Goal: Task Accomplishment & Management: Use online tool/utility

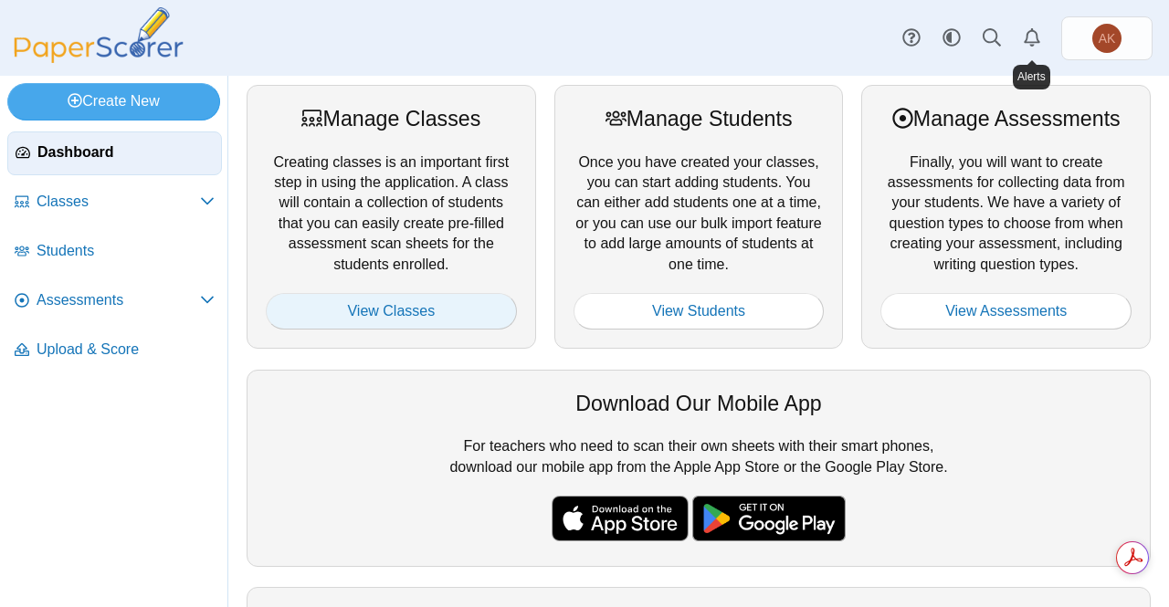
click at [460, 325] on link "View Classes" at bounding box center [391, 311] width 251 height 37
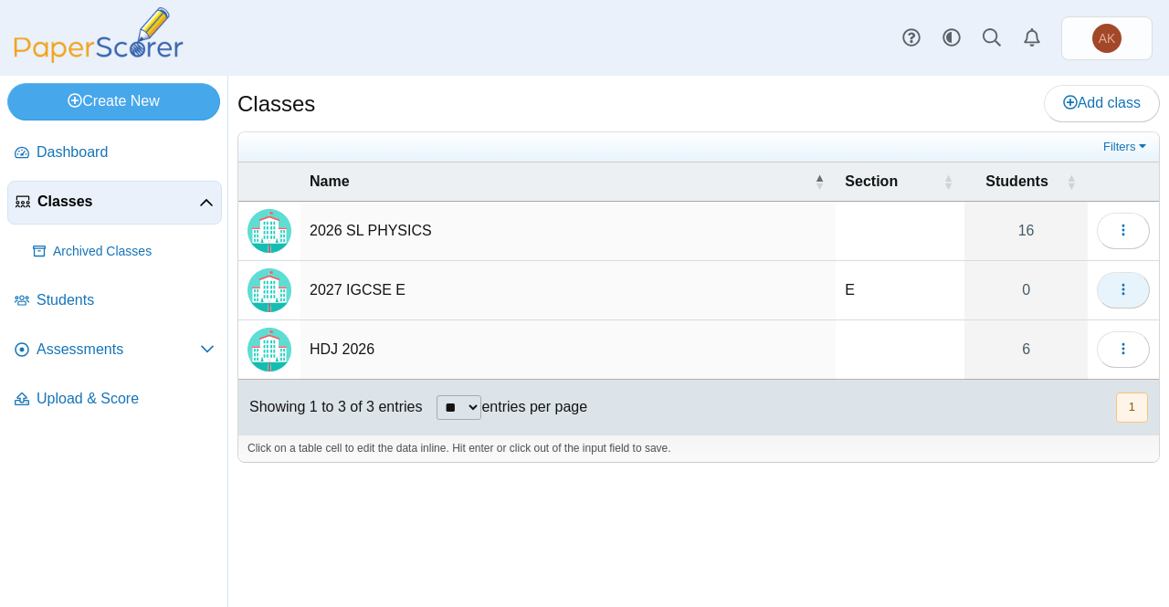
click at [1131, 279] on button "button" at bounding box center [1123, 290] width 53 height 37
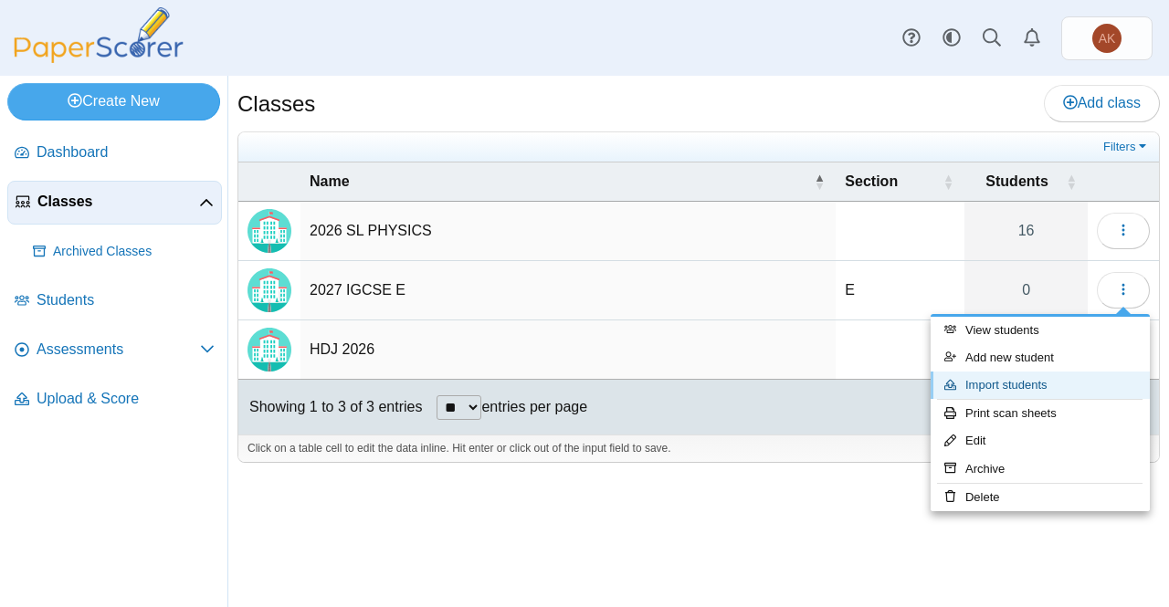
click at [1041, 392] on link "Import students" at bounding box center [1040, 385] width 219 height 27
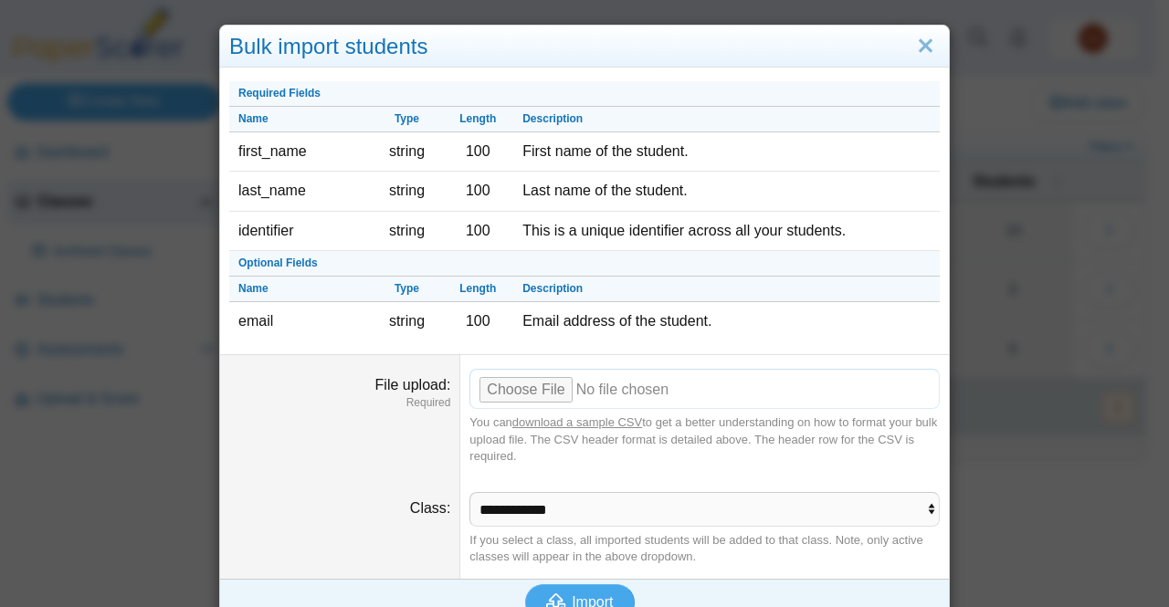
scroll to position [25, 0]
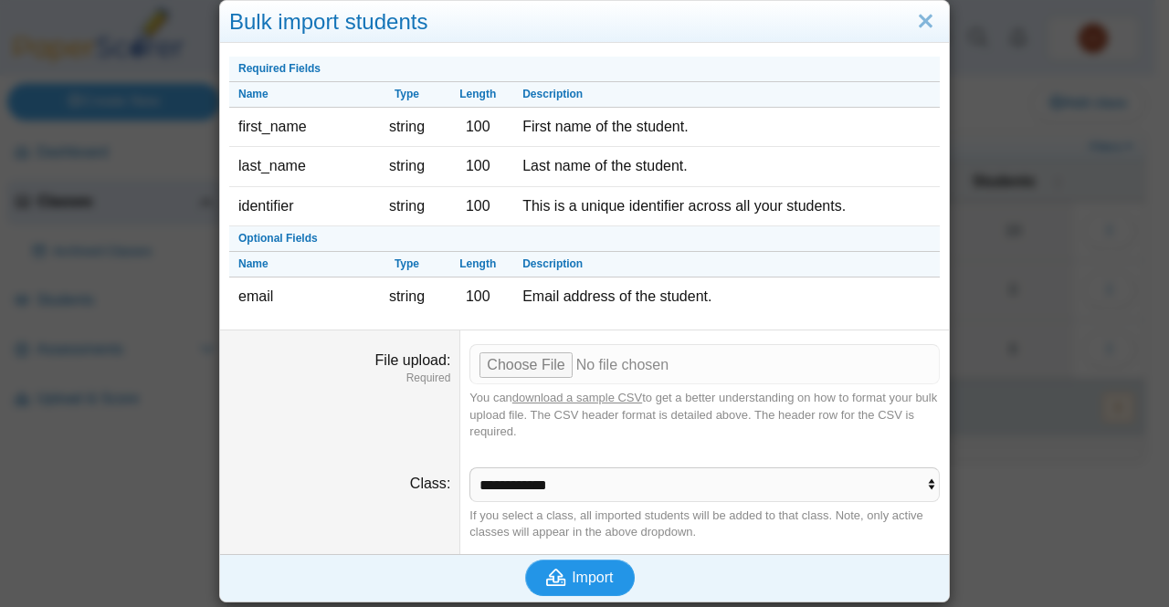
click at [579, 576] on span "Import" at bounding box center [592, 578] width 41 height 16
click at [504, 354] on input "File upload" at bounding box center [704, 364] width 470 height 40
type input "**********"
click at [580, 571] on span "Import" at bounding box center [592, 578] width 41 height 16
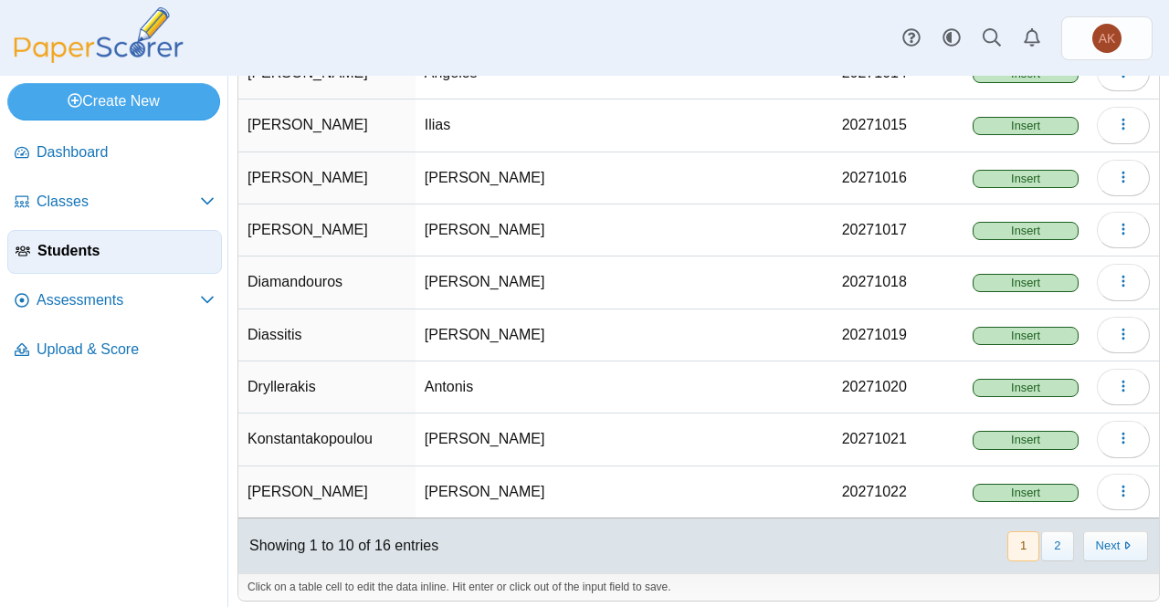
scroll to position [226, 0]
click at [1120, 532] on button "Next" at bounding box center [1115, 547] width 65 height 30
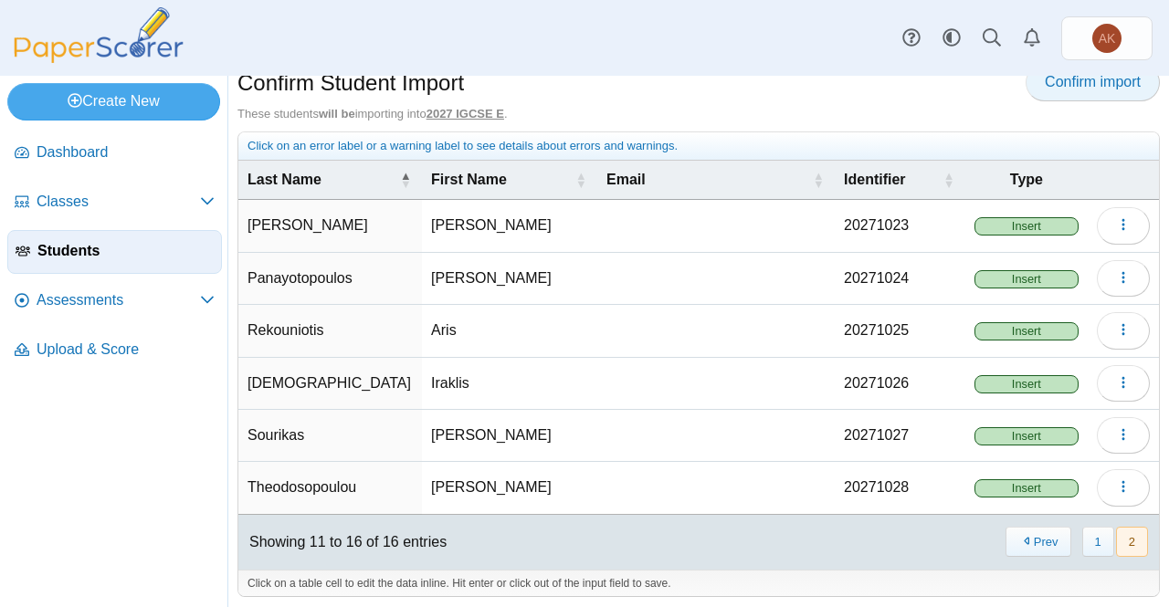
click at [1094, 95] on link "Confirm import" at bounding box center [1093, 82] width 134 height 37
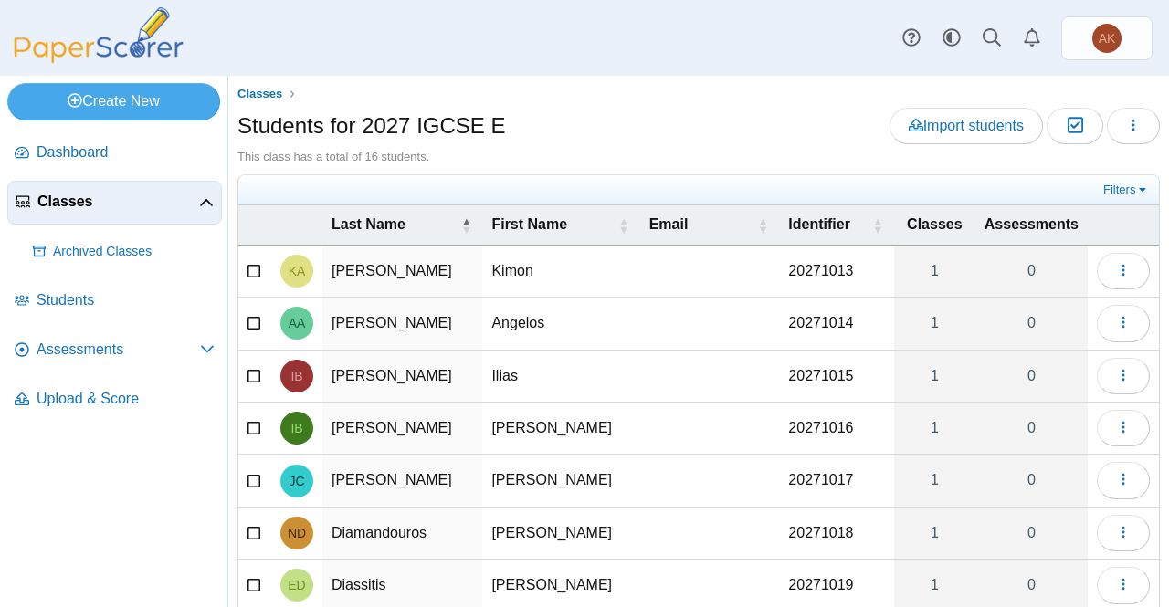
click at [174, 211] on link "Classes" at bounding box center [114, 203] width 215 height 44
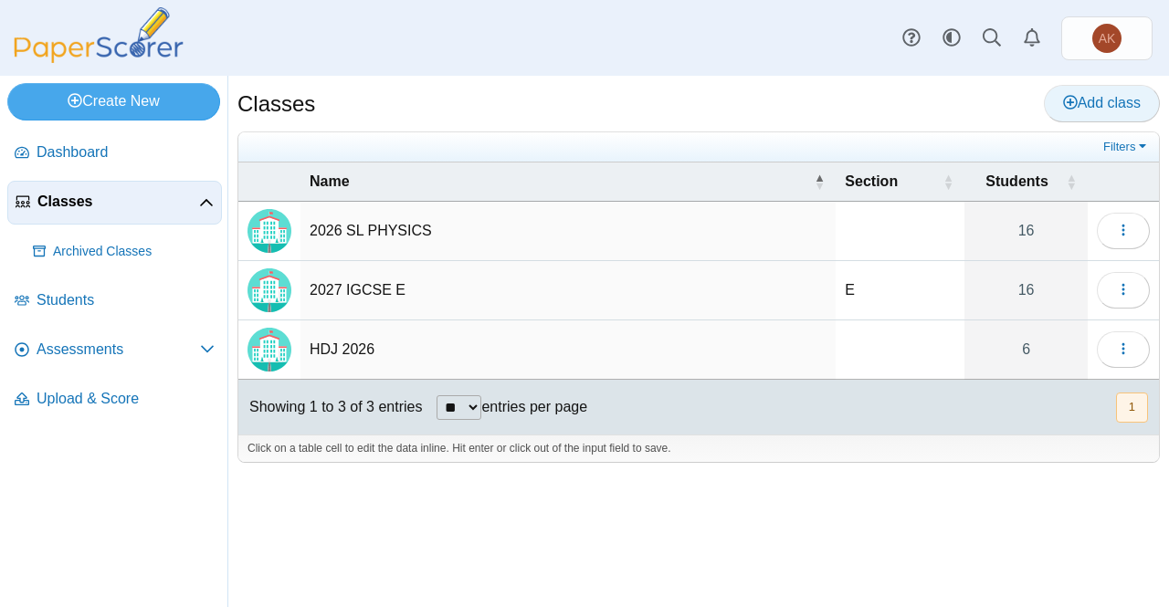
click at [1096, 98] on span "Add class" at bounding box center [1102, 103] width 78 height 16
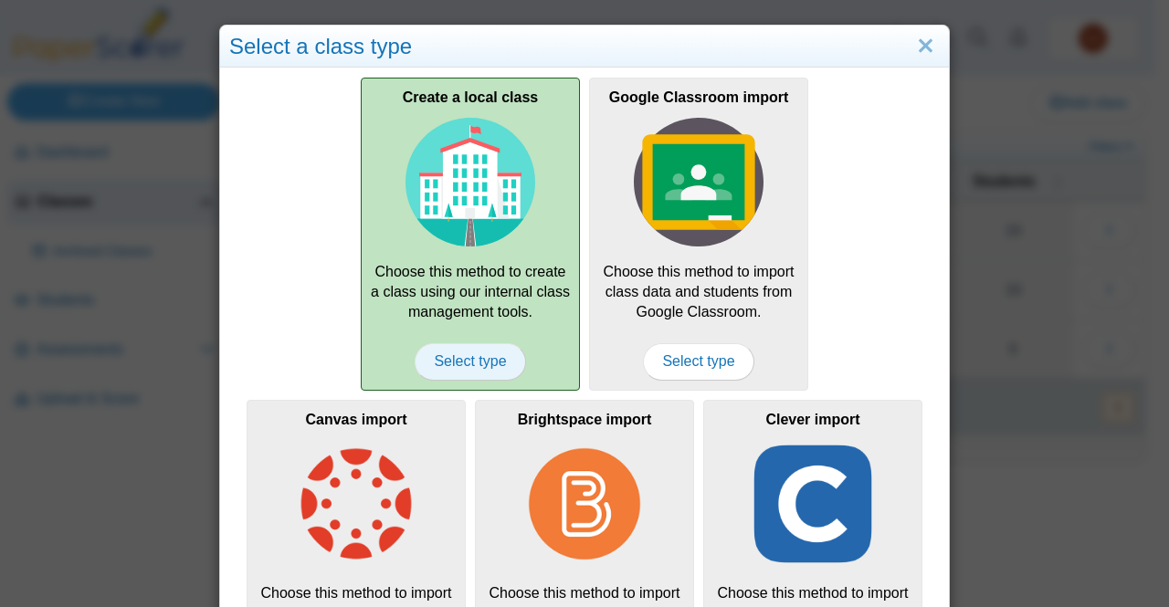
click at [504, 356] on span "Select type" at bounding box center [470, 361] width 111 height 37
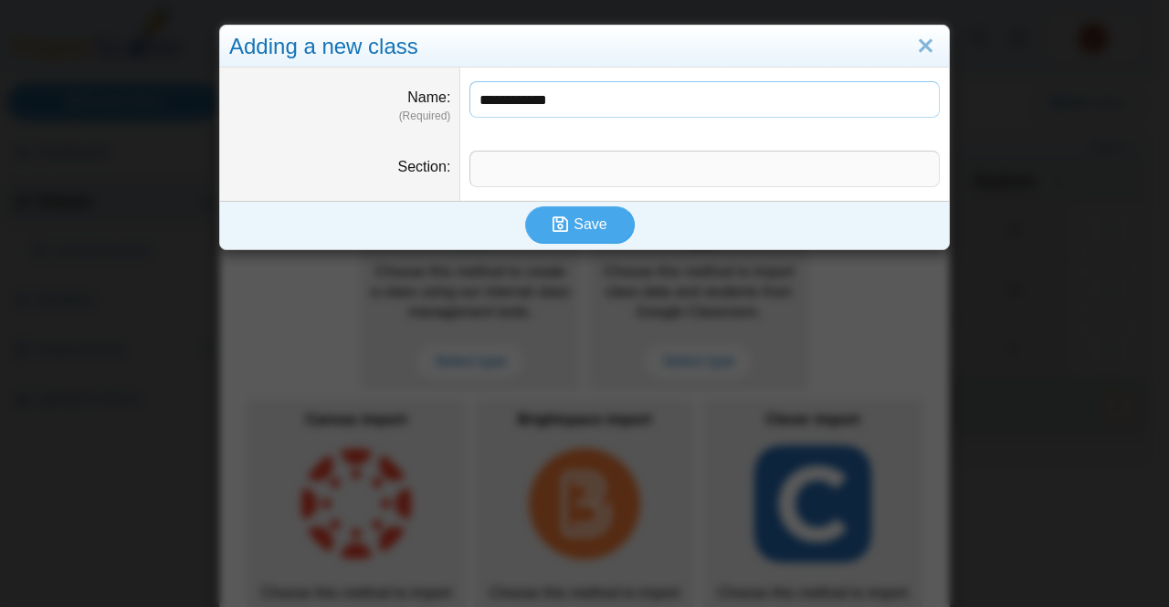
type input "**********"
click at [634, 168] on input "Section" at bounding box center [704, 169] width 470 height 37
type input "*"
click at [574, 222] on span "Save" at bounding box center [590, 224] width 33 height 16
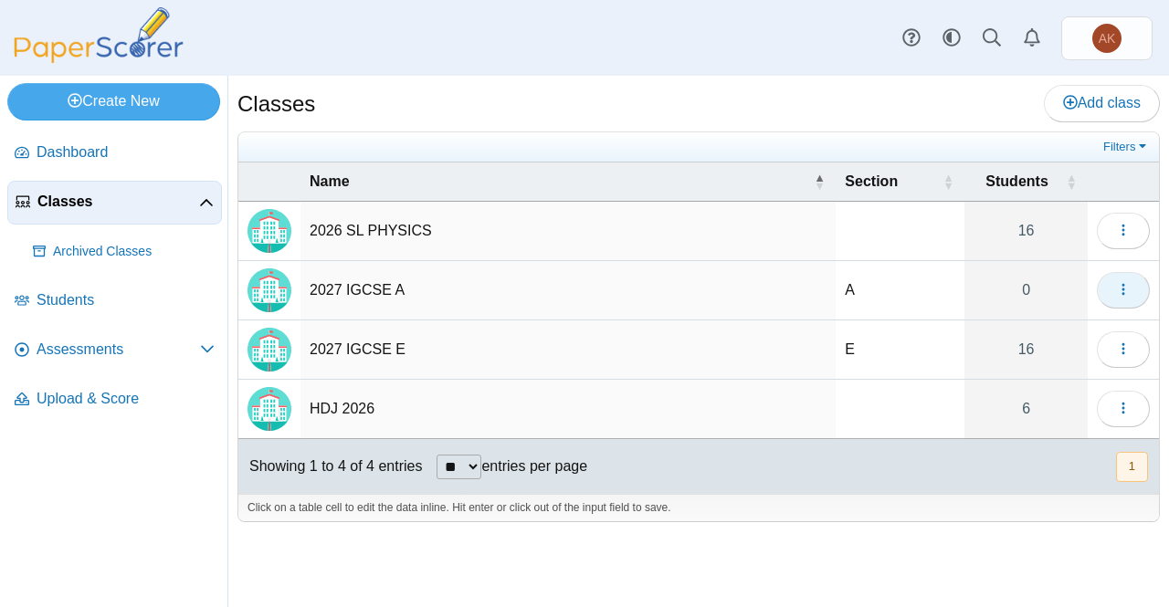
click at [1123, 282] on icon "button" at bounding box center [1123, 289] width 15 height 15
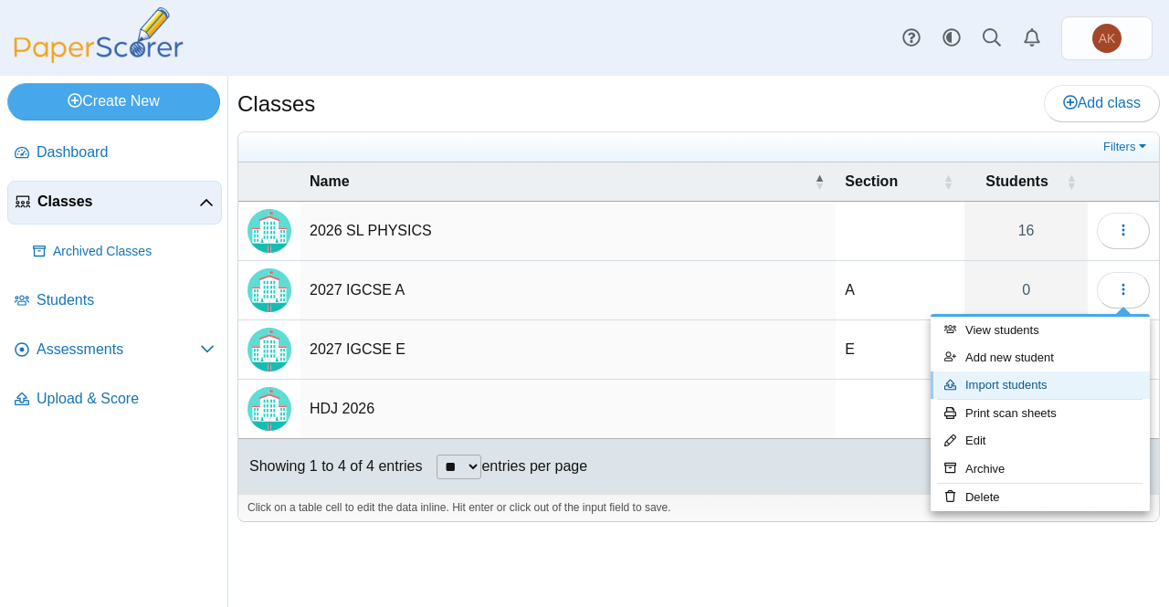
click at [1008, 386] on link "Import students" at bounding box center [1040, 385] width 219 height 27
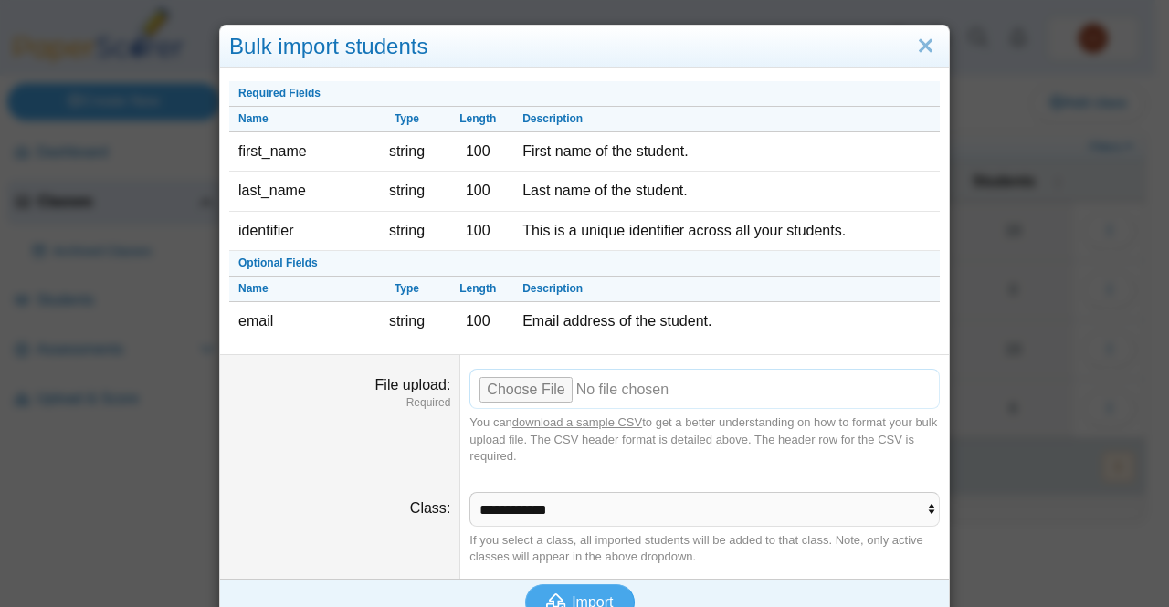
click at [535, 395] on input "File upload" at bounding box center [704, 389] width 470 height 40
type input "**********"
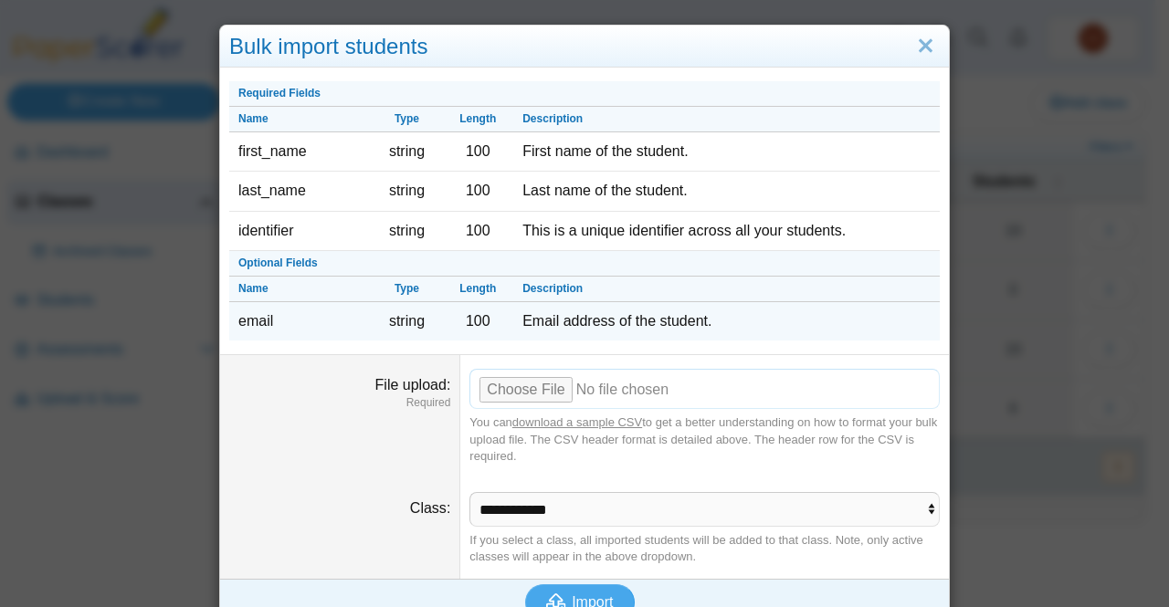
scroll to position [25, 0]
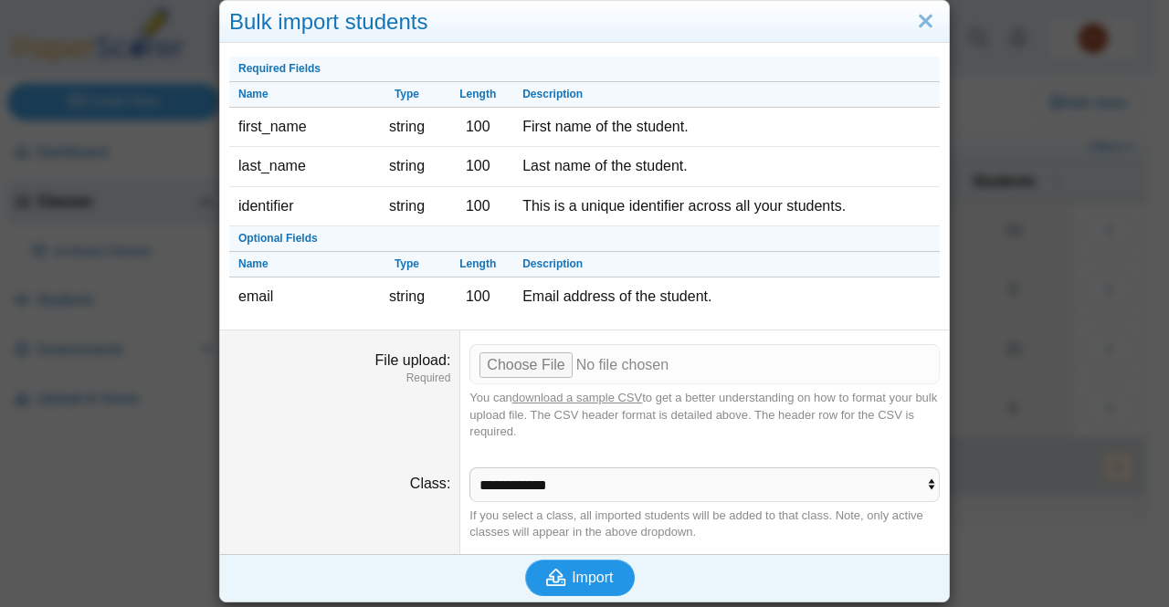
click at [549, 589] on button "Import" at bounding box center [580, 578] width 110 height 37
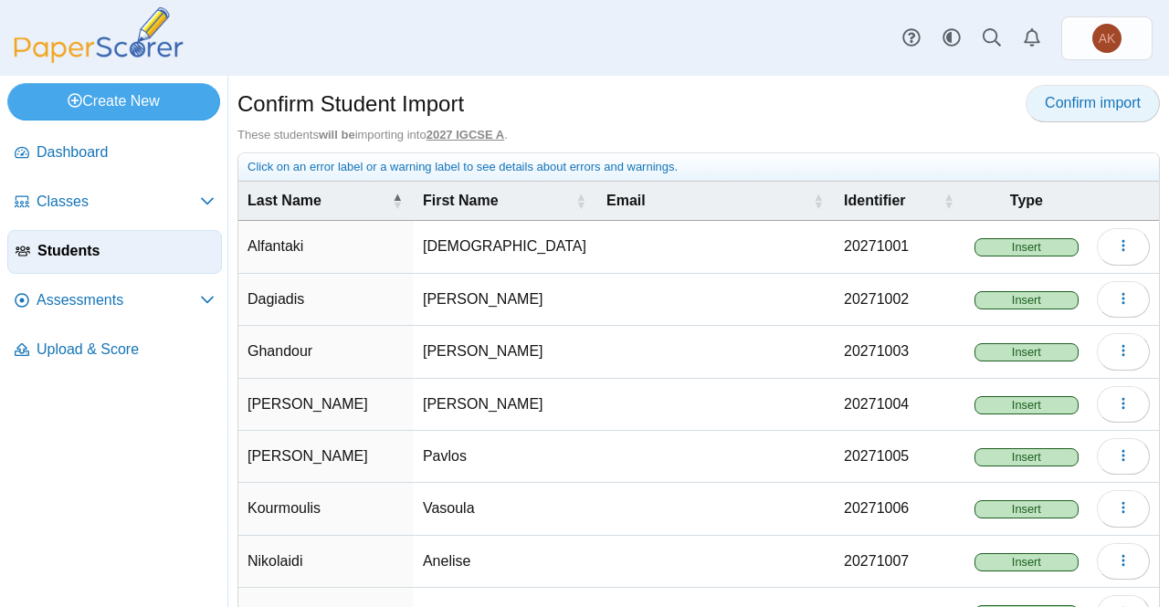
click at [1101, 98] on span "Confirm import" at bounding box center [1093, 103] width 96 height 16
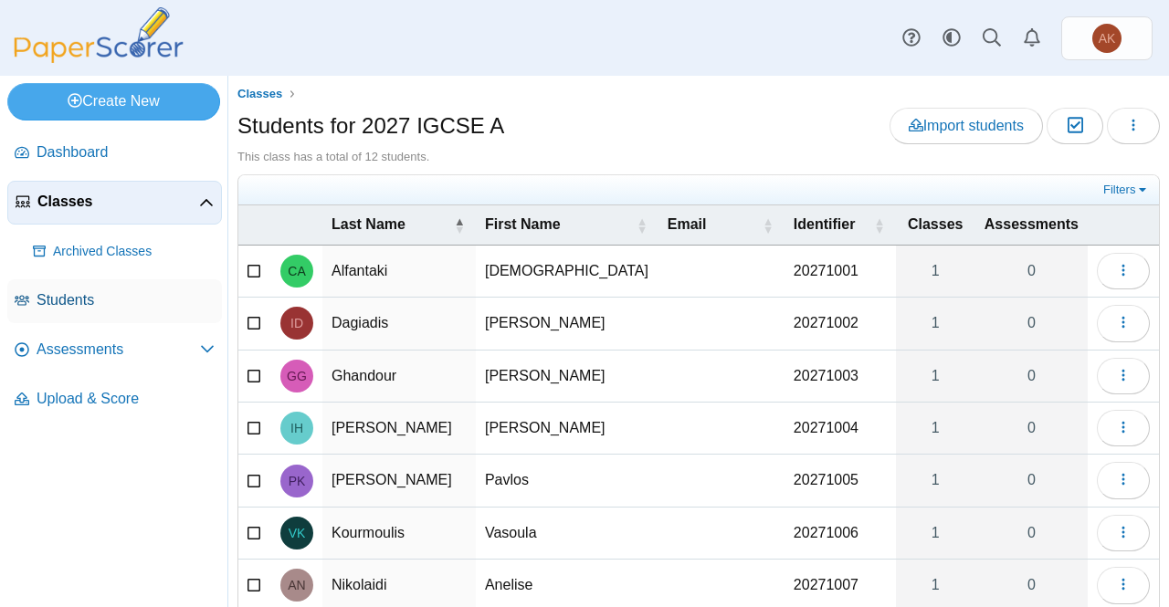
click at [86, 289] on link "Students" at bounding box center [114, 301] width 215 height 44
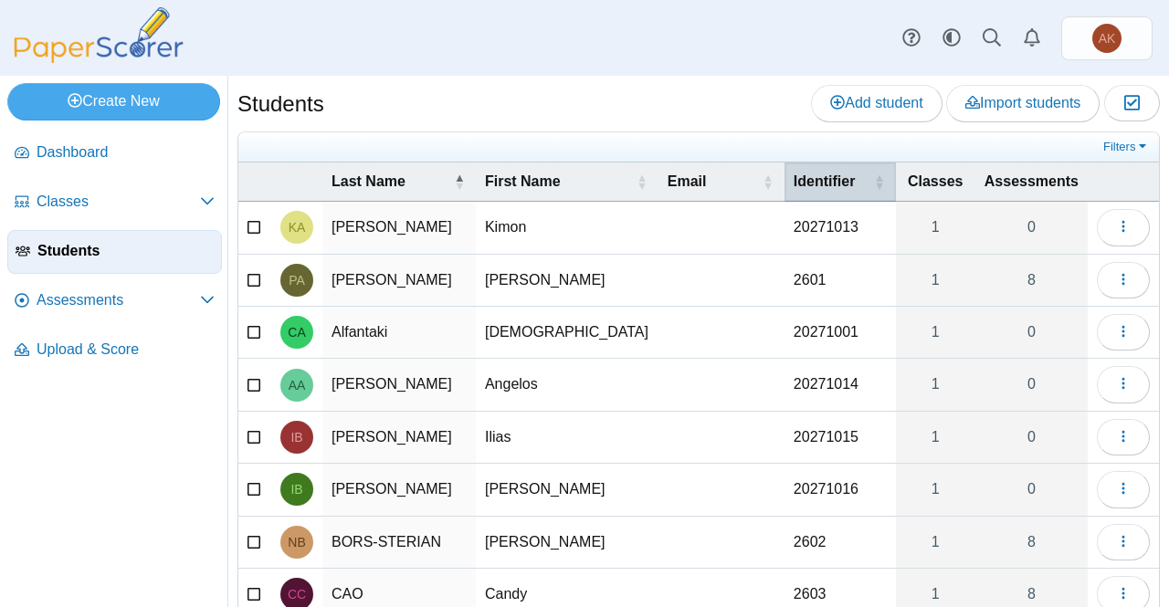
click at [840, 181] on div "Identifier" at bounding box center [831, 182] width 75 height 20
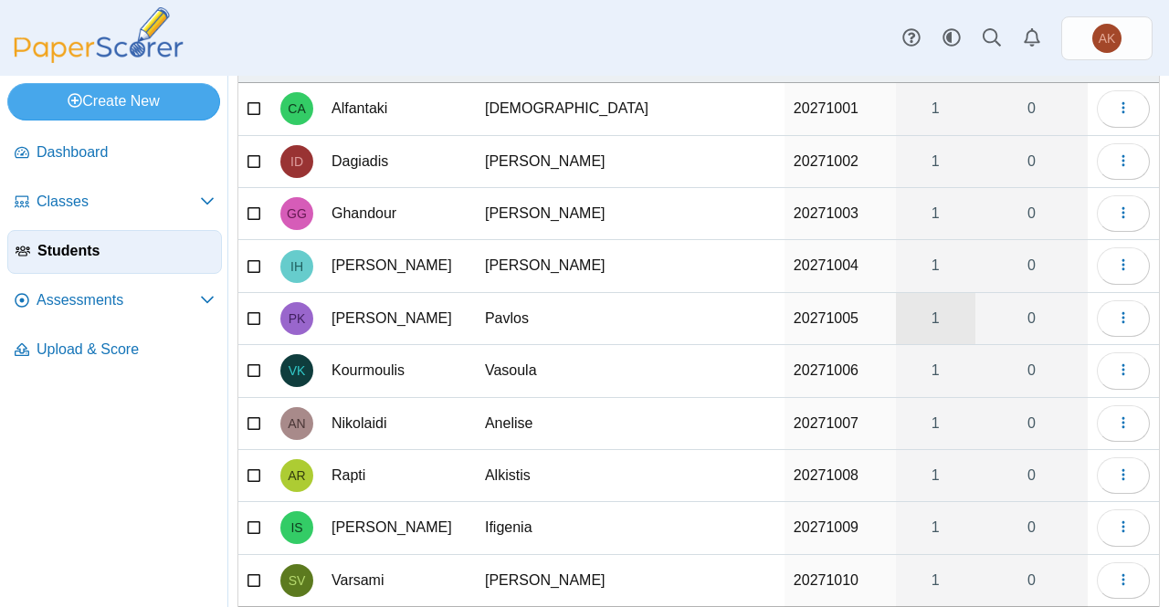
scroll to position [208, 0]
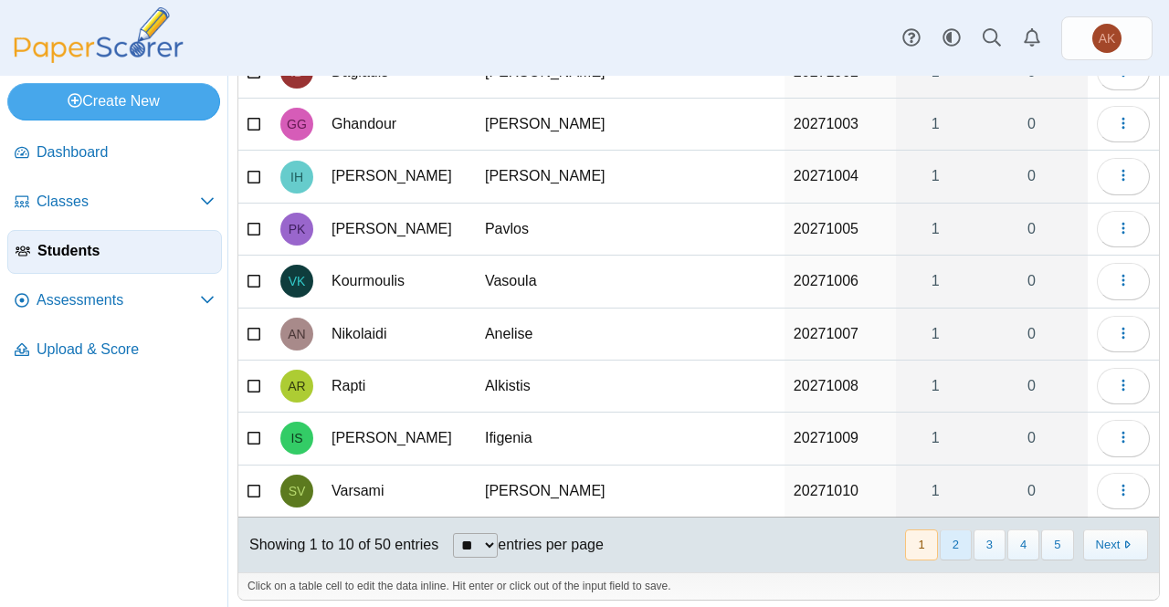
click at [947, 534] on button "2" at bounding box center [956, 545] width 32 height 30
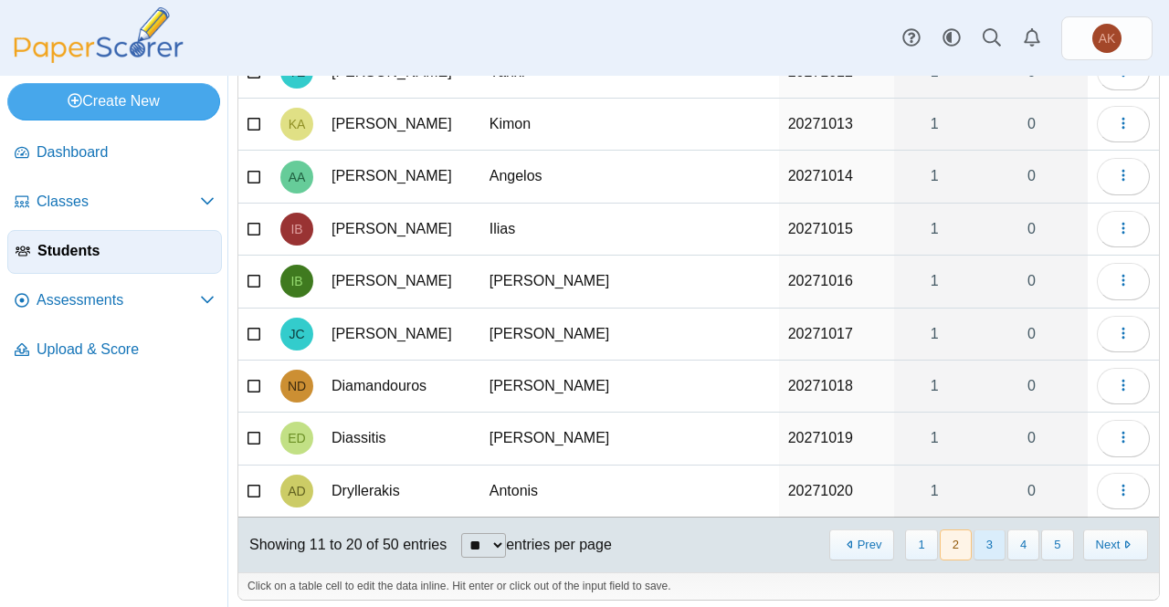
click at [979, 534] on button "3" at bounding box center [990, 545] width 32 height 30
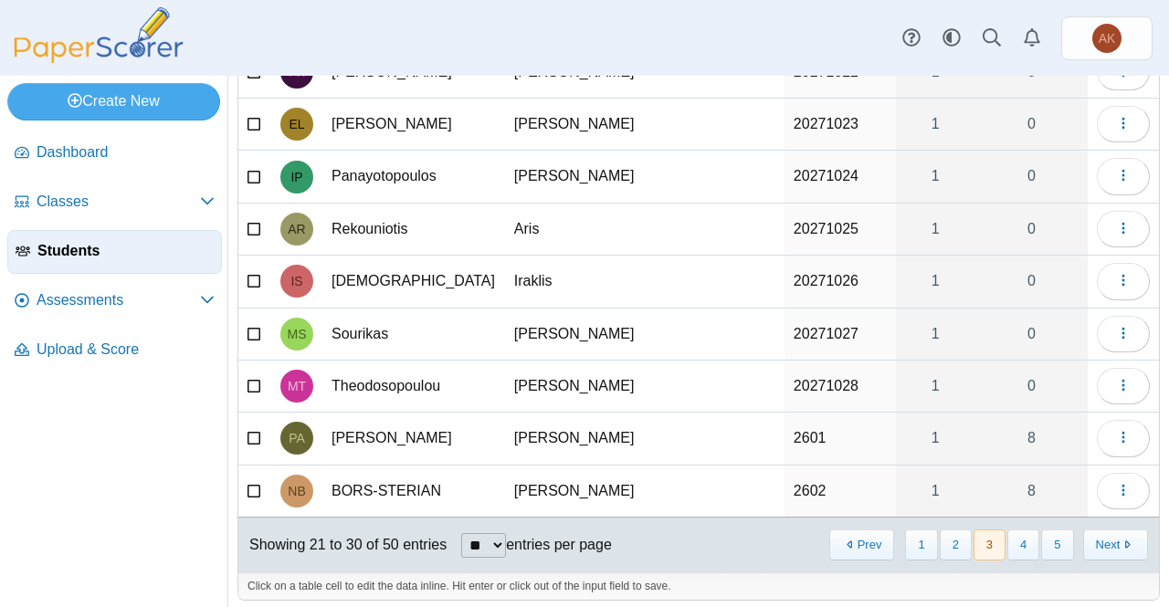
scroll to position [0, 0]
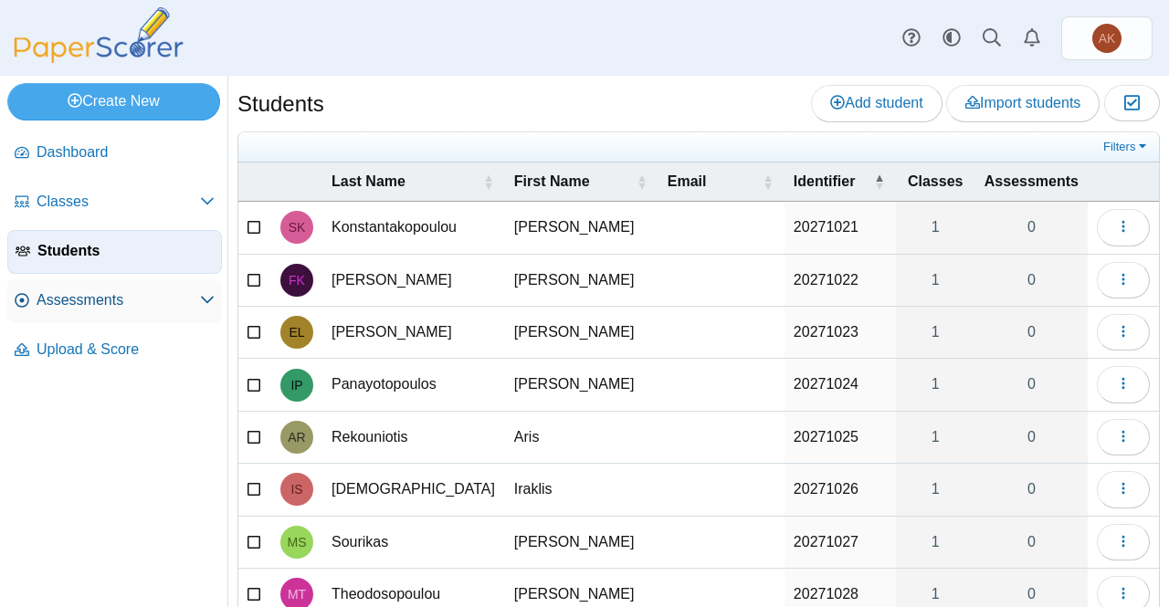
click at [148, 300] on span "Assessments" at bounding box center [118, 300] width 163 height 20
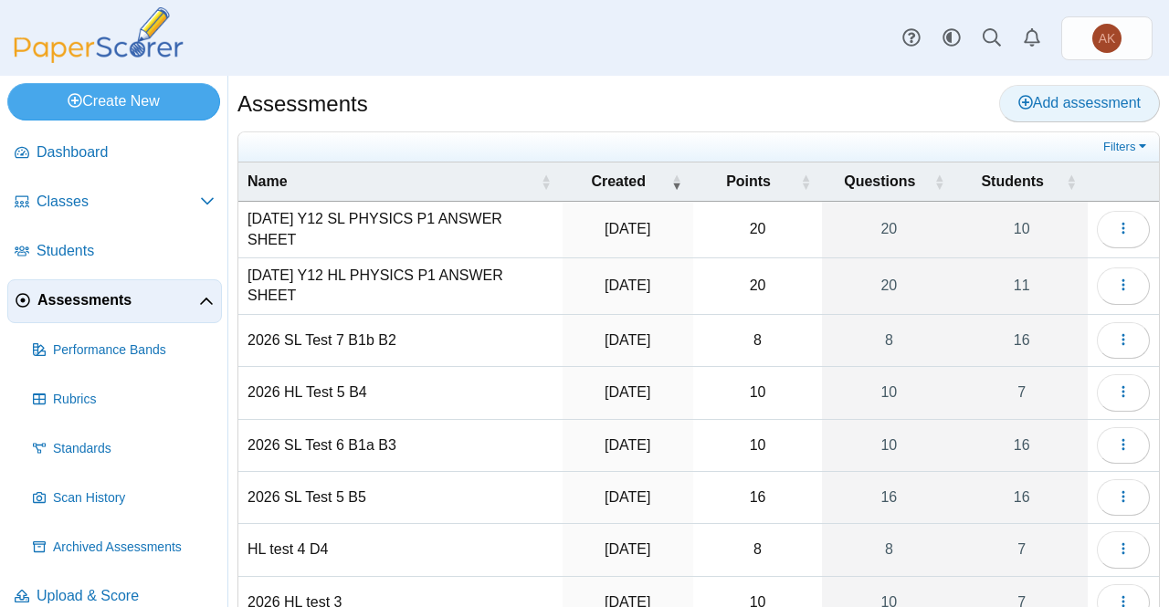
click at [1069, 106] on span "Add assessment" at bounding box center [1079, 103] width 122 height 16
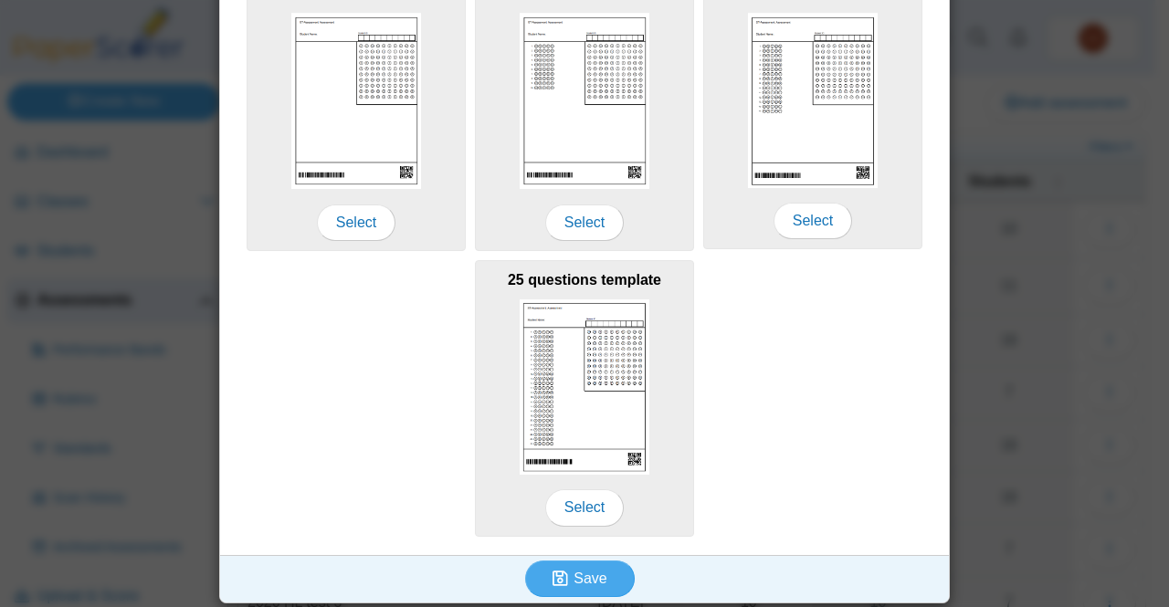
scroll to position [374, 0]
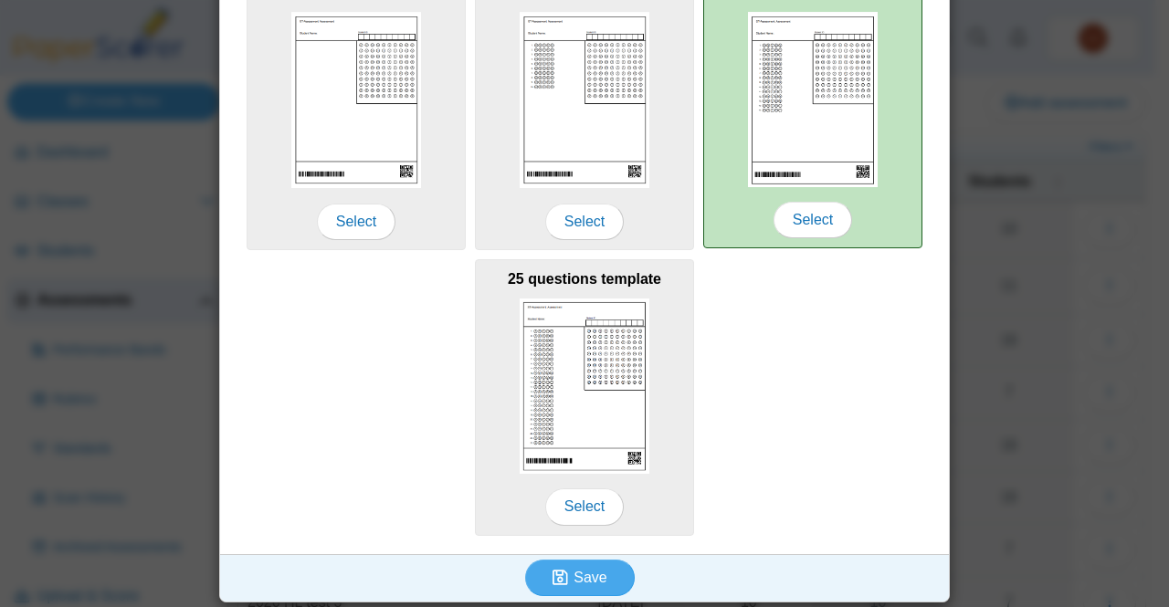
click at [862, 141] on img at bounding box center [813, 99] width 130 height 175
click at [802, 216] on span "Select" at bounding box center [813, 220] width 79 height 37
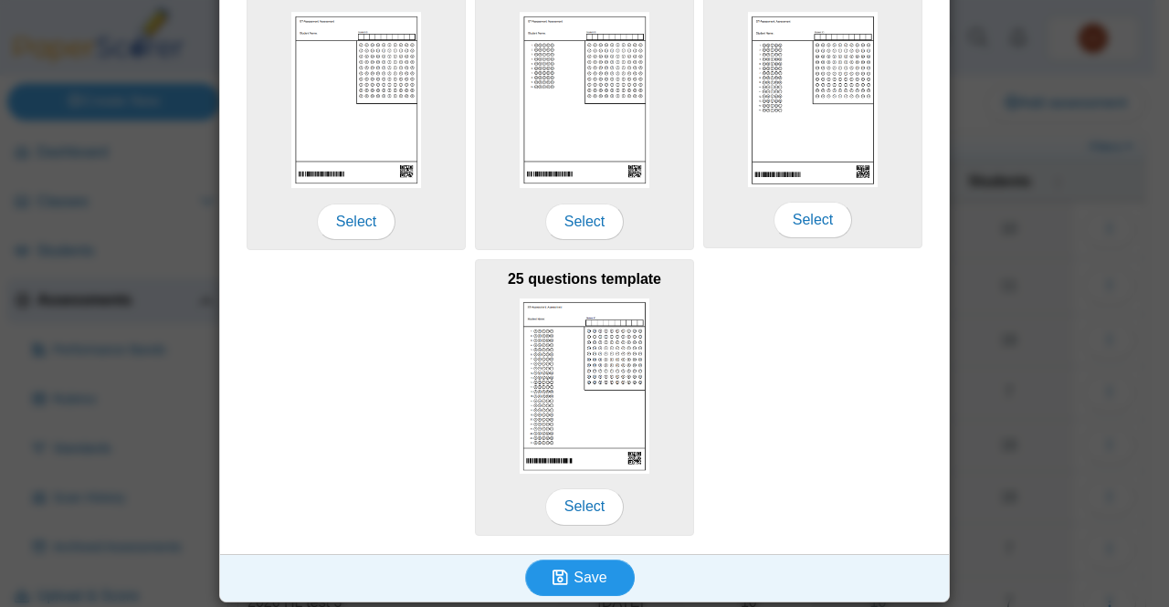
click at [562, 583] on icon "submit" at bounding box center [563, 578] width 21 height 20
type input "**********"
click at [606, 569] on button "Save" at bounding box center [580, 578] width 110 height 37
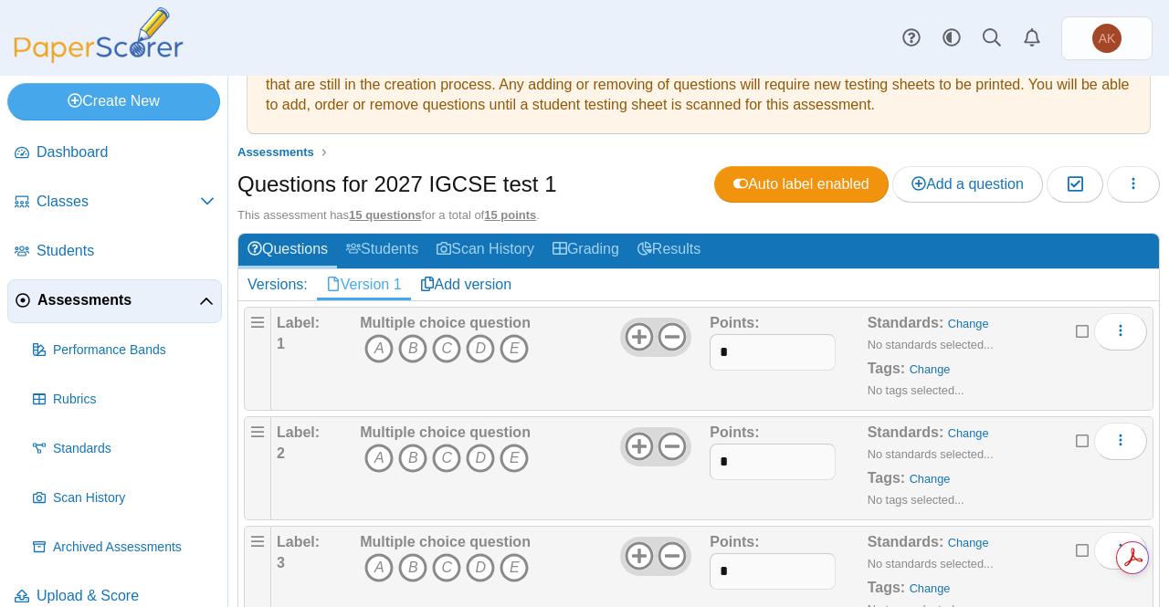
scroll to position [60, 0]
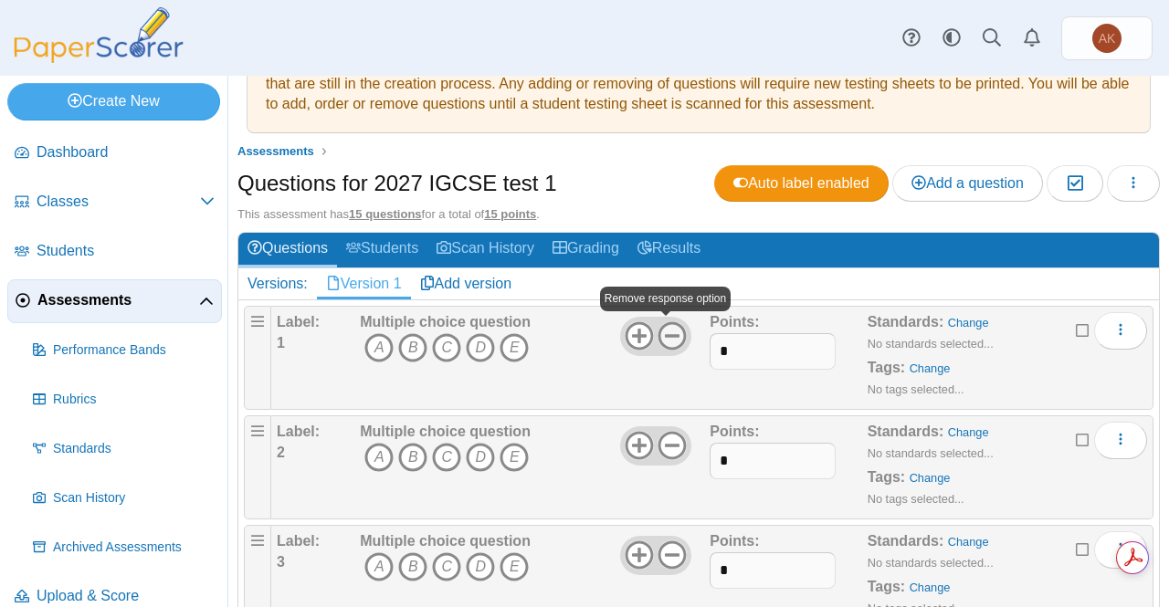
click at [660, 332] on use at bounding box center [672, 336] width 28 height 28
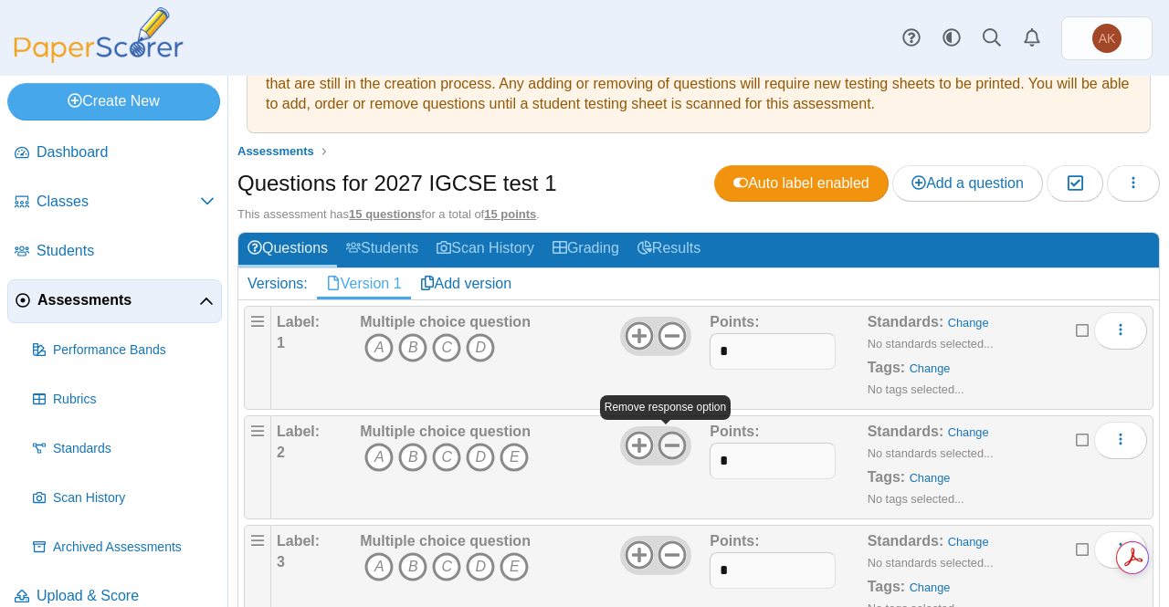
click at [667, 443] on use at bounding box center [672, 446] width 28 height 28
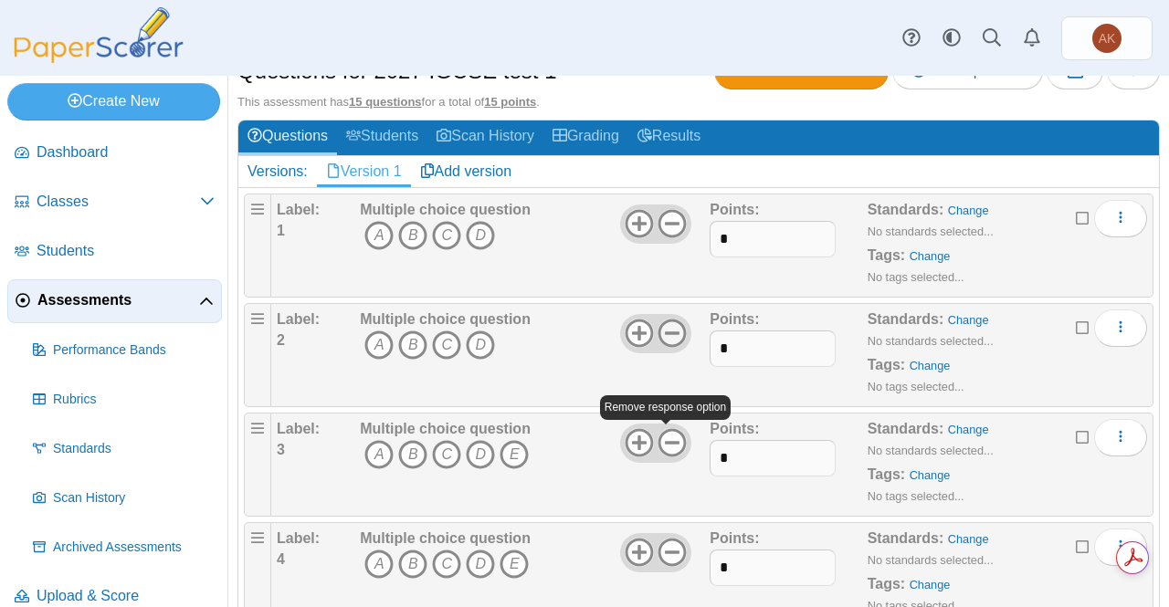
scroll to position [174, 0]
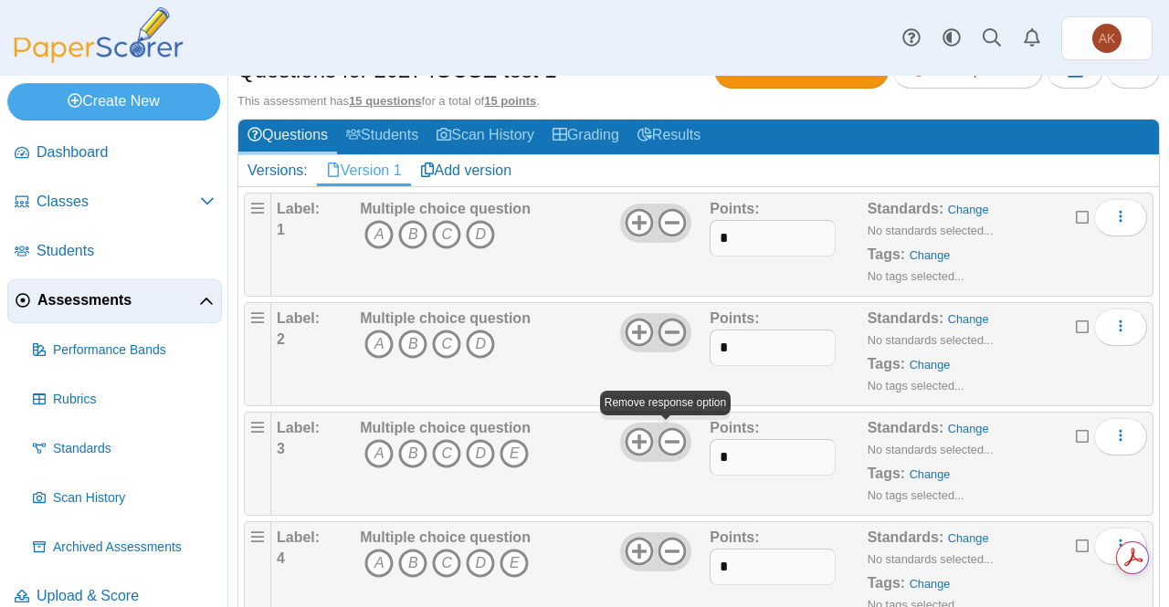
click at [667, 443] on icon at bounding box center [672, 441] width 29 height 29
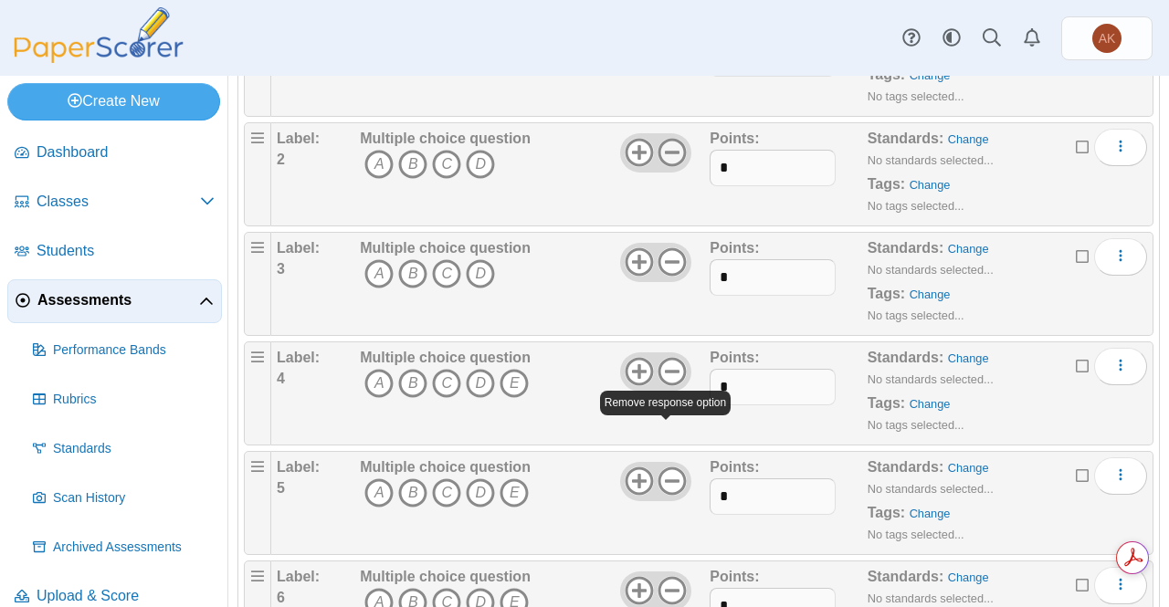
scroll to position [354, 0]
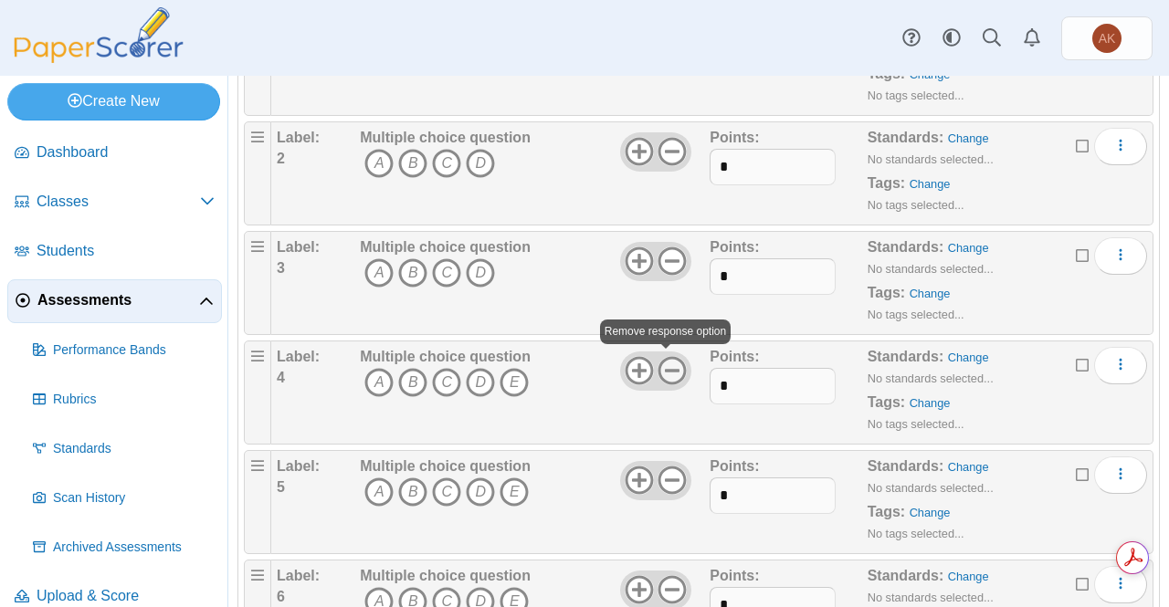
click at [663, 375] on icon at bounding box center [672, 370] width 29 height 29
click at [669, 483] on icon at bounding box center [672, 480] width 29 height 29
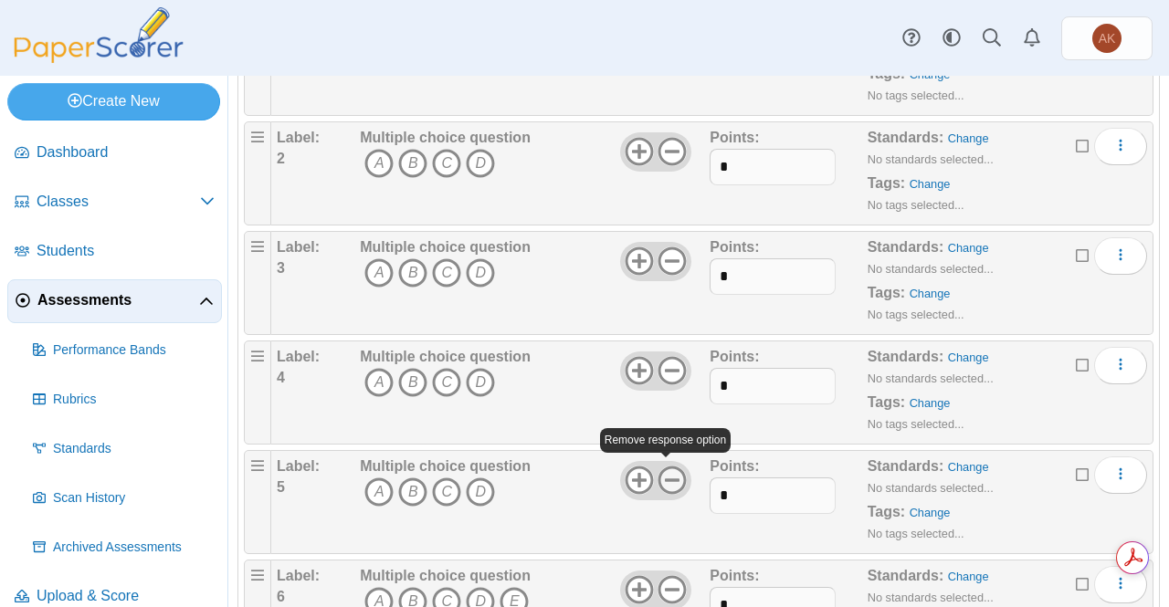
scroll to position [501, 0]
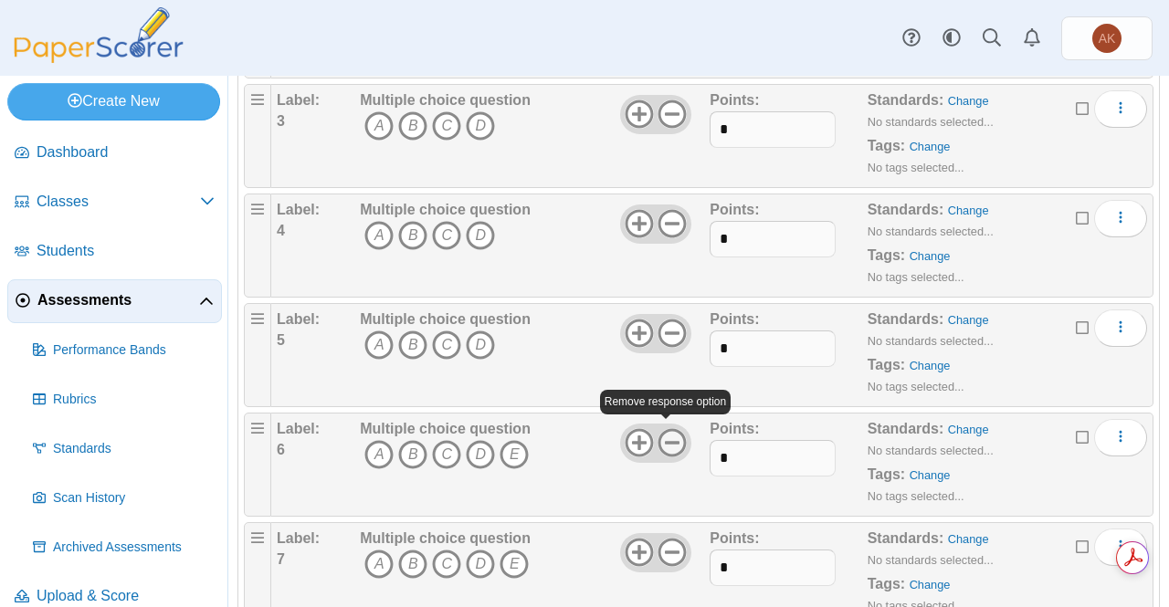
click at [665, 429] on icon at bounding box center [672, 442] width 29 height 29
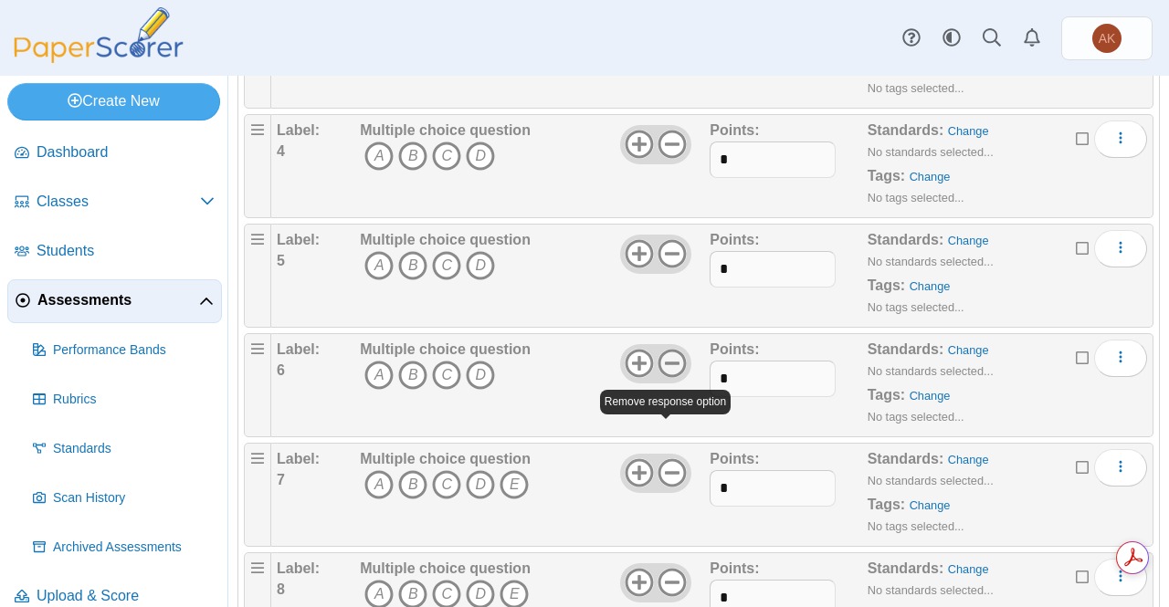
scroll to position [583, 0]
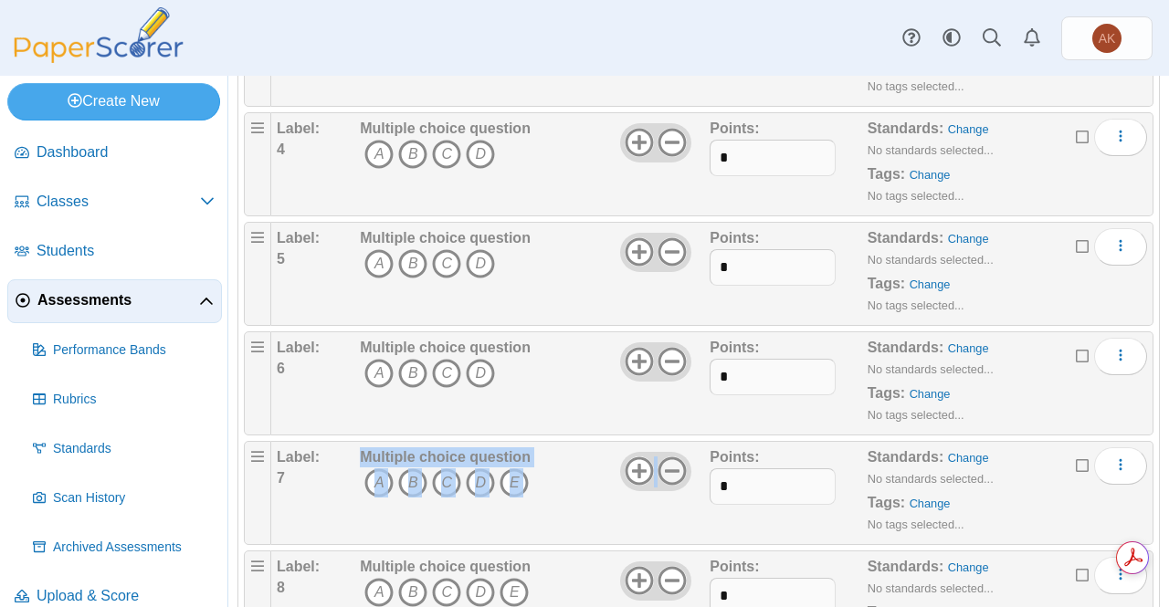
drag, startPoint x: 665, startPoint y: 429, endPoint x: 670, endPoint y: 469, distance: 39.7
click at [670, 469] on ol "Label: 1 Multiple choice question A B C" at bounding box center [699, 603] width 910 height 1638
click at [670, 469] on icon at bounding box center [672, 471] width 29 height 29
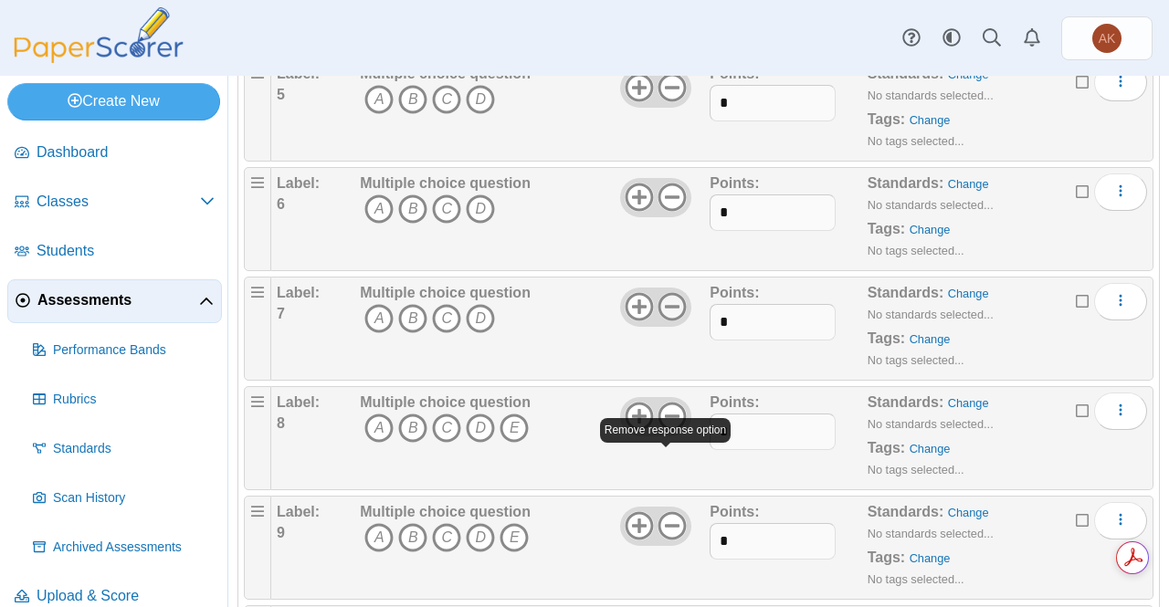
scroll to position [747, 0]
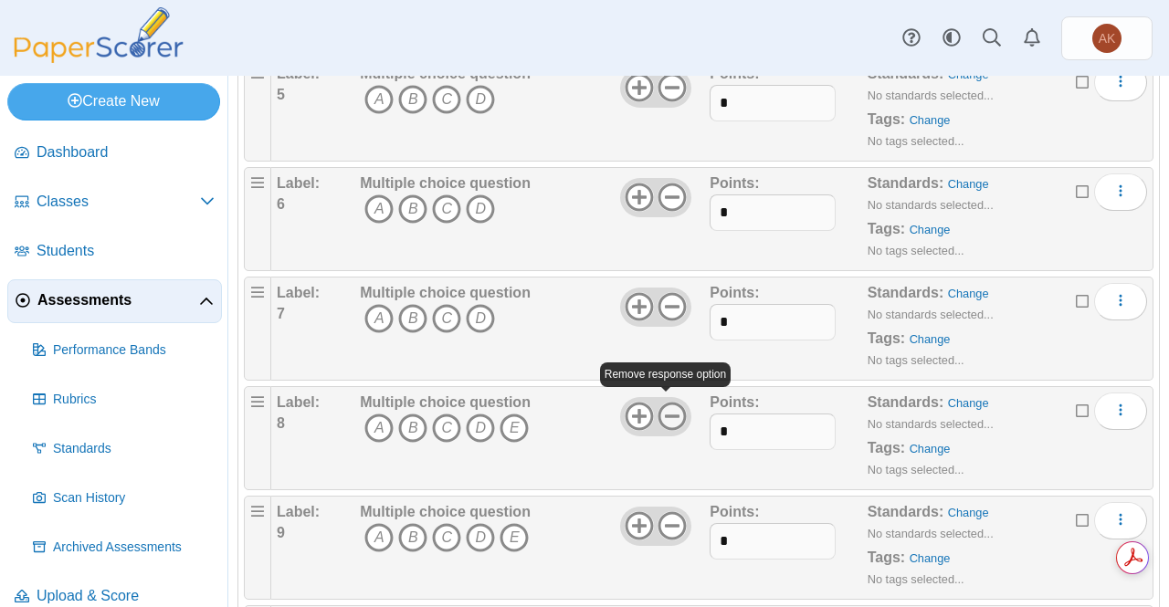
click at [672, 404] on icon at bounding box center [672, 416] width 29 height 29
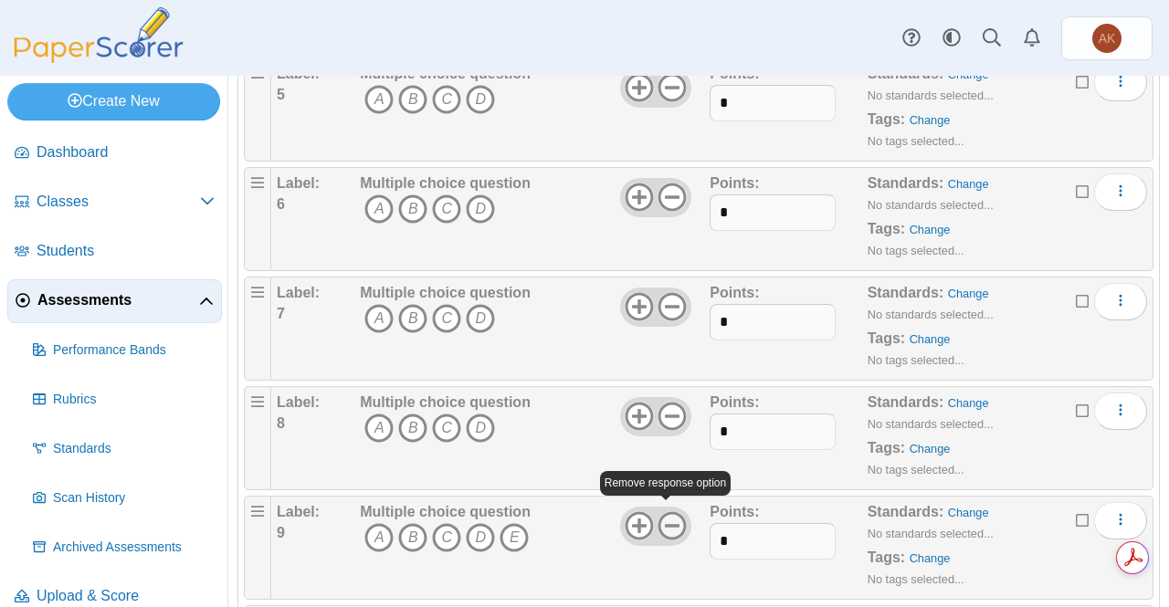
click at [663, 521] on icon at bounding box center [672, 525] width 29 height 29
click at [639, 516] on icon at bounding box center [639, 525] width 29 height 29
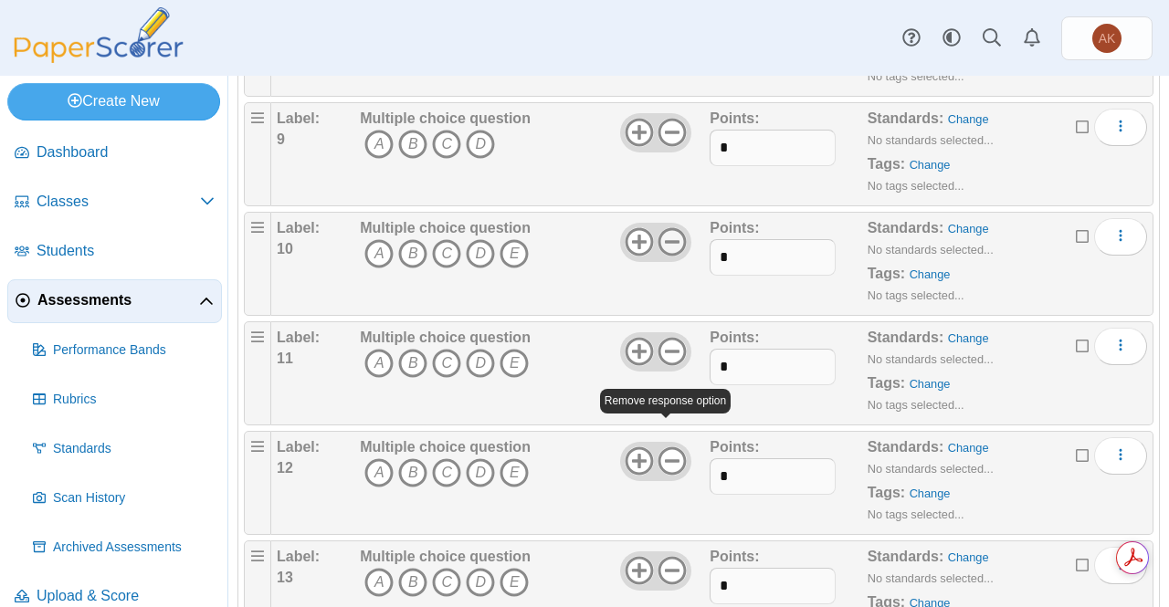
scroll to position [1142, 0]
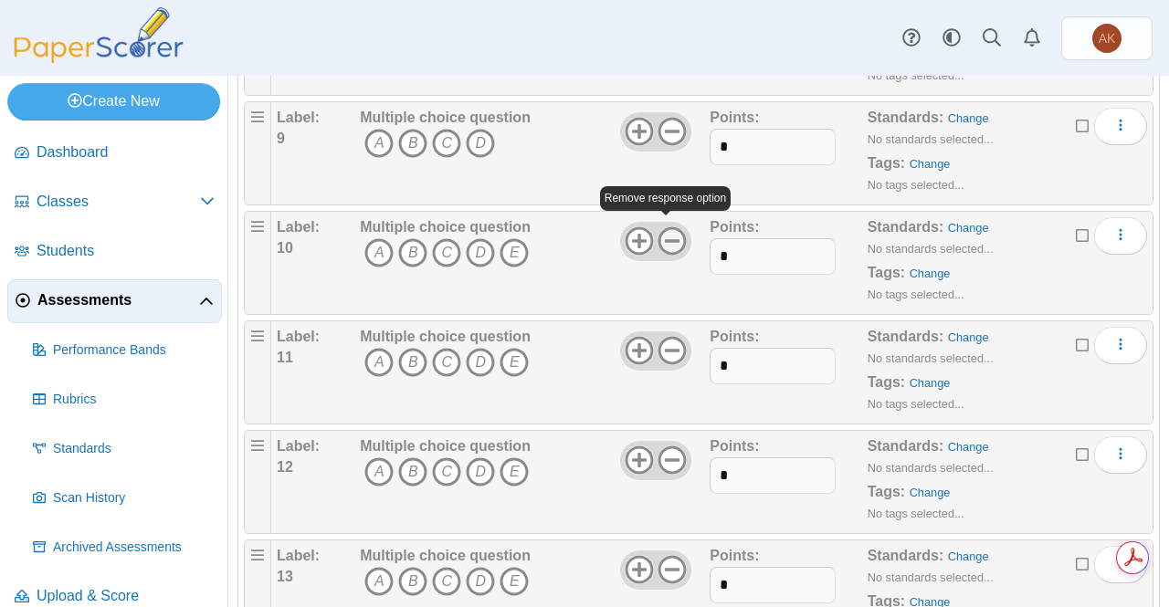
click at [669, 228] on icon at bounding box center [672, 240] width 29 height 29
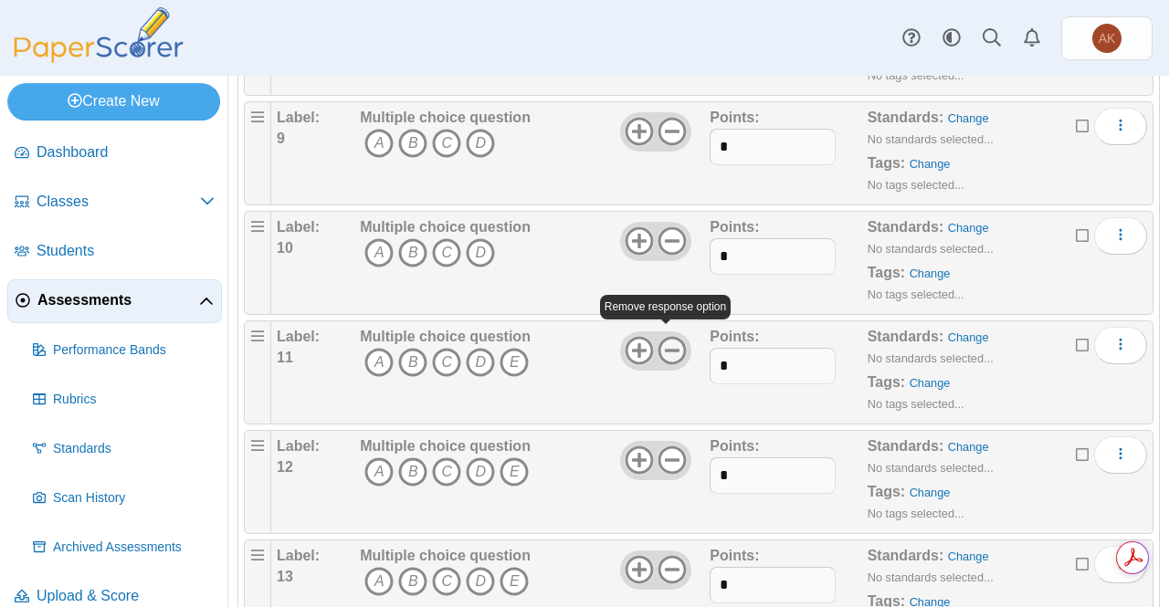
click at [666, 348] on icon at bounding box center [672, 350] width 29 height 29
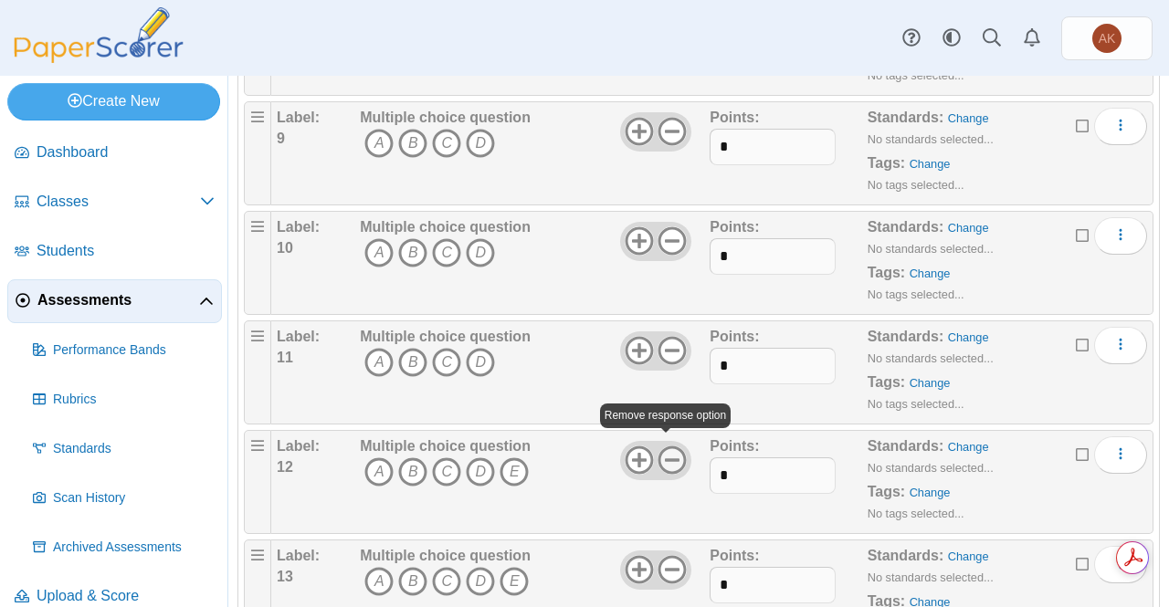
click at [676, 458] on use at bounding box center [672, 461] width 28 height 28
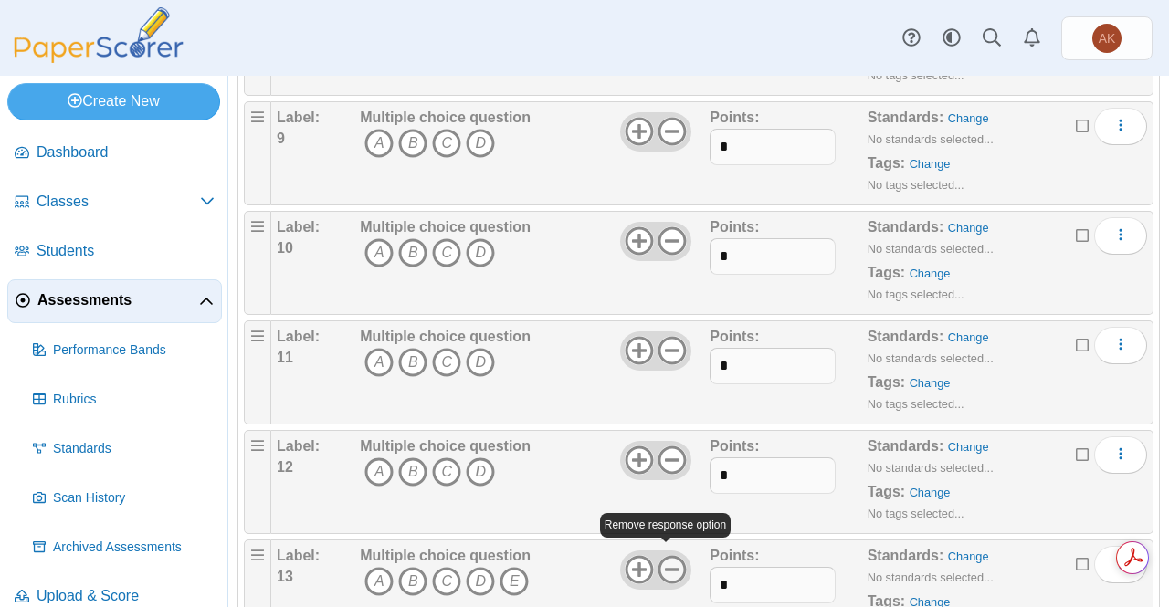
click at [669, 559] on use at bounding box center [672, 570] width 28 height 28
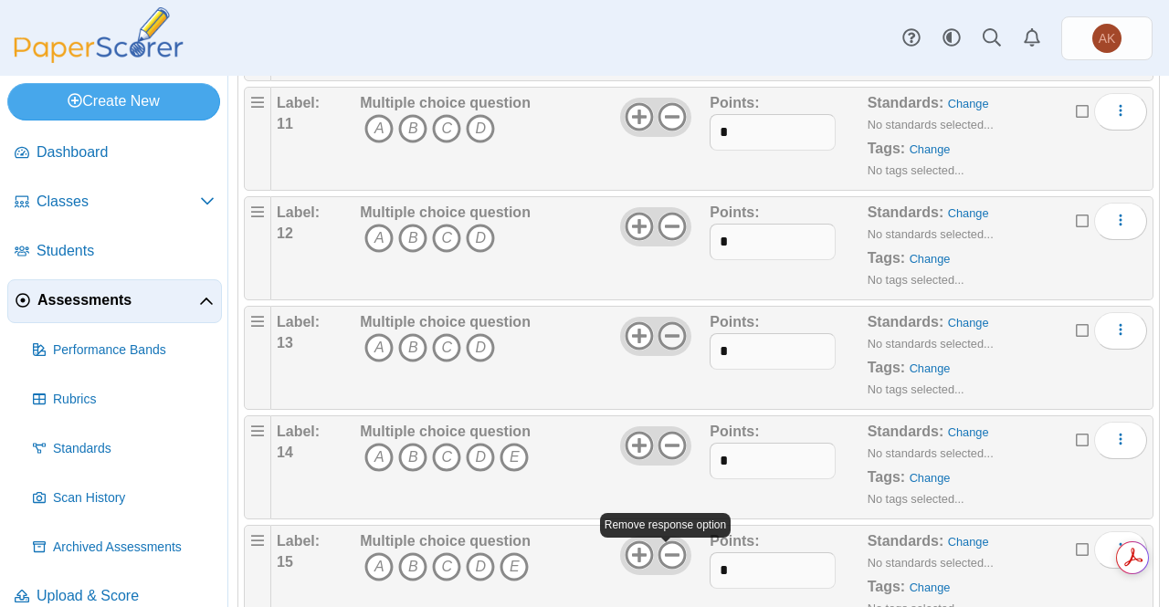
scroll to position [1377, 0]
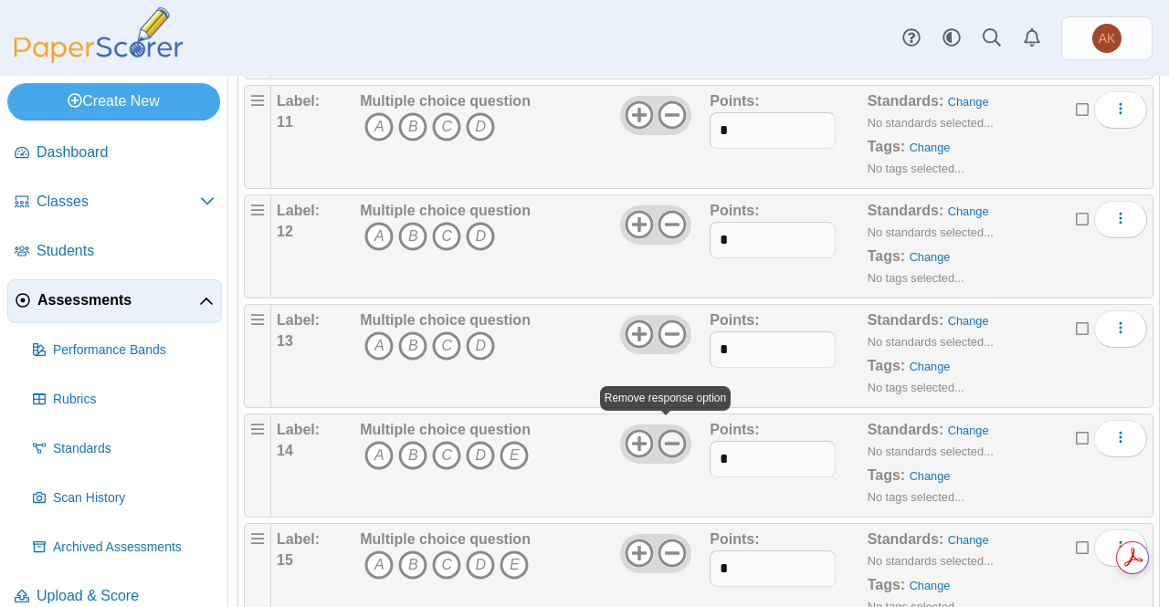
click at [669, 437] on icon at bounding box center [672, 443] width 29 height 29
click at [667, 544] on icon at bounding box center [672, 553] width 29 height 29
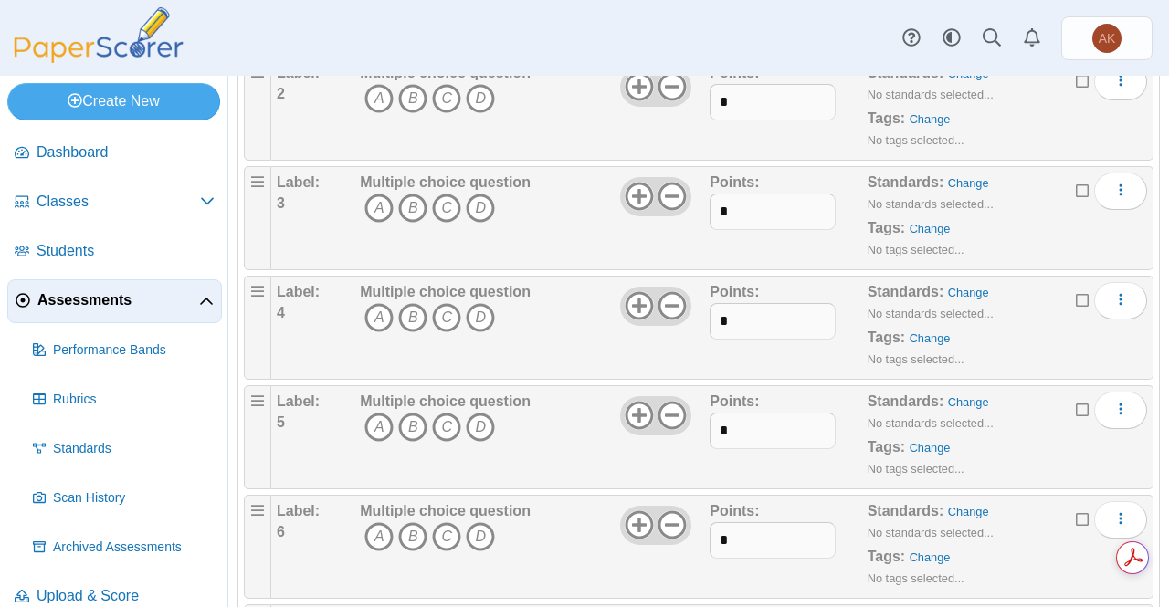
scroll to position [0, 0]
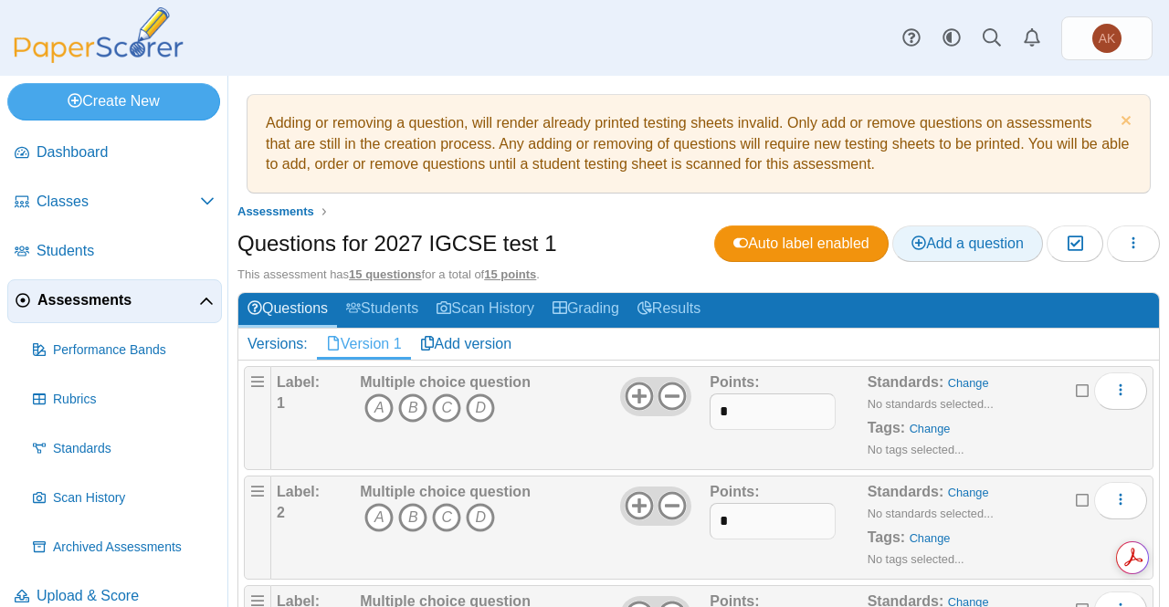
click at [964, 236] on span "Add a question" at bounding box center [967, 244] width 112 height 16
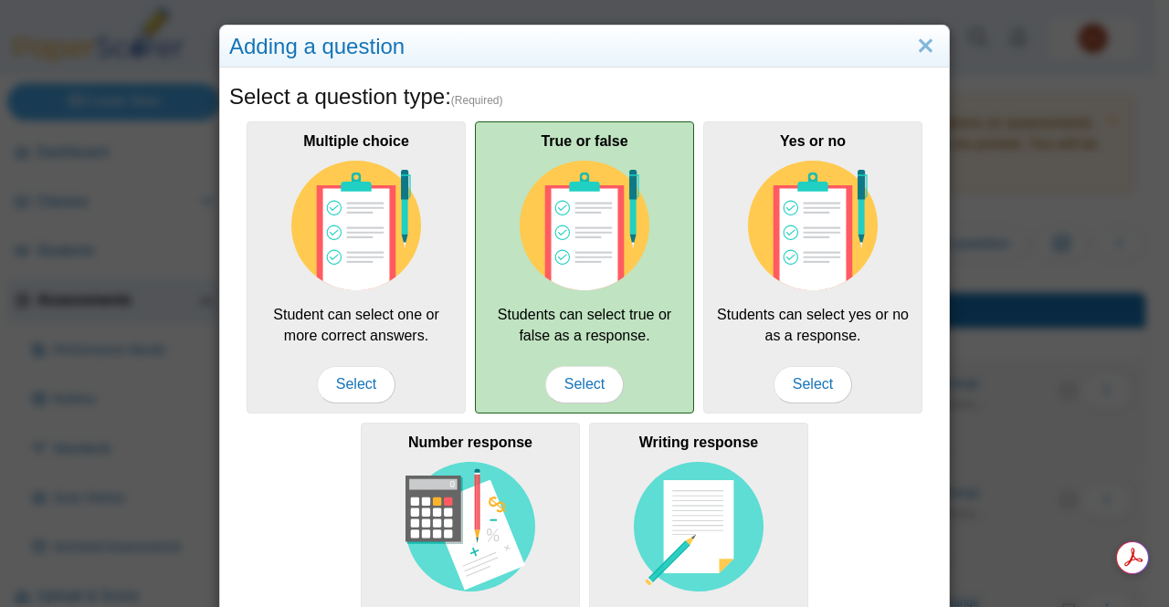
scroll to position [302, 0]
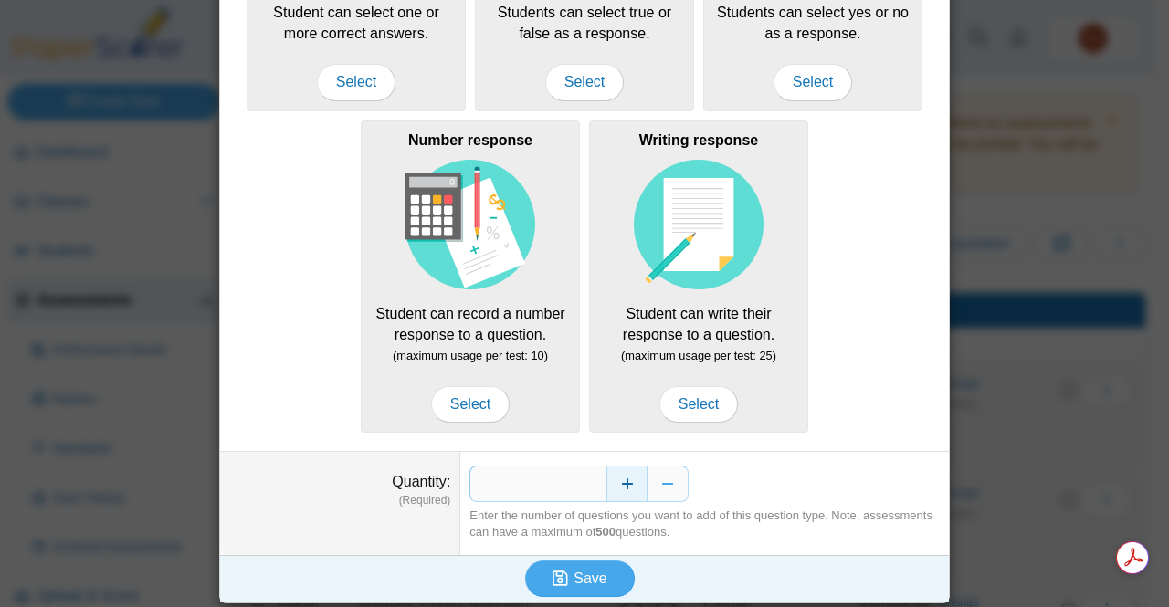
click at [609, 481] on button "Increase" at bounding box center [626, 484] width 41 height 37
type input "*"
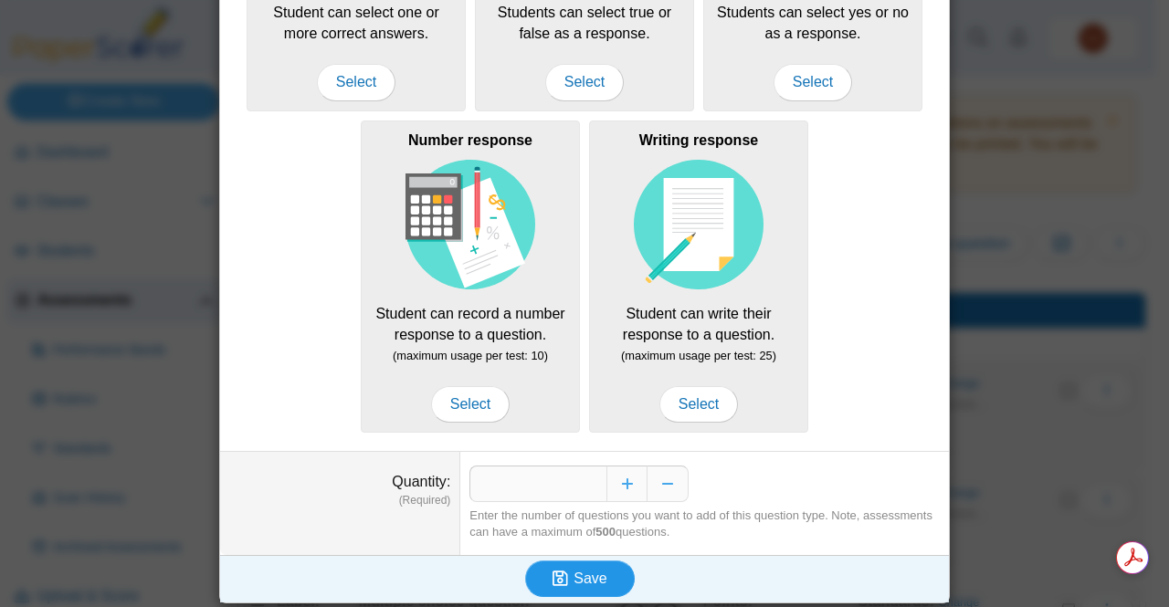
click at [580, 571] on span "Save" at bounding box center [590, 579] width 33 height 16
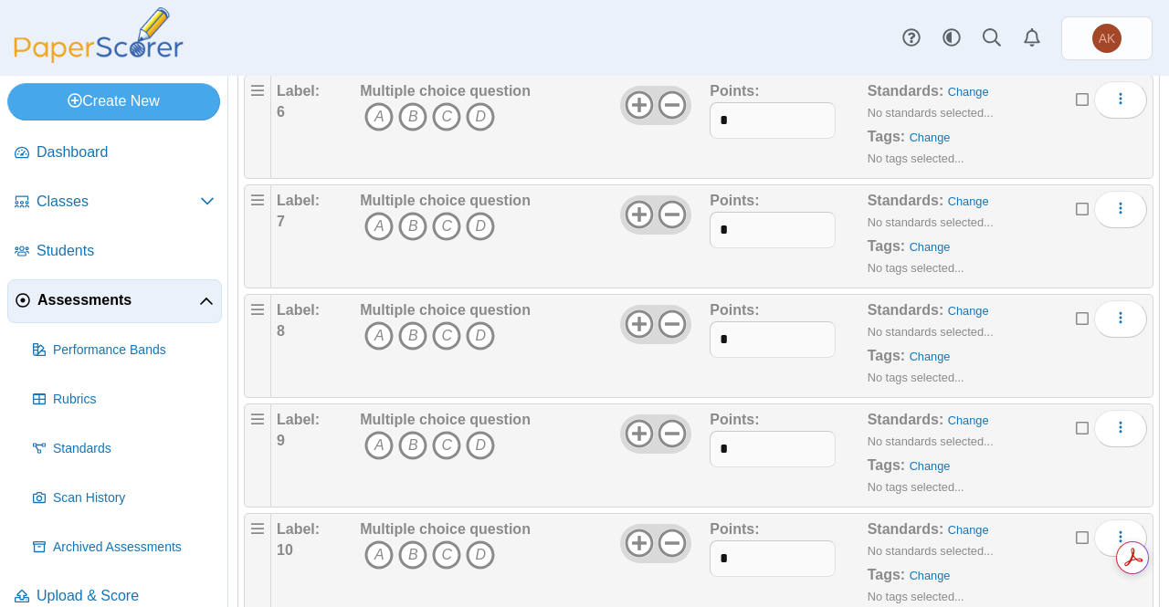
scroll to position [1080, 0]
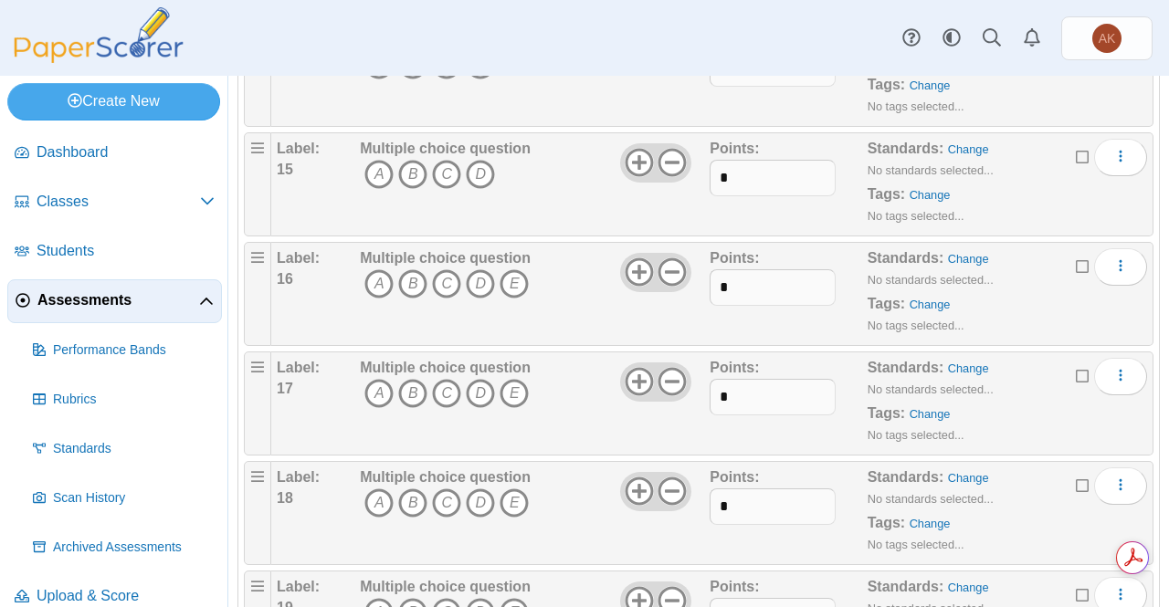
scroll to position [1769, 0]
click at [669, 259] on use at bounding box center [672, 272] width 28 height 28
click at [670, 366] on icon at bounding box center [672, 380] width 29 height 29
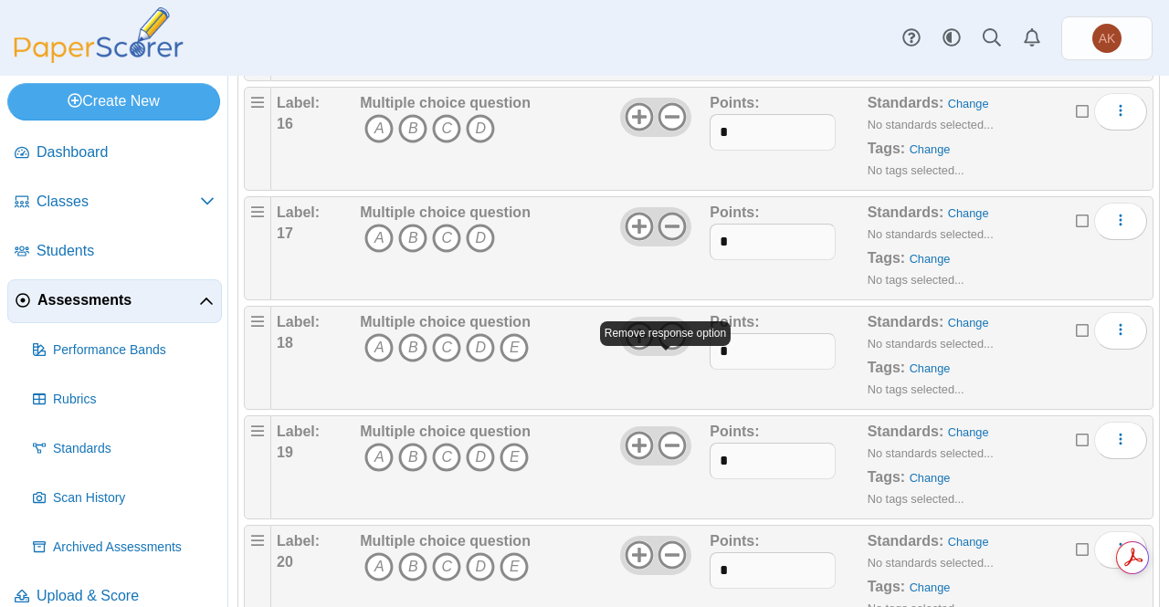
scroll to position [1926, 0]
click at [667, 331] on use at bounding box center [672, 334] width 28 height 28
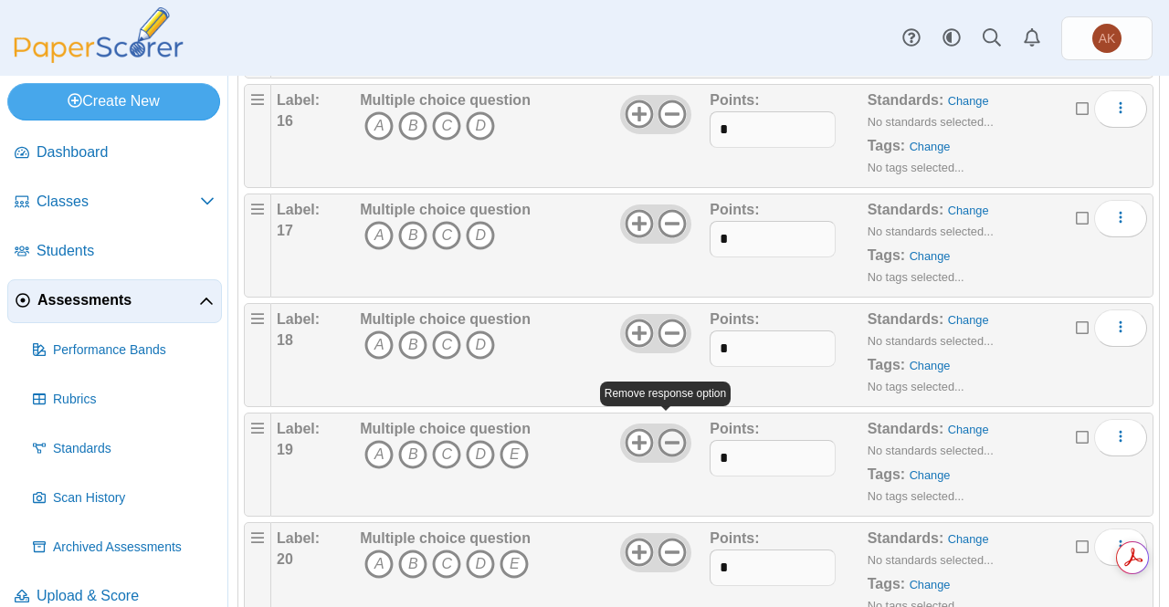
click at [669, 429] on use at bounding box center [672, 443] width 28 height 28
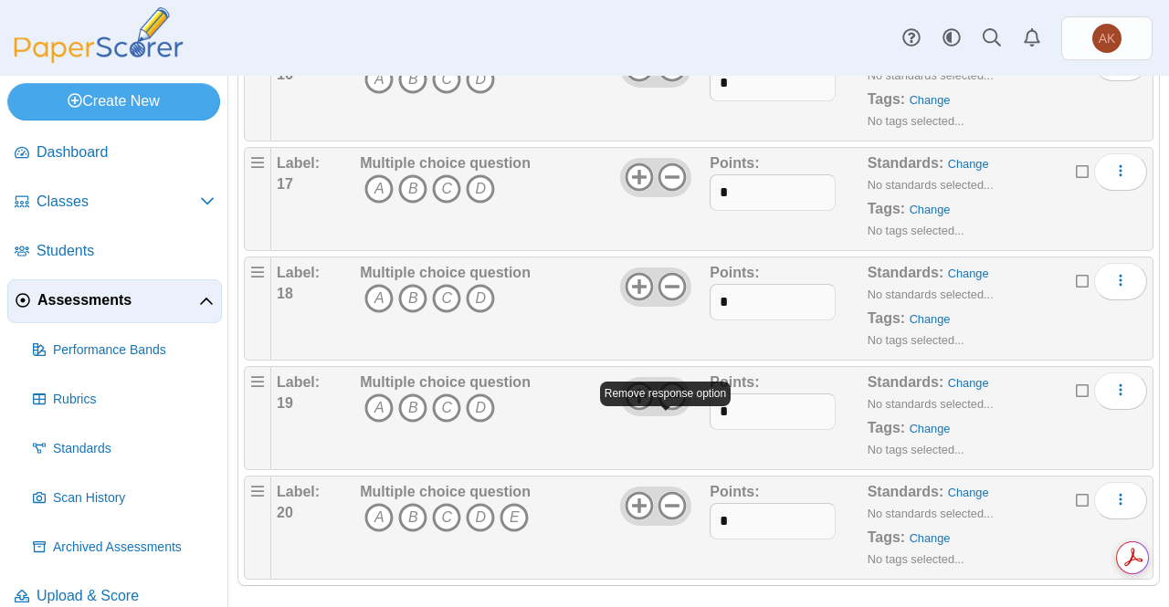
scroll to position [1973, 0]
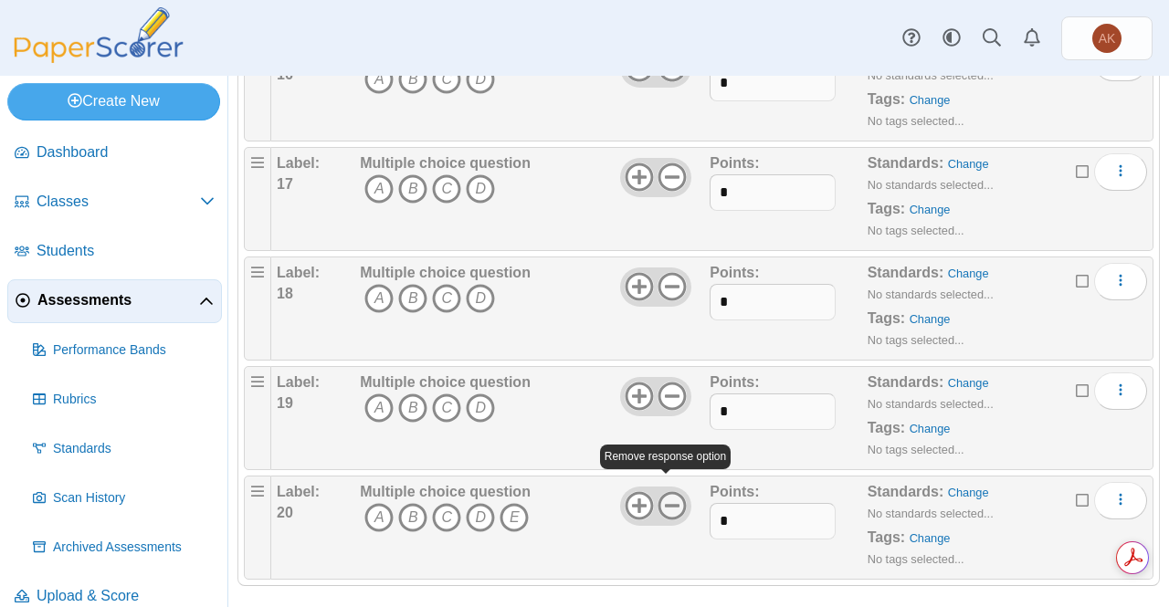
click at [672, 491] on icon at bounding box center [672, 505] width 29 height 29
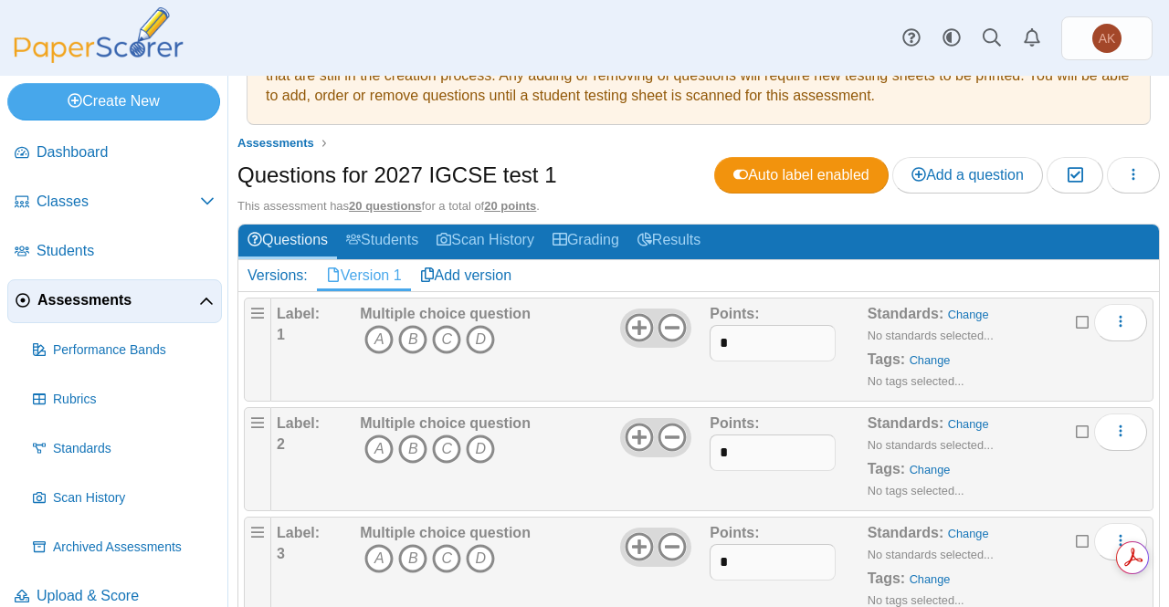
scroll to position [0, 0]
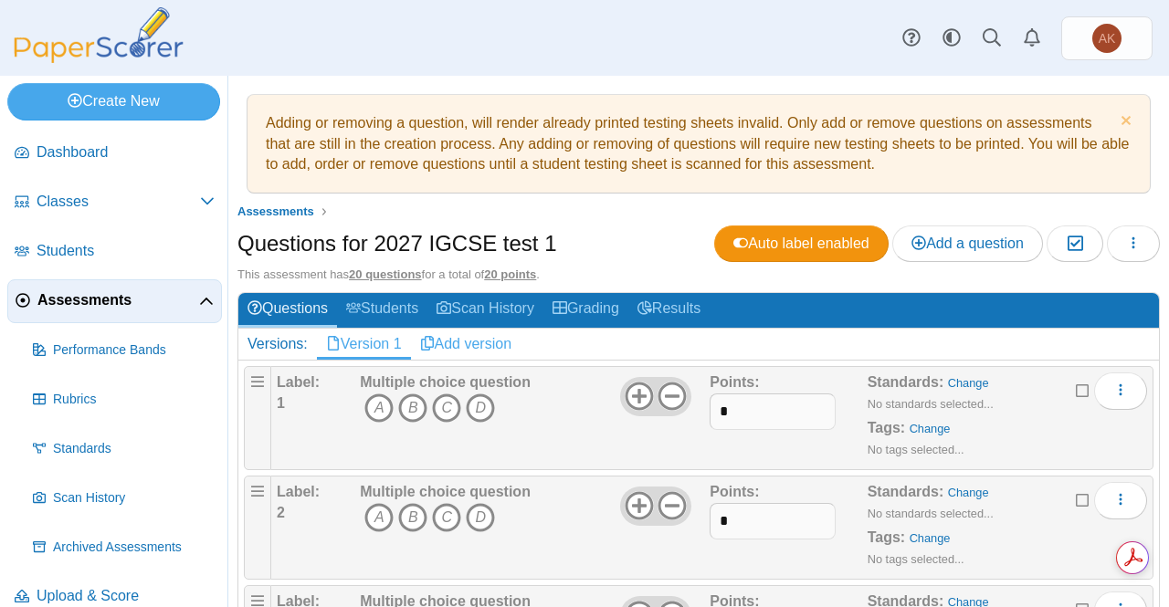
click at [511, 342] on link "Add version" at bounding box center [466, 344] width 111 height 31
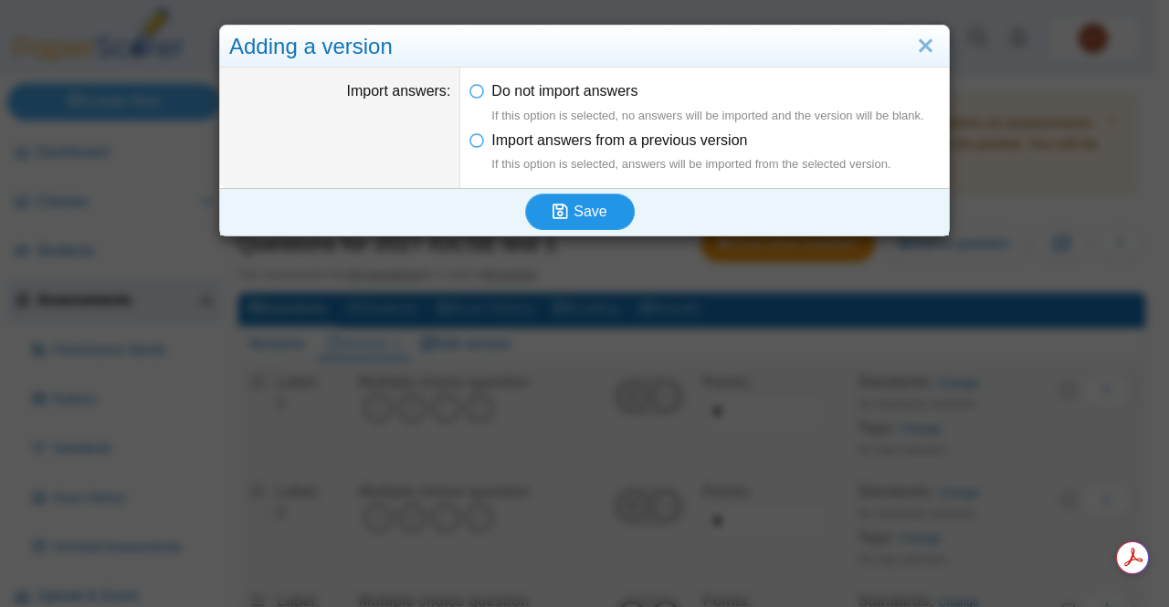
click at [582, 218] on span "Save" at bounding box center [590, 212] width 33 height 16
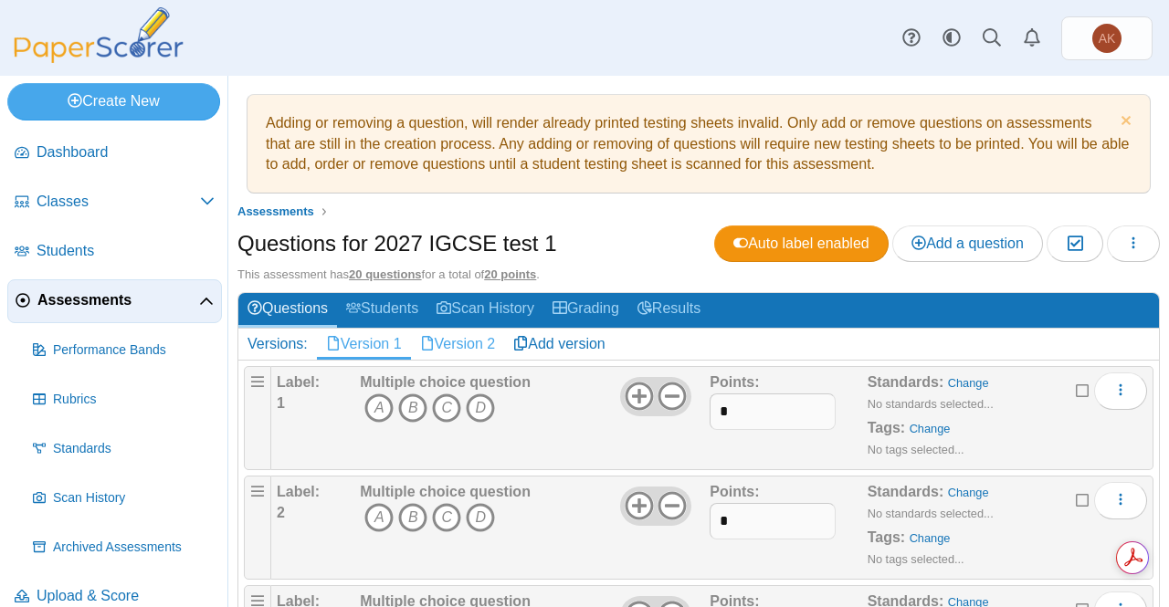
click at [449, 345] on link "Version 2" at bounding box center [458, 344] width 94 height 31
click at [583, 336] on link "Add version" at bounding box center [559, 344] width 111 height 31
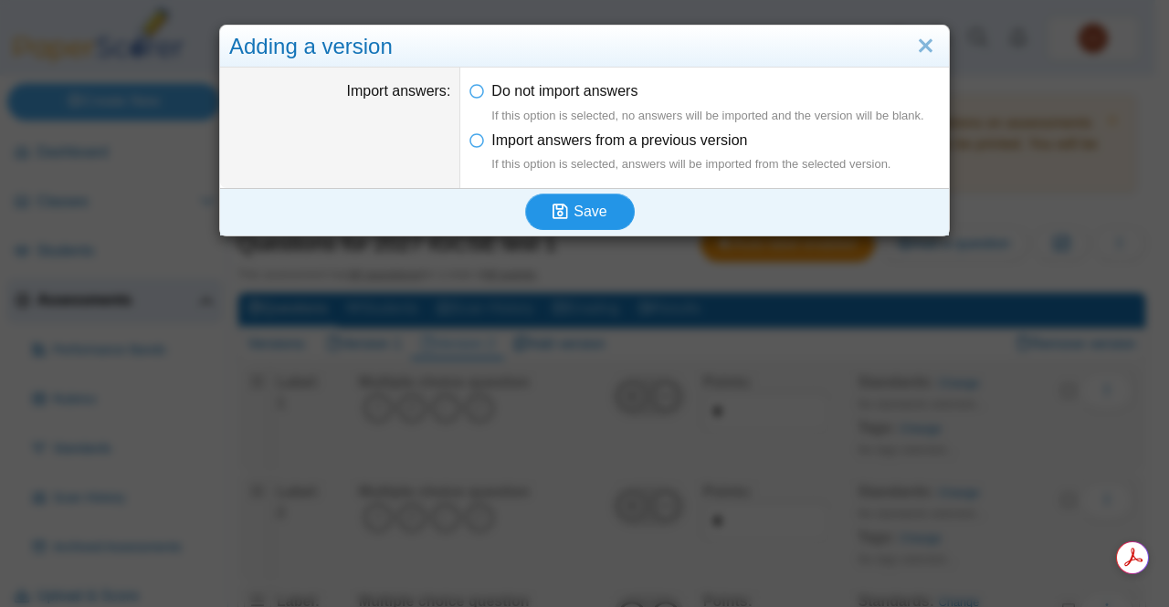
click at [590, 214] on span "Save" at bounding box center [590, 212] width 33 height 16
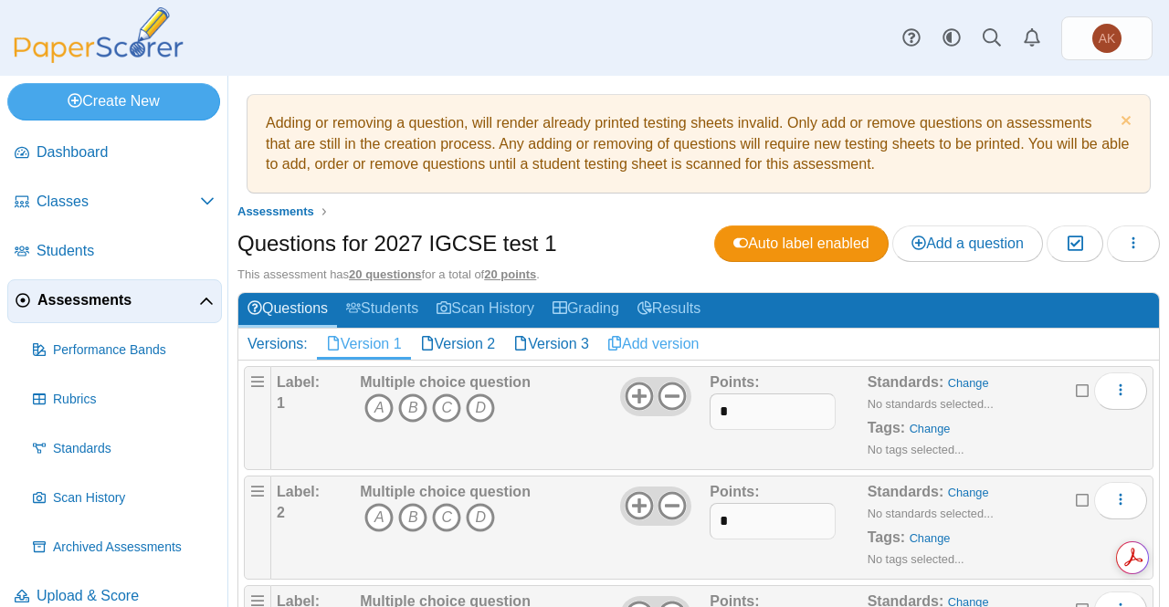
click at [691, 343] on link "Add version" at bounding box center [653, 344] width 111 height 31
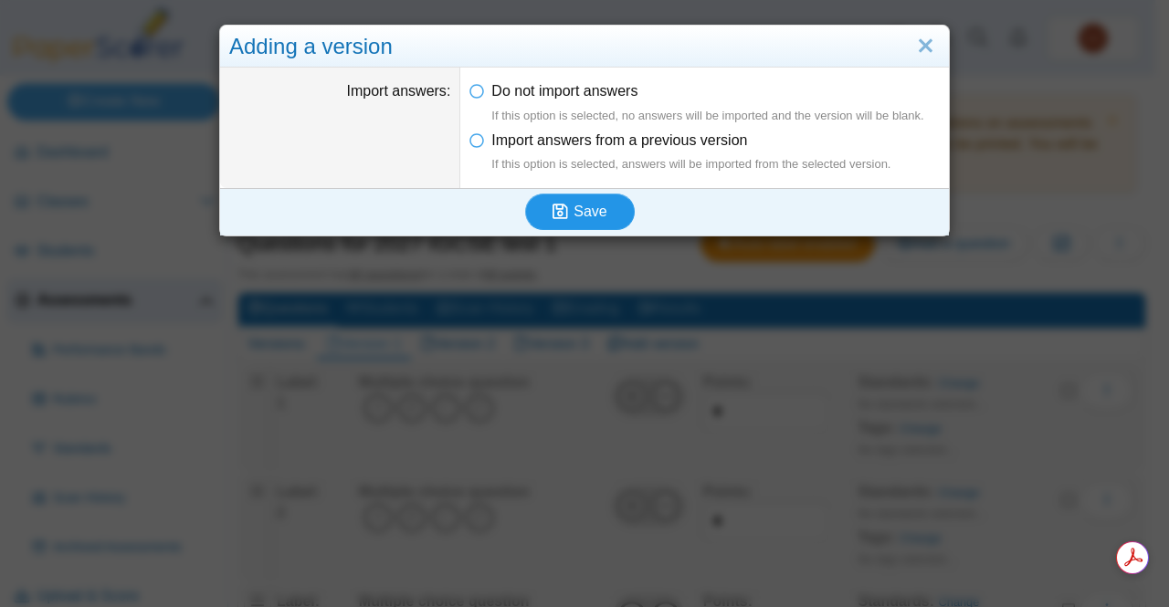
click at [588, 207] on span "Save" at bounding box center [590, 212] width 33 height 16
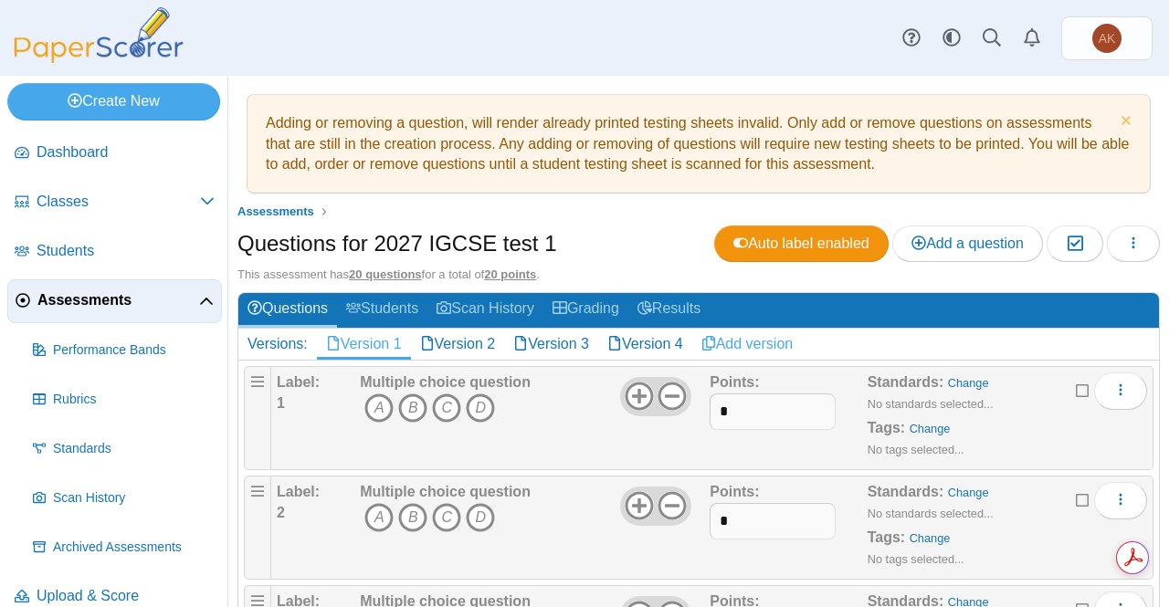
click at [760, 347] on link "Add version" at bounding box center [747, 344] width 111 height 31
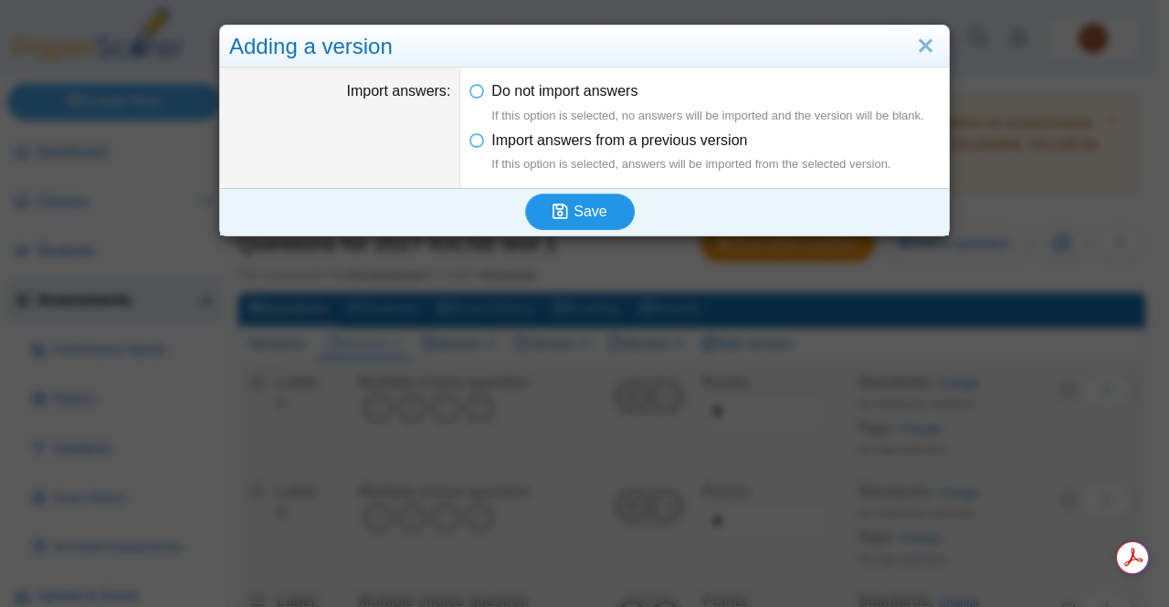
click at [595, 211] on span "Save" at bounding box center [590, 212] width 33 height 16
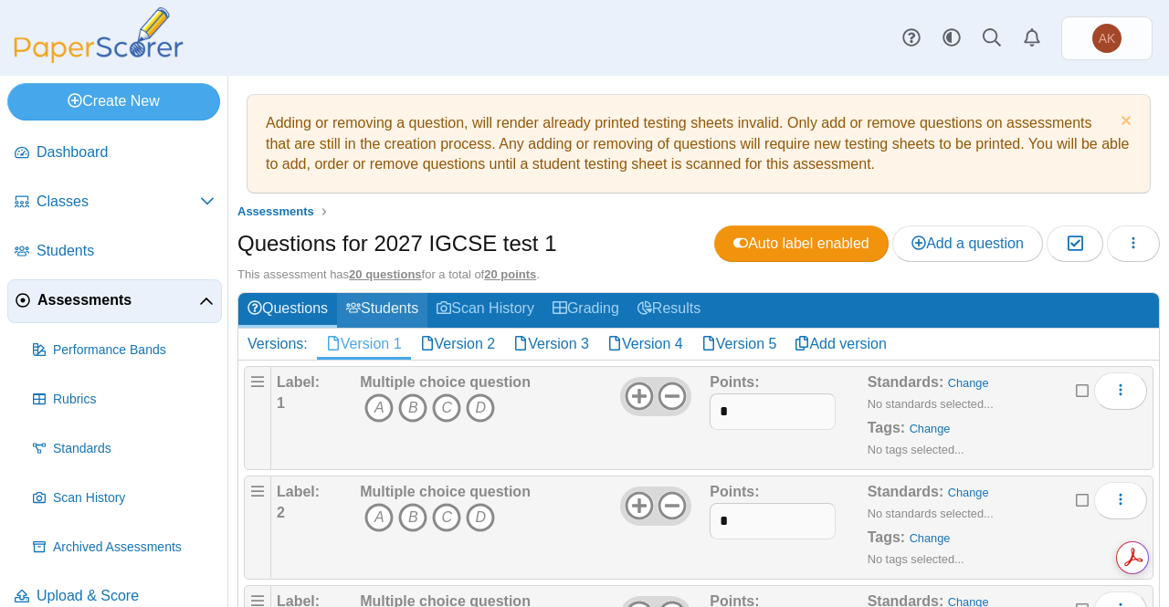
click at [368, 300] on link "Students" at bounding box center [382, 310] width 90 height 34
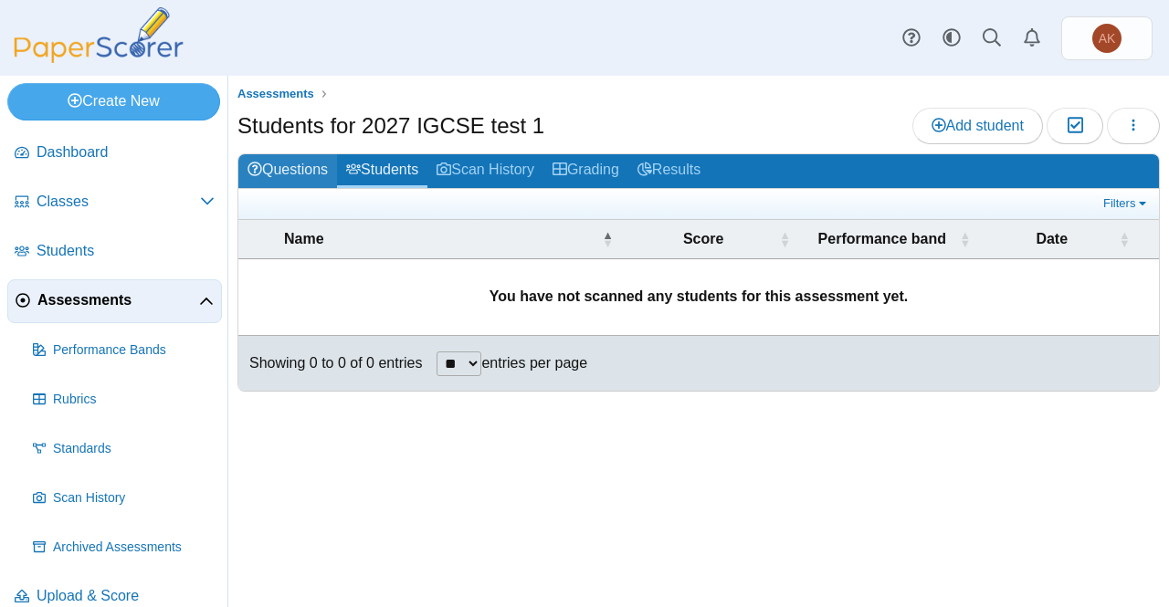
click at [297, 164] on link "Questions" at bounding box center [287, 171] width 99 height 34
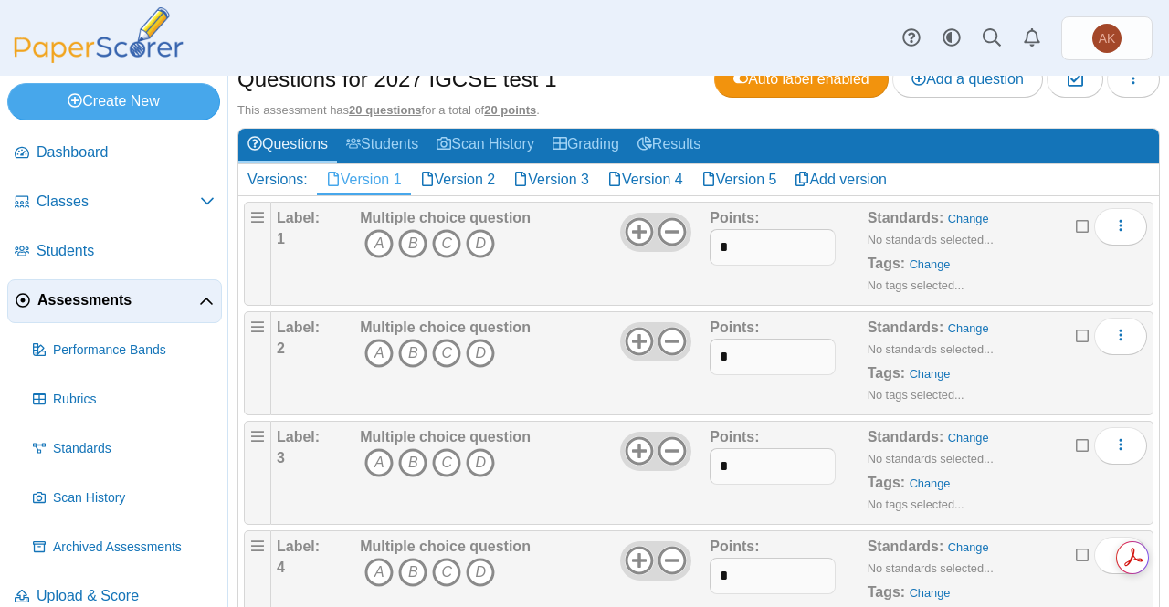
scroll to position [165, 0]
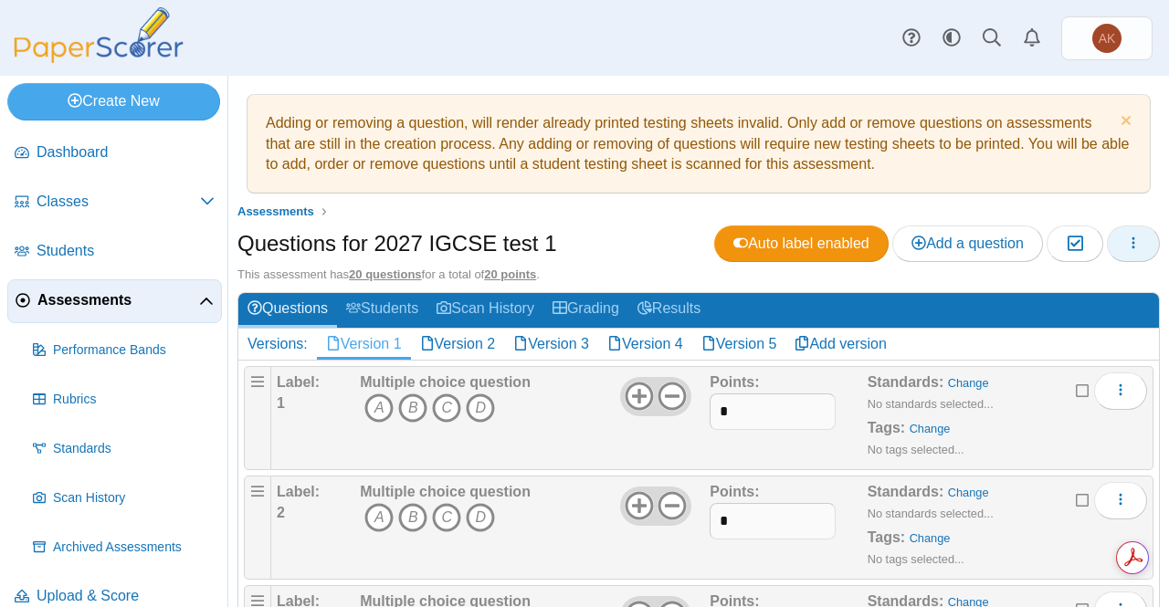
click at [1126, 248] on icon "button" at bounding box center [1133, 243] width 15 height 15
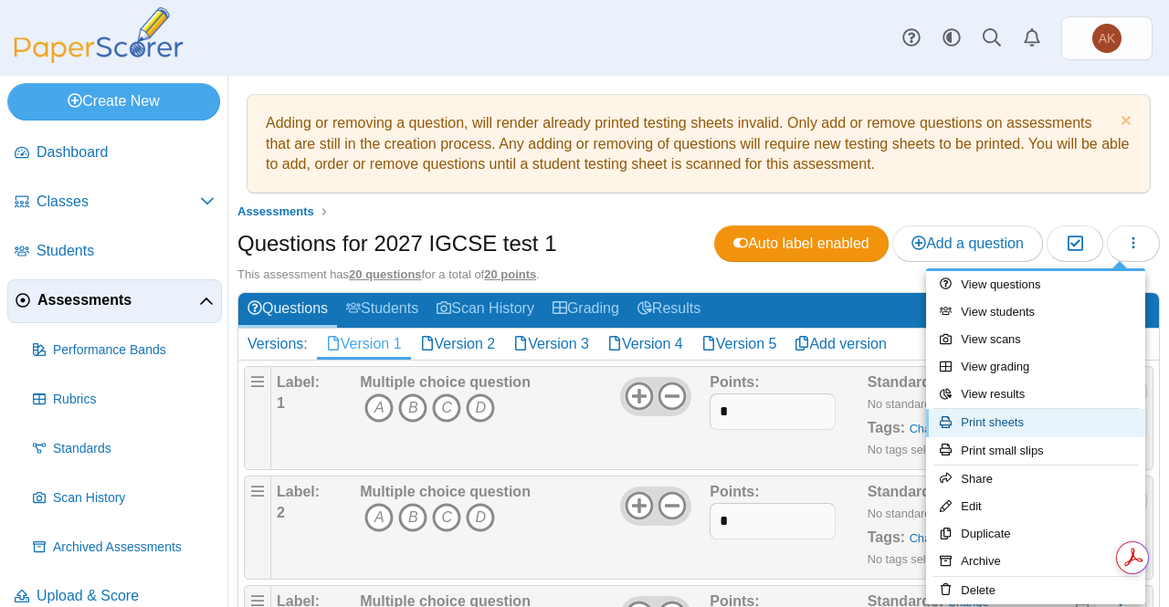
click at [1076, 420] on link "Print sheets" at bounding box center [1035, 422] width 219 height 27
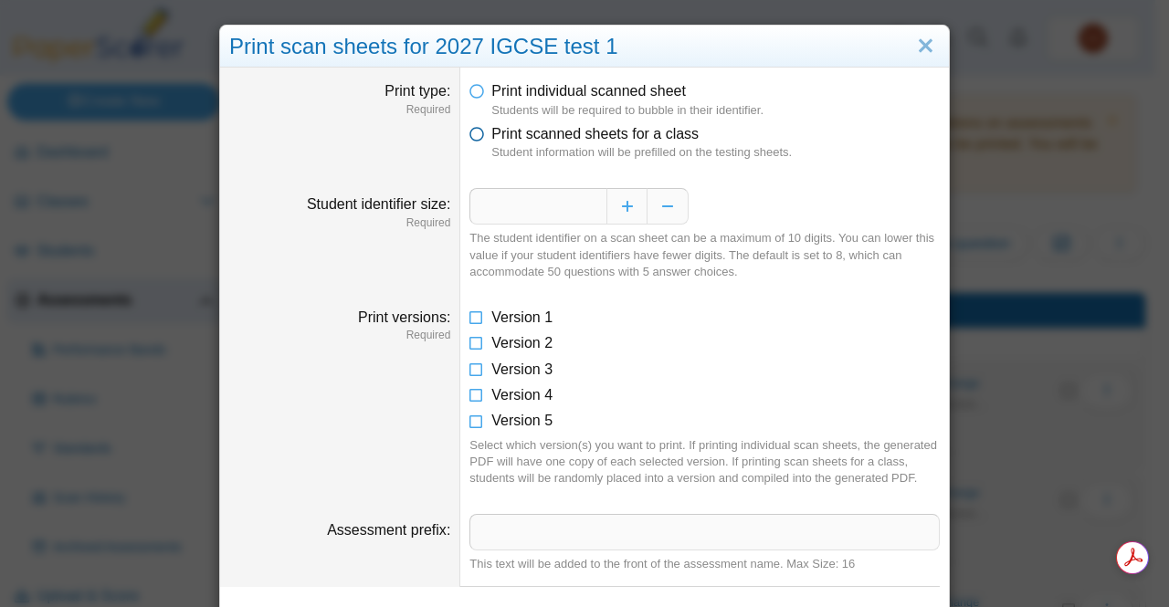
click at [469, 133] on icon at bounding box center [476, 130] width 15 height 13
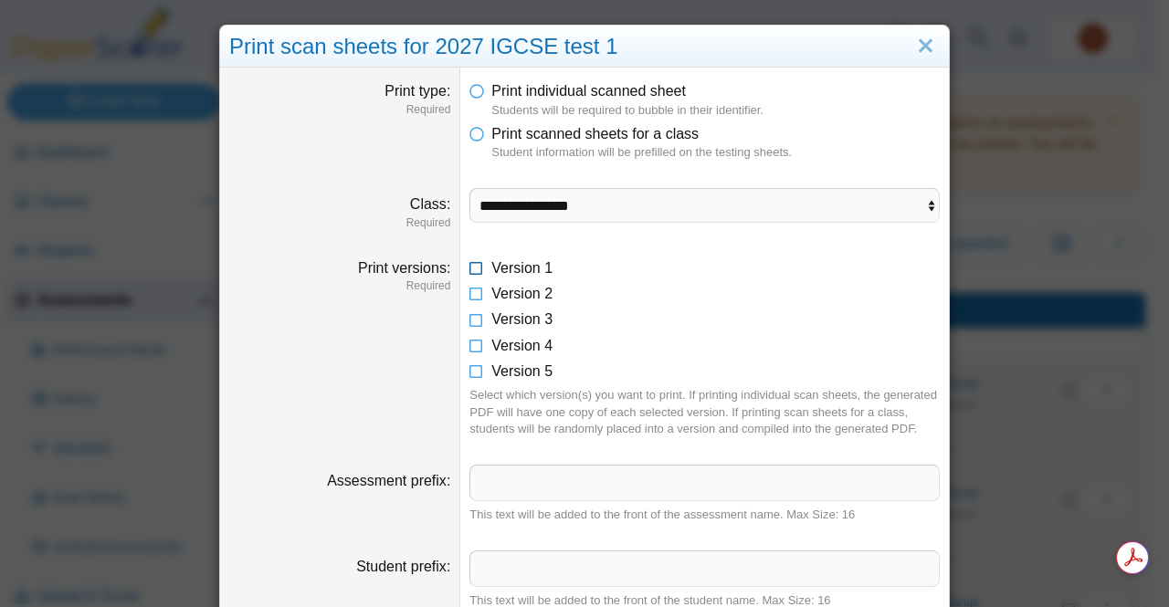
click at [469, 264] on icon at bounding box center [476, 264] width 15 height 13
click at [637, 205] on select "**********" at bounding box center [704, 205] width 470 height 35
select select "**********"
click at [469, 188] on select "**********" at bounding box center [704, 205] width 470 height 35
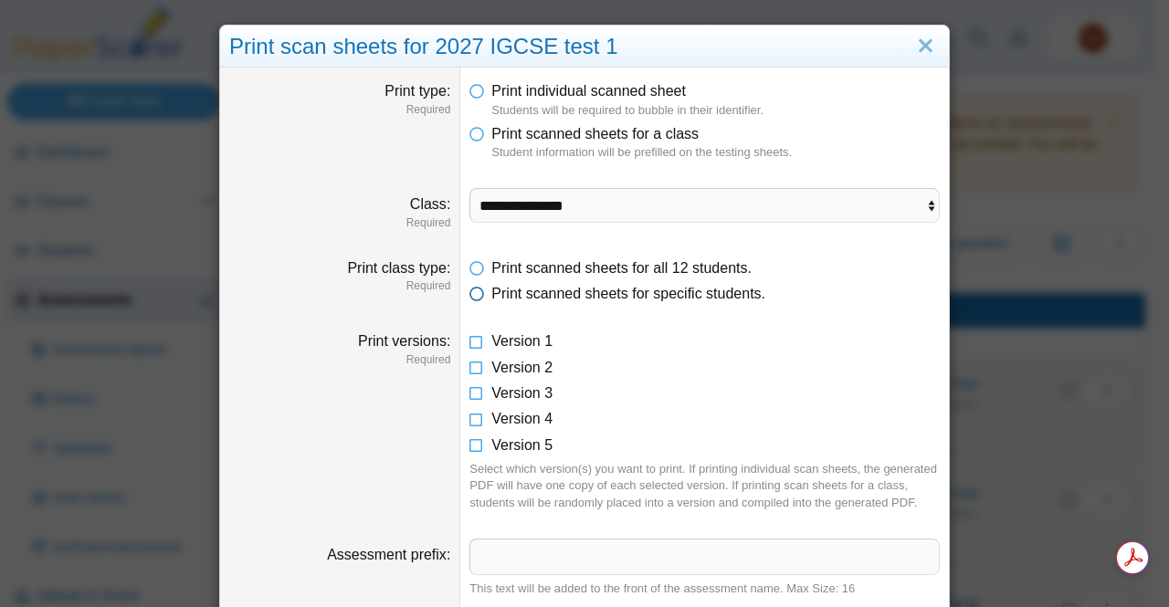
click at [736, 293] on span "Print scanned sheets for specific students." at bounding box center [628, 294] width 274 height 16
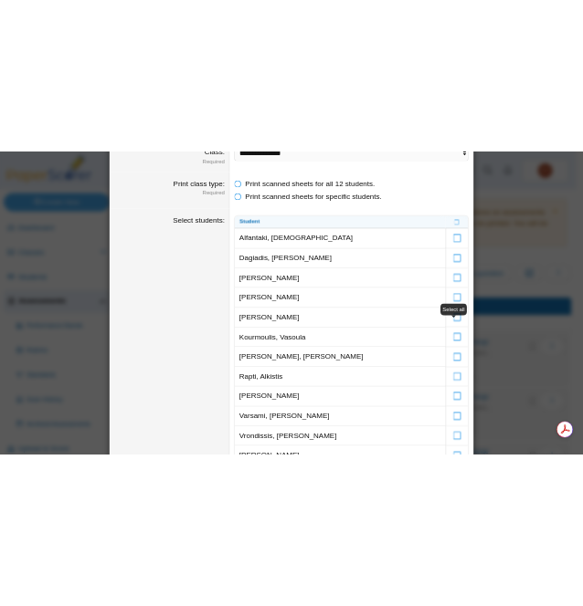
scroll to position [204, 0]
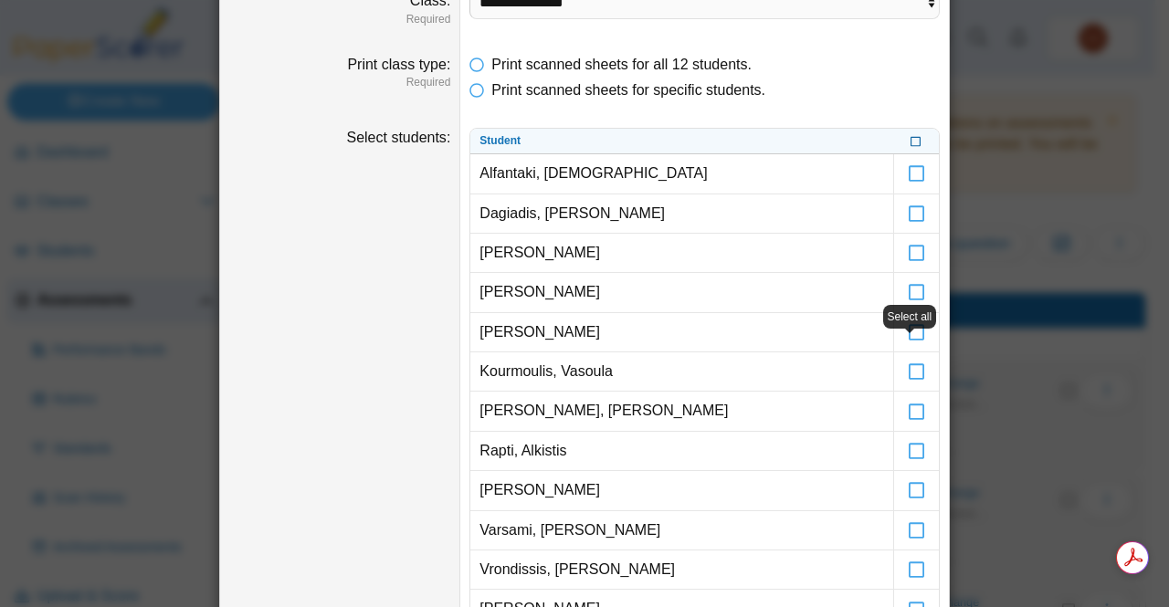
click at [911, 143] on icon at bounding box center [916, 140] width 11 height 10
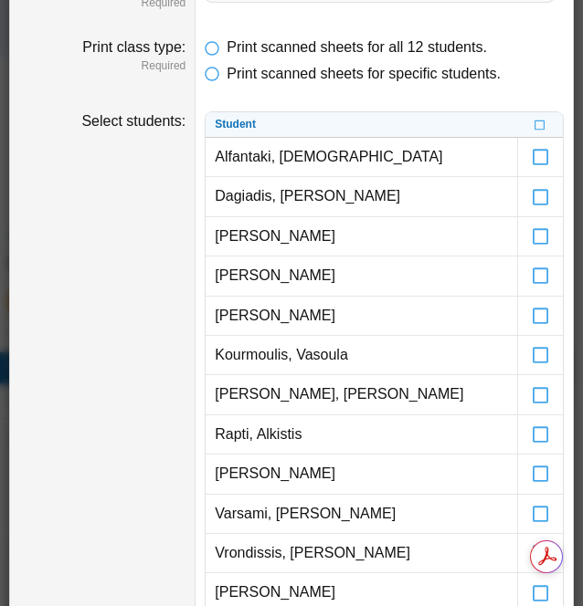
scroll to position [290, 0]
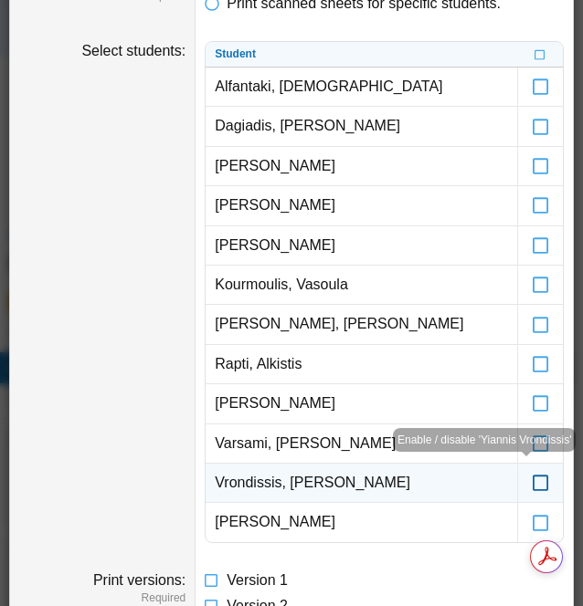
click at [532, 483] on icon at bounding box center [541, 475] width 18 height 16
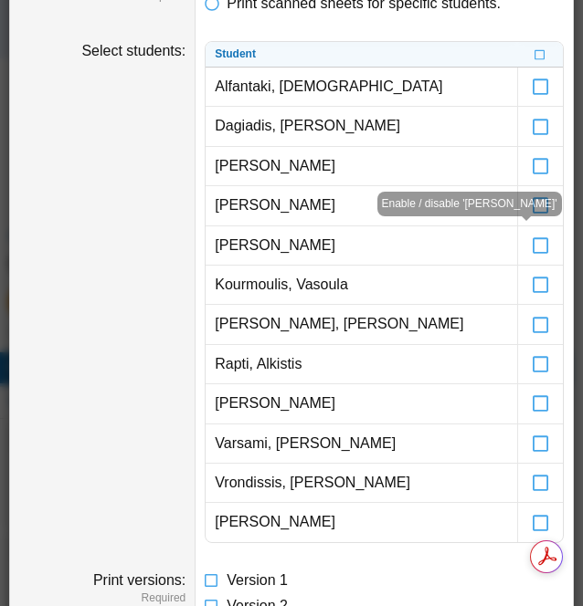
click at [526, 202] on div "Enable / disable 'Pavlos Kanellopoulos'" at bounding box center [469, 204] width 184 height 25
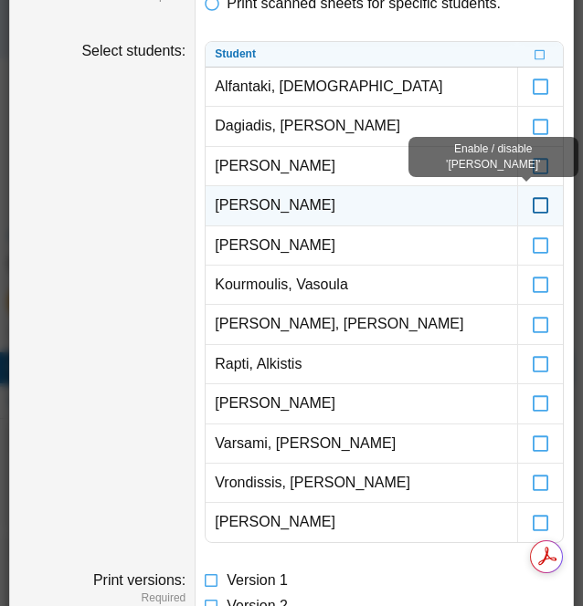
click at [532, 205] on icon at bounding box center [541, 197] width 18 height 16
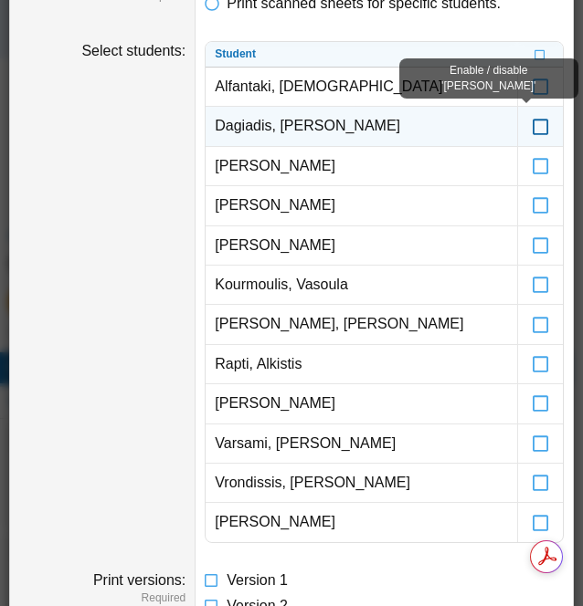
click at [532, 126] on icon at bounding box center [541, 118] width 18 height 16
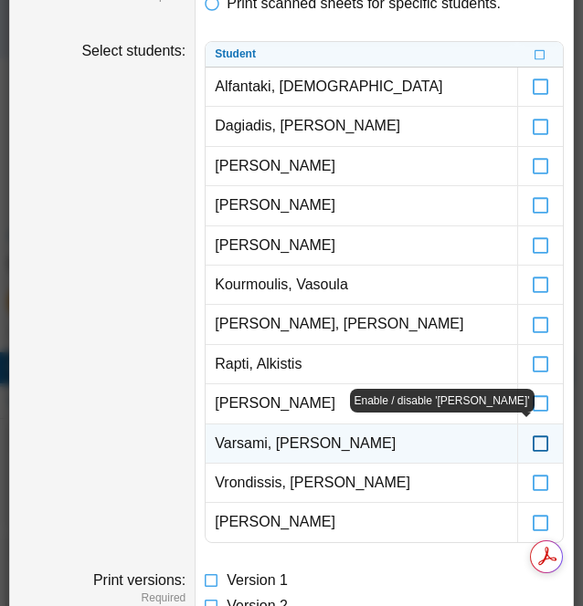
click at [532, 444] on icon at bounding box center [541, 435] width 18 height 16
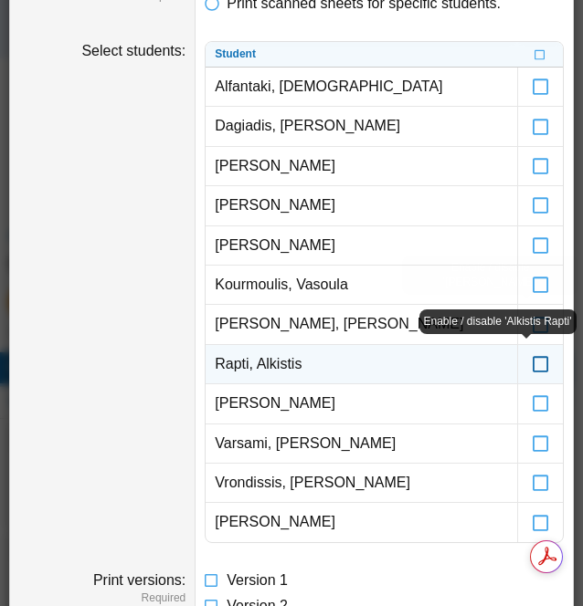
click at [532, 359] on icon at bounding box center [541, 356] width 18 height 16
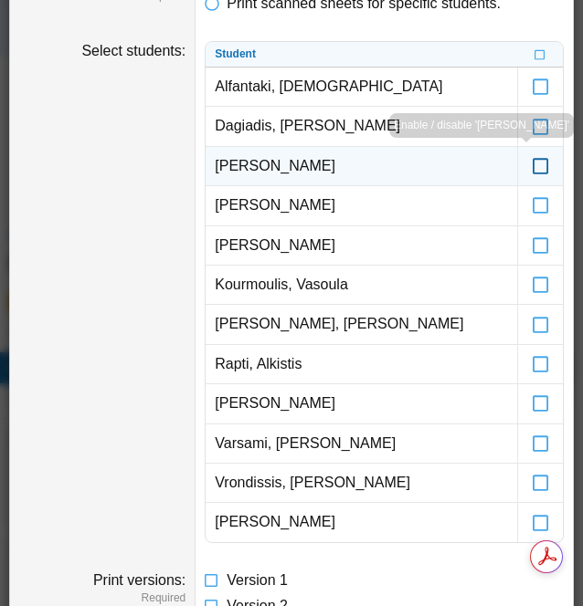
click at [532, 166] on icon at bounding box center [541, 158] width 18 height 16
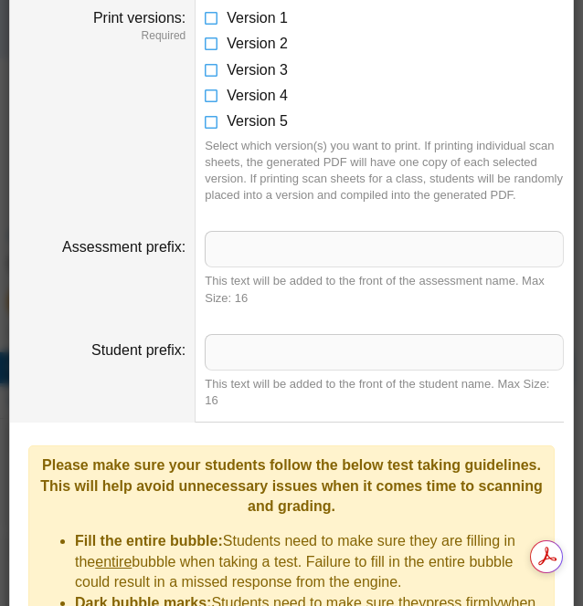
scroll to position [867, 0]
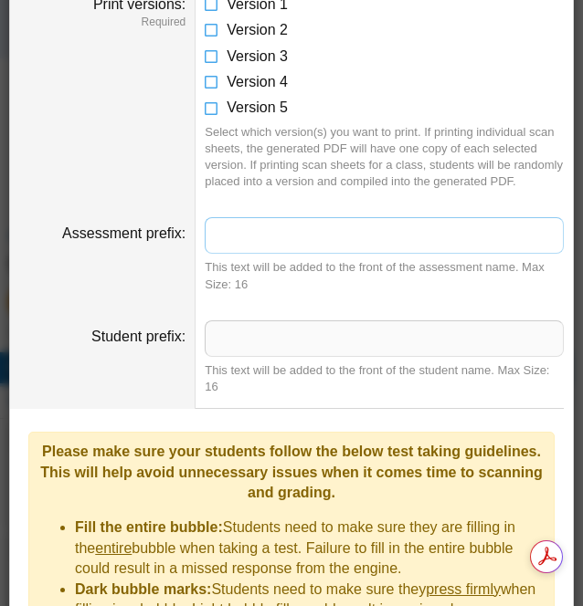
click at [381, 247] on input "Assessment prefix" at bounding box center [384, 235] width 359 height 37
type input "*"
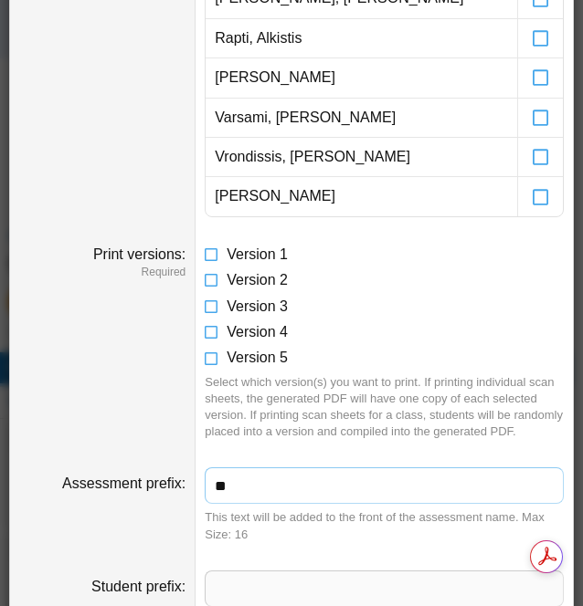
scroll to position [1253, 0]
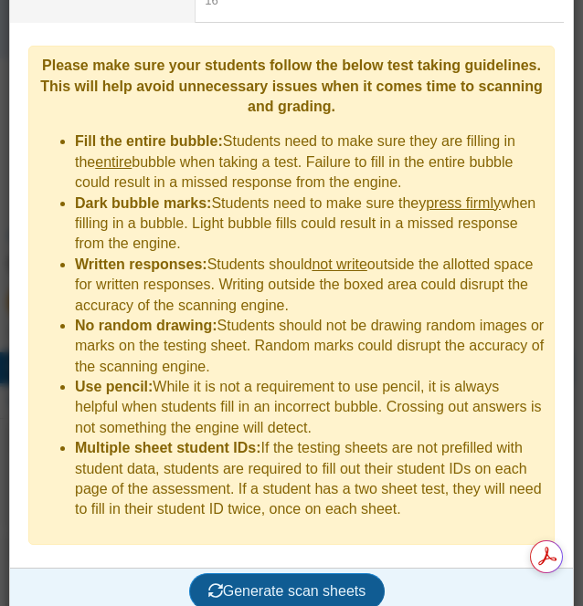
click at [261, 584] on span "Generate scan sheets" at bounding box center [287, 592] width 158 height 16
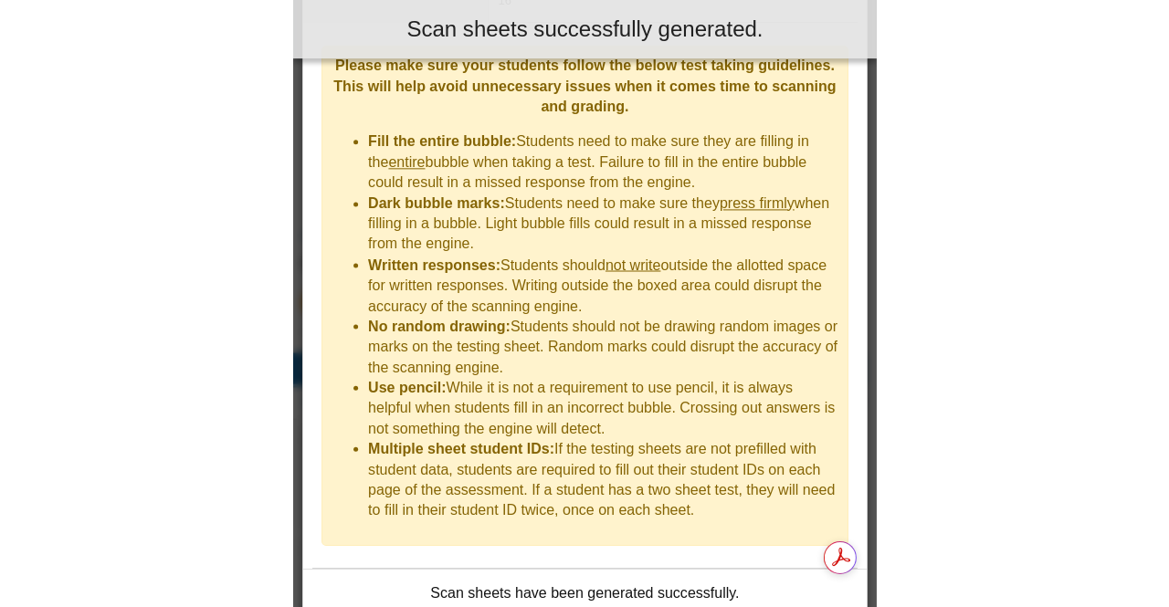
scroll to position [1399, 0]
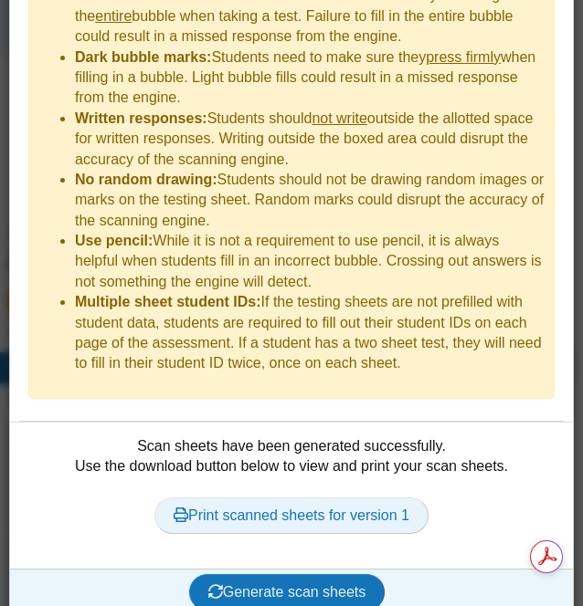
click at [299, 505] on link "Print scanned sheets for version 1" at bounding box center [291, 516] width 274 height 37
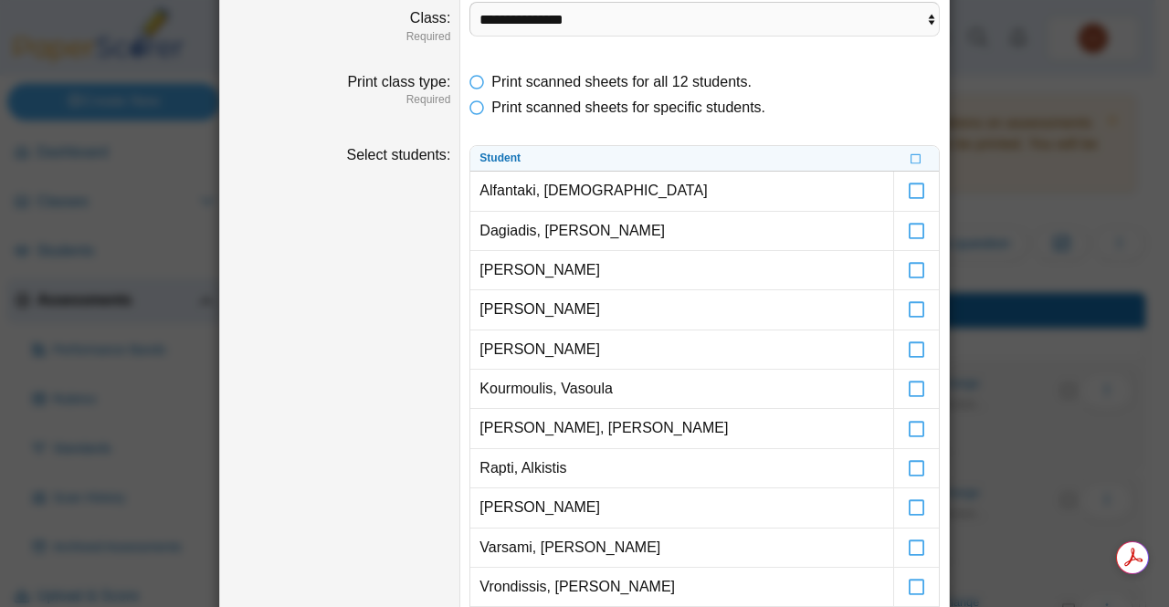
scroll to position [184, 0]
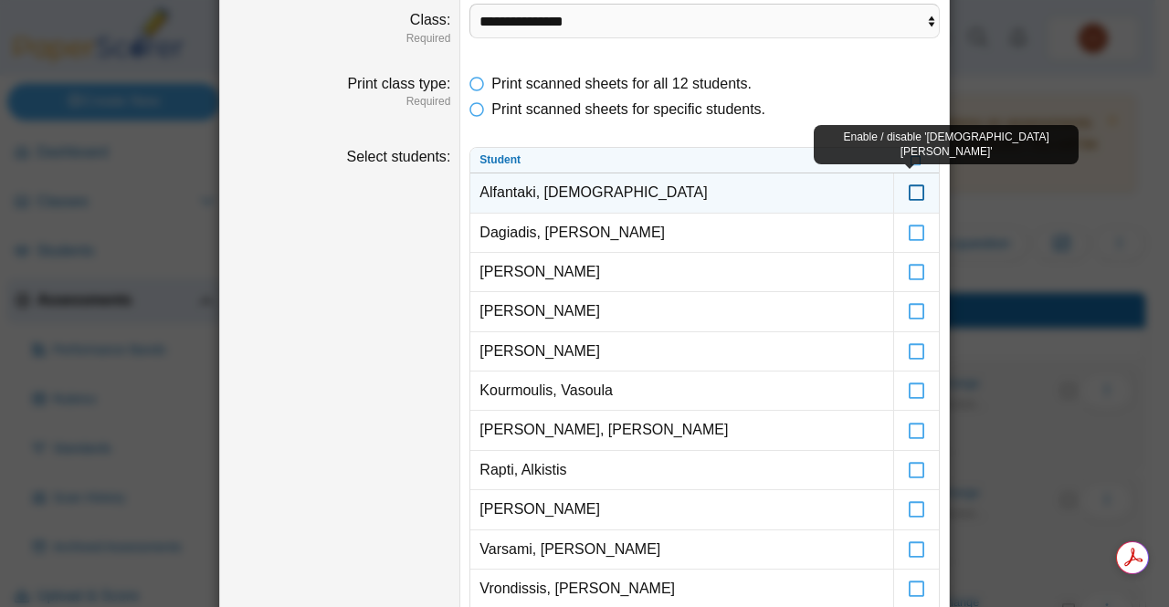
click at [911, 190] on icon at bounding box center [917, 184] width 18 height 16
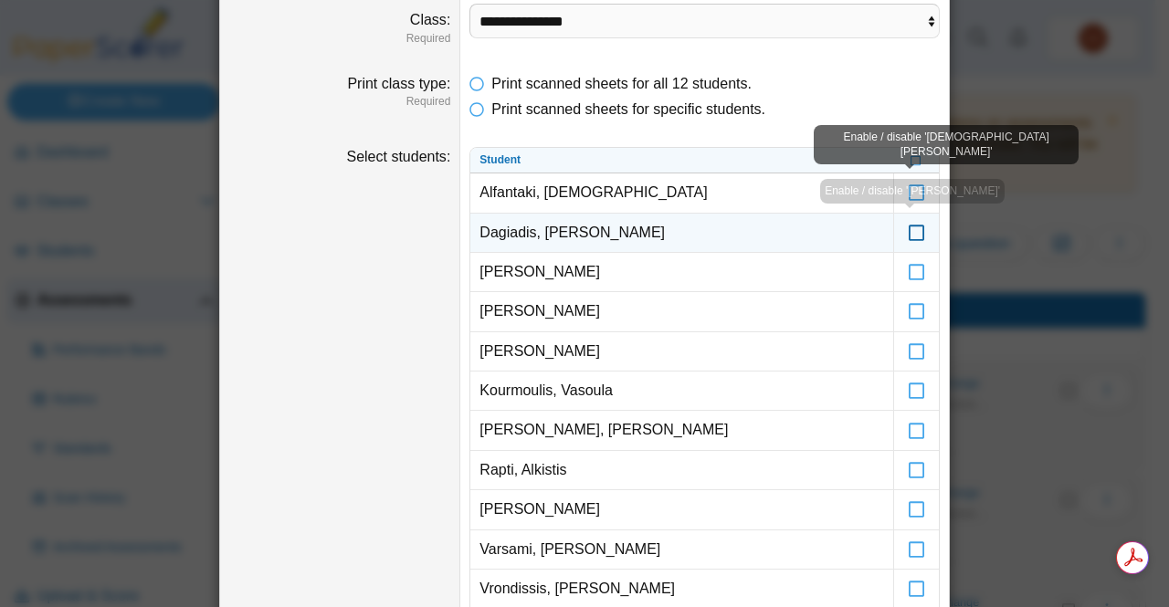
click at [911, 232] on icon at bounding box center [917, 224] width 18 height 16
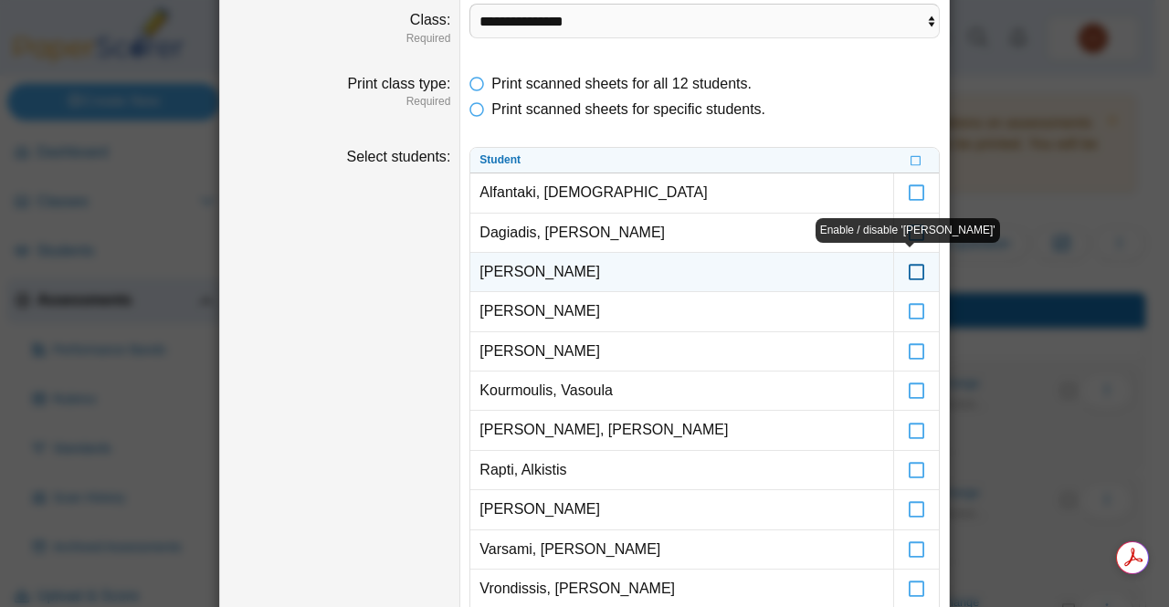
drag, startPoint x: 909, startPoint y: 273, endPoint x: 899, endPoint y: 251, distance: 24.1
click at [899, 253] on label at bounding box center [916, 272] width 45 height 38
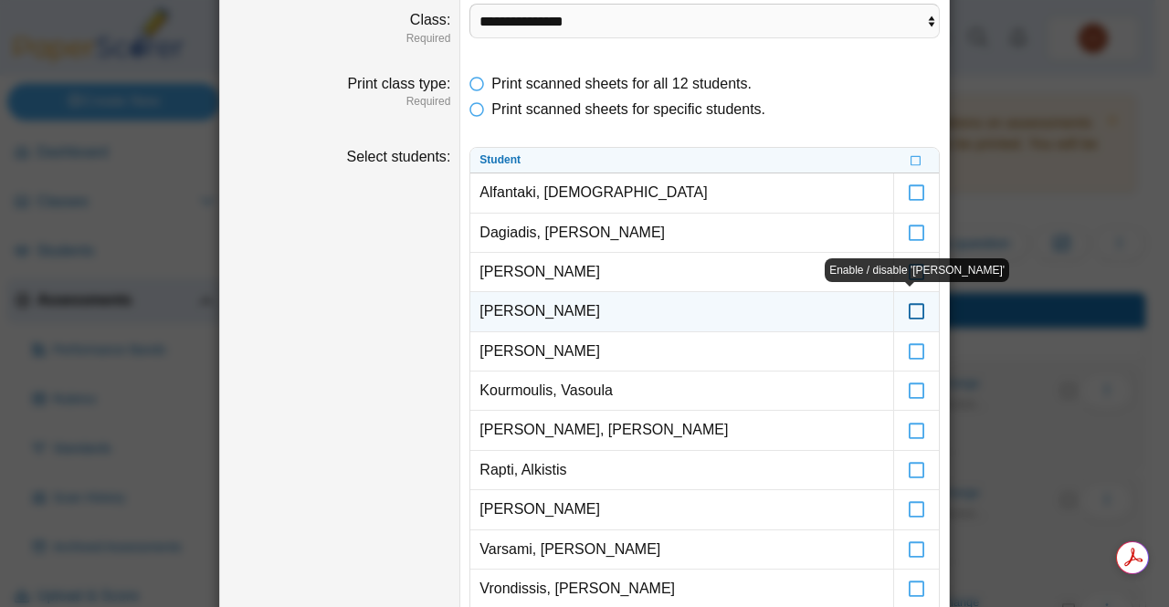
click at [913, 307] on icon at bounding box center [917, 303] width 18 height 16
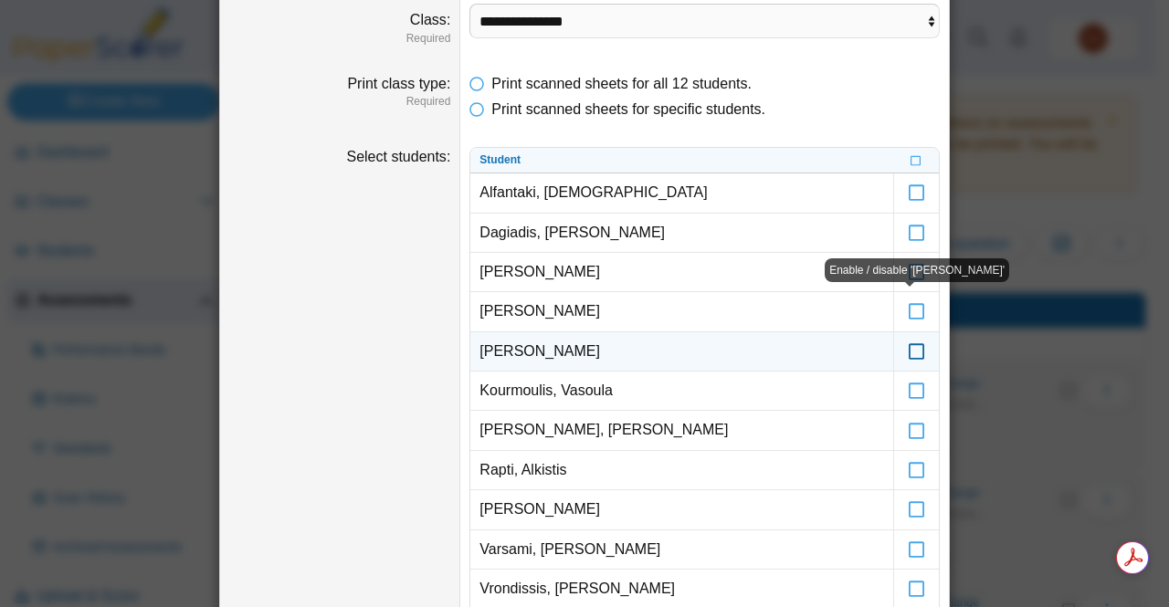
click at [910, 346] on icon at bounding box center [917, 343] width 18 height 16
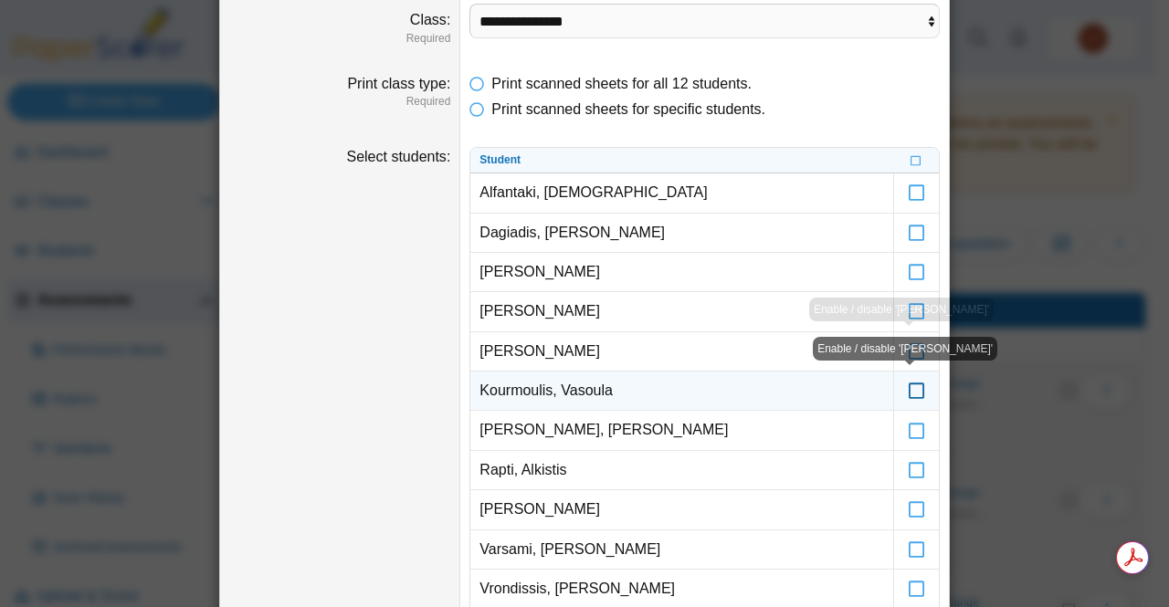
click at [910, 391] on icon at bounding box center [917, 382] width 18 height 16
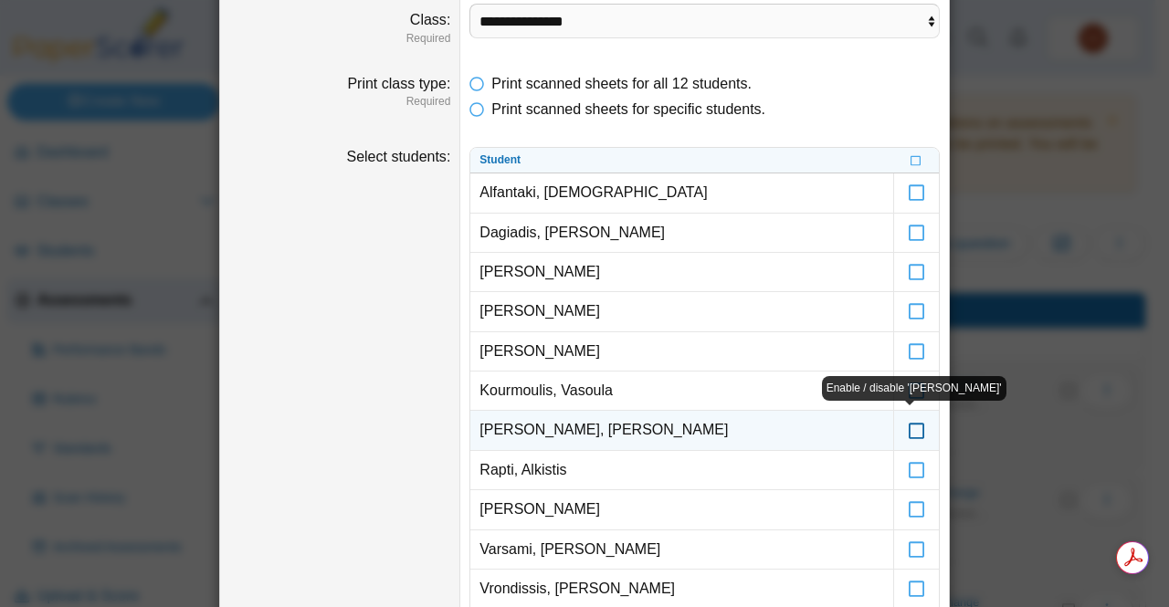
click at [911, 425] on icon at bounding box center [917, 422] width 18 height 16
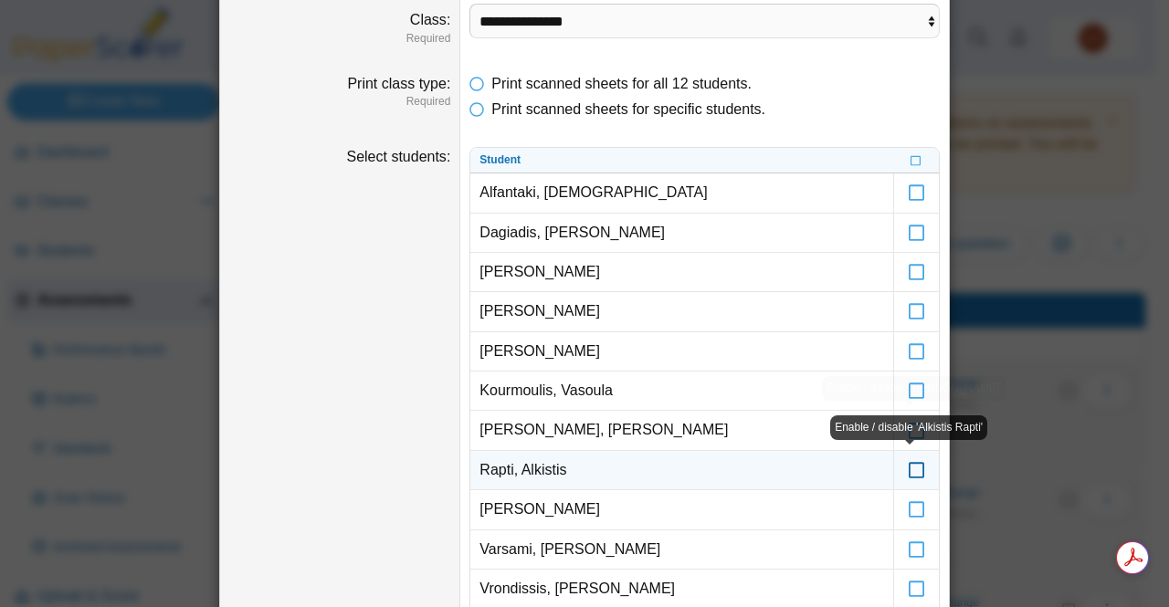
click at [908, 467] on icon at bounding box center [917, 462] width 18 height 16
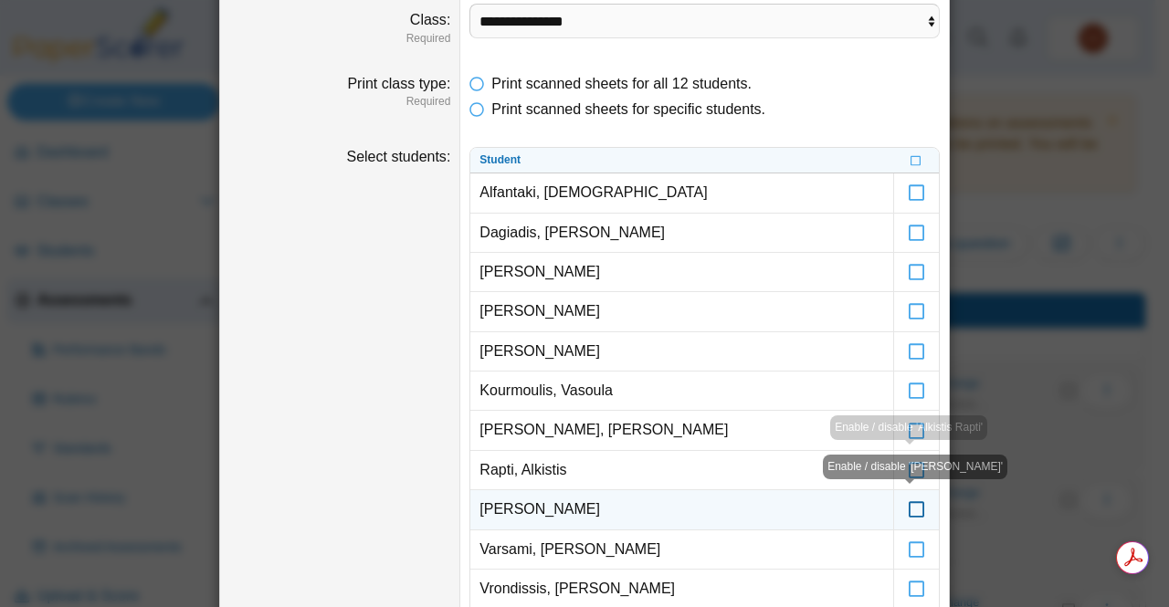
click at [911, 505] on icon at bounding box center [917, 501] width 18 height 16
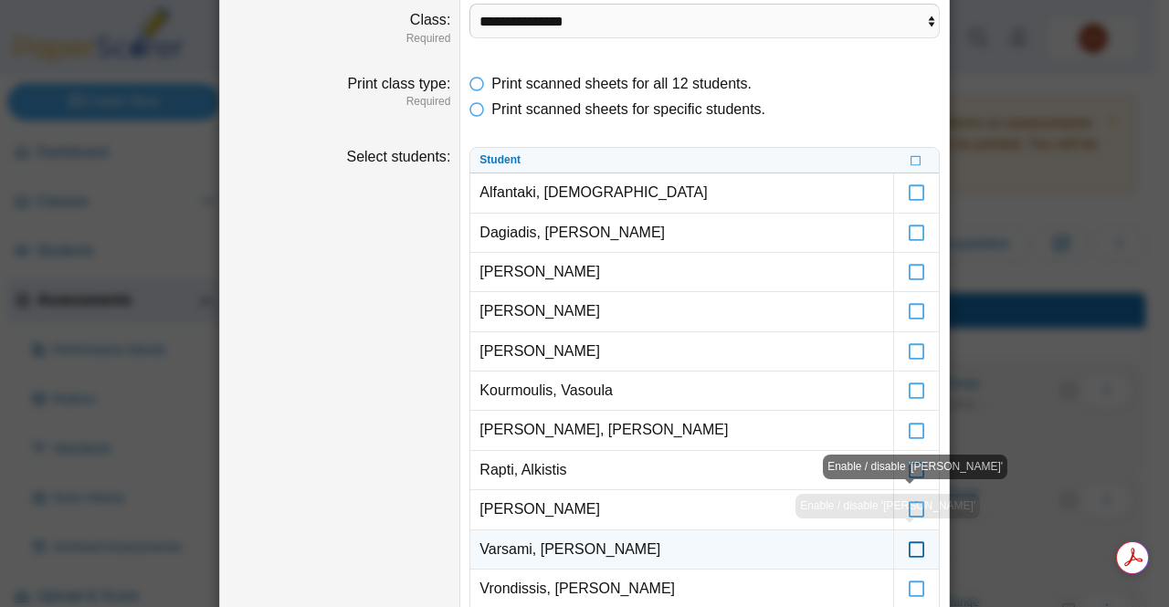
click at [908, 543] on icon at bounding box center [917, 541] width 18 height 16
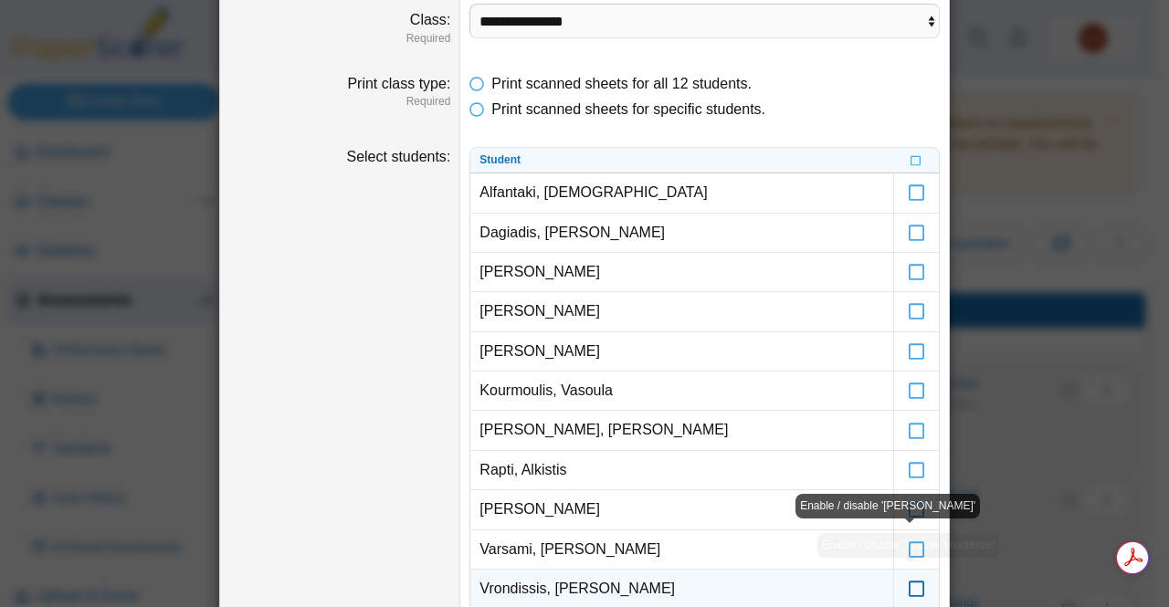
click at [908, 581] on icon at bounding box center [917, 581] width 18 height 16
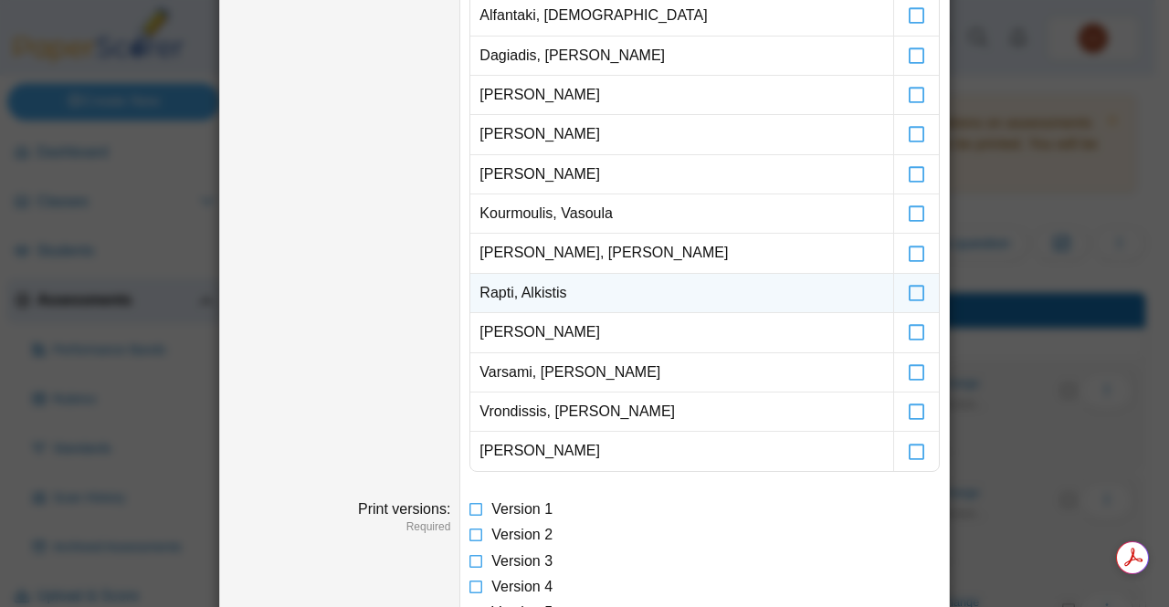
scroll to position [389, 0]
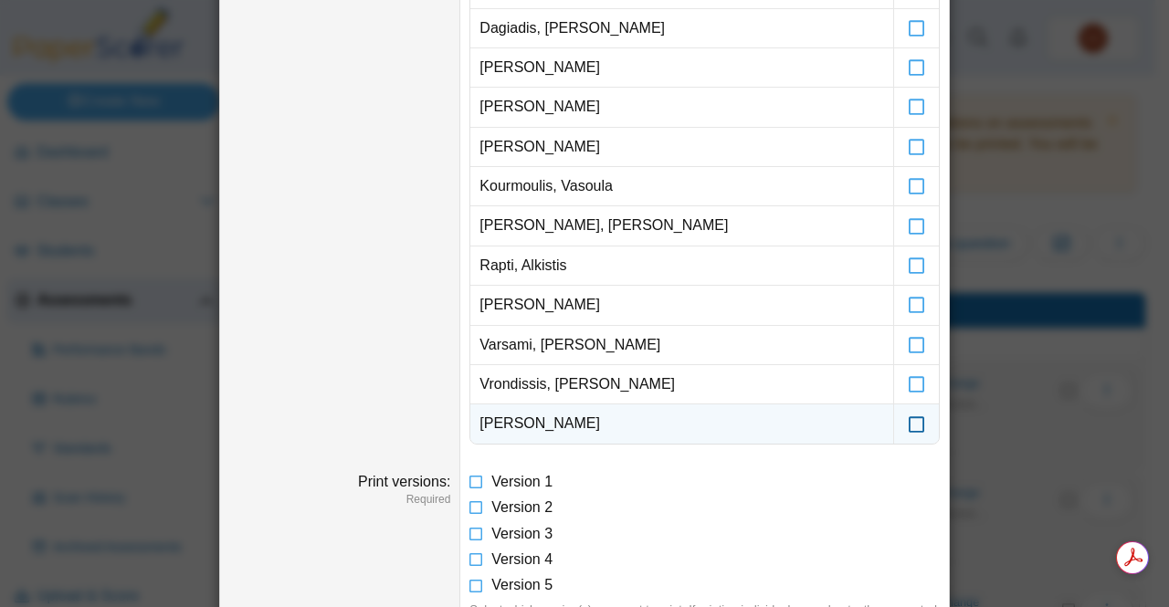
click at [917, 424] on icon at bounding box center [917, 415] width 18 height 16
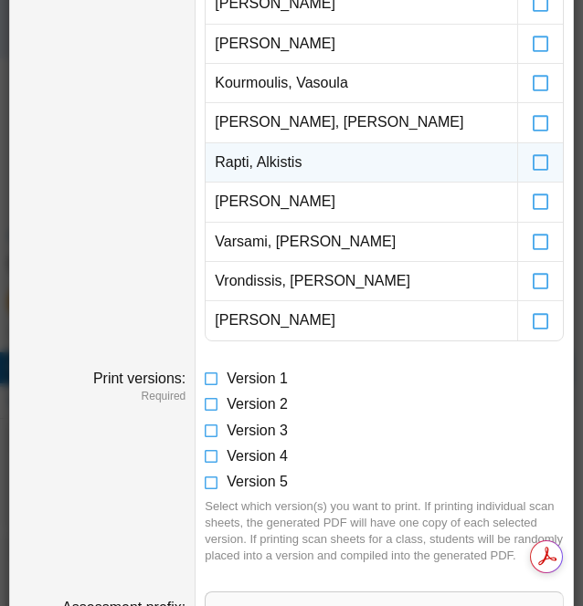
scroll to position [592, 0]
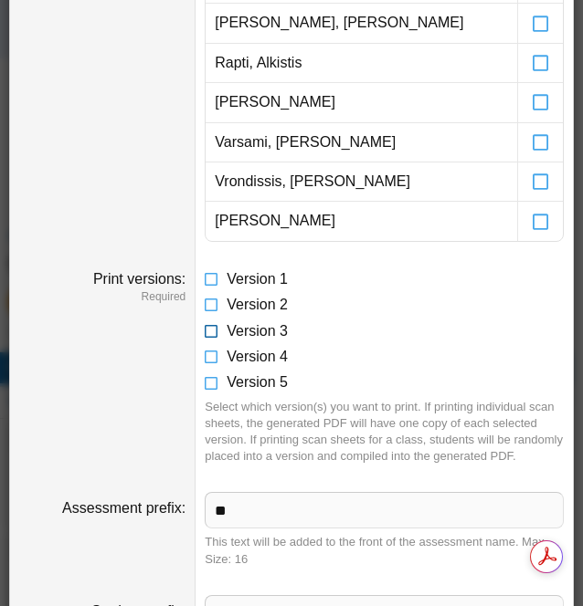
click at [205, 324] on icon at bounding box center [212, 327] width 15 height 13
click at [206, 275] on icon at bounding box center [212, 275] width 15 height 13
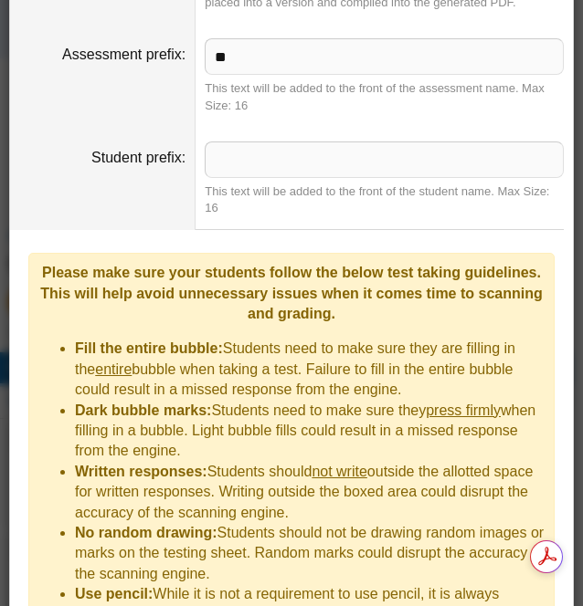
scroll to position [1062, 0]
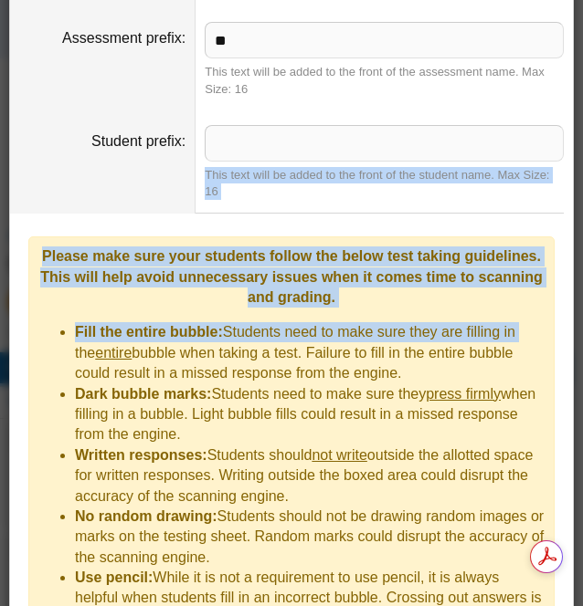
drag, startPoint x: 515, startPoint y: 328, endPoint x: 321, endPoint y: 123, distance: 281.7
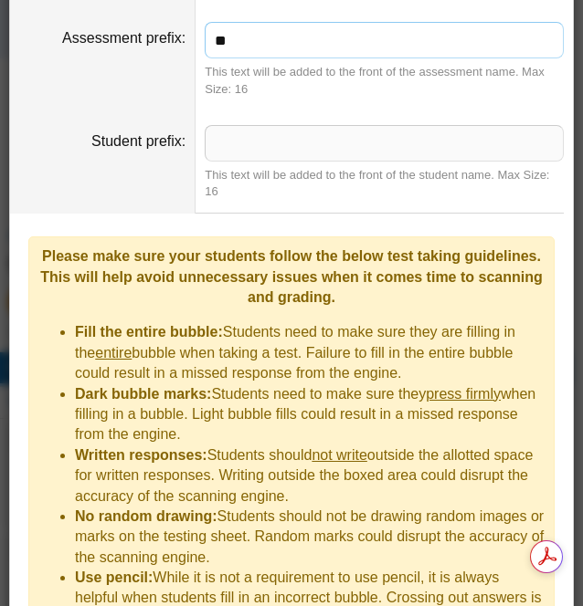
click at [311, 58] on input "**" at bounding box center [384, 40] width 359 height 37
type input "*"
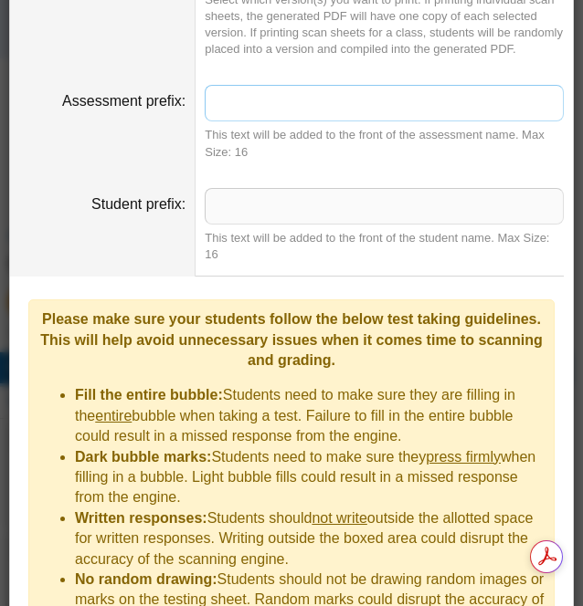
scroll to position [1399, 0]
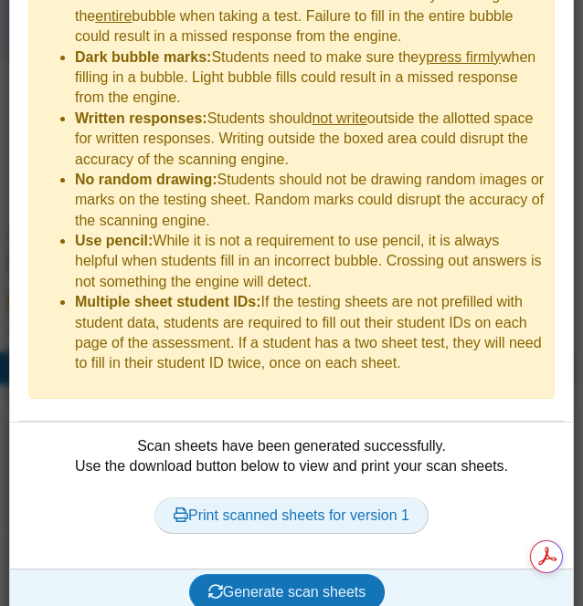
click at [283, 498] on link "Print scanned sheets for version 1" at bounding box center [291, 516] width 274 height 37
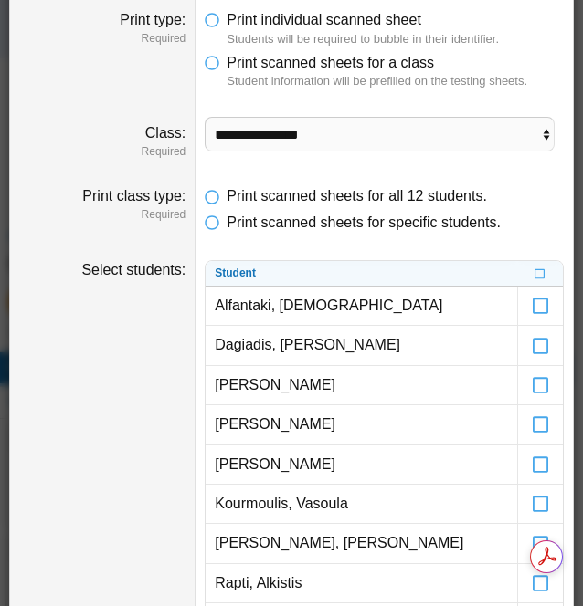
scroll to position [0, 0]
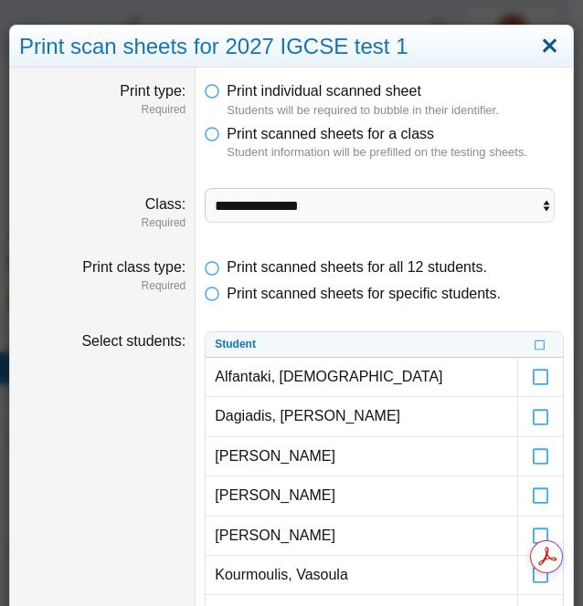
click at [535, 41] on link "Close" at bounding box center [549, 46] width 28 height 31
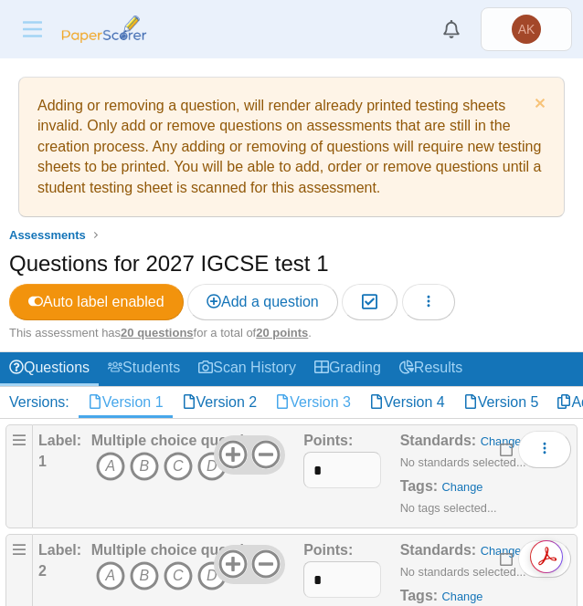
click at [338, 405] on link "Version 3" at bounding box center [313, 402] width 94 height 31
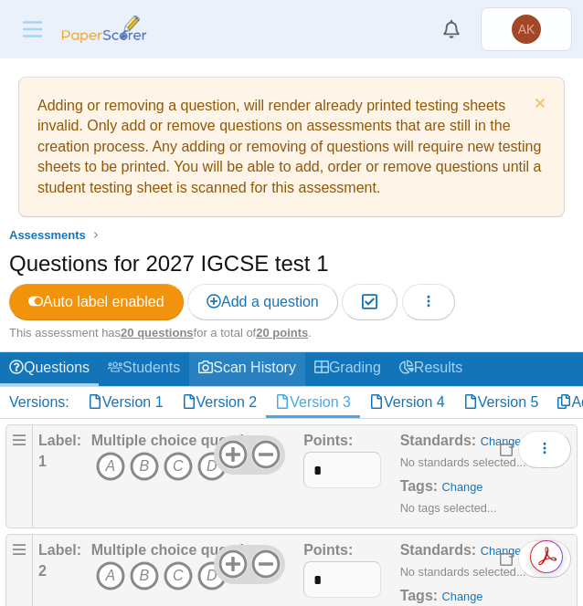
scroll to position [1, 0]
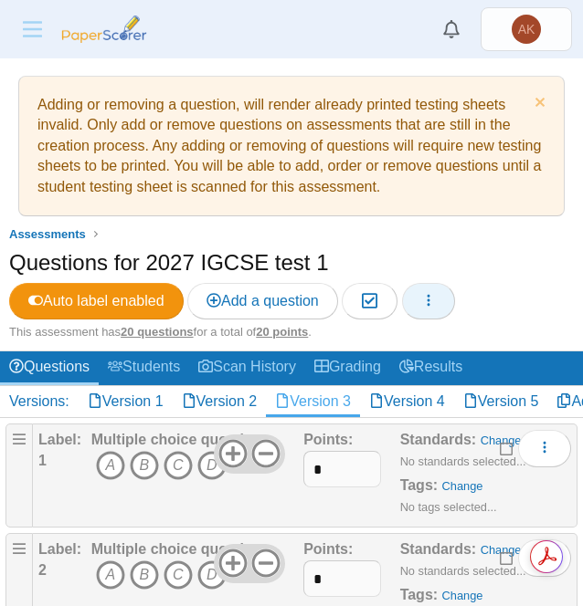
click at [436, 297] on icon "button" at bounding box center [428, 300] width 15 height 15
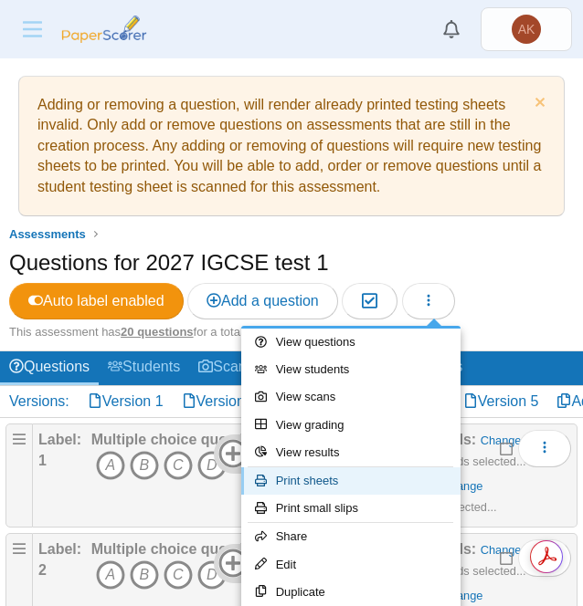
scroll to position [0, 0]
click at [338, 487] on link "Print sheets" at bounding box center [350, 481] width 219 height 27
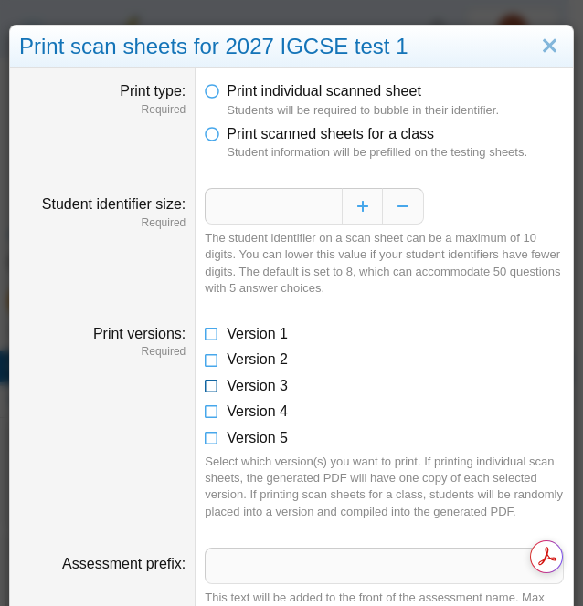
click at [206, 386] on icon at bounding box center [212, 382] width 15 height 13
click at [342, 126] on span "Print scanned sheets for a class" at bounding box center [329, 134] width 207 height 16
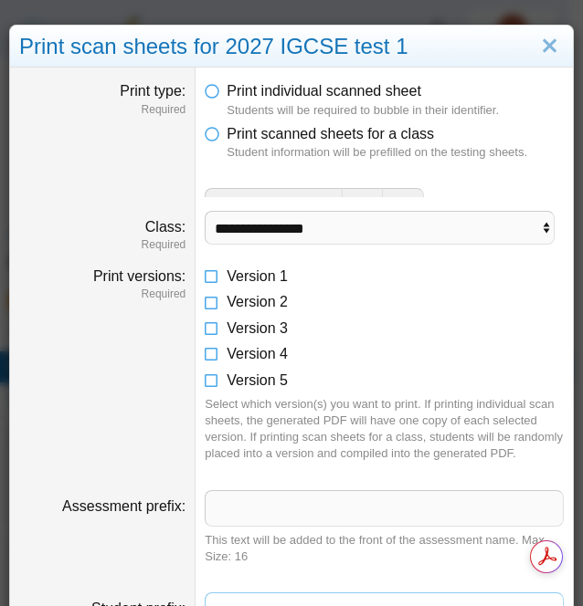
scroll to position [30, 0]
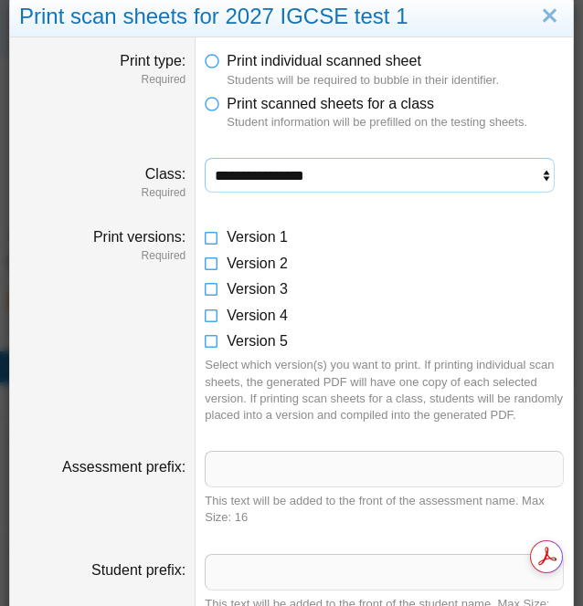
click at [442, 183] on select "**********" at bounding box center [380, 175] width 350 height 35
click at [205, 158] on select "**********" at bounding box center [380, 175] width 350 height 35
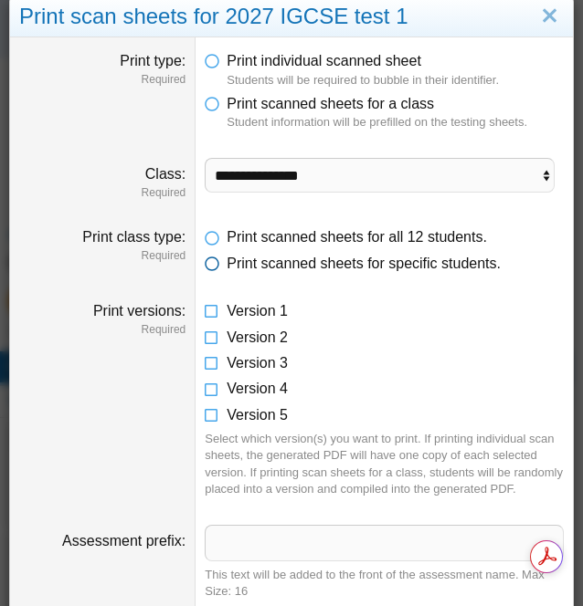
click at [425, 268] on span "Print scanned sheets for specific students." at bounding box center [363, 264] width 274 height 16
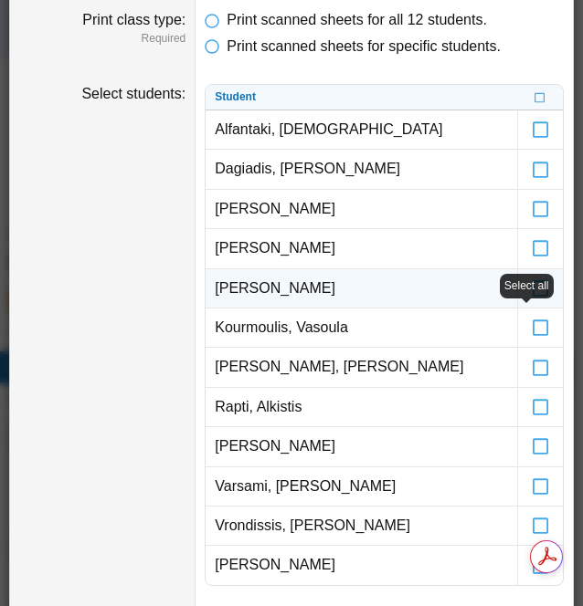
scroll to position [248, 0]
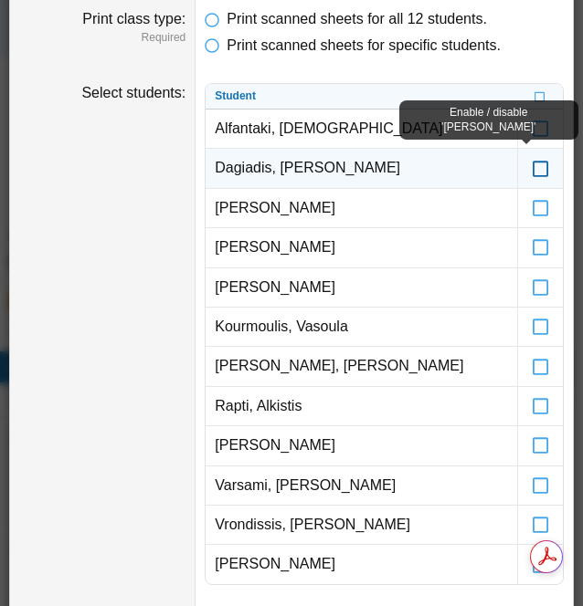
click at [532, 167] on icon at bounding box center [541, 160] width 18 height 16
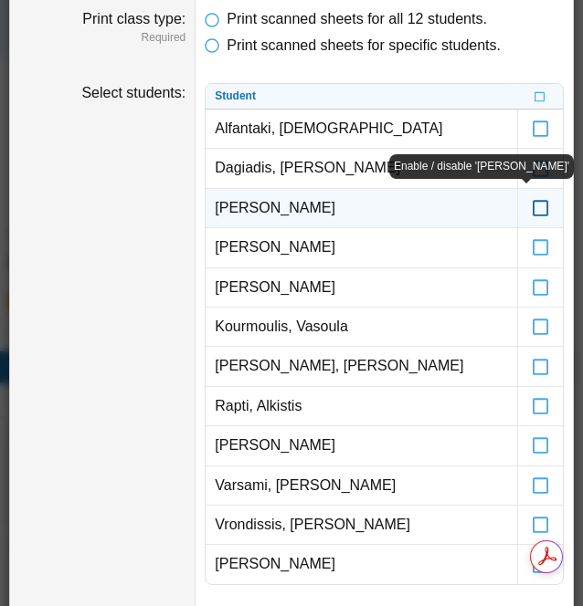
click at [532, 205] on icon at bounding box center [541, 200] width 18 height 16
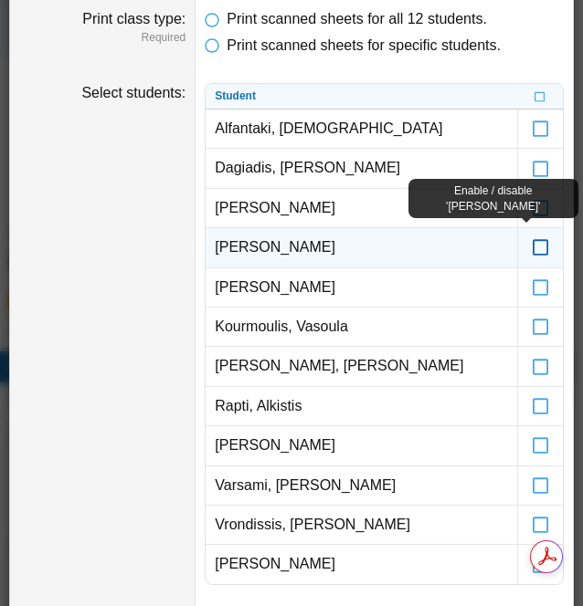
click at [532, 244] on icon at bounding box center [541, 239] width 18 height 16
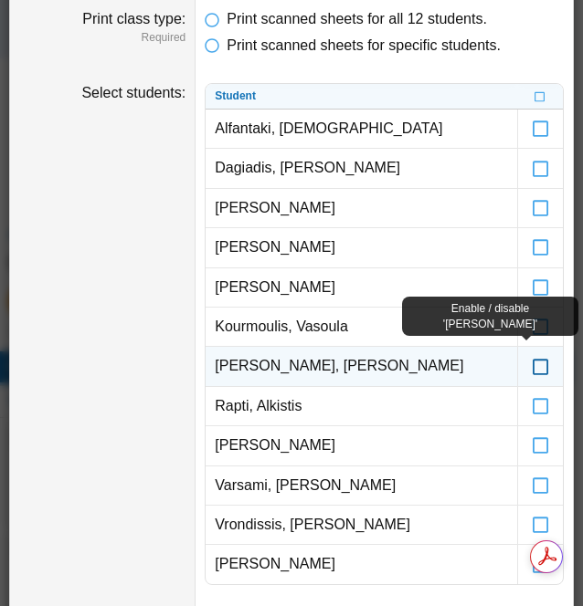
click at [532, 366] on icon at bounding box center [541, 358] width 18 height 16
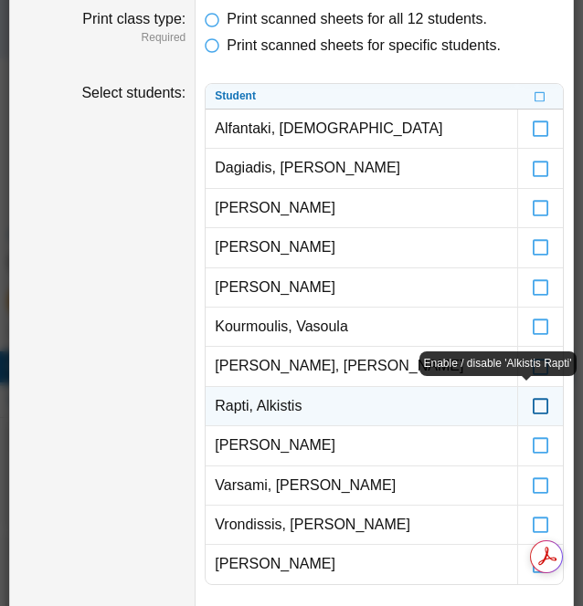
click at [530, 412] on label at bounding box center [540, 406] width 45 height 38
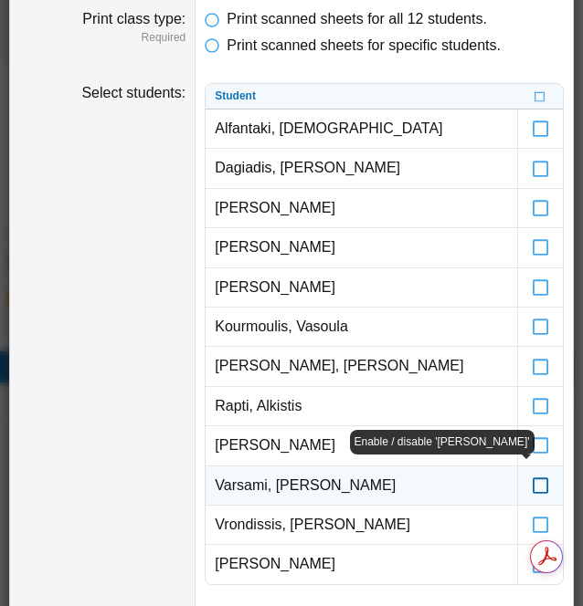
click at [532, 478] on icon at bounding box center [541, 477] width 18 height 16
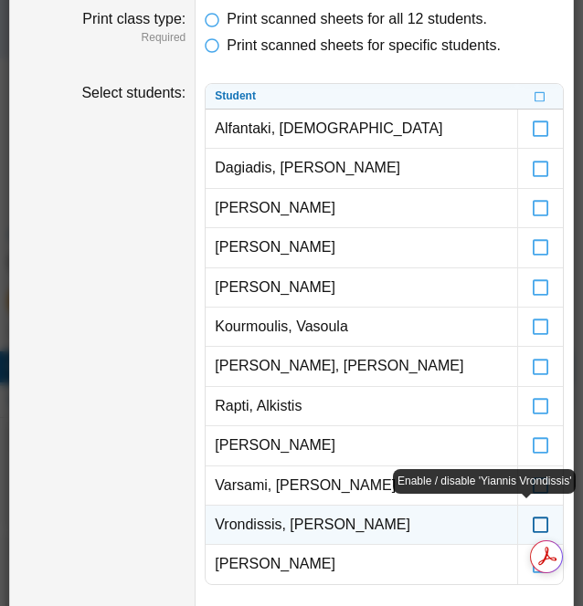
click at [533, 522] on icon at bounding box center [541, 517] width 18 height 16
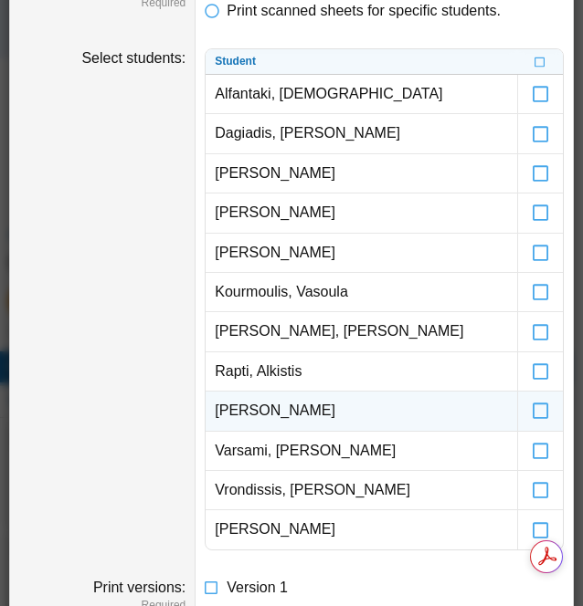
scroll to position [284, 0]
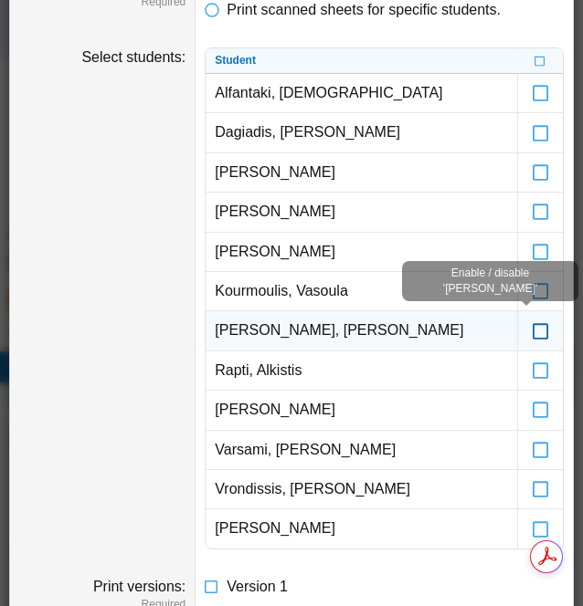
click at [532, 326] on icon at bounding box center [541, 322] width 18 height 16
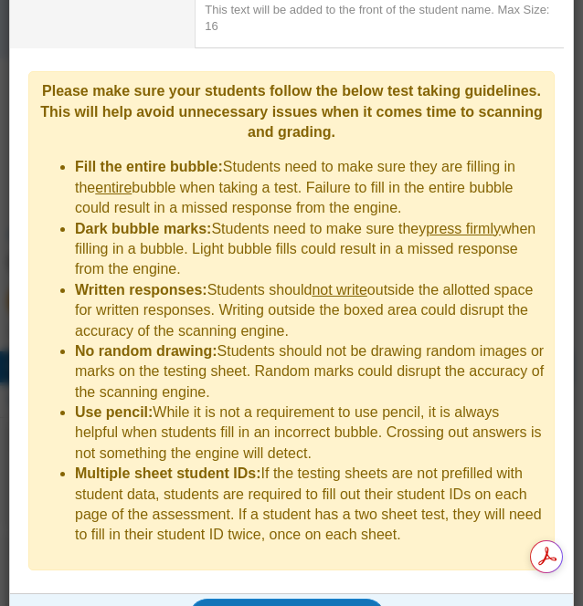
scroll to position [1253, 0]
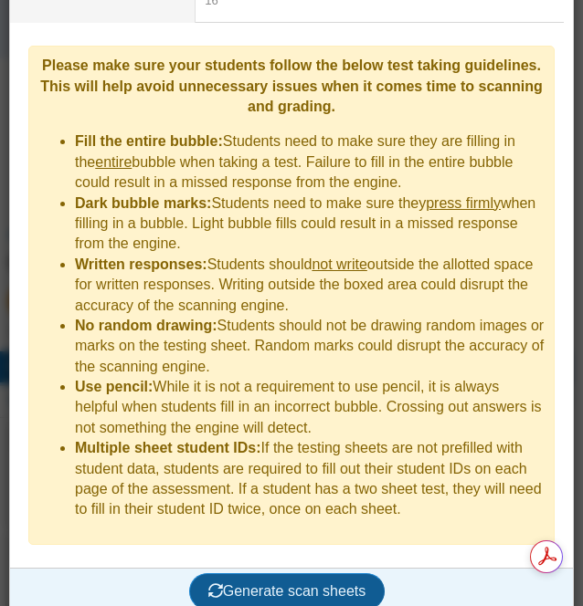
click at [332, 584] on span "Generate scan sheets" at bounding box center [287, 592] width 158 height 16
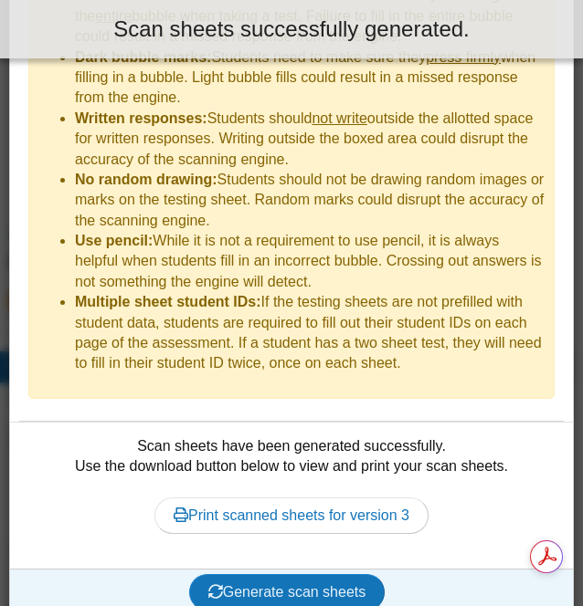
scroll to position [1399, 0]
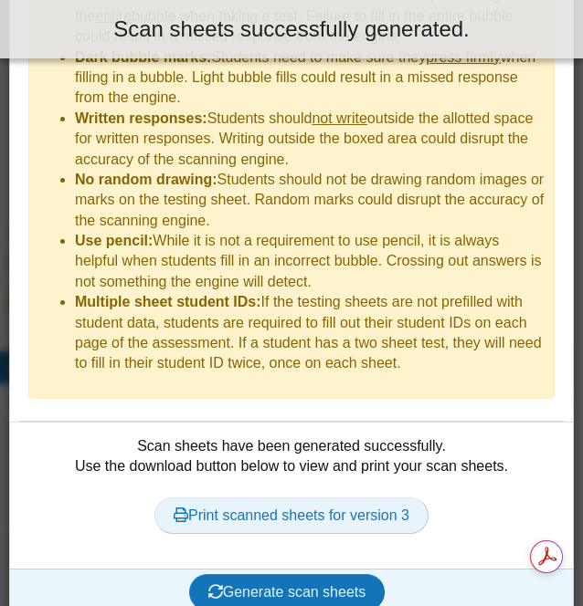
click at [323, 500] on link "Print scanned sheets for version 3" at bounding box center [291, 516] width 274 height 37
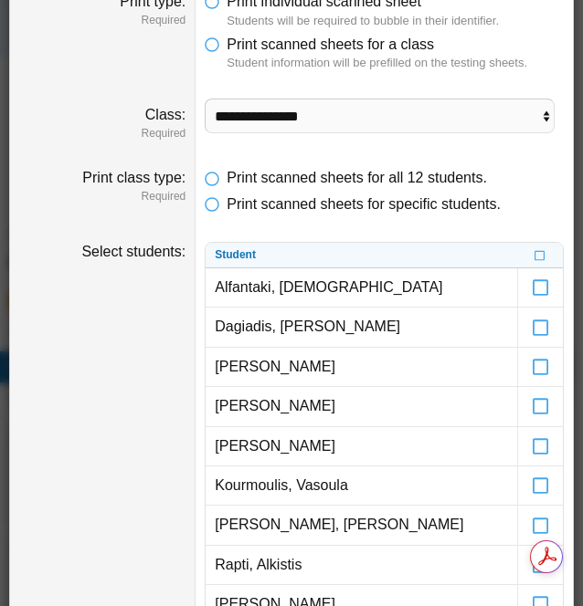
scroll to position [0, 0]
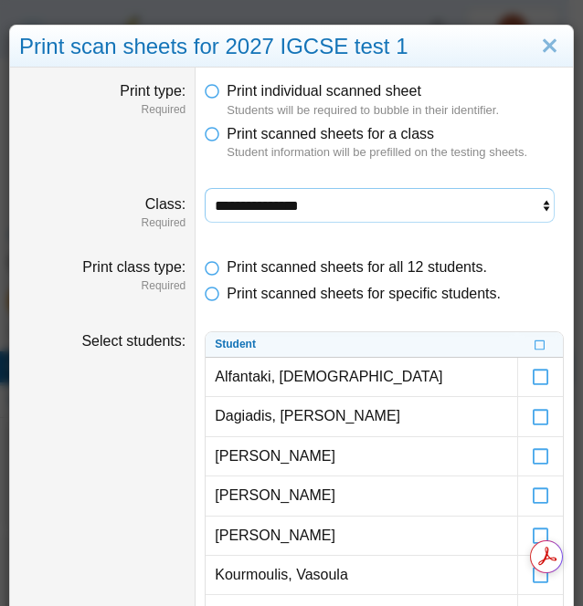
click at [363, 199] on select "**********" at bounding box center [380, 205] width 350 height 35
select select "**********"
click at [205, 188] on select "**********" at bounding box center [380, 205] width 350 height 35
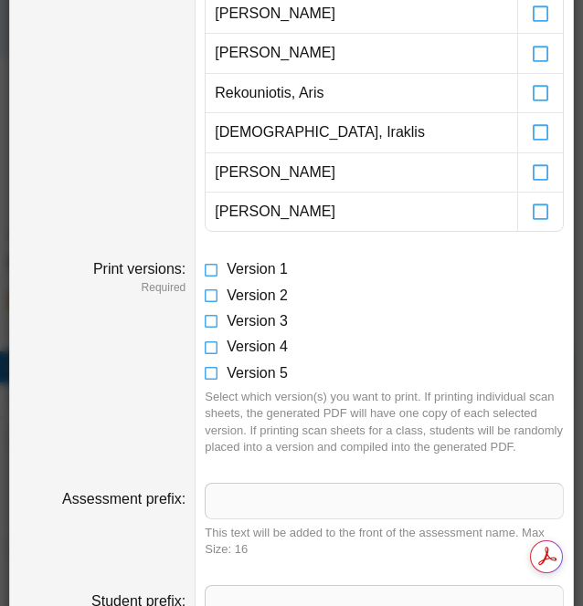
scroll to position [761, 0]
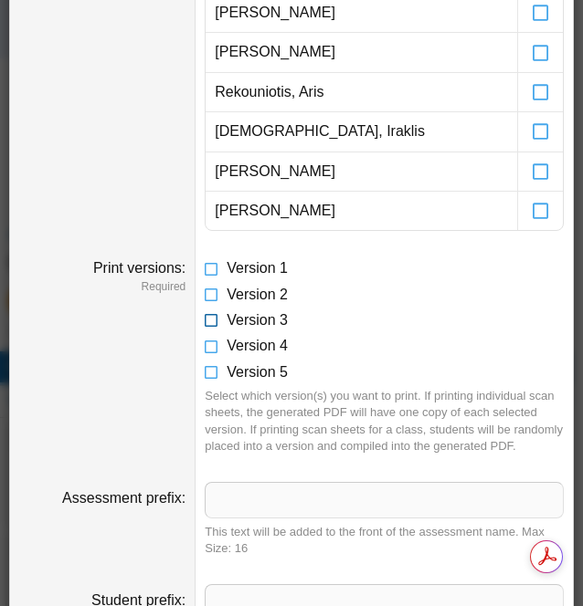
click at [205, 315] on icon at bounding box center [212, 317] width 15 height 13
click at [207, 285] on icon at bounding box center [212, 291] width 15 height 13
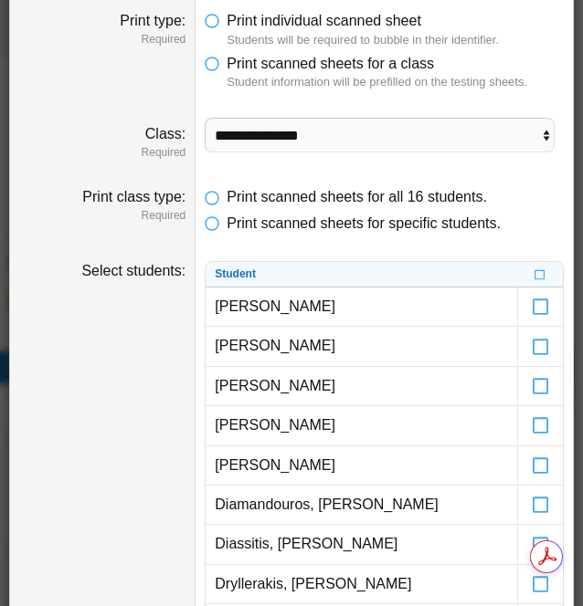
scroll to position [45, 0]
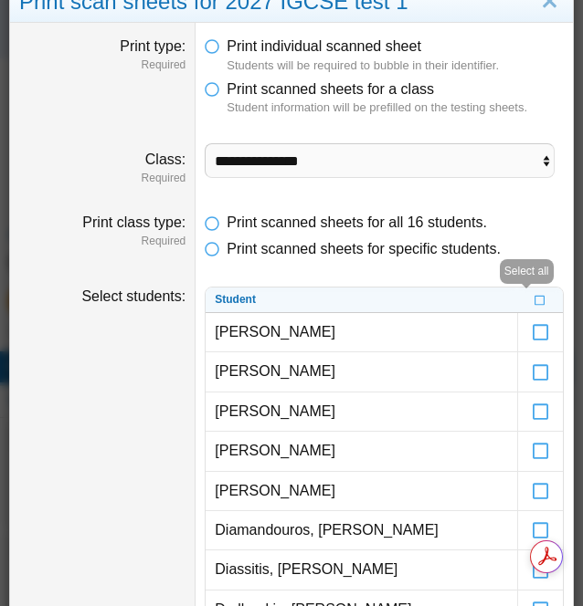
click at [534, 300] on icon at bounding box center [539, 298] width 11 height 10
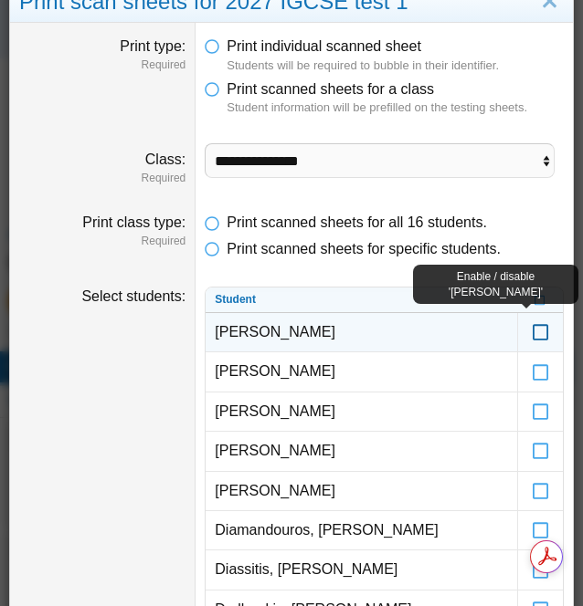
click at [532, 332] on icon at bounding box center [541, 324] width 18 height 16
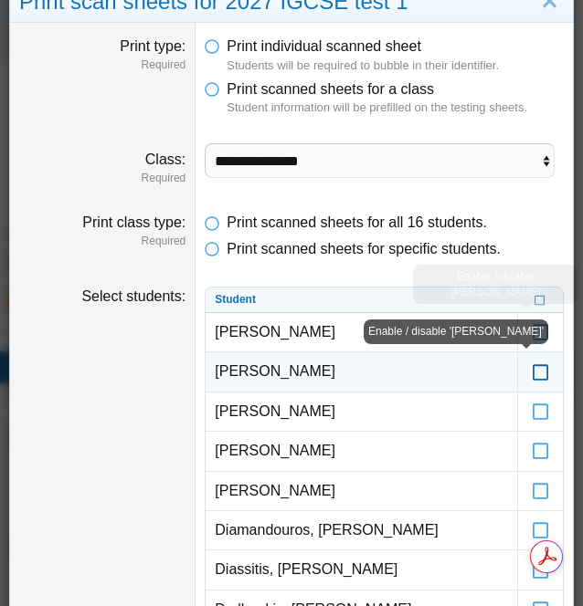
click at [532, 372] on icon at bounding box center [541, 363] width 18 height 16
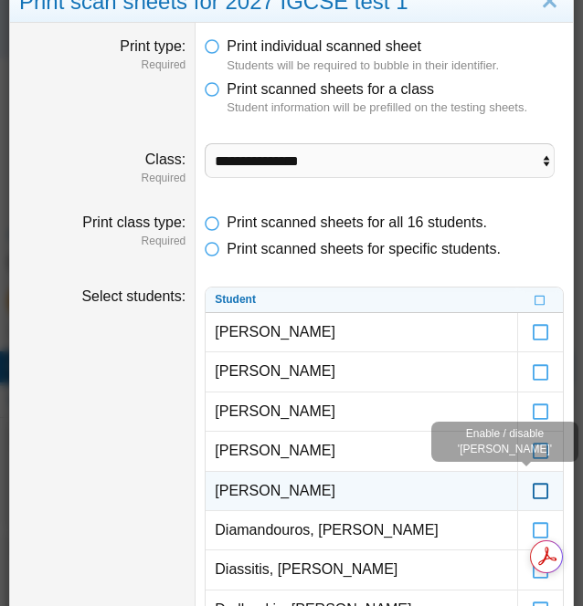
click at [534, 491] on icon at bounding box center [541, 483] width 18 height 16
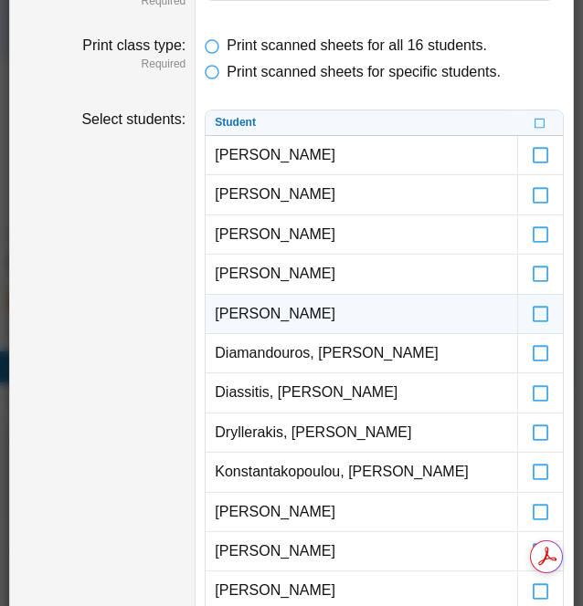
scroll to position [224, 0]
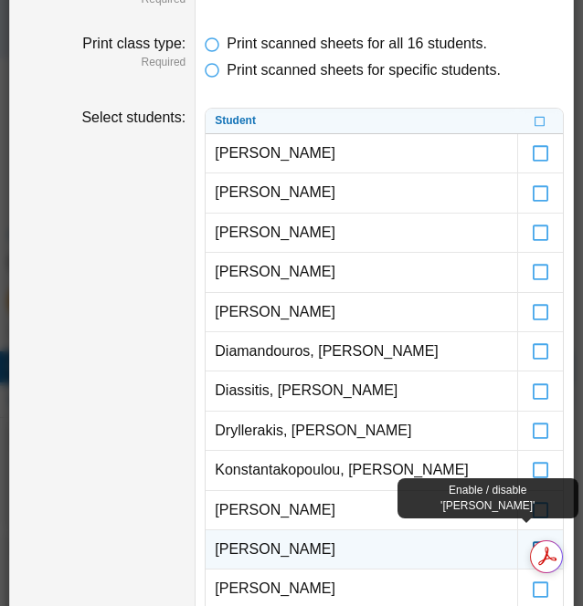
click at [532, 544] on icon at bounding box center [541, 541] width 18 height 16
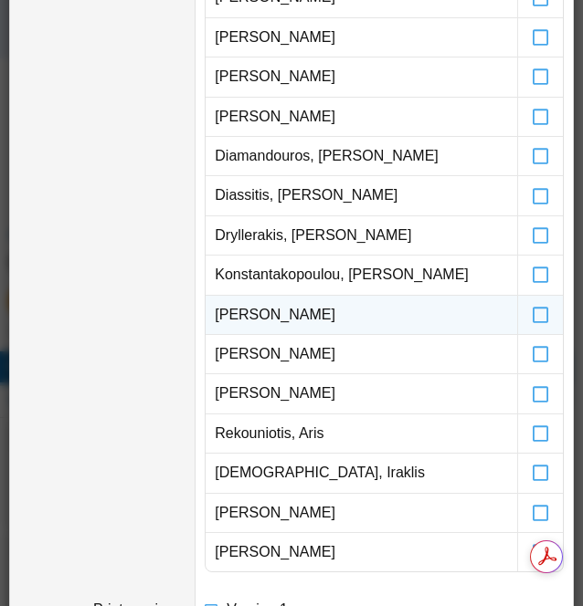
scroll to position [484, 0]
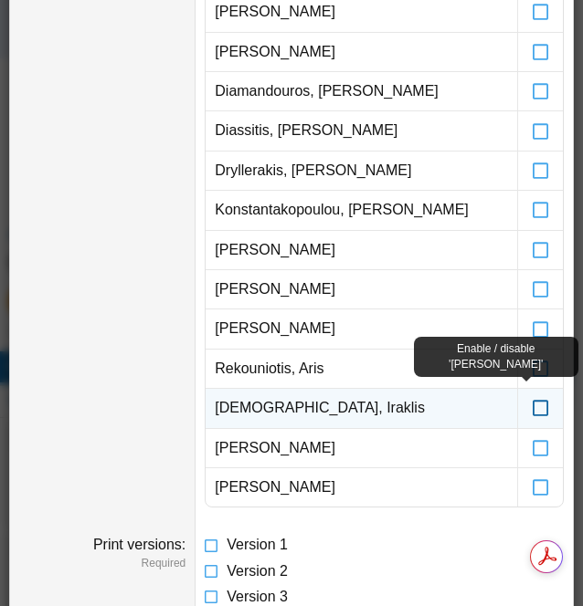
click at [532, 403] on icon at bounding box center [541, 400] width 18 height 16
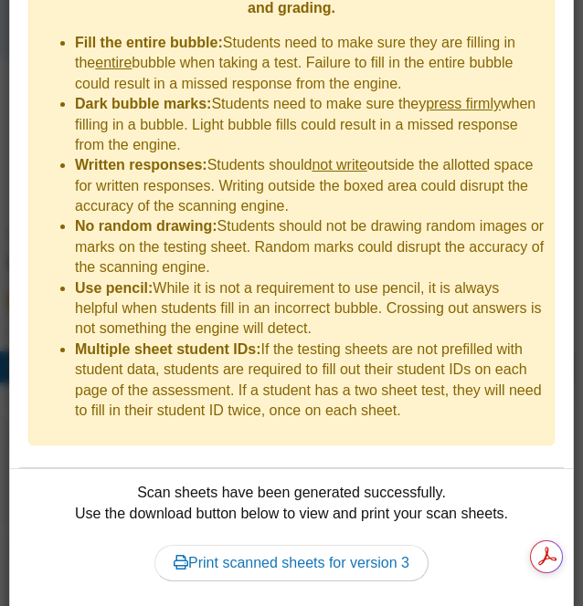
scroll to position [1556, 0]
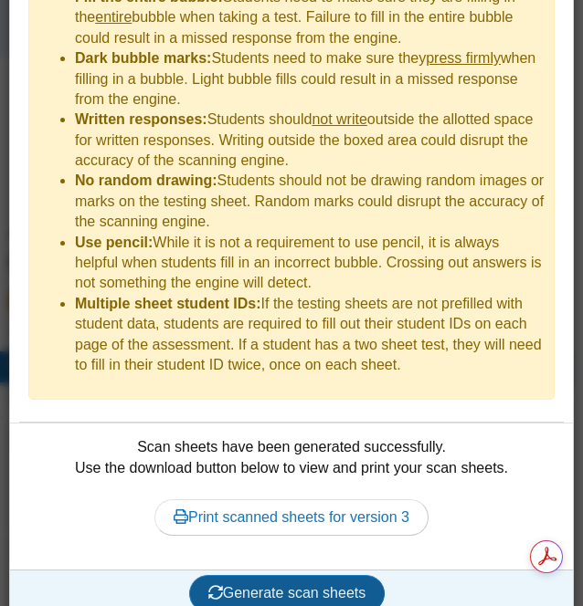
click at [297, 585] on span "Generate scan sheets" at bounding box center [287, 593] width 158 height 16
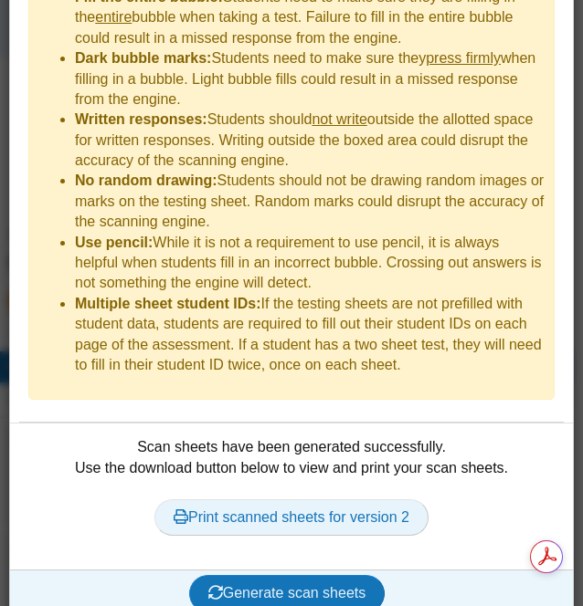
click at [342, 500] on link "Print scanned sheets for version 2" at bounding box center [291, 518] width 274 height 37
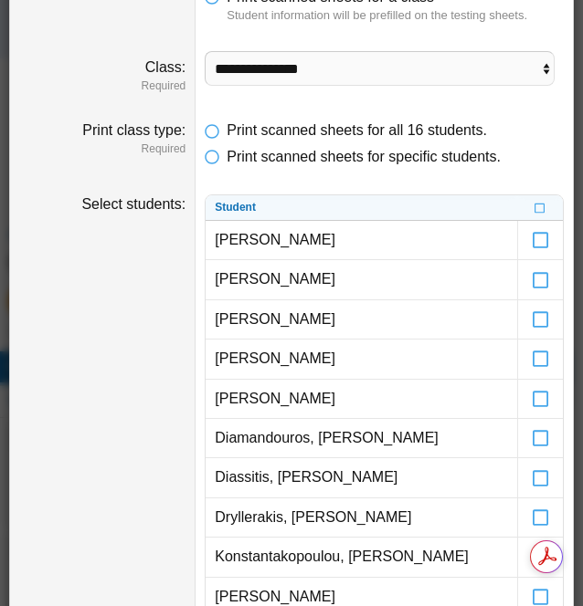
scroll to position [85, 0]
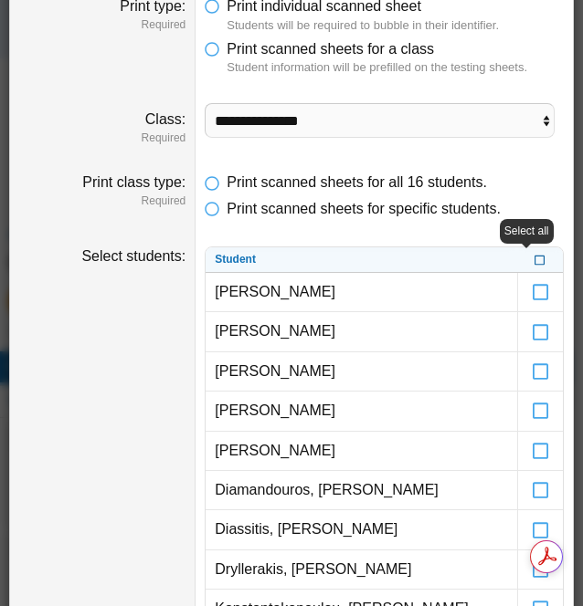
click at [534, 257] on icon at bounding box center [539, 258] width 11 height 10
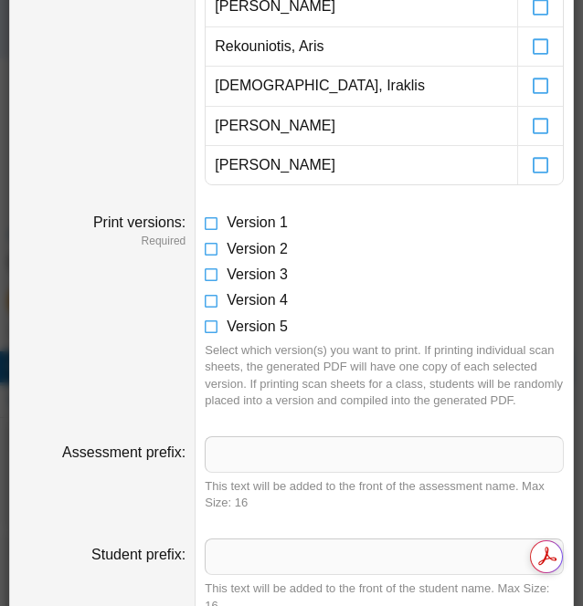
scroll to position [807, 0]
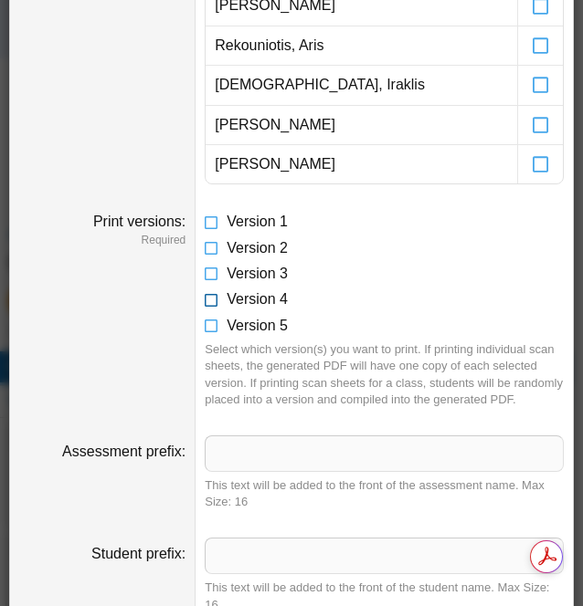
click at [226, 291] on span "Version 4" at bounding box center [256, 299] width 61 height 16
click at [206, 246] on icon at bounding box center [212, 244] width 15 height 13
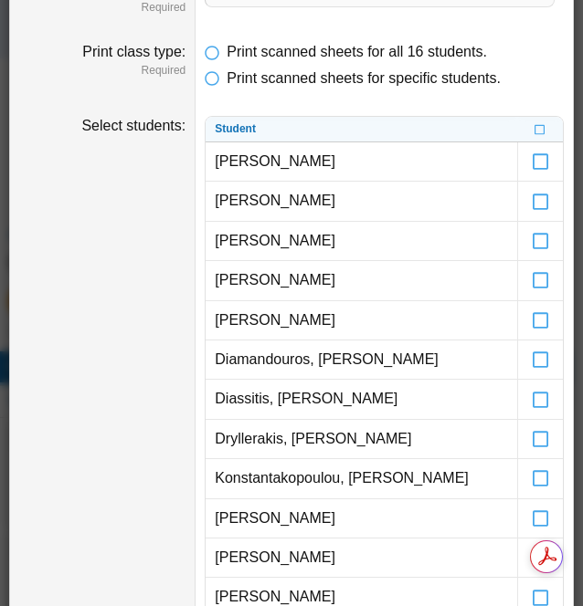
scroll to position [216, 0]
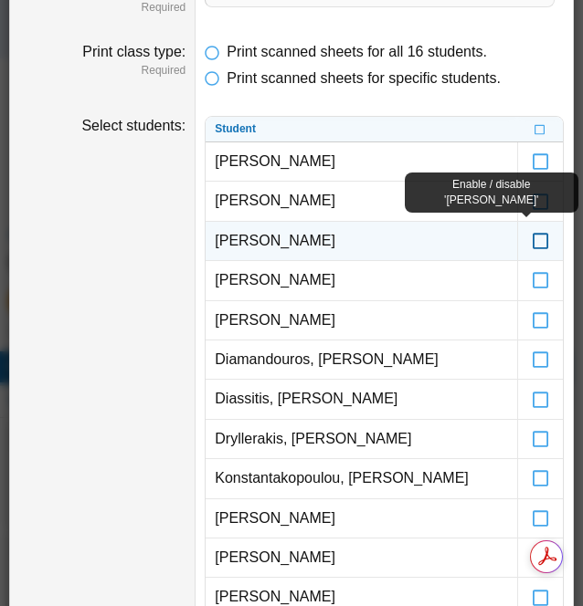
click at [532, 241] on icon at bounding box center [541, 233] width 18 height 16
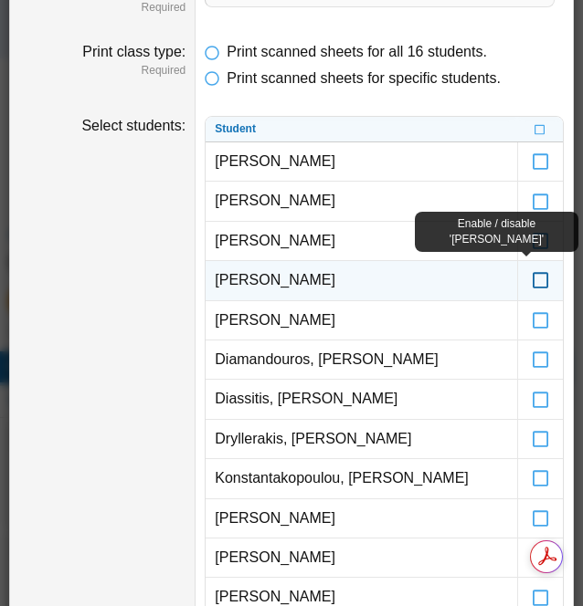
click at [532, 280] on icon at bounding box center [541, 272] width 18 height 16
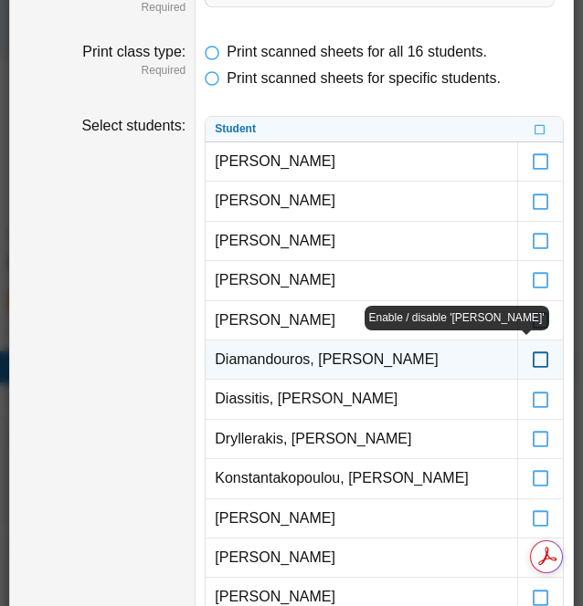
click at [532, 360] on icon at bounding box center [541, 351] width 18 height 16
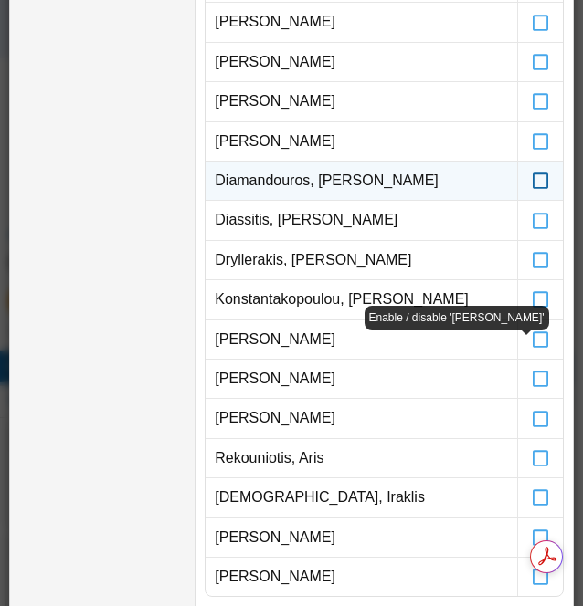
scroll to position [394, 0]
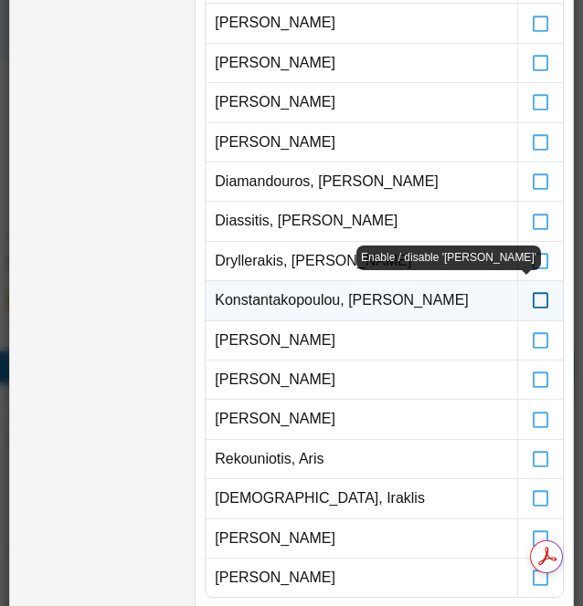
click at [532, 300] on icon at bounding box center [541, 292] width 18 height 16
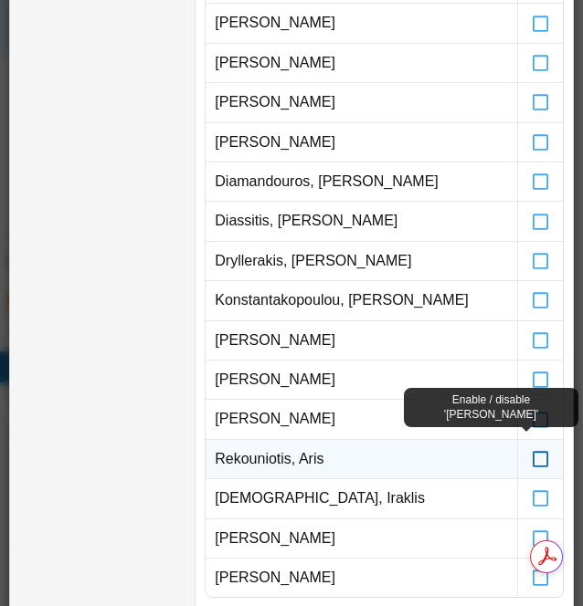
click at [532, 454] on icon at bounding box center [541, 451] width 18 height 16
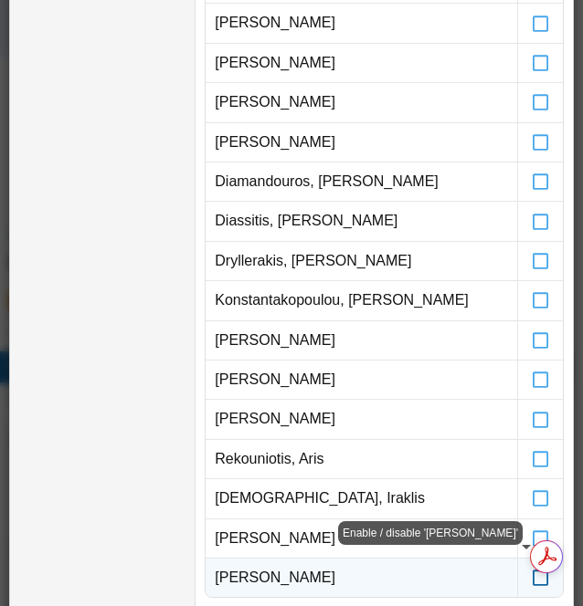
click at [532, 578] on icon at bounding box center [541, 570] width 18 height 16
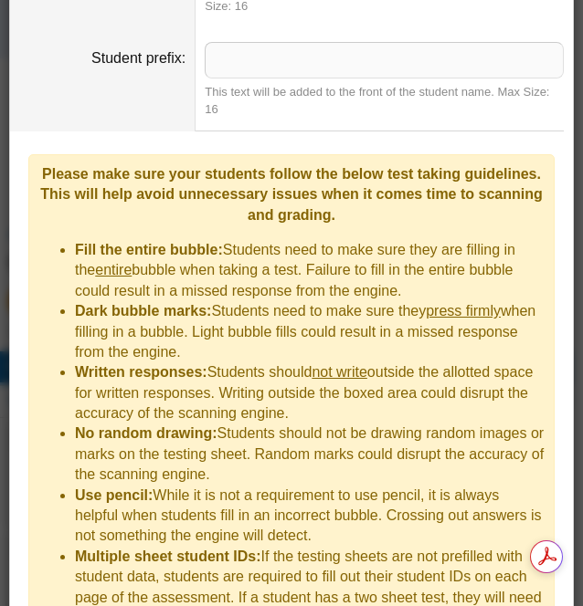
scroll to position [1556, 0]
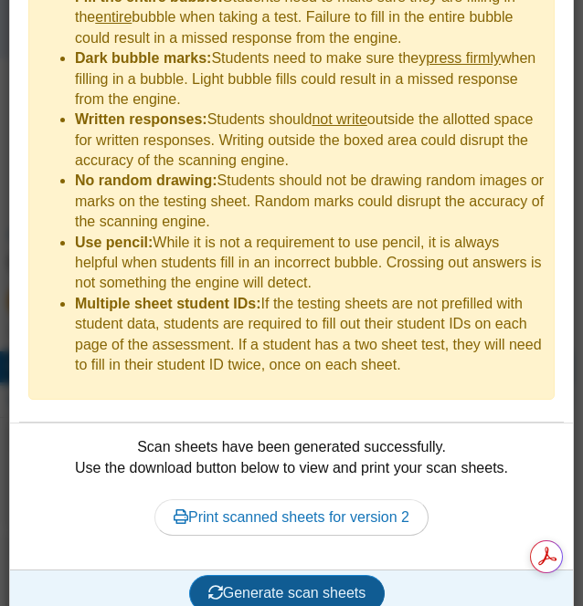
click at [309, 585] on span "Generate scan sheets" at bounding box center [287, 593] width 158 height 16
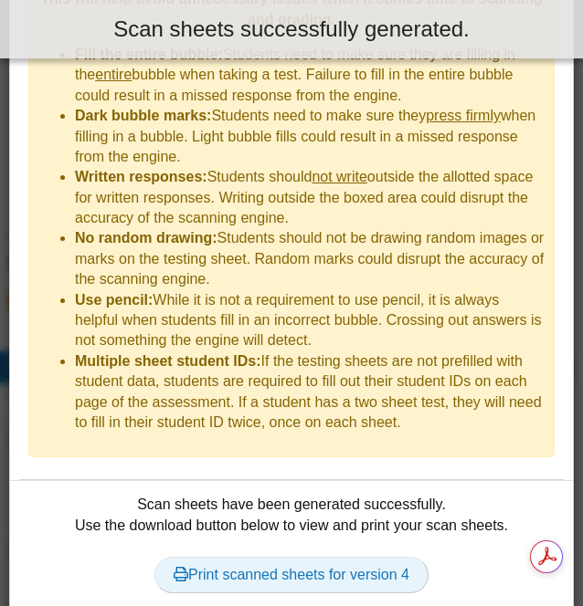
click at [308, 562] on link "Print scanned sheets for version 4" at bounding box center [291, 575] width 274 height 37
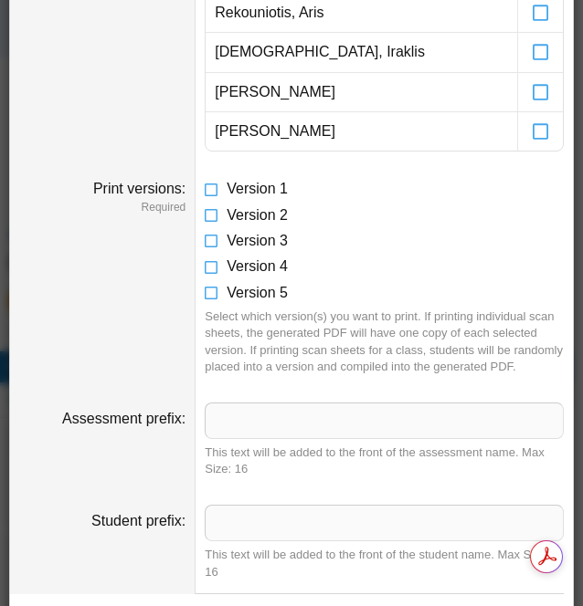
scroll to position [819, 0]
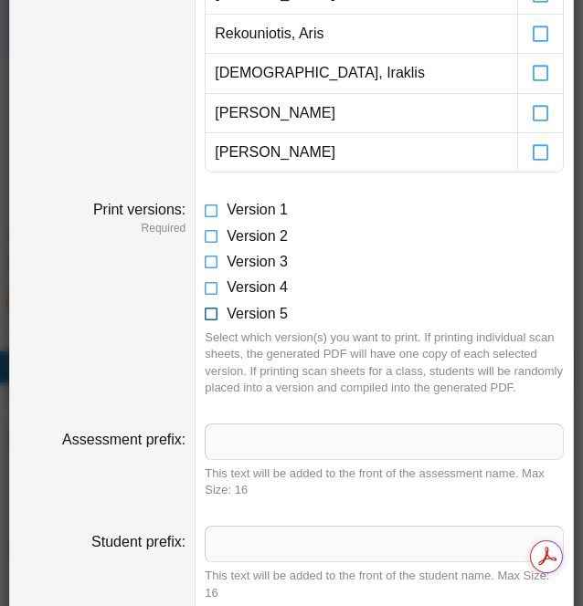
click at [211, 306] on icon at bounding box center [212, 310] width 15 height 13
click at [214, 280] on icon at bounding box center [212, 284] width 15 height 13
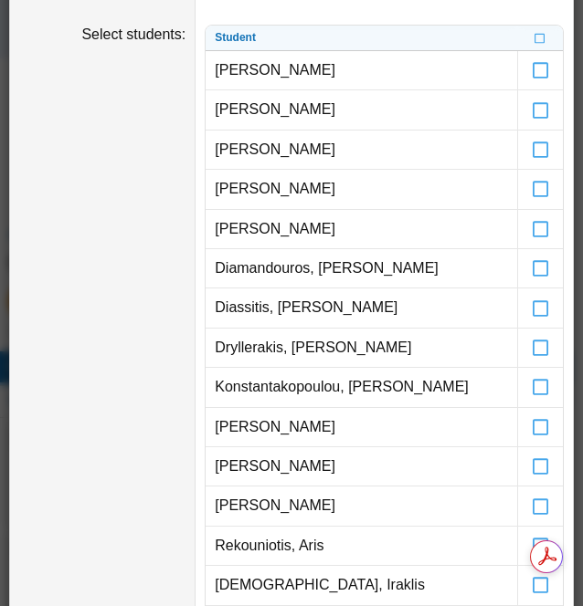
scroll to position [43, 0]
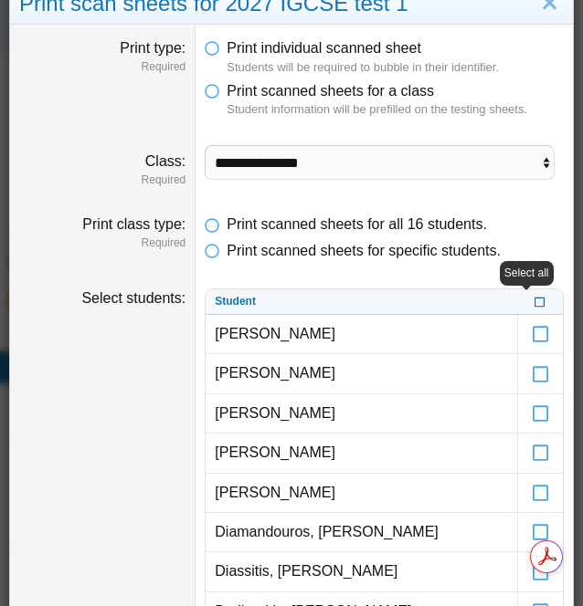
click at [534, 302] on icon at bounding box center [539, 300] width 11 height 10
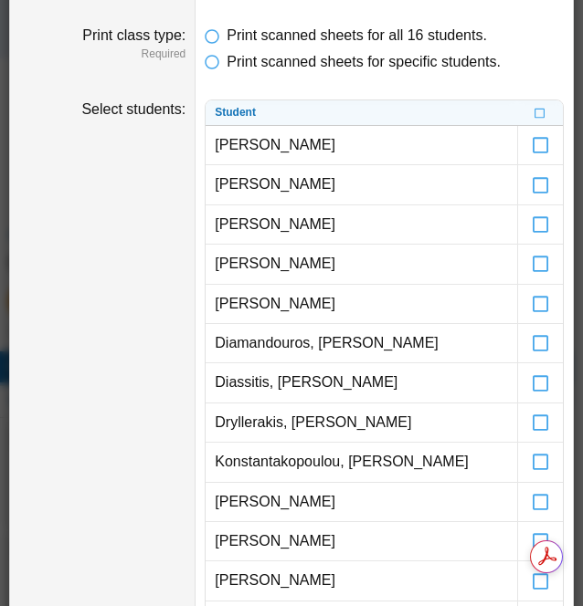
scroll to position [234, 0]
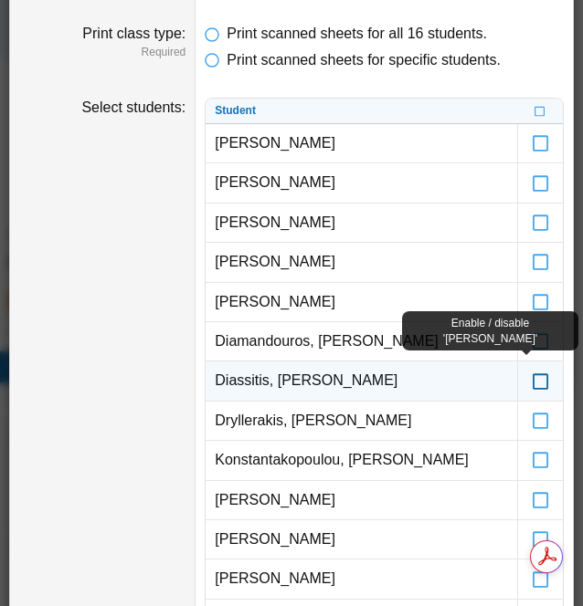
click at [532, 374] on icon at bounding box center [541, 372] width 18 height 16
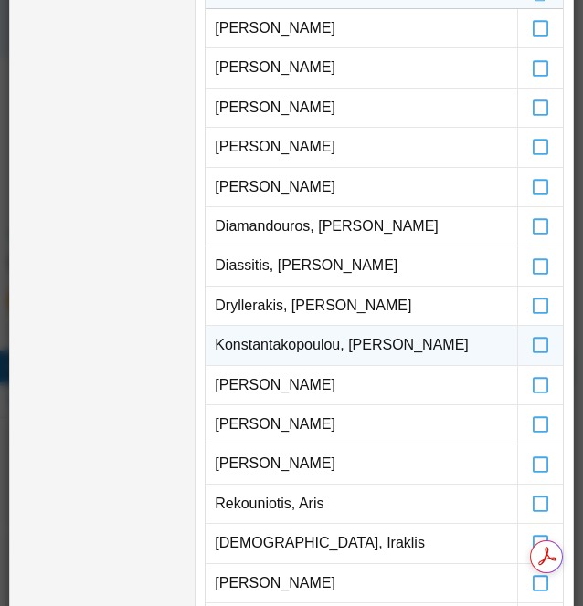
scroll to position [350, 0]
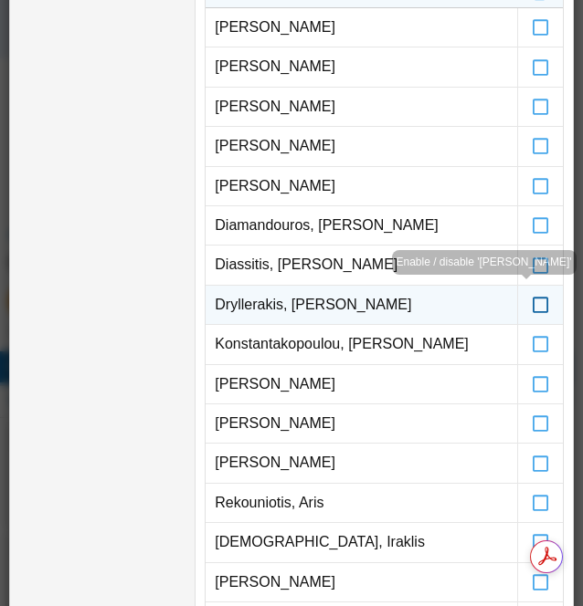
click at [523, 311] on label at bounding box center [540, 305] width 45 height 38
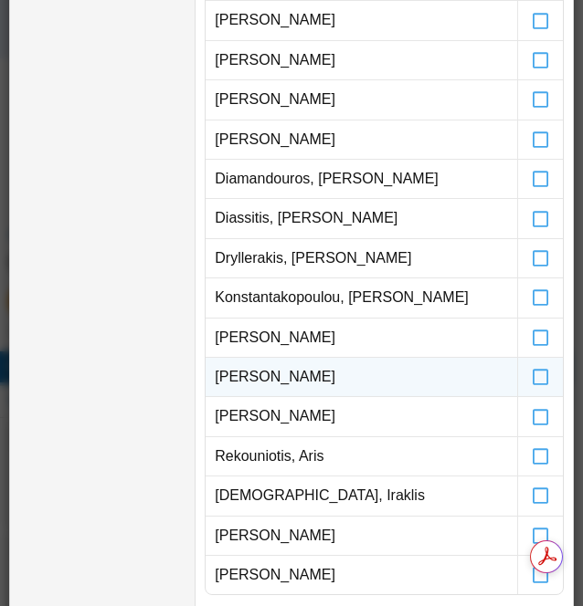
scroll to position [432, 0]
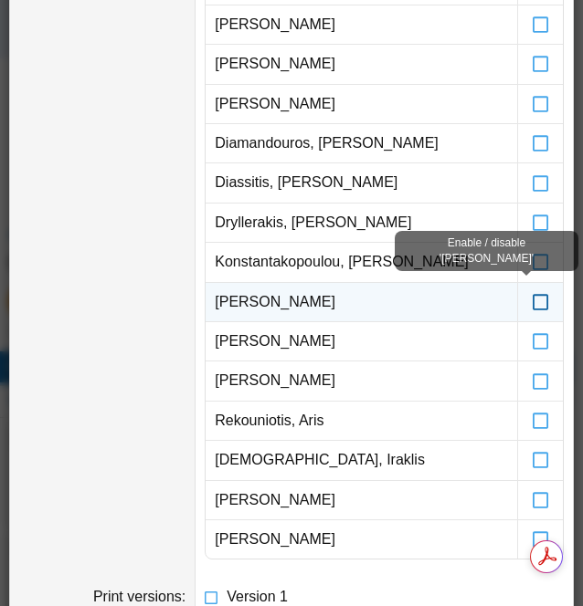
click at [532, 295] on icon at bounding box center [541, 294] width 18 height 16
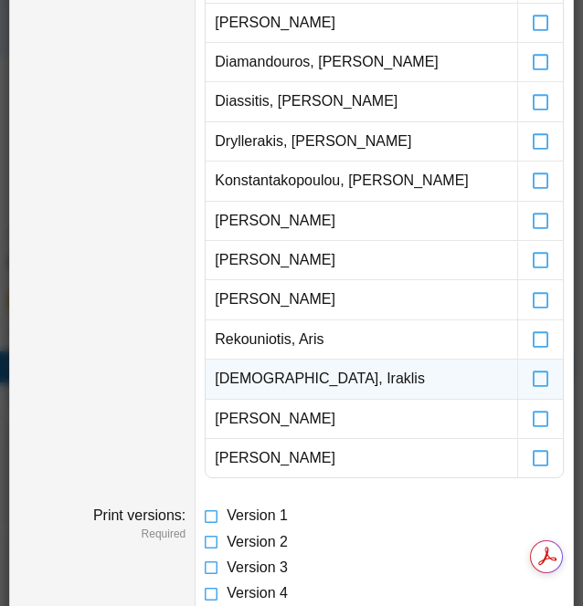
scroll to position [525, 0]
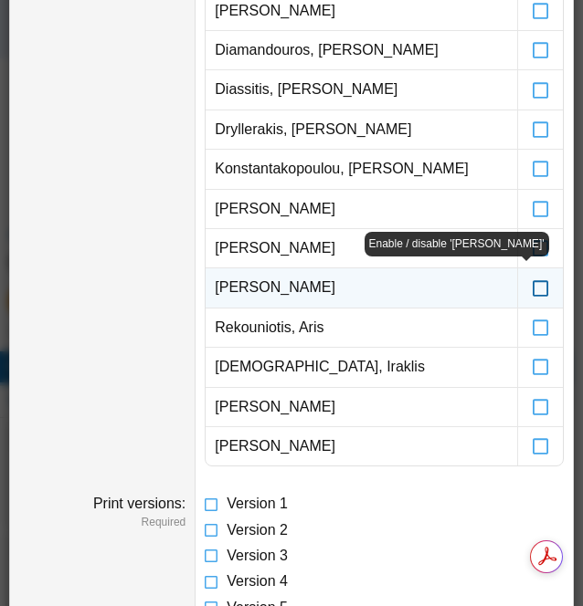
click at [532, 286] on icon at bounding box center [541, 279] width 18 height 16
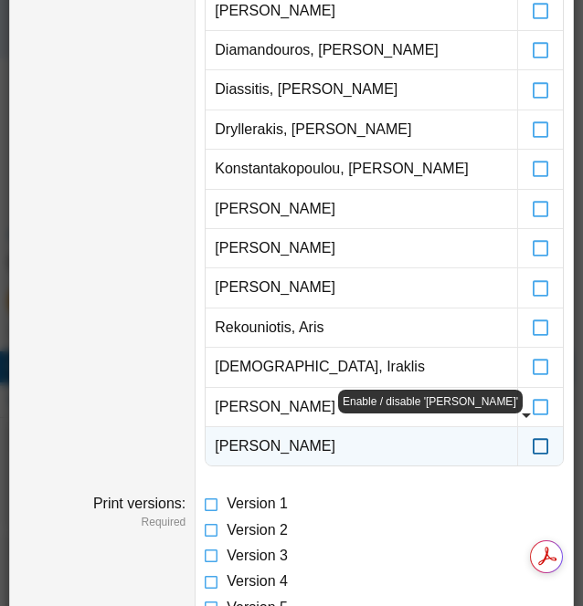
click at [532, 446] on icon at bounding box center [541, 438] width 18 height 16
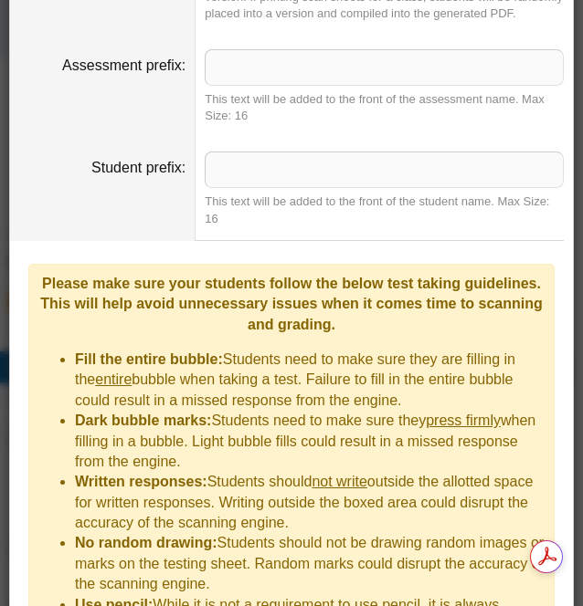
scroll to position [1556, 0]
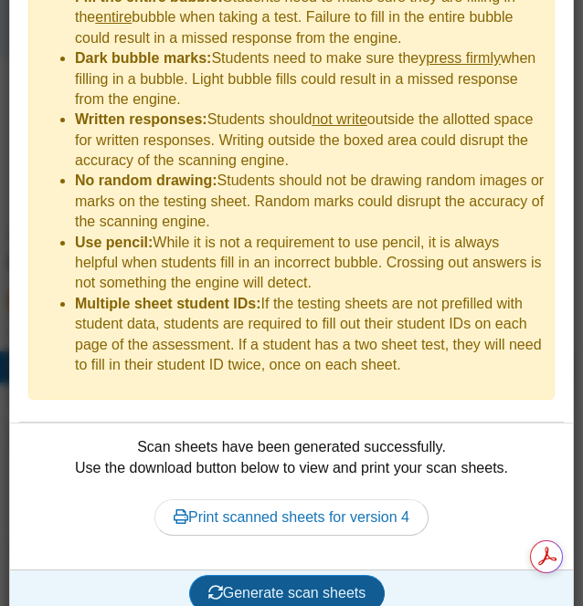
click at [313, 589] on button "Generate scan sheets" at bounding box center [287, 593] width 196 height 37
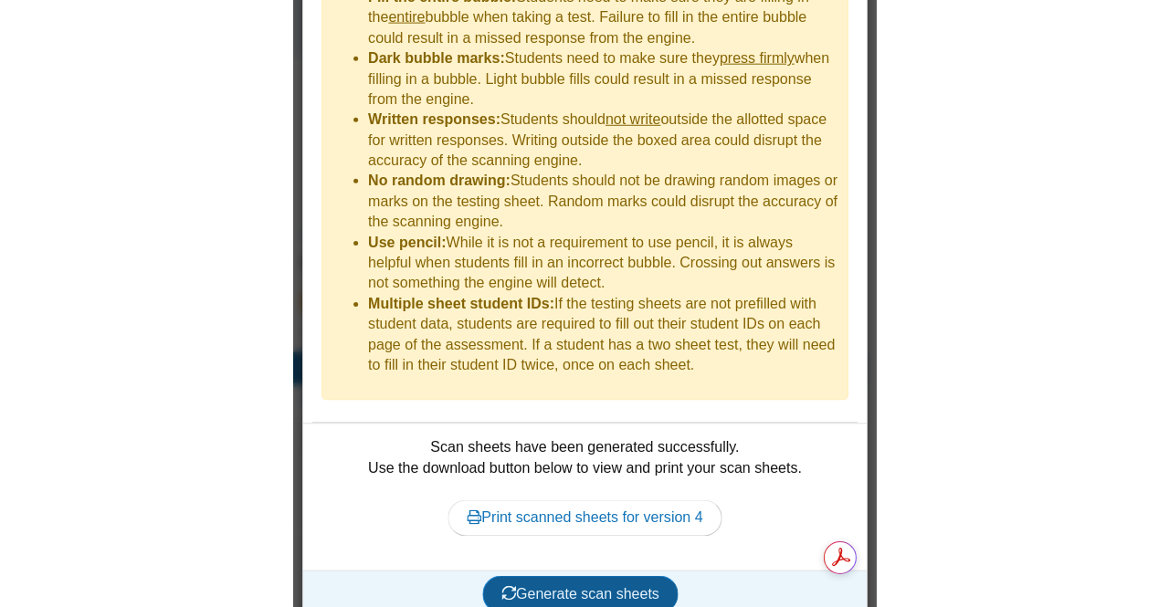
scroll to position [1499, 0]
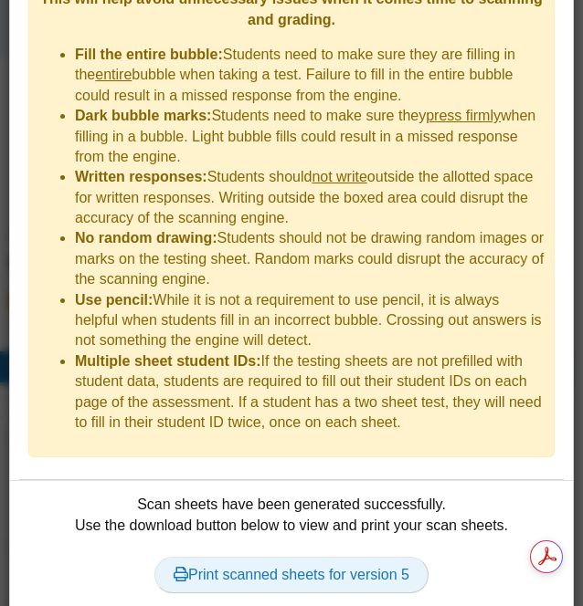
click at [291, 567] on link "Print scanned sheets for version 5" at bounding box center [291, 575] width 274 height 37
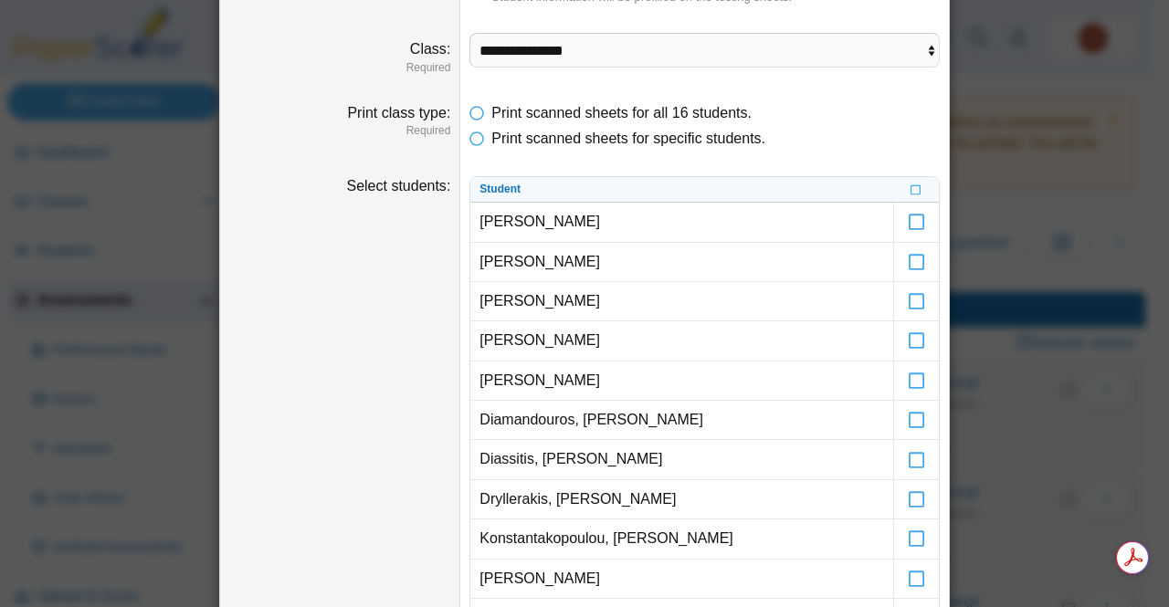
scroll to position [0, 0]
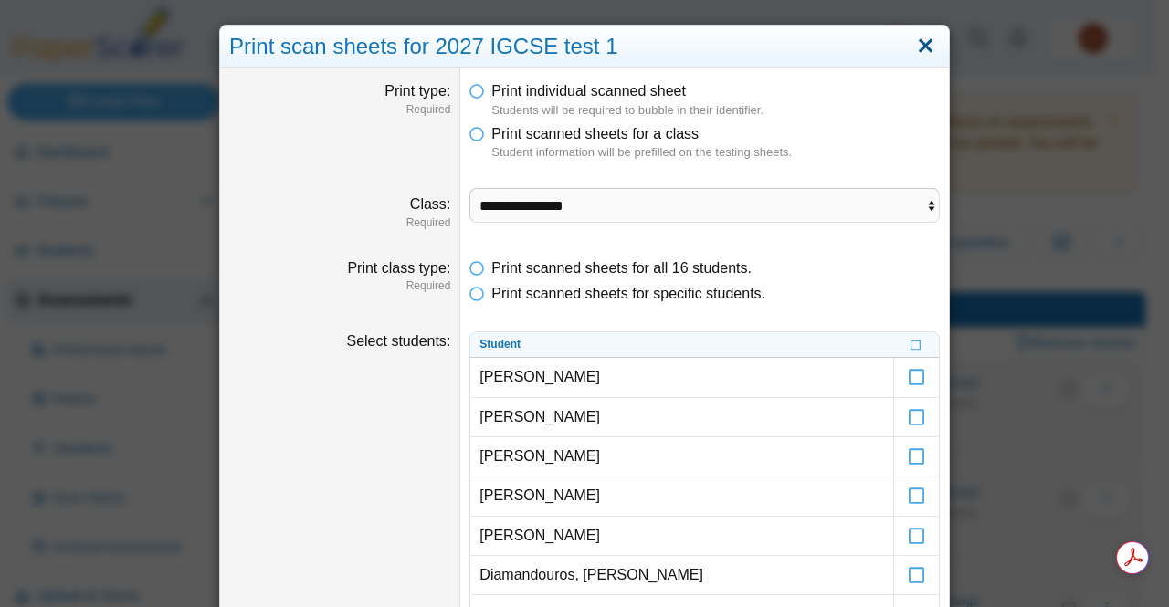
click at [582, 52] on link "Close" at bounding box center [925, 46] width 28 height 31
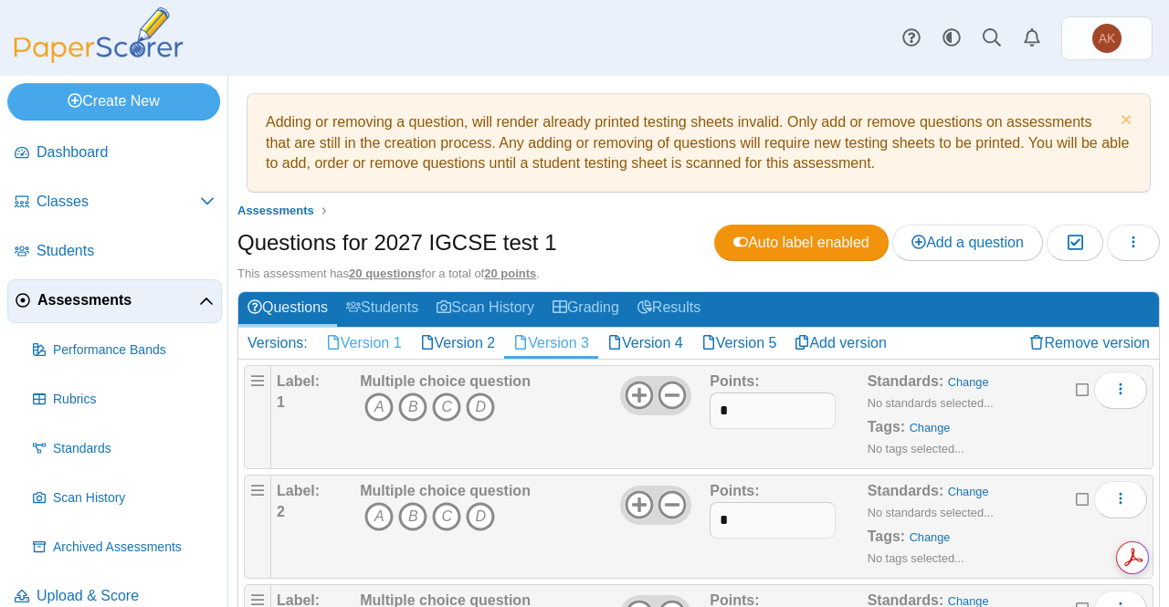
click at [377, 339] on link "Version 1" at bounding box center [364, 343] width 94 height 31
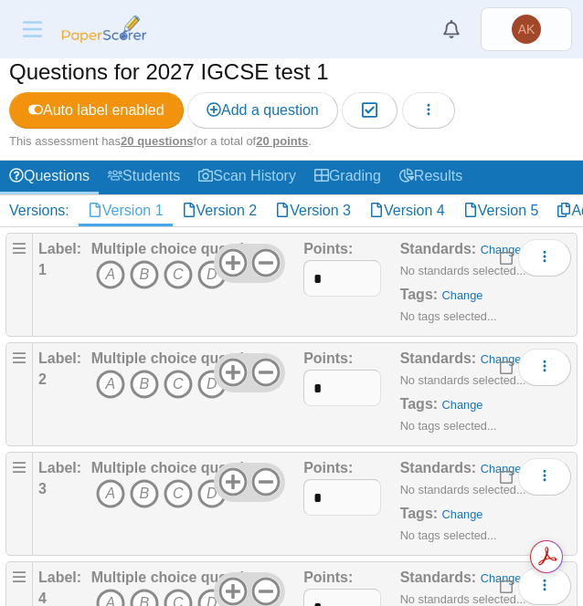
scroll to position [268, 0]
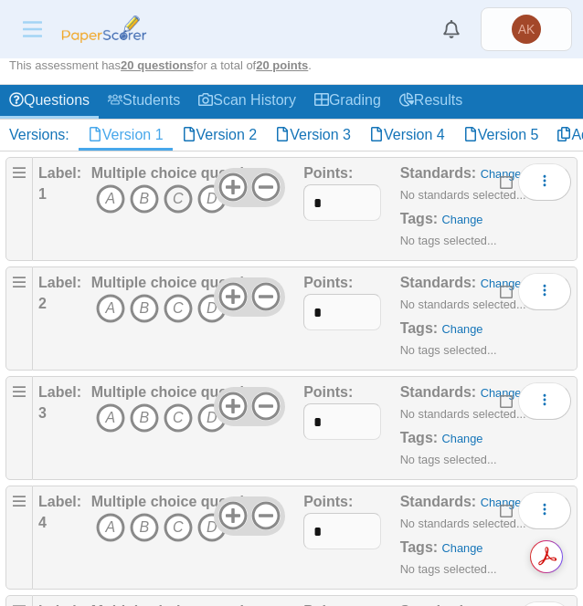
click at [179, 198] on icon "C" at bounding box center [177, 198] width 29 height 29
click at [148, 311] on icon "B" at bounding box center [144, 308] width 29 height 29
click at [211, 424] on icon "D" at bounding box center [211, 418] width 29 height 29
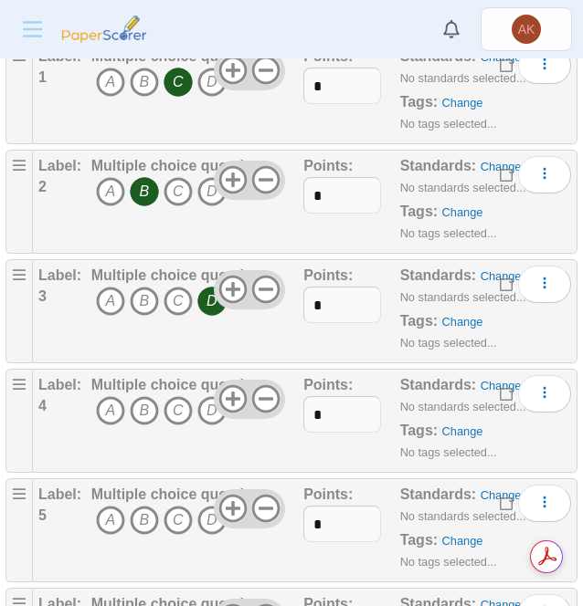
scroll to position [385, 0]
click at [186, 411] on icon "C" at bounding box center [177, 409] width 29 height 29
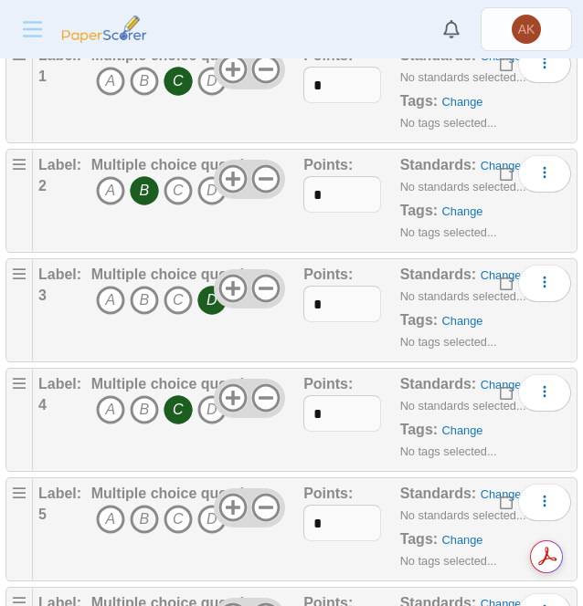
click at [138, 518] on icon "B" at bounding box center [144, 519] width 29 height 29
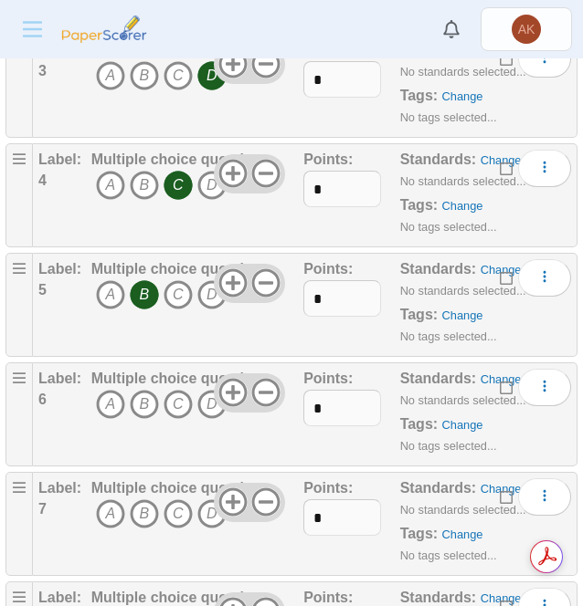
scroll to position [612, 0]
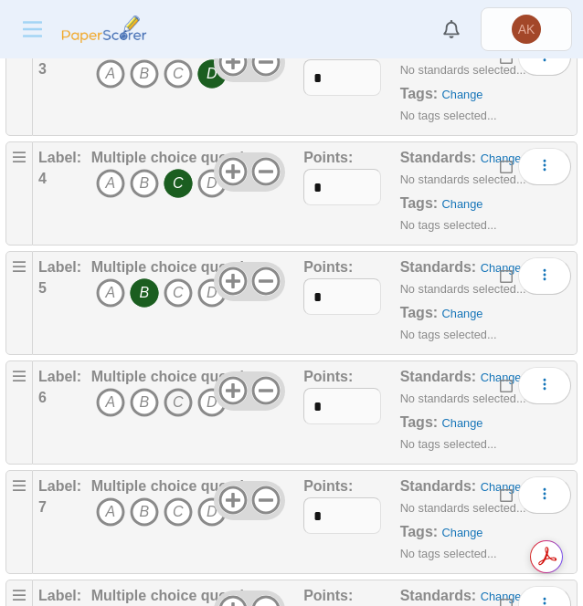
click at [175, 401] on icon "C" at bounding box center [177, 402] width 29 height 29
click at [188, 503] on icon "C" at bounding box center [177, 512] width 29 height 29
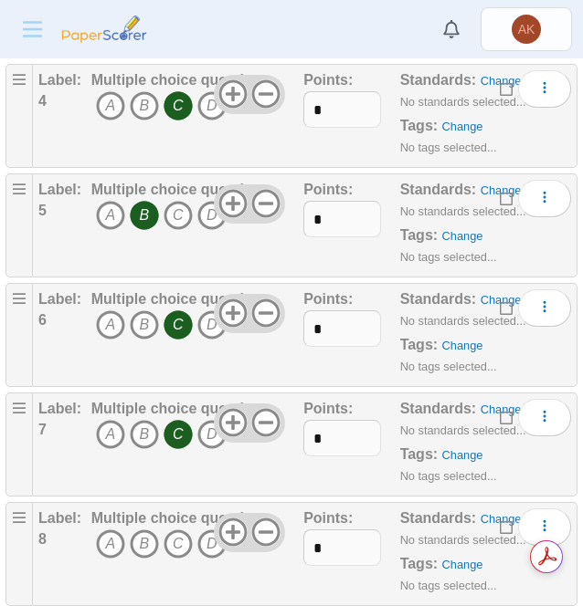
scroll to position [732, 0]
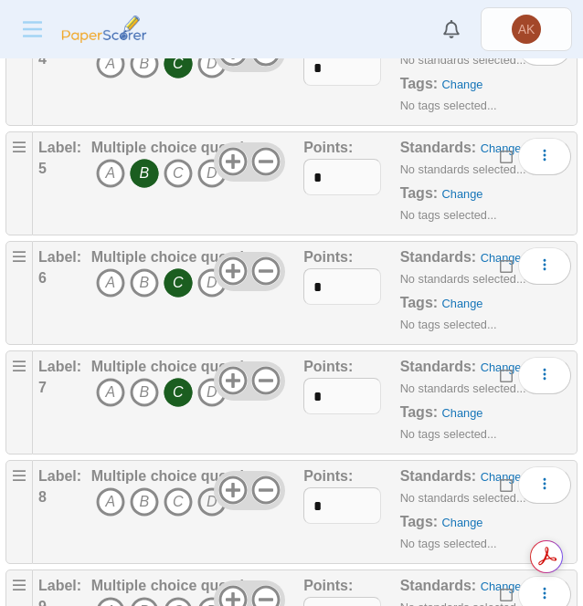
click at [210, 508] on icon "D" at bounding box center [211, 502] width 29 height 29
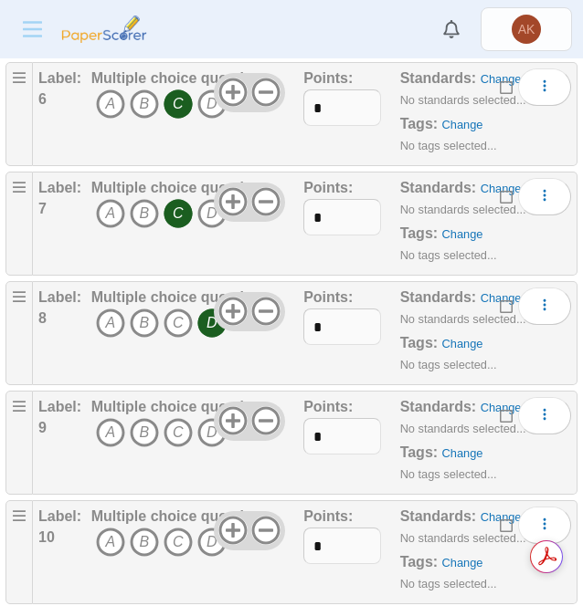
scroll to position [913, 0]
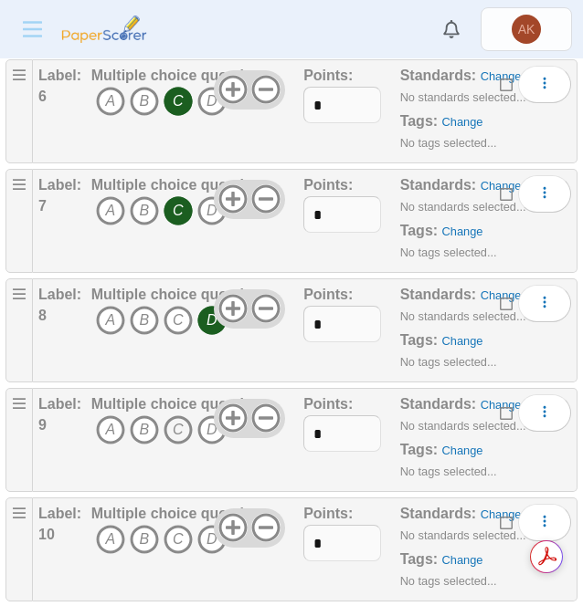
click at [170, 429] on icon "C" at bounding box center [177, 430] width 29 height 29
click at [108, 536] on icon "A" at bounding box center [110, 539] width 29 height 29
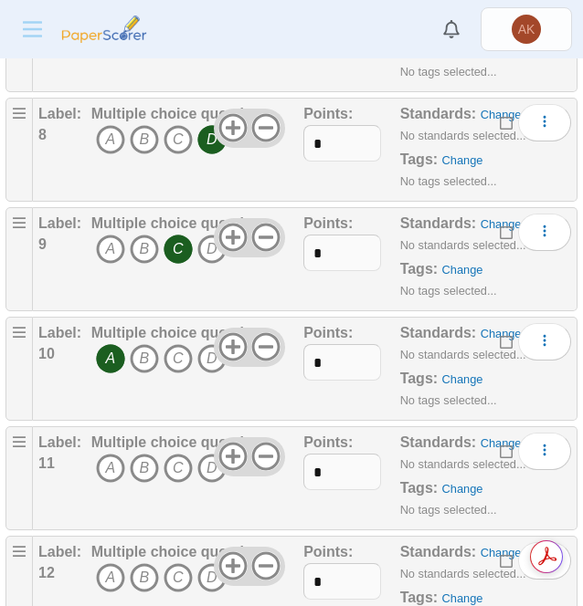
scroll to position [1095, 0]
click at [203, 463] on icon "D" at bounding box center [211, 467] width 29 height 29
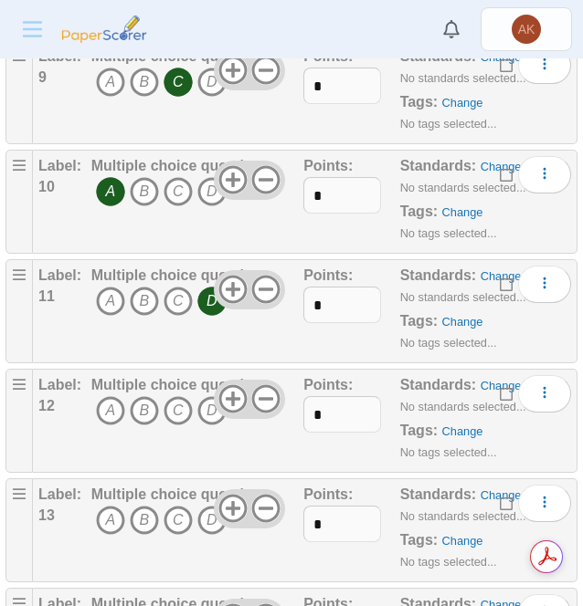
scroll to position [1264, 0]
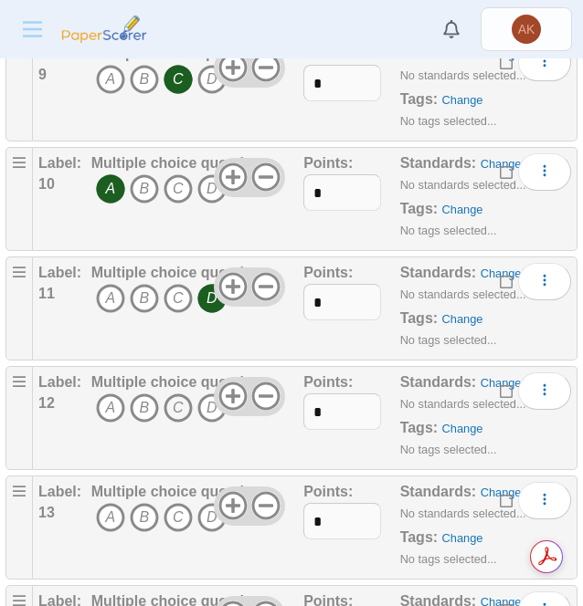
click at [175, 395] on icon "C" at bounding box center [177, 408] width 29 height 29
click at [149, 521] on span "A B C D" at bounding box center [176, 520] width 171 height 34
click at [145, 510] on icon "B" at bounding box center [144, 517] width 29 height 29
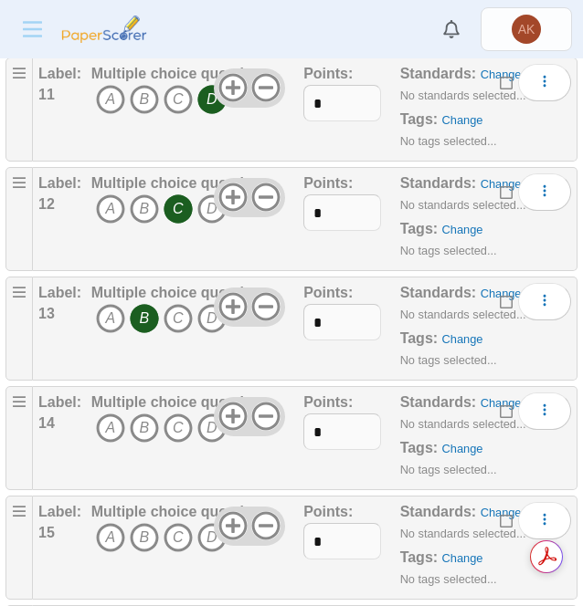
scroll to position [1465, 0]
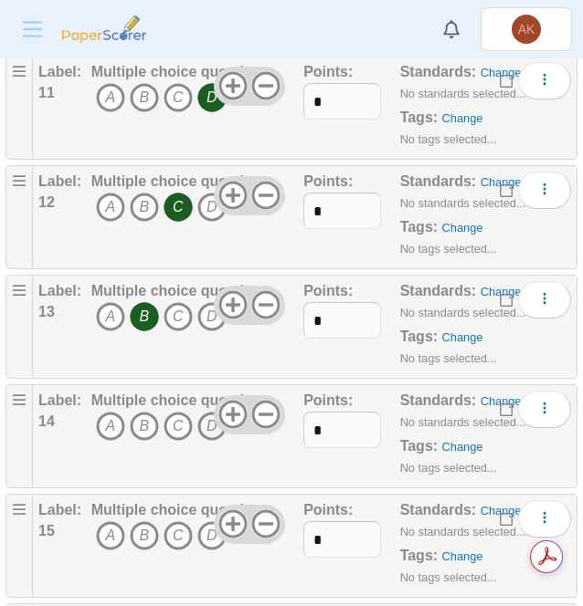
click at [208, 428] on icon "D" at bounding box center [211, 426] width 29 height 29
click at [135, 525] on icon "B" at bounding box center [144, 535] width 29 height 29
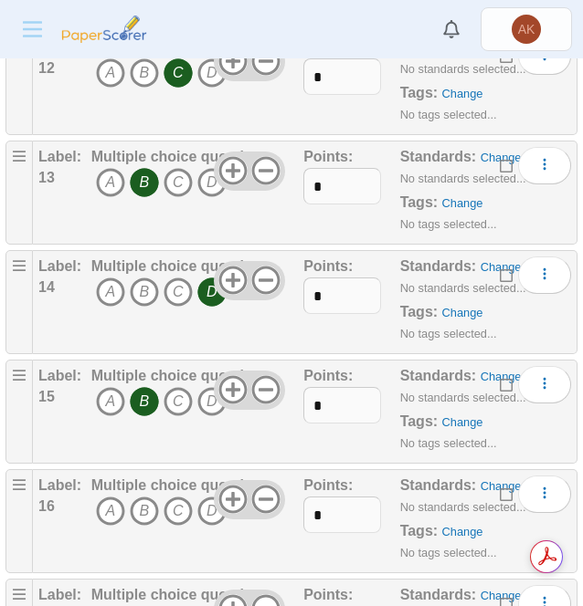
scroll to position [1601, 0]
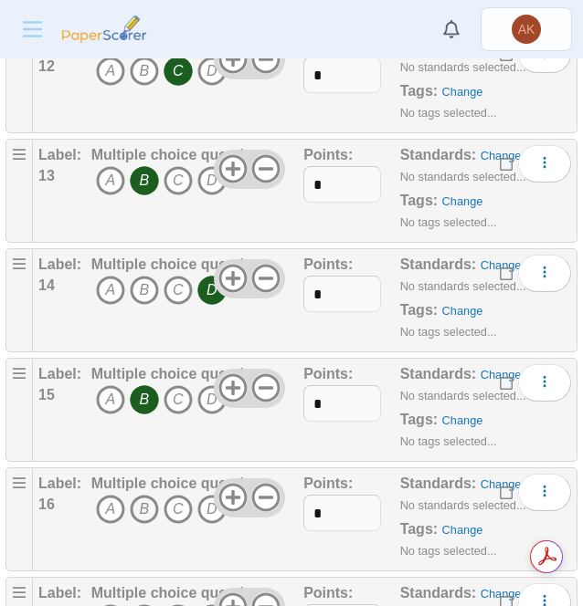
click at [135, 496] on icon "B" at bounding box center [144, 509] width 29 height 29
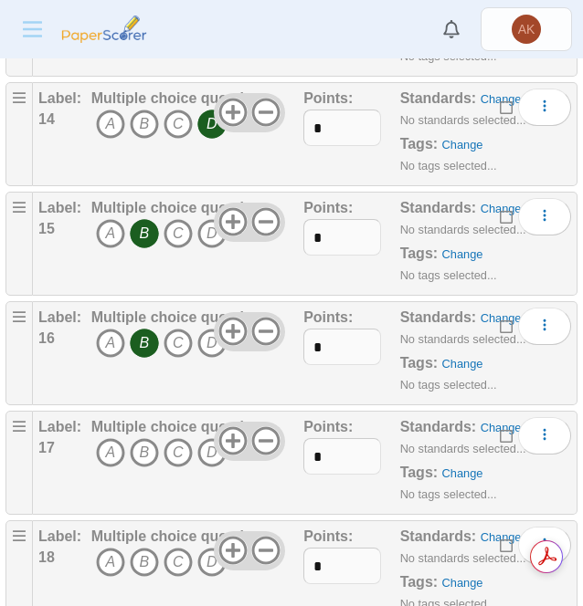
scroll to position [1769, 0]
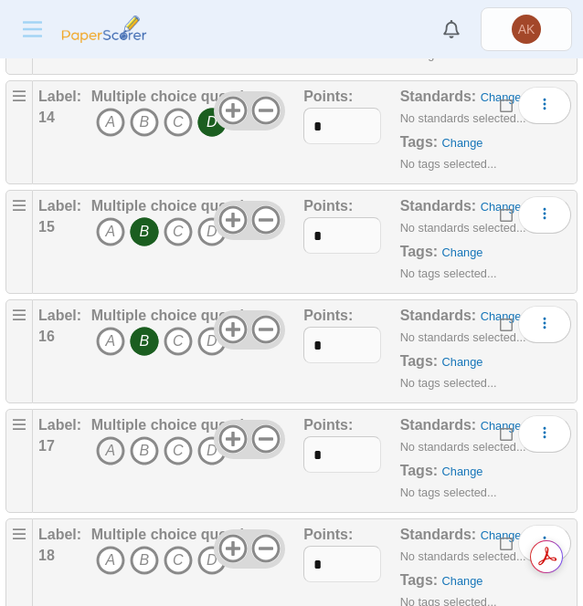
click at [116, 442] on icon "A" at bounding box center [110, 451] width 29 height 29
click at [103, 553] on icon "A" at bounding box center [110, 560] width 29 height 29
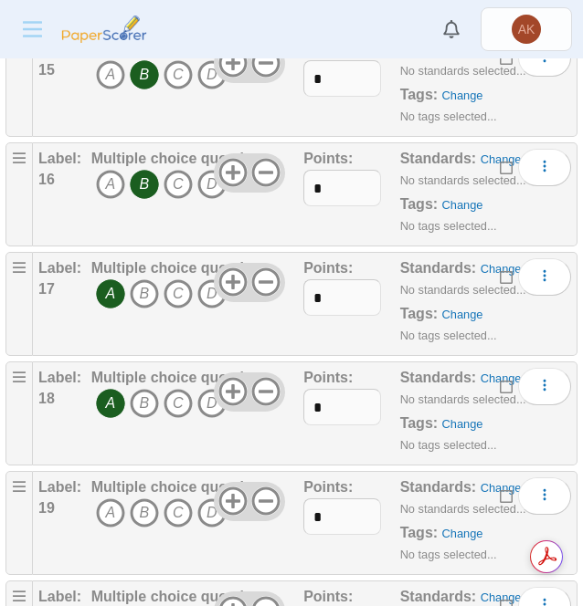
scroll to position [1948, 0]
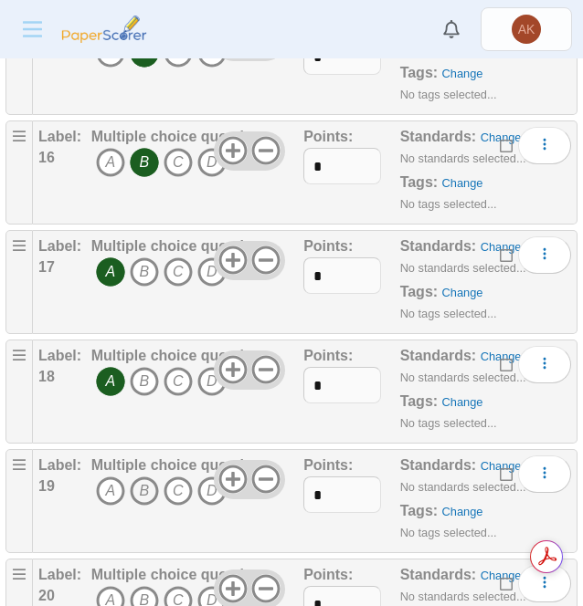
click at [137, 485] on icon "B" at bounding box center [144, 491] width 29 height 29
click at [218, 592] on div at bounding box center [249, 589] width 71 height 38
click at [210, 591] on icon "D" at bounding box center [211, 600] width 29 height 29
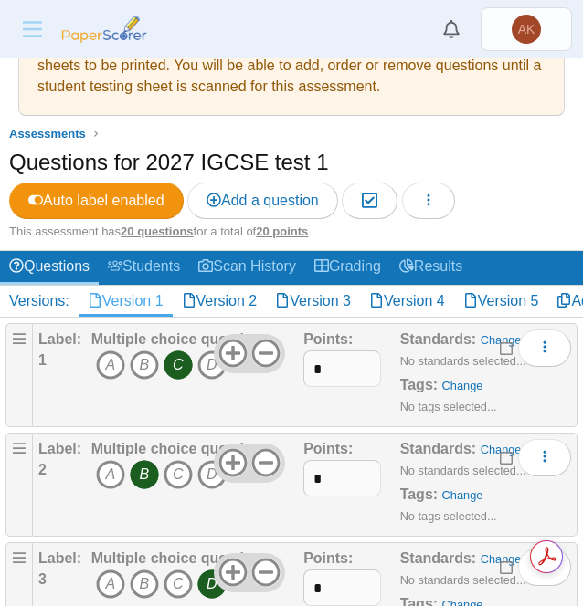
scroll to position [0, 0]
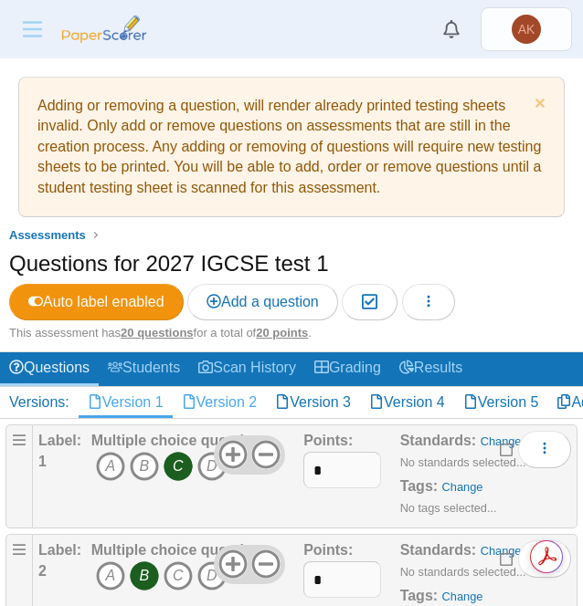
click at [219, 405] on link "Version 2" at bounding box center [220, 402] width 94 height 31
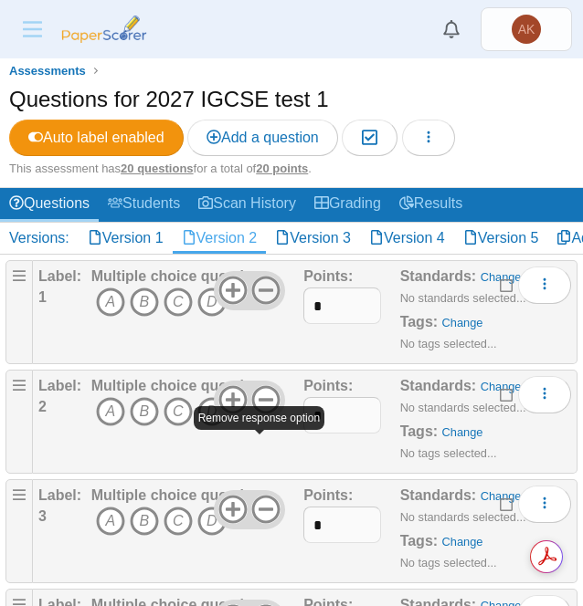
scroll to position [165, 0]
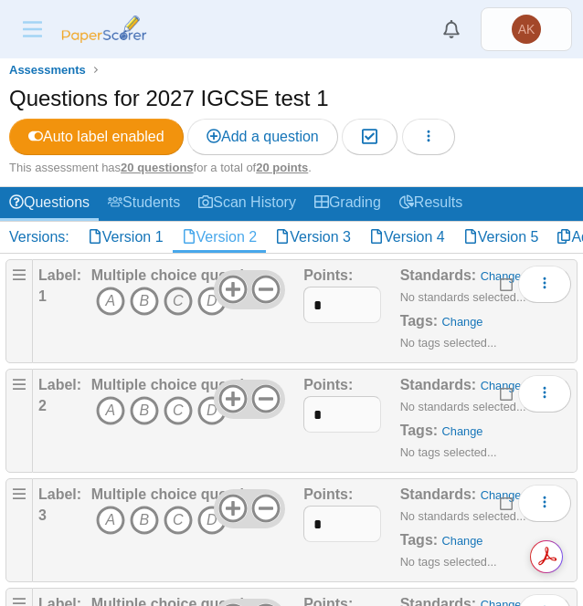
click at [171, 289] on icon "C" at bounding box center [177, 301] width 29 height 29
click at [179, 411] on icon "C" at bounding box center [177, 410] width 29 height 29
click at [175, 533] on span "A B C D" at bounding box center [176, 523] width 171 height 34
click at [175, 525] on icon "C" at bounding box center [177, 520] width 29 height 29
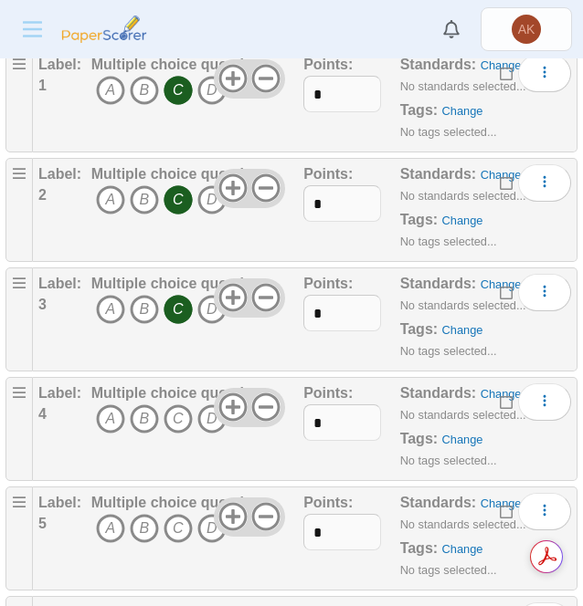
scroll to position [378, 0]
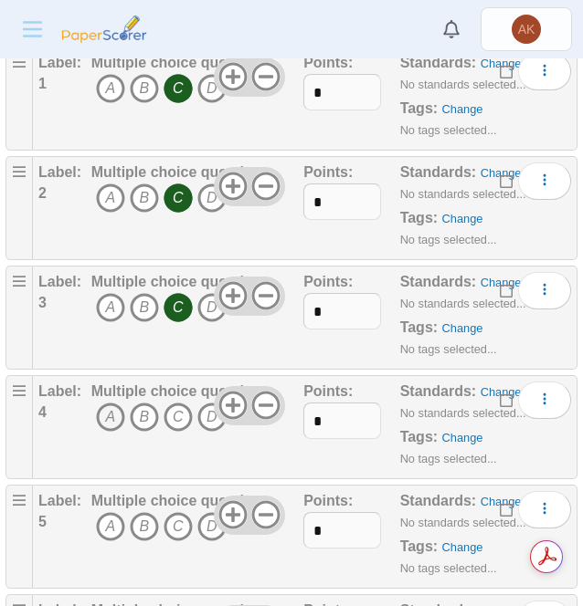
click at [107, 414] on icon "A" at bounding box center [110, 417] width 29 height 29
click at [175, 518] on icon "C" at bounding box center [177, 526] width 29 height 29
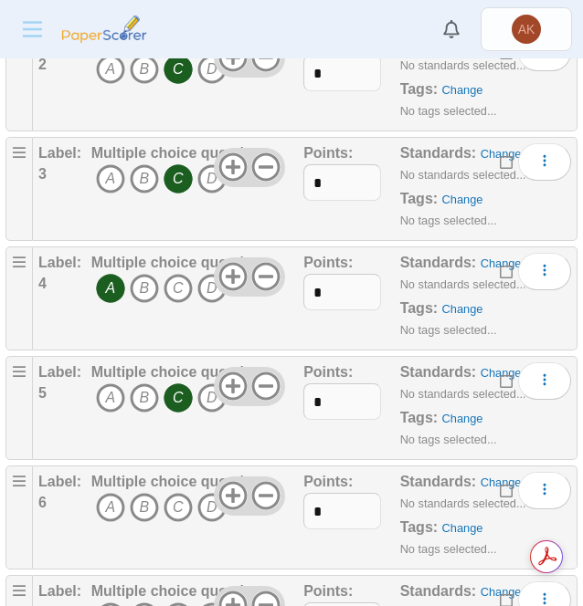
scroll to position [511, 0]
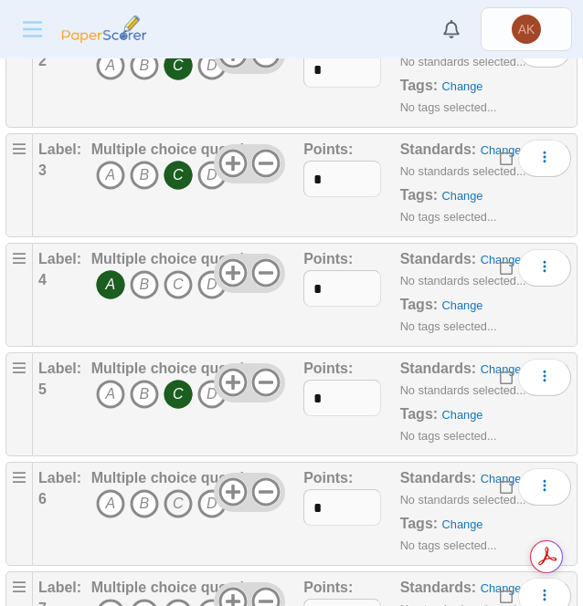
click at [177, 493] on icon "C" at bounding box center [177, 504] width 29 height 29
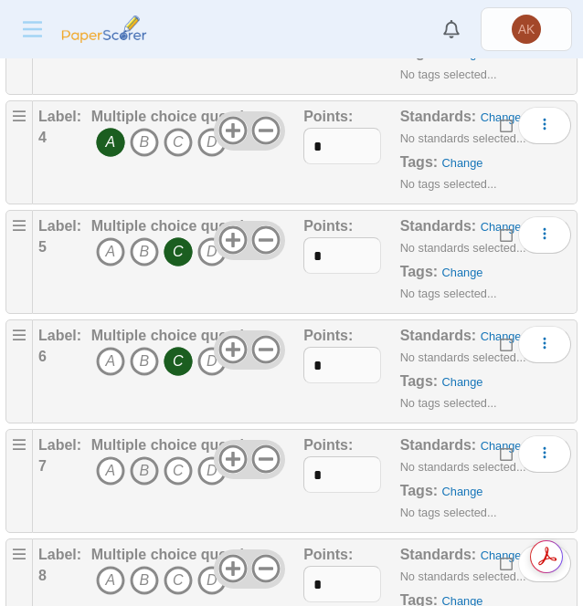
click at [141, 467] on icon "B" at bounding box center [144, 471] width 29 height 29
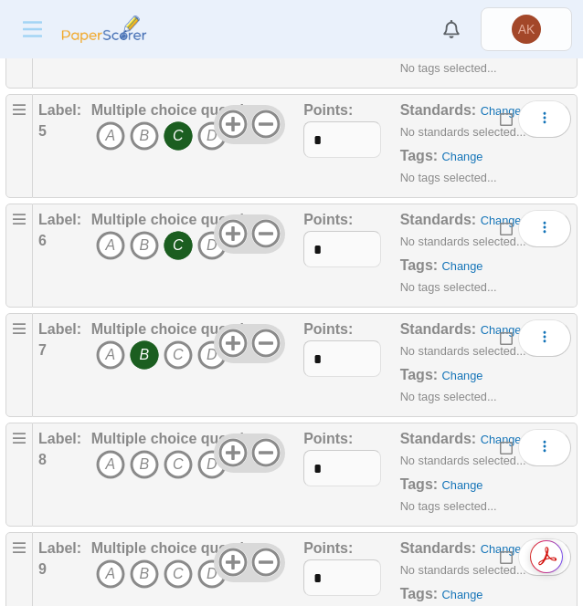
scroll to position [770, 0]
click at [212, 470] on icon "D" at bounding box center [211, 463] width 29 height 29
click at [139, 578] on icon "B" at bounding box center [144, 573] width 29 height 29
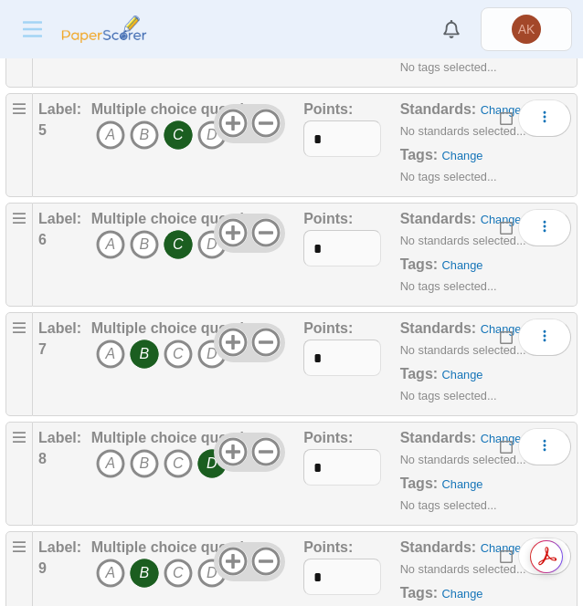
scroll to position [995, 0]
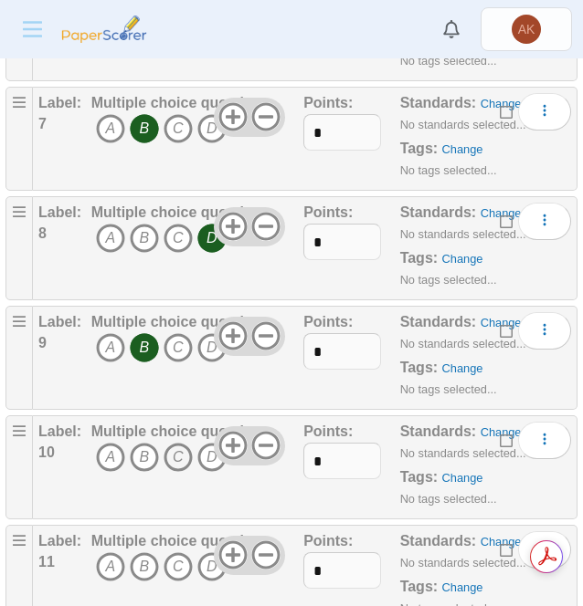
click at [175, 454] on icon "C" at bounding box center [177, 457] width 29 height 29
drag, startPoint x: 210, startPoint y: 574, endPoint x: 209, endPoint y: 565, distance: 9.2
click at [209, 565] on span "A B C D" at bounding box center [176, 570] width 171 height 34
click at [209, 565] on icon "D" at bounding box center [211, 567] width 29 height 29
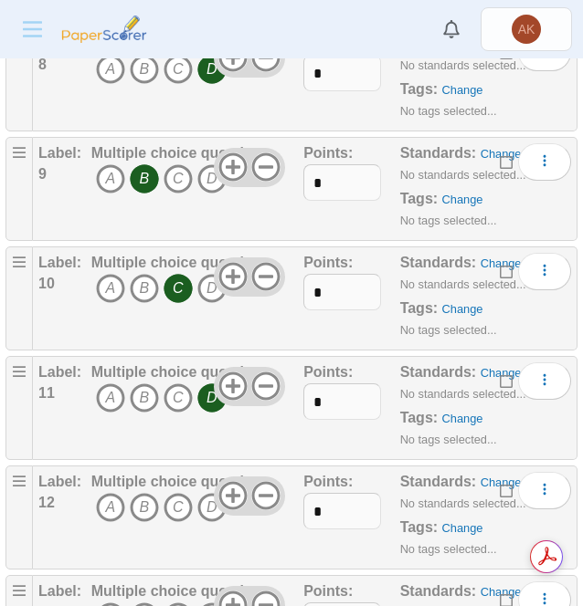
scroll to position [1165, 0]
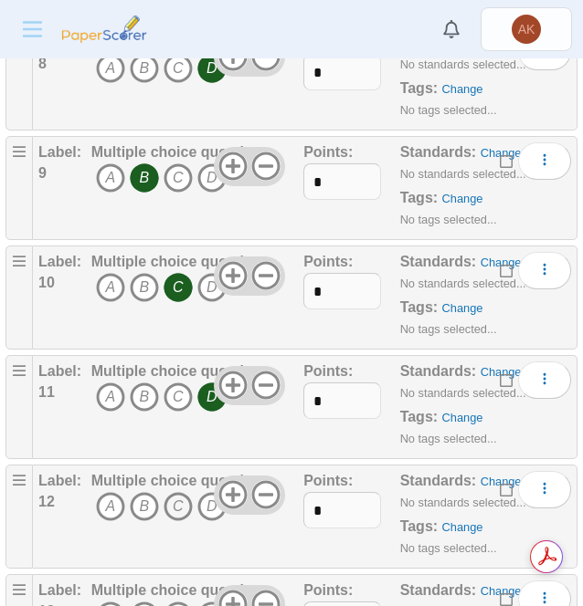
click at [175, 498] on icon "C" at bounding box center [177, 506] width 29 height 29
click at [176, 602] on icon "C" at bounding box center [177, 616] width 29 height 29
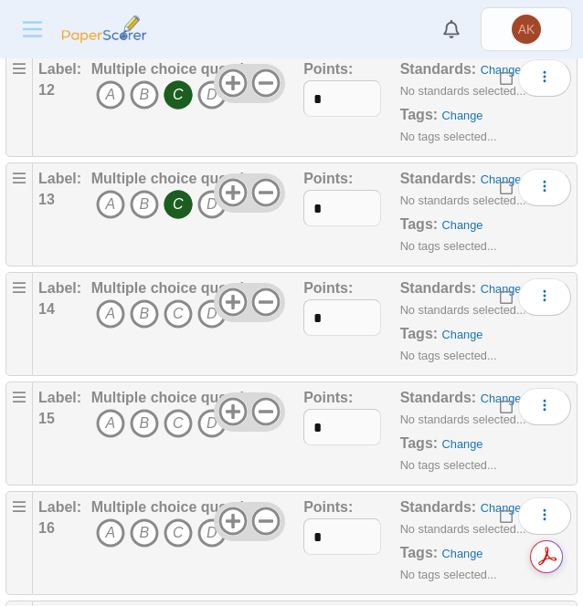
scroll to position [1578, 0]
click at [178, 306] on icon "C" at bounding box center [177, 313] width 29 height 29
click at [184, 408] on icon "C" at bounding box center [177, 422] width 29 height 29
click at [108, 518] on icon "A" at bounding box center [110, 532] width 29 height 29
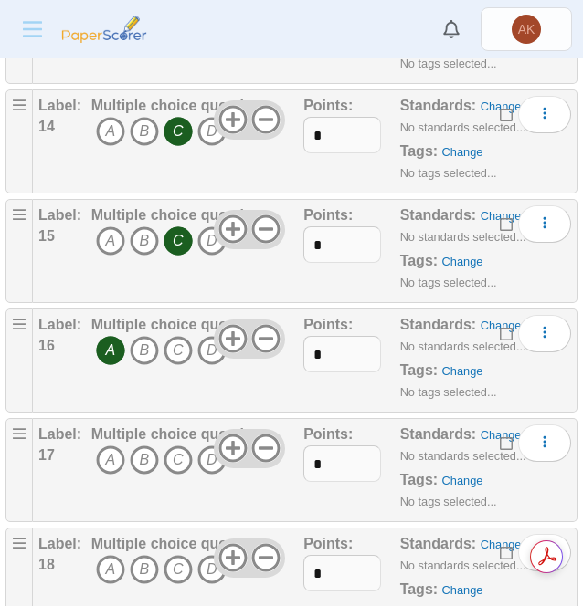
scroll to position [1762, 0]
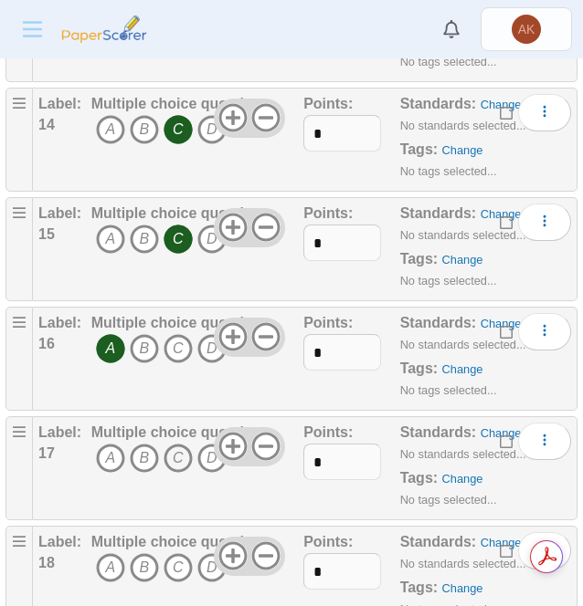
click at [182, 450] on icon "C" at bounding box center [177, 458] width 29 height 29
click at [184, 559] on icon "C" at bounding box center [177, 567] width 29 height 29
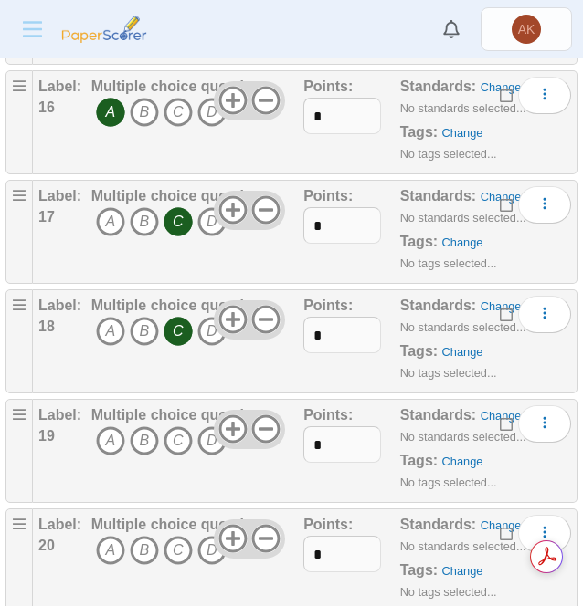
scroll to position [2016, 0]
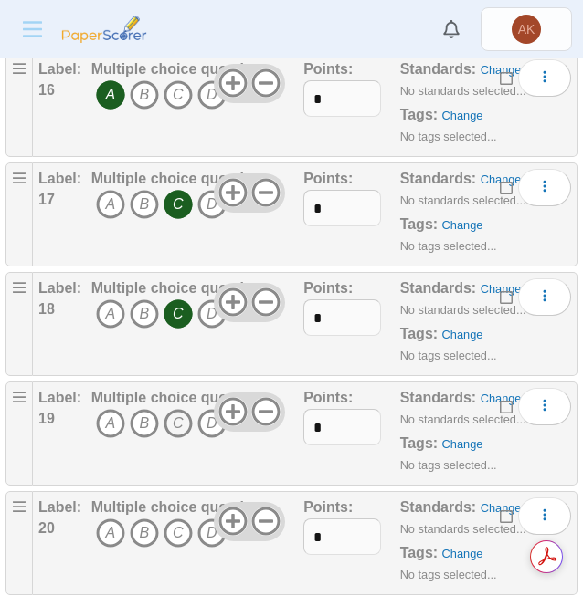
click at [182, 409] on icon "C" at bounding box center [177, 423] width 29 height 29
click at [141, 521] on icon "B" at bounding box center [144, 533] width 29 height 29
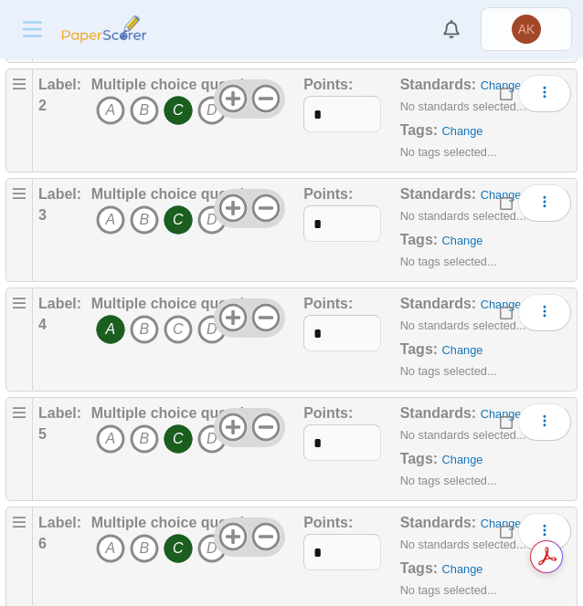
scroll to position [0, 0]
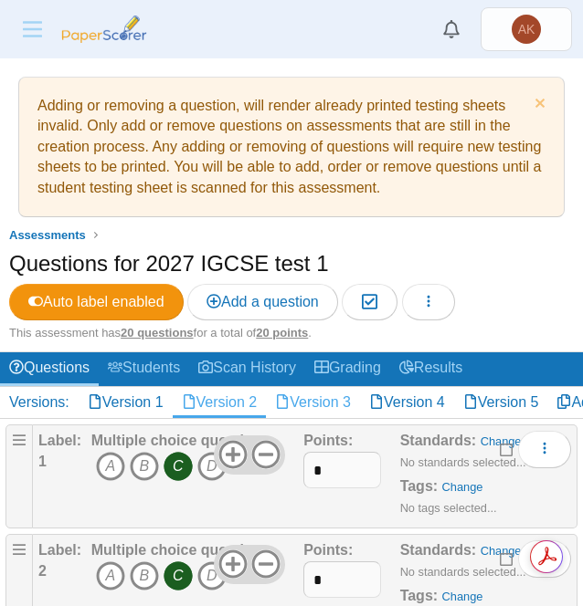
click at [328, 397] on link "Version 3" at bounding box center [313, 402] width 94 height 31
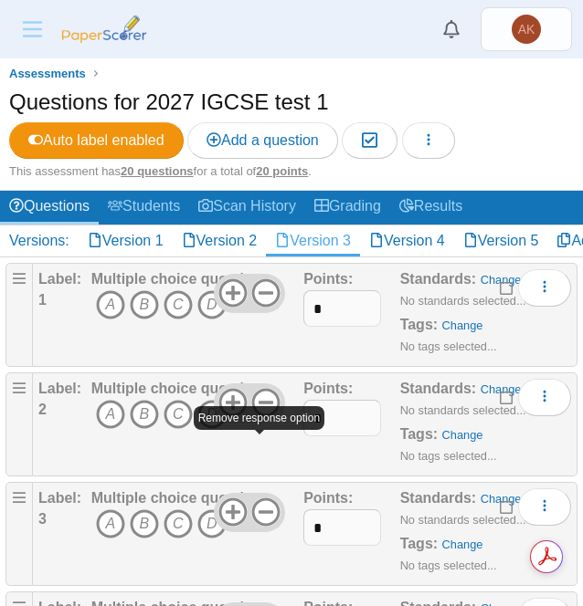
scroll to position [163, 0]
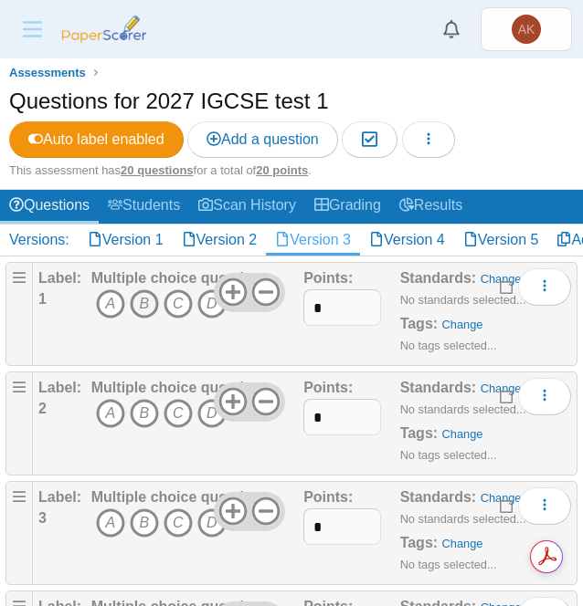
click at [141, 291] on icon "B" at bounding box center [144, 304] width 29 height 29
click at [174, 417] on icon "C" at bounding box center [177, 413] width 29 height 29
click at [174, 528] on icon "C" at bounding box center [177, 523] width 29 height 29
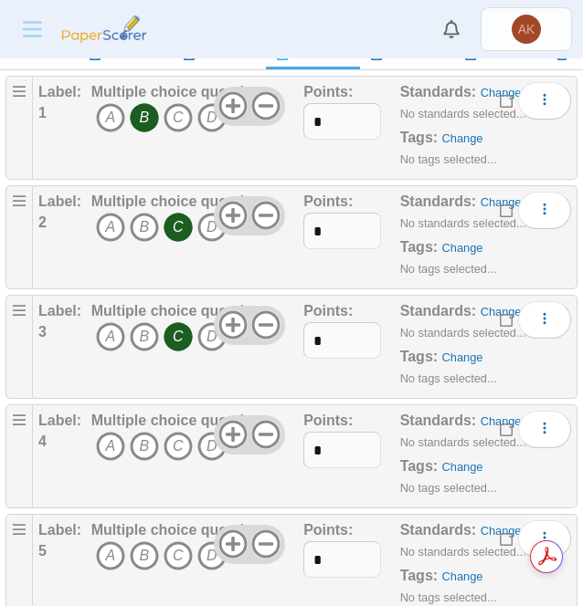
scroll to position [352, 0]
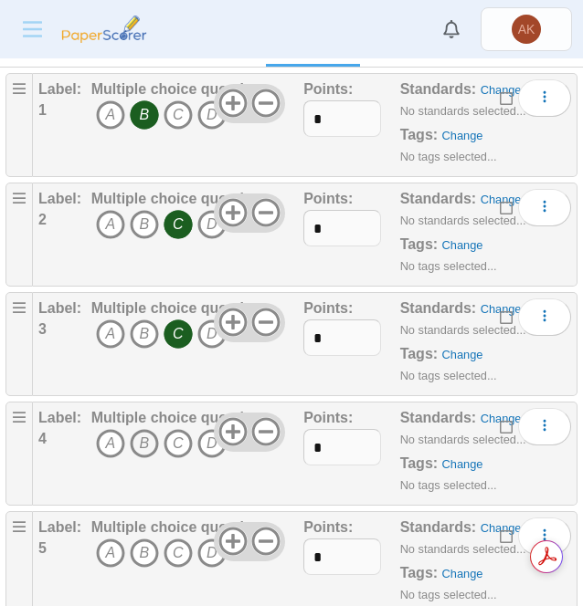
click at [142, 442] on icon "B" at bounding box center [144, 443] width 29 height 29
click at [143, 557] on icon "B" at bounding box center [144, 553] width 29 height 29
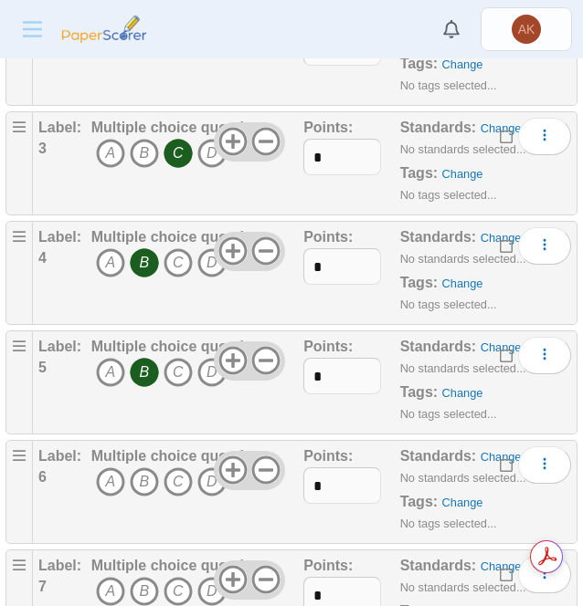
scroll to position [547, 0]
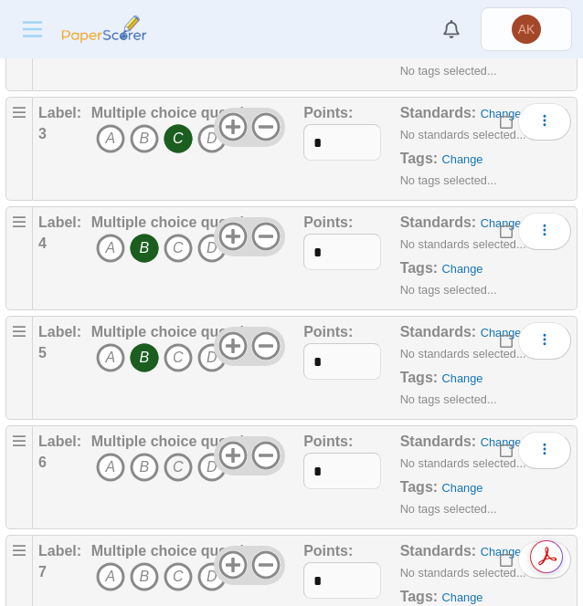
click at [183, 464] on icon "C" at bounding box center [177, 467] width 29 height 29
click at [141, 574] on icon "B" at bounding box center [144, 577] width 29 height 29
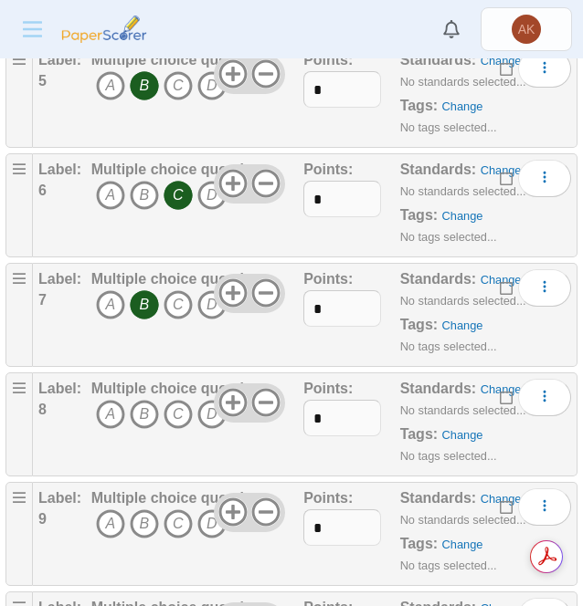
scroll to position [820, 0]
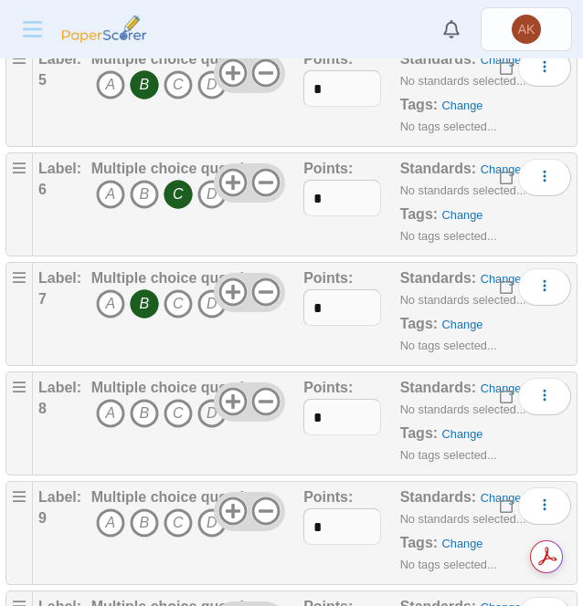
click at [208, 416] on icon "D" at bounding box center [211, 413] width 29 height 29
click at [142, 523] on icon "B" at bounding box center [144, 523] width 29 height 29
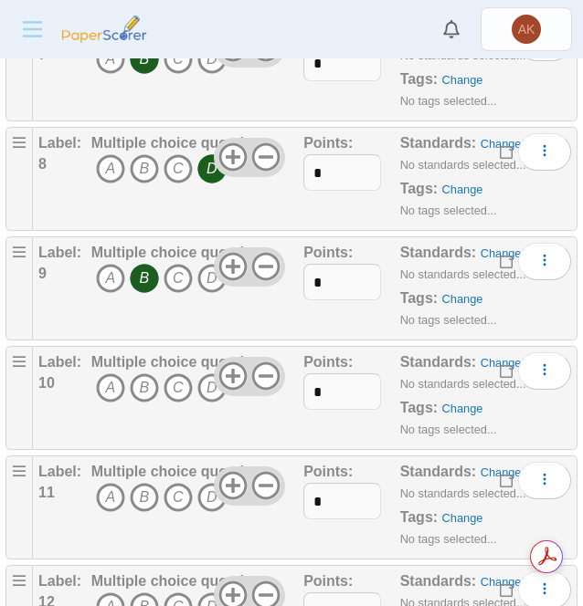
scroll to position [1093, 0]
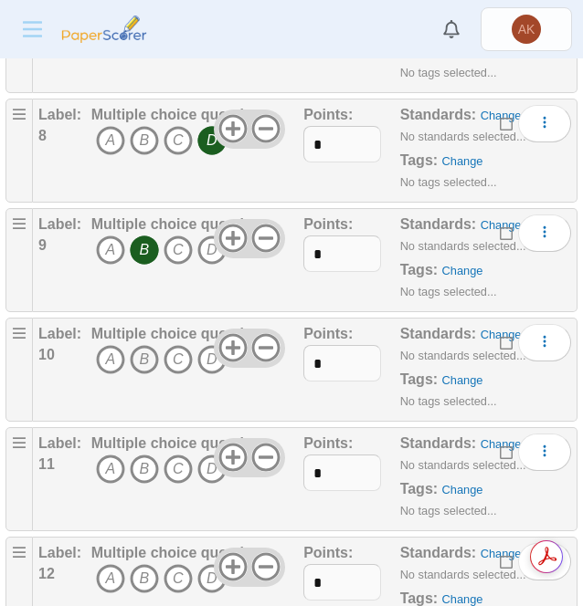
click at [153, 345] on icon "B" at bounding box center [144, 359] width 29 height 29
click at [144, 458] on icon "B" at bounding box center [144, 469] width 29 height 29
click at [150, 569] on icon "B" at bounding box center [144, 578] width 29 height 29
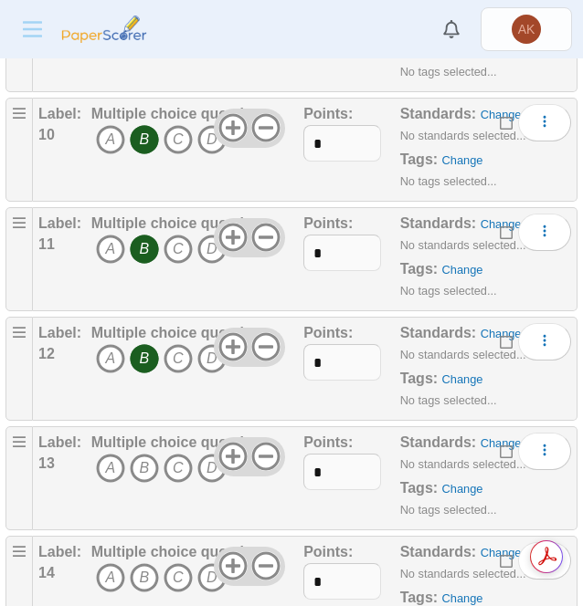
scroll to position [1325, 0]
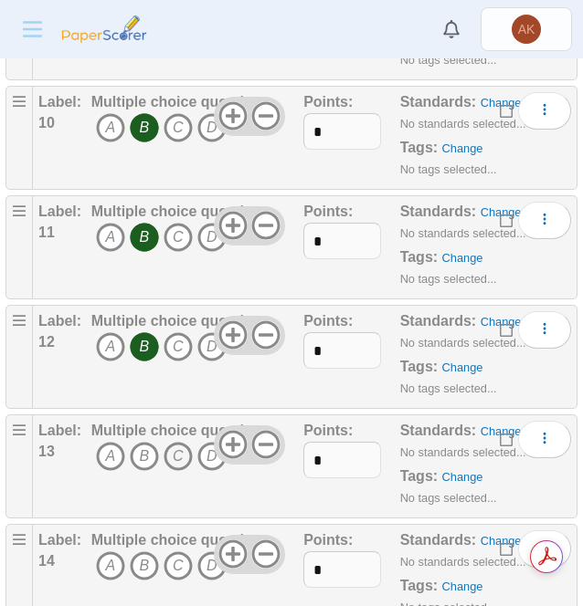
click at [178, 442] on icon "C" at bounding box center [177, 456] width 29 height 29
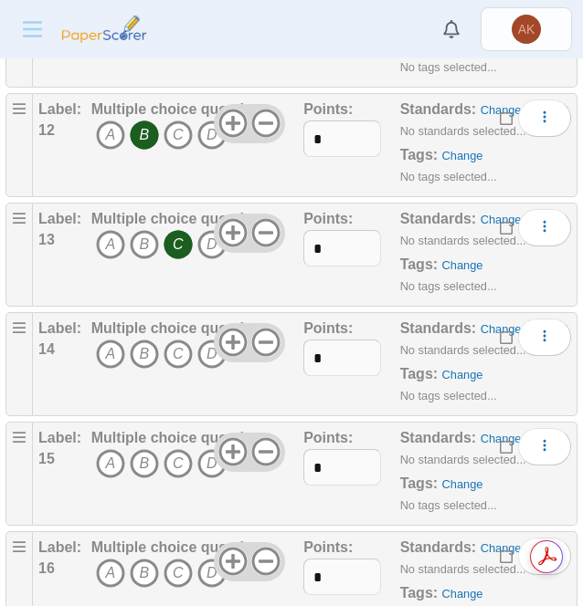
scroll to position [1539, 0]
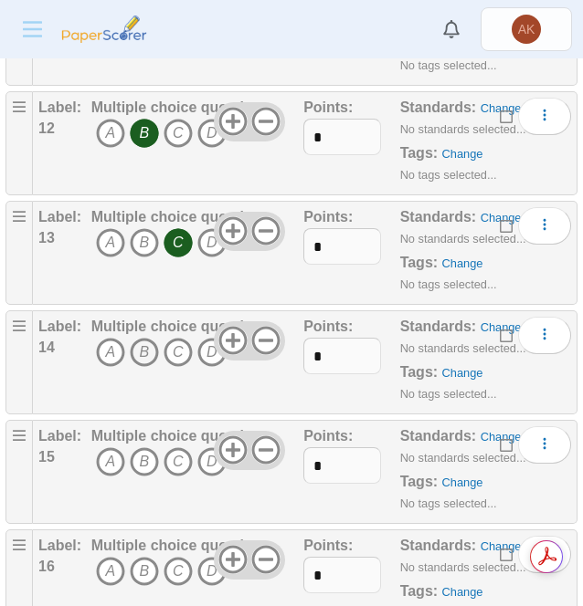
click at [137, 338] on icon "B" at bounding box center [144, 352] width 29 height 29
click at [176, 451] on icon "C" at bounding box center [177, 462] width 29 height 29
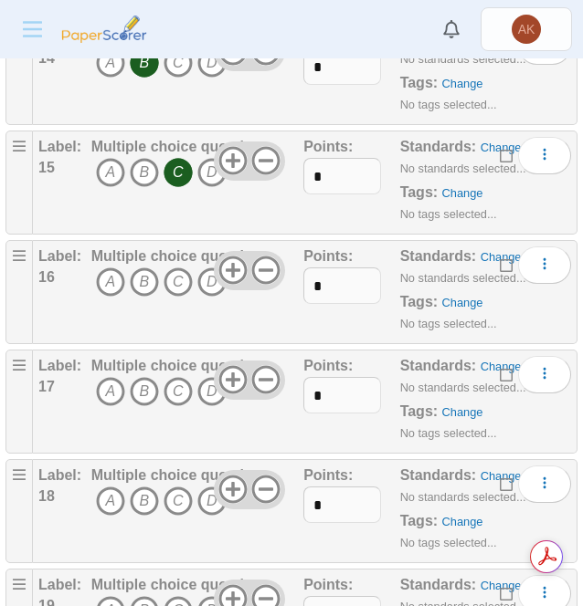
scroll to position [1830, 0]
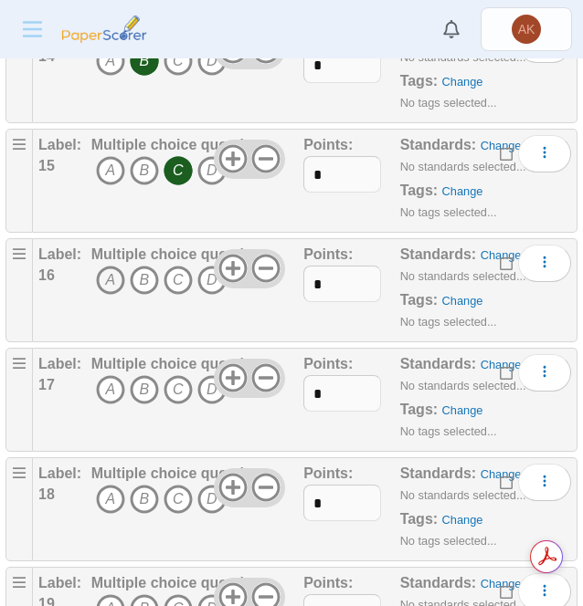
click at [106, 271] on icon "A" at bounding box center [110, 280] width 29 height 29
click at [118, 375] on icon "A" at bounding box center [110, 389] width 29 height 29
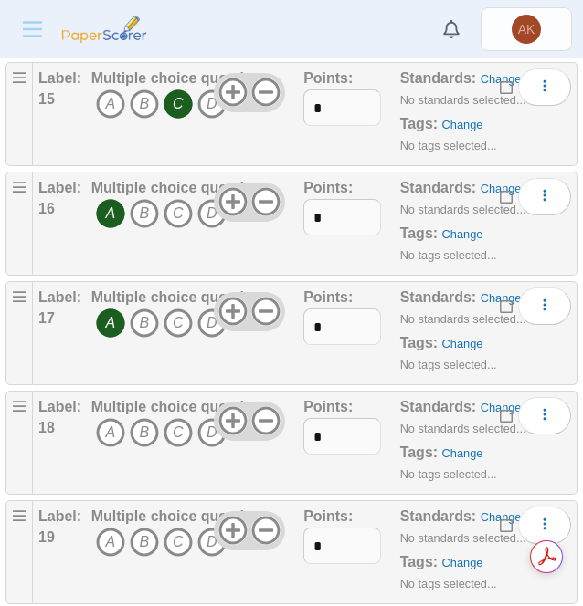
scroll to position [1932, 0]
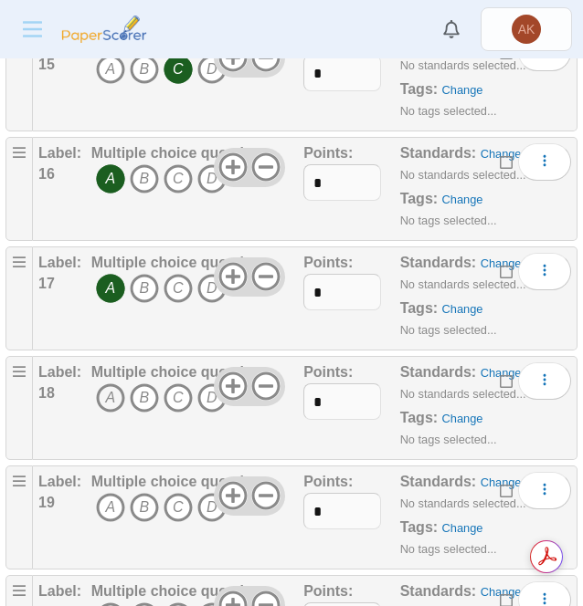
click at [117, 384] on icon "A" at bounding box center [110, 398] width 29 height 29
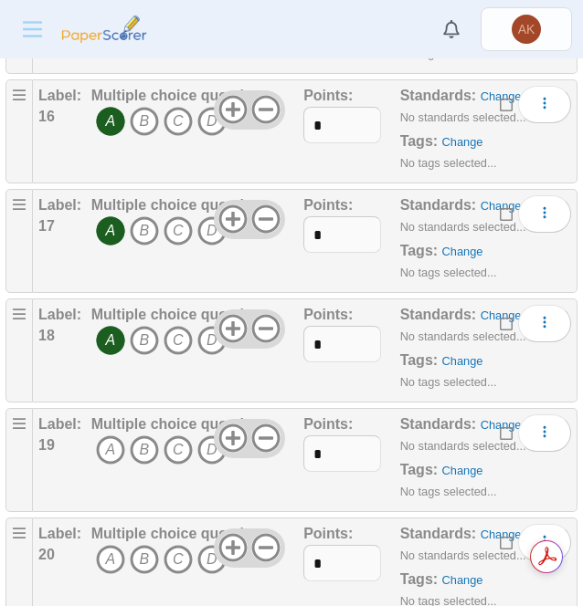
scroll to position [2033, 0]
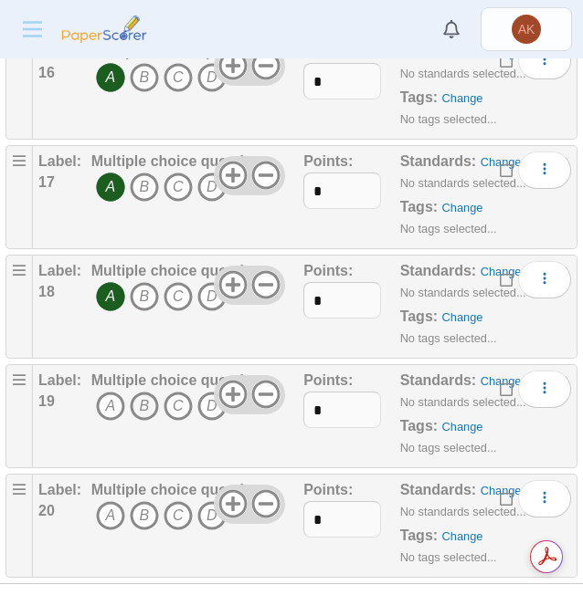
click at [136, 392] on icon "B" at bounding box center [144, 406] width 29 height 29
click at [143, 503] on icon "B" at bounding box center [144, 515] width 29 height 29
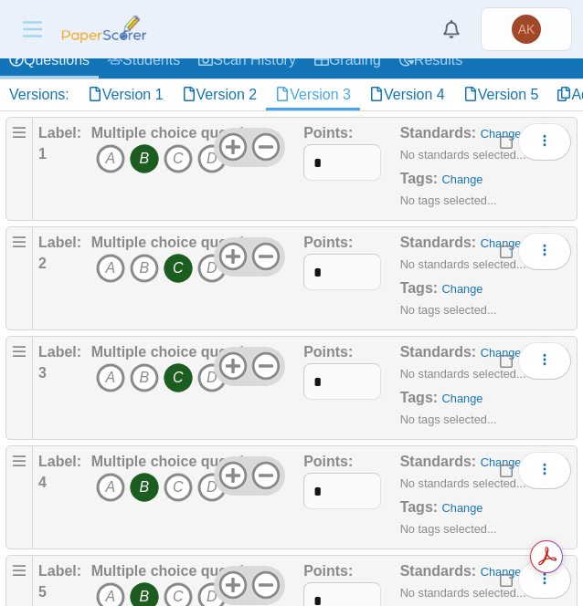
scroll to position [0, 0]
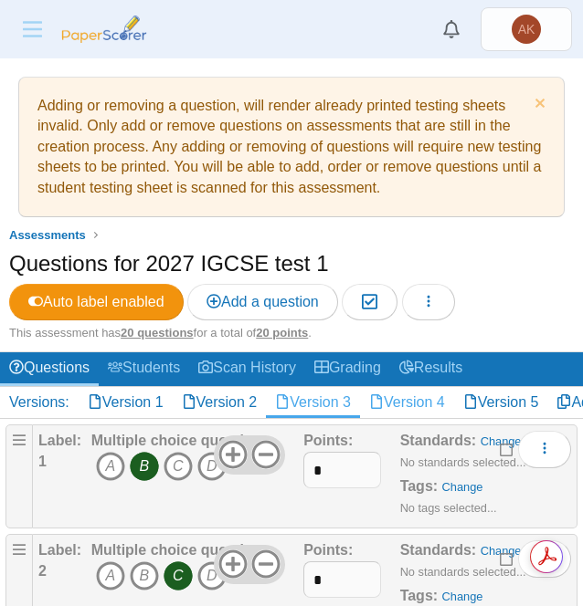
click at [419, 393] on link "Version 4" at bounding box center [407, 402] width 94 height 31
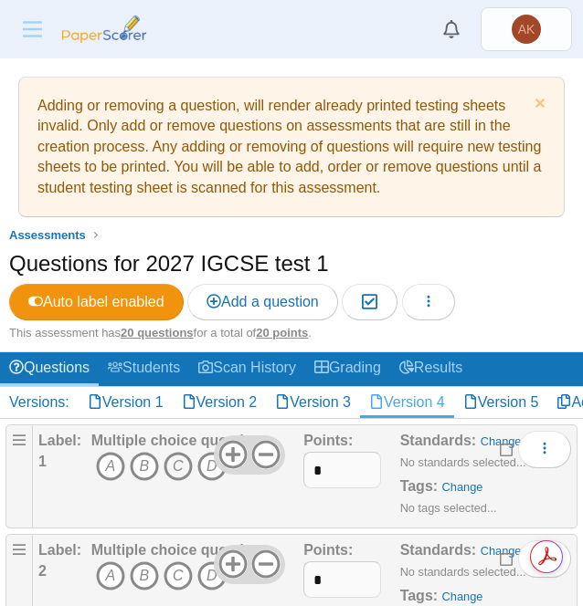
click at [178, 472] on icon "C" at bounding box center [177, 466] width 29 height 29
click at [139, 571] on icon "B" at bounding box center [144, 576] width 29 height 29
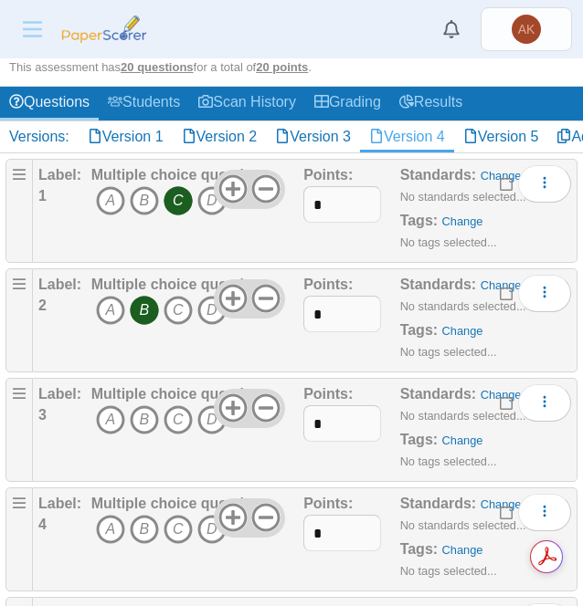
scroll to position [267, 0]
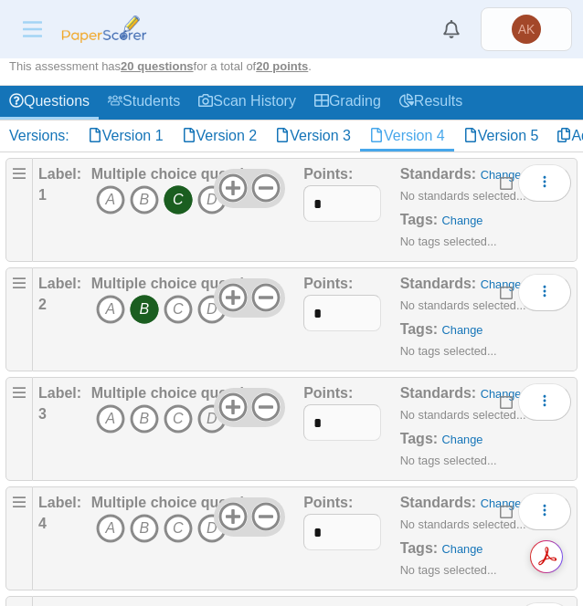
click at [211, 424] on icon "D" at bounding box center [211, 419] width 29 height 29
click at [143, 525] on icon "B" at bounding box center [144, 528] width 29 height 29
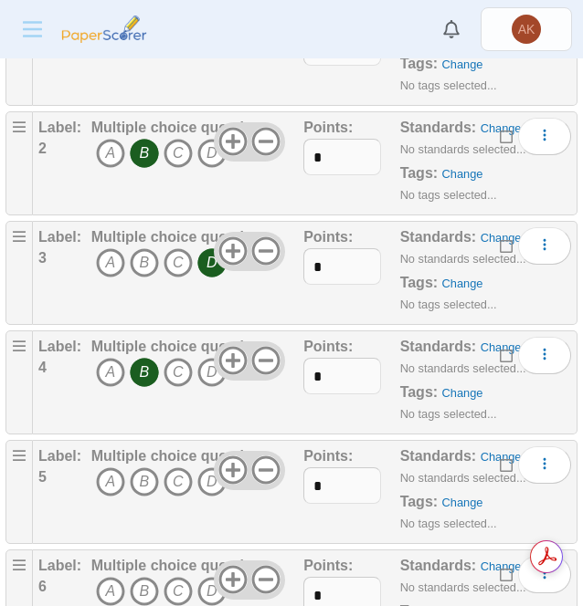
scroll to position [424, 0]
drag, startPoint x: 110, startPoint y: 477, endPoint x: 108, endPoint y: 467, distance: 10.2
click at [108, 467] on icon "A" at bounding box center [110, 481] width 29 height 29
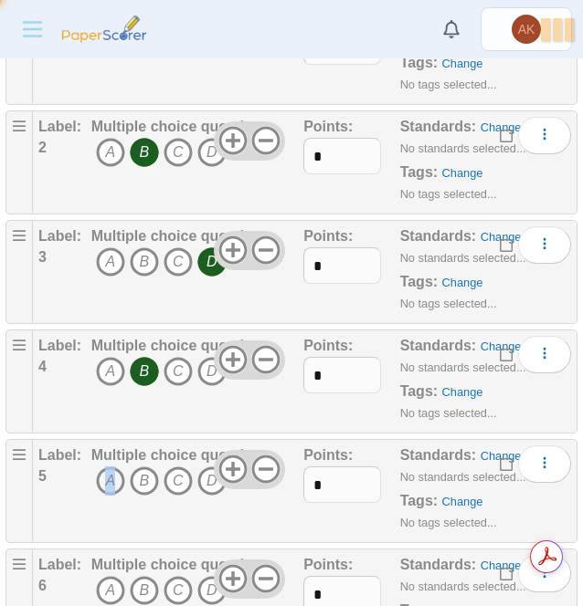
click at [108, 467] on icon "A" at bounding box center [110, 481] width 29 height 29
click at [178, 583] on icon "C" at bounding box center [177, 590] width 29 height 29
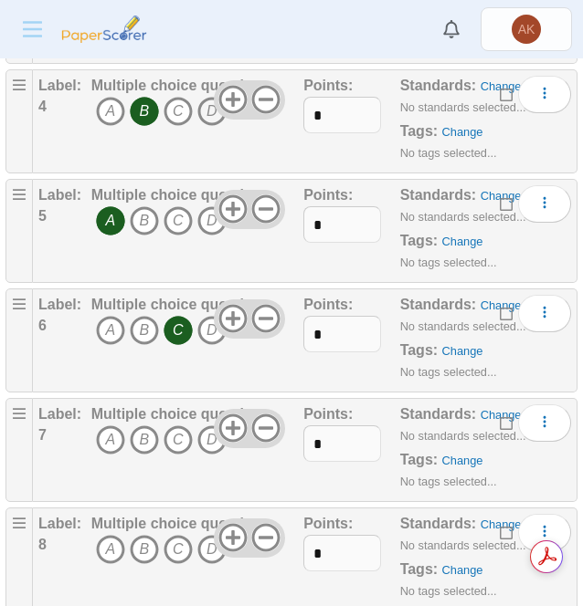
scroll to position [709, 0]
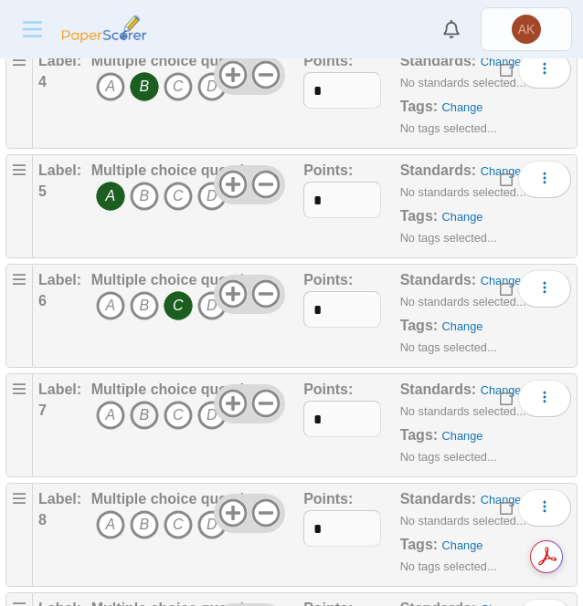
click at [152, 401] on icon "B" at bounding box center [144, 415] width 29 height 29
click at [210, 523] on icon "D" at bounding box center [211, 525] width 29 height 29
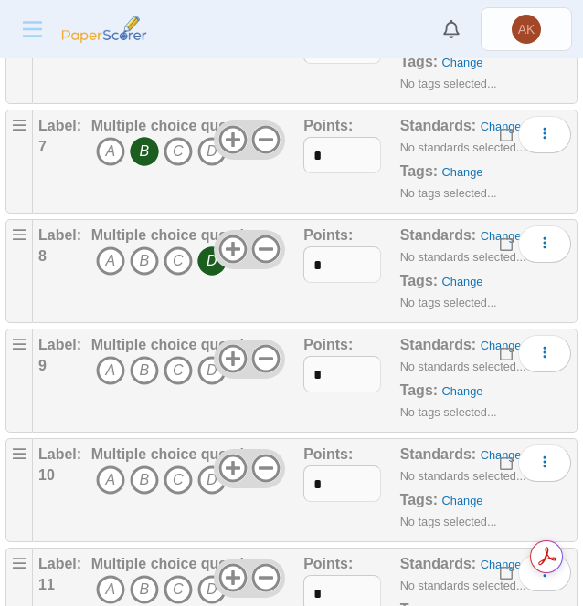
scroll to position [975, 0]
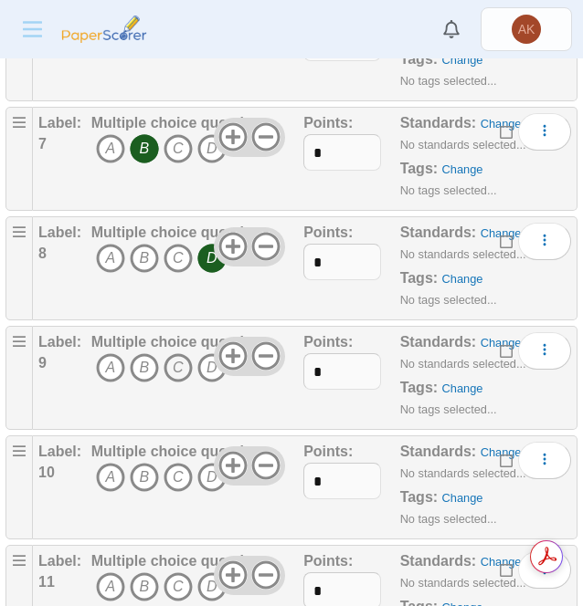
click at [179, 367] on icon "C" at bounding box center [177, 367] width 29 height 29
click at [142, 470] on icon "B" at bounding box center [144, 477] width 29 height 29
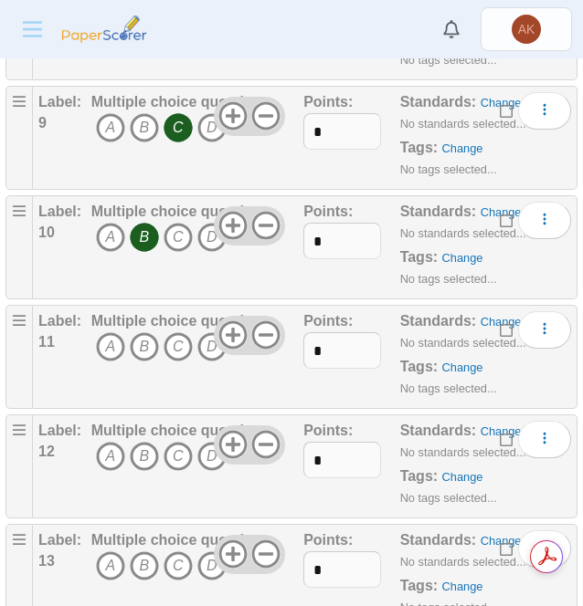
scroll to position [1224, 0]
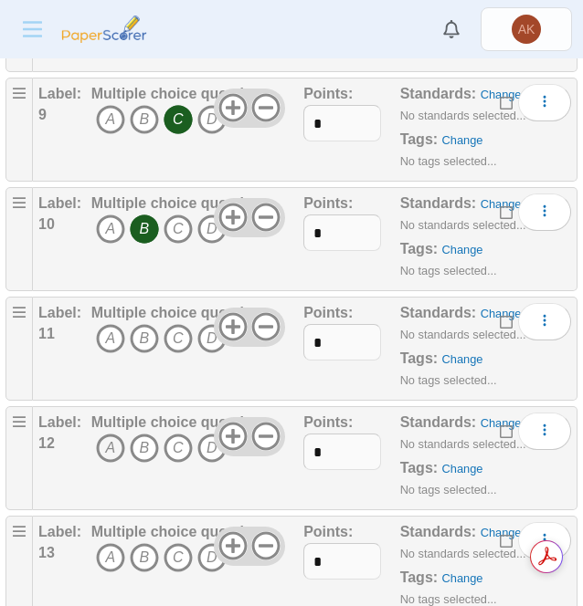
click at [111, 437] on icon "A" at bounding box center [110, 448] width 29 height 29
click at [146, 328] on icon "B" at bounding box center [144, 338] width 29 height 29
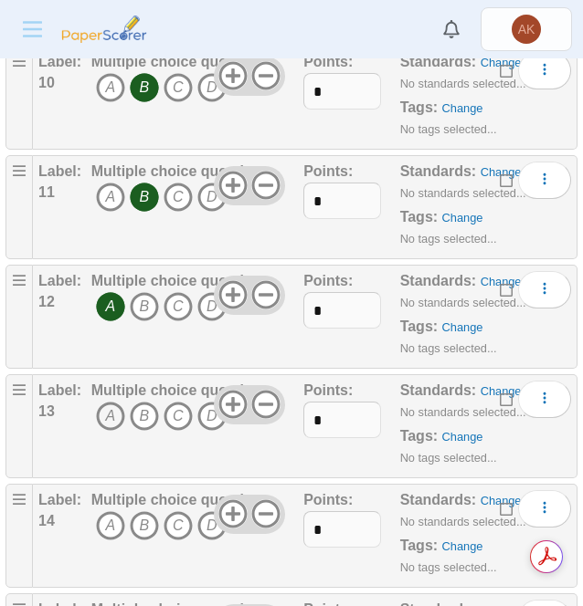
click at [102, 416] on icon "A" at bounding box center [110, 416] width 29 height 29
click at [183, 512] on icon "C" at bounding box center [177, 525] width 29 height 29
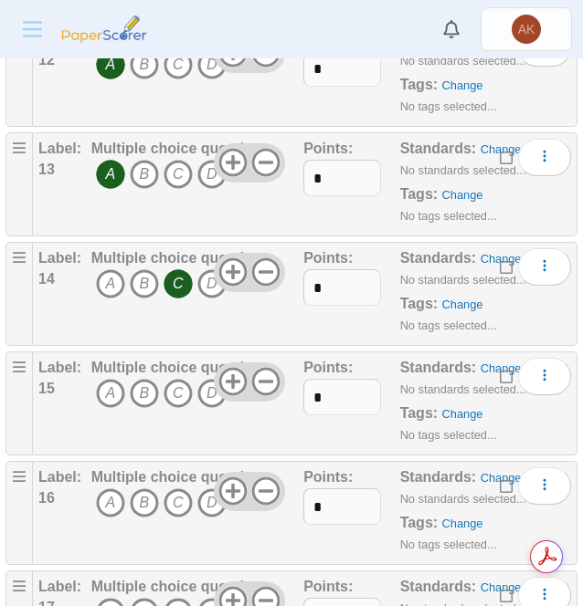
scroll to position [1610, 0]
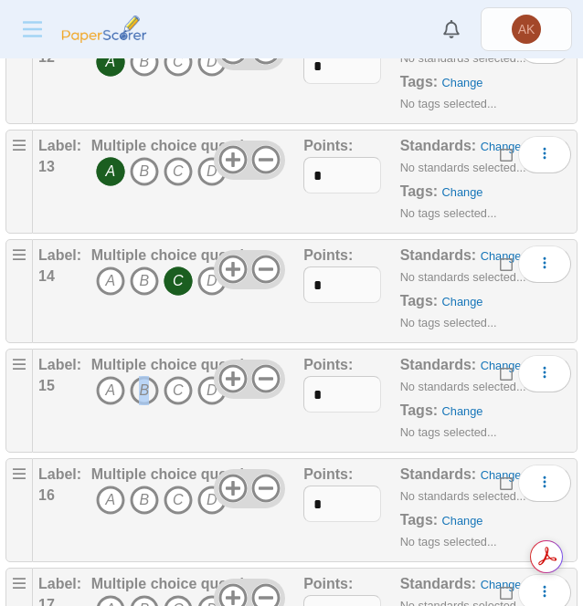
drag, startPoint x: 143, startPoint y: 394, endPoint x: 141, endPoint y: 383, distance: 11.3
click at [141, 383] on icon "B" at bounding box center [144, 390] width 29 height 29
click at [205, 495] on icon "D" at bounding box center [211, 500] width 29 height 29
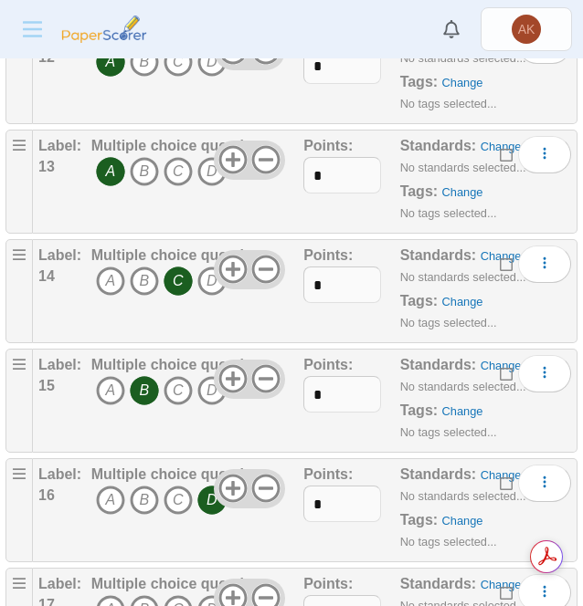
scroll to position [1860, 0]
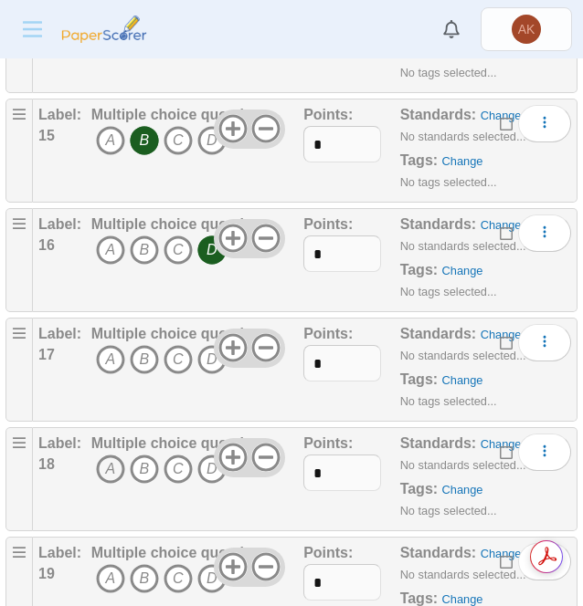
click at [108, 458] on icon "A" at bounding box center [110, 469] width 29 height 29
click at [115, 345] on icon "A" at bounding box center [110, 359] width 29 height 29
click at [146, 459] on icon "B" at bounding box center [144, 469] width 29 height 29
click at [101, 455] on icon "A" at bounding box center [110, 469] width 29 height 29
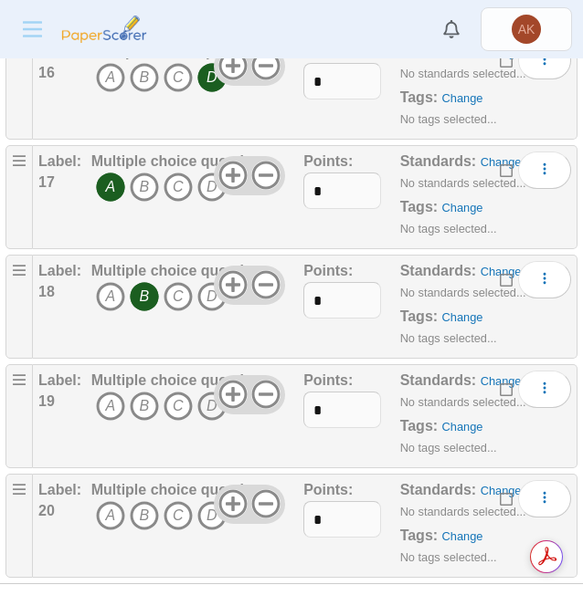
click at [210, 398] on icon "D" at bounding box center [211, 406] width 29 height 29
click at [206, 505] on icon "D" at bounding box center [211, 515] width 29 height 29
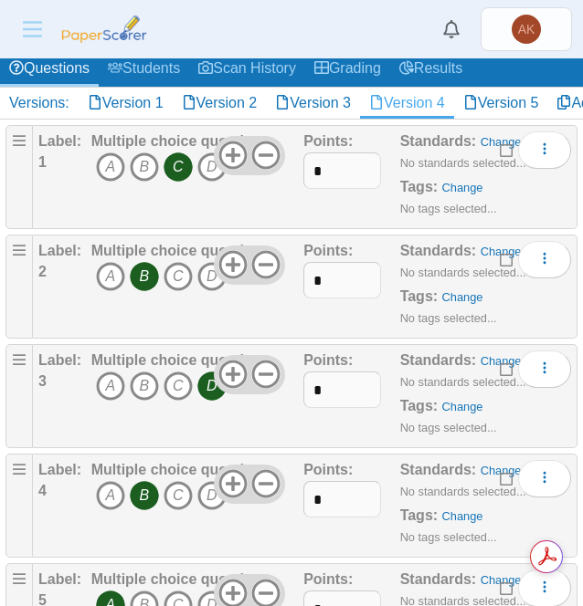
scroll to position [0, 0]
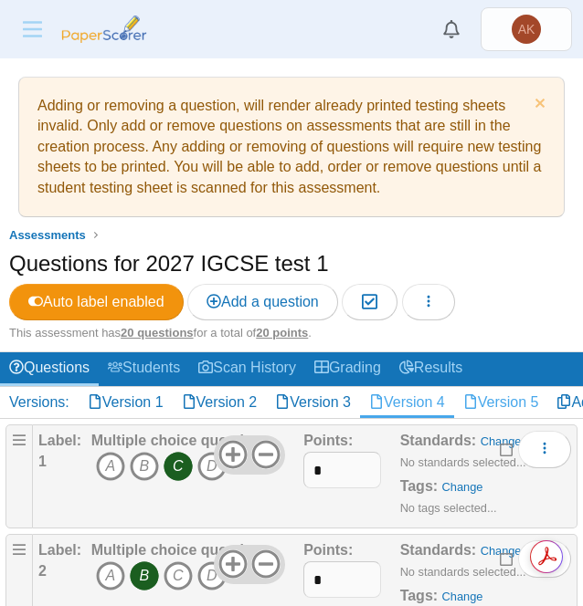
click at [510, 395] on link "Version 5" at bounding box center [501, 402] width 94 height 31
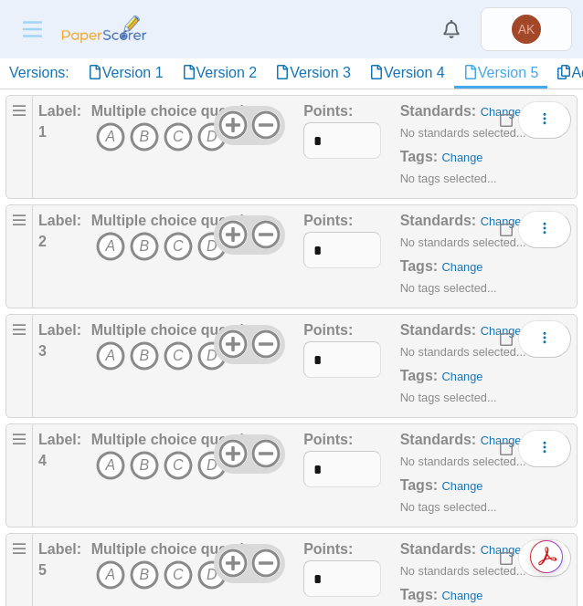
scroll to position [331, 0]
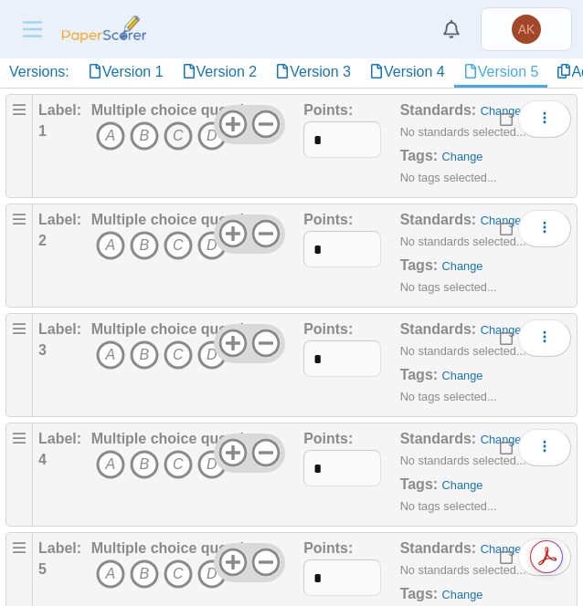
click at [178, 127] on icon "C" at bounding box center [177, 135] width 29 height 29
click at [178, 241] on icon "C" at bounding box center [177, 245] width 29 height 29
click at [177, 346] on icon "C" at bounding box center [177, 355] width 29 height 29
click at [175, 468] on icon "C" at bounding box center [177, 464] width 29 height 29
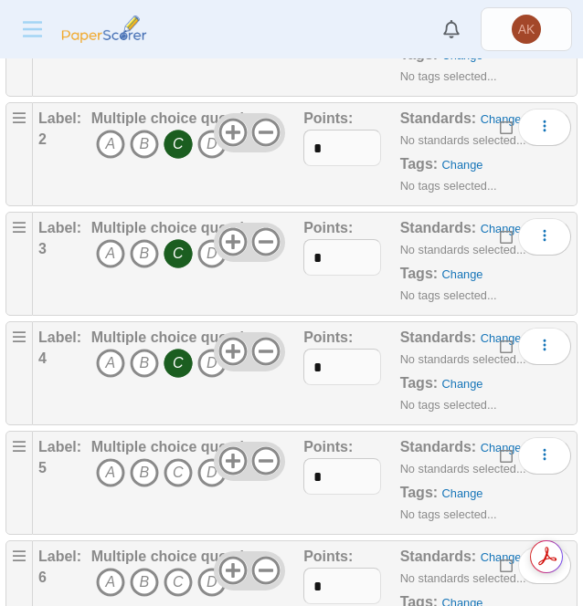
scroll to position [493, 0]
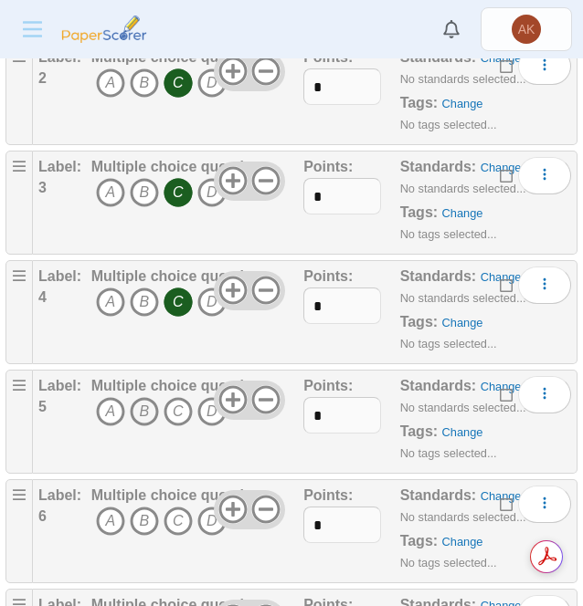
click at [142, 405] on icon "B" at bounding box center [144, 411] width 29 height 29
click at [208, 518] on icon "D" at bounding box center [211, 521] width 29 height 29
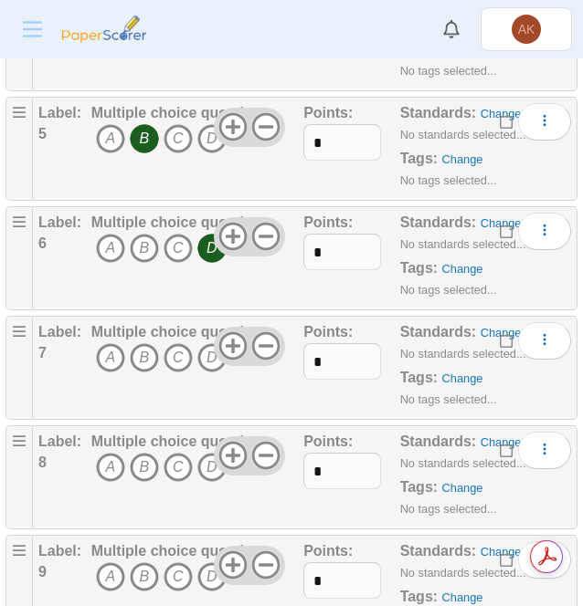
scroll to position [767, 0]
click at [115, 342] on icon "A" at bounding box center [110, 356] width 29 height 29
click at [170, 452] on icon "C" at bounding box center [177, 466] width 29 height 29
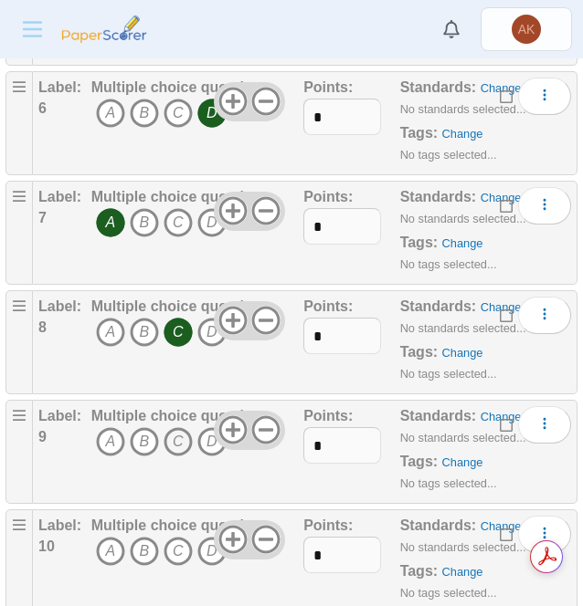
click at [179, 437] on icon "C" at bounding box center [177, 441] width 29 height 29
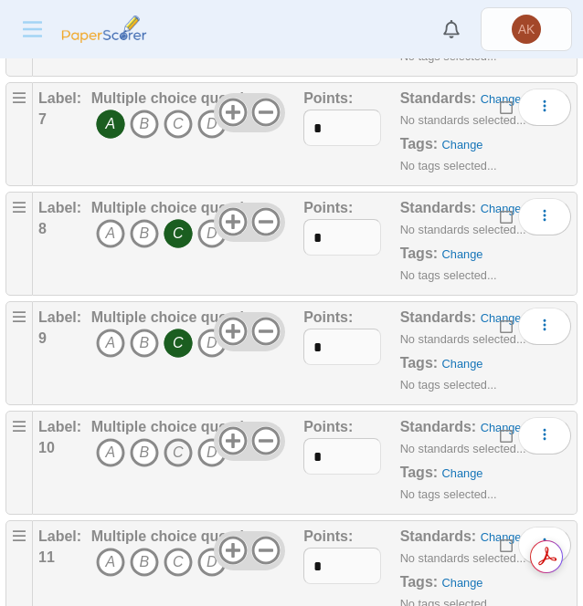
click at [179, 448] on icon "C" at bounding box center [177, 452] width 29 height 29
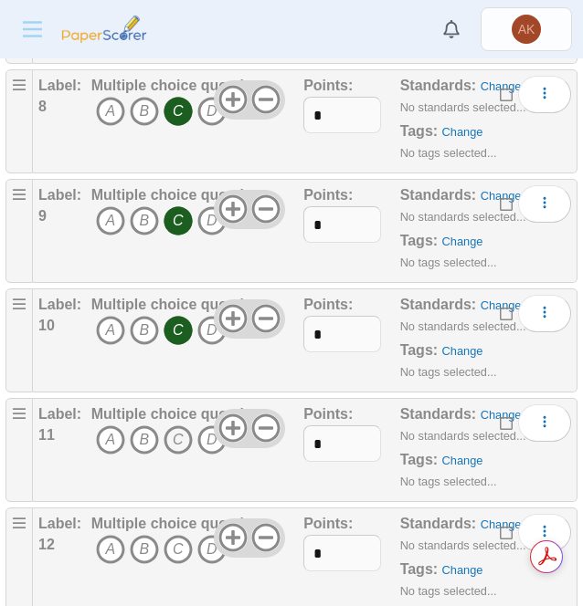
click at [175, 426] on icon "C" at bounding box center [177, 440] width 29 height 29
click at [143, 542] on icon "B" at bounding box center [144, 549] width 29 height 29
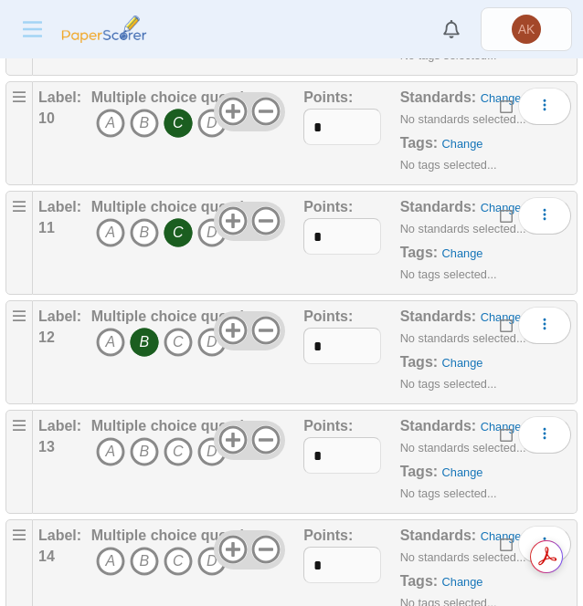
scroll to position [1333, 0]
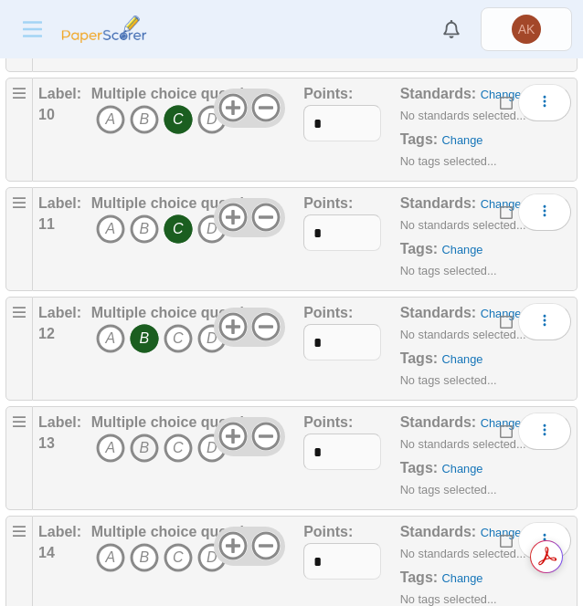
click at [150, 436] on icon "B" at bounding box center [144, 448] width 29 height 29
click at [104, 555] on icon "A" at bounding box center [110, 557] width 29 height 29
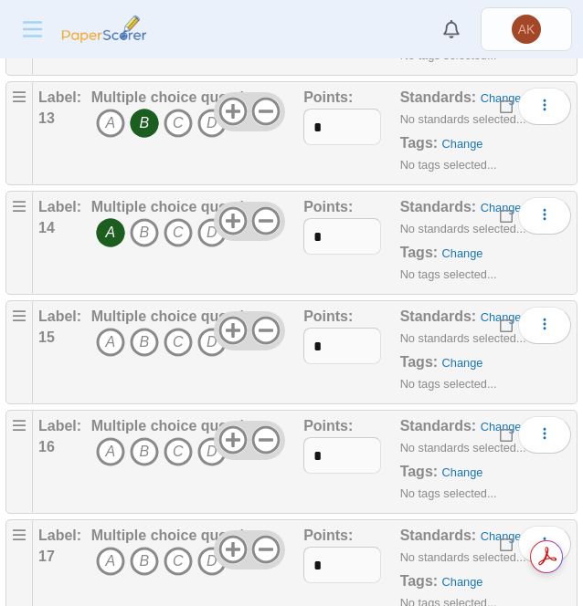
scroll to position [1665, 0]
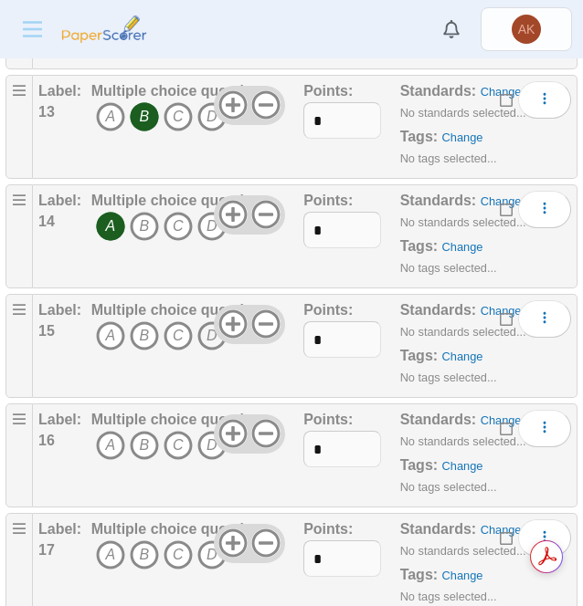
click at [212, 333] on icon "D" at bounding box center [211, 335] width 29 height 29
click at [177, 432] on icon "C" at bounding box center [177, 445] width 29 height 29
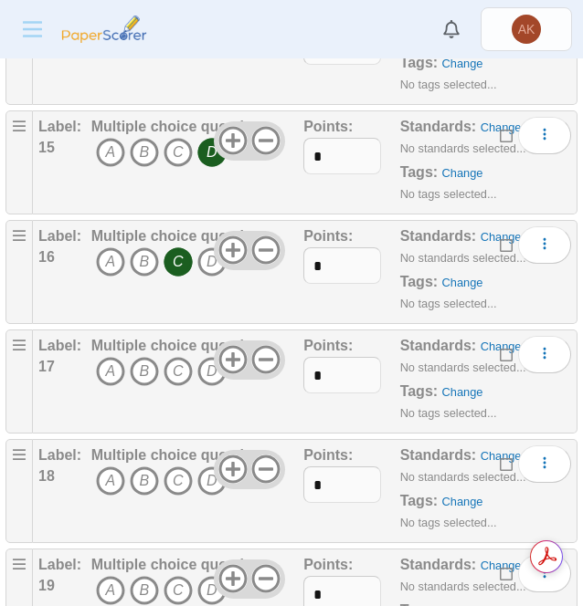
scroll to position [1849, 0]
click at [92, 356] on span "A B C D" at bounding box center [176, 373] width 171 height 34
click at [106, 364] on icon "A" at bounding box center [110, 370] width 29 height 29
click at [210, 474] on icon "D" at bounding box center [211, 480] width 29 height 29
click at [137, 575] on icon "B" at bounding box center [144, 589] width 29 height 29
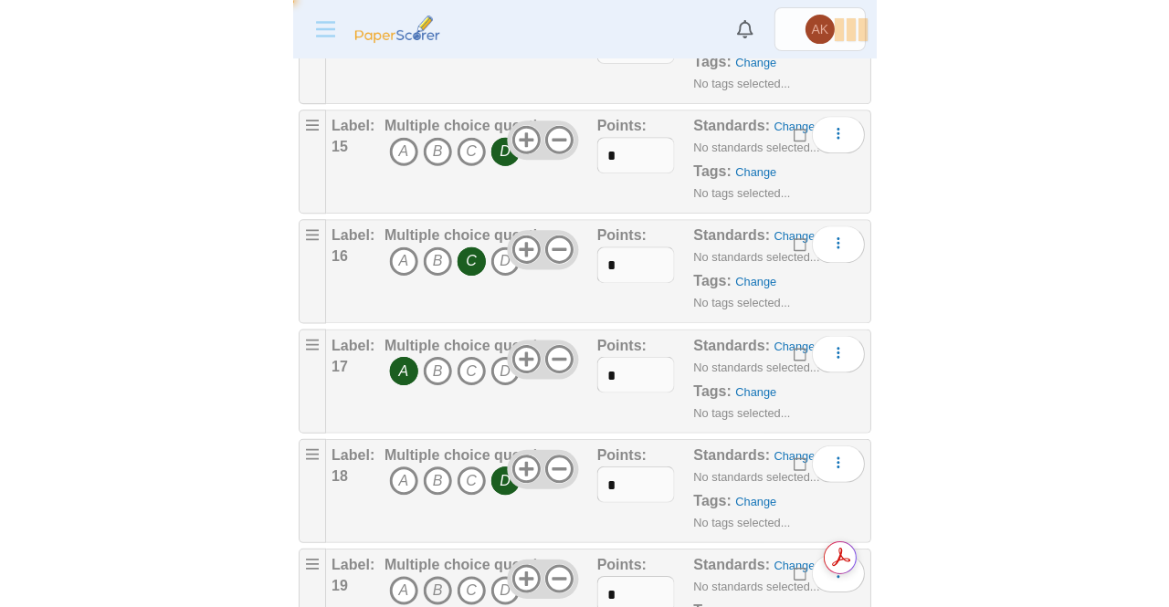
scroll to position [2033, 0]
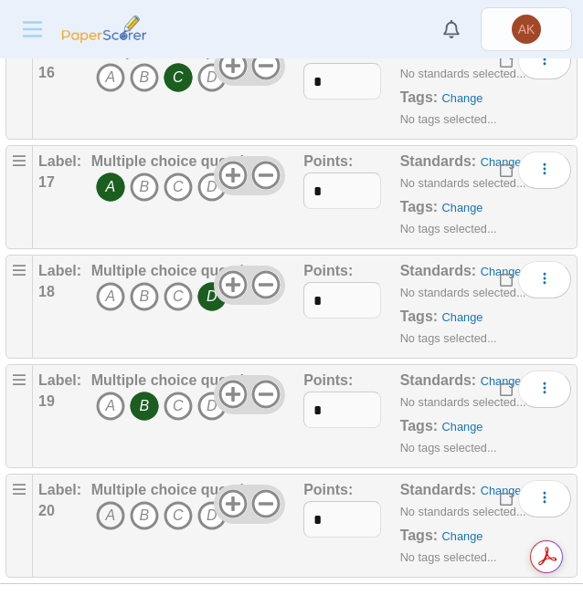
click at [106, 501] on icon "A" at bounding box center [110, 515] width 29 height 29
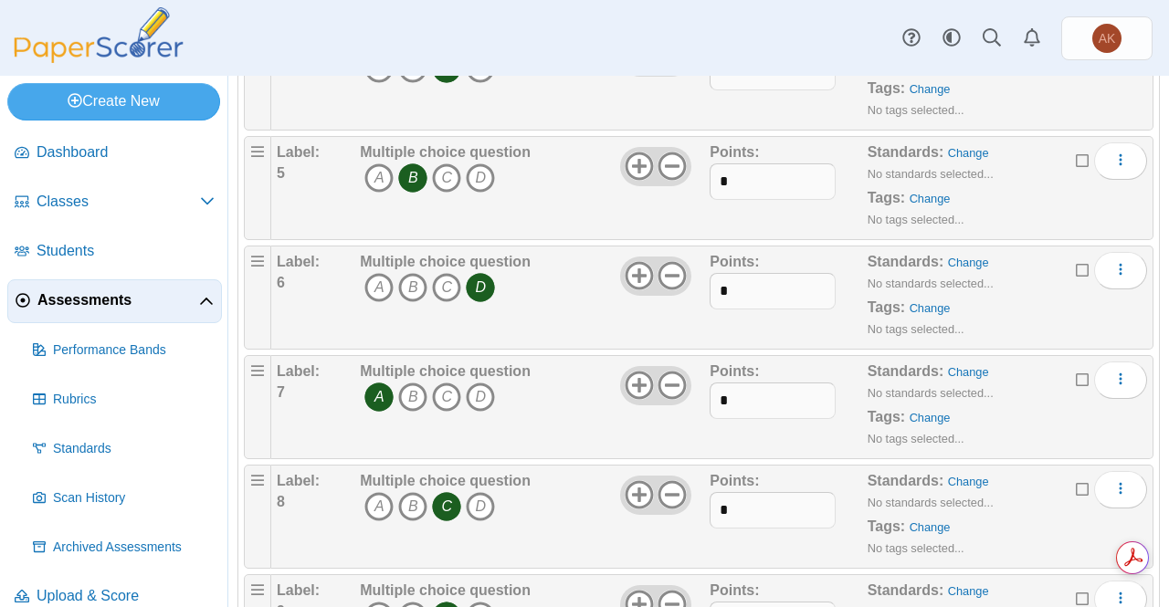
scroll to position [0, 0]
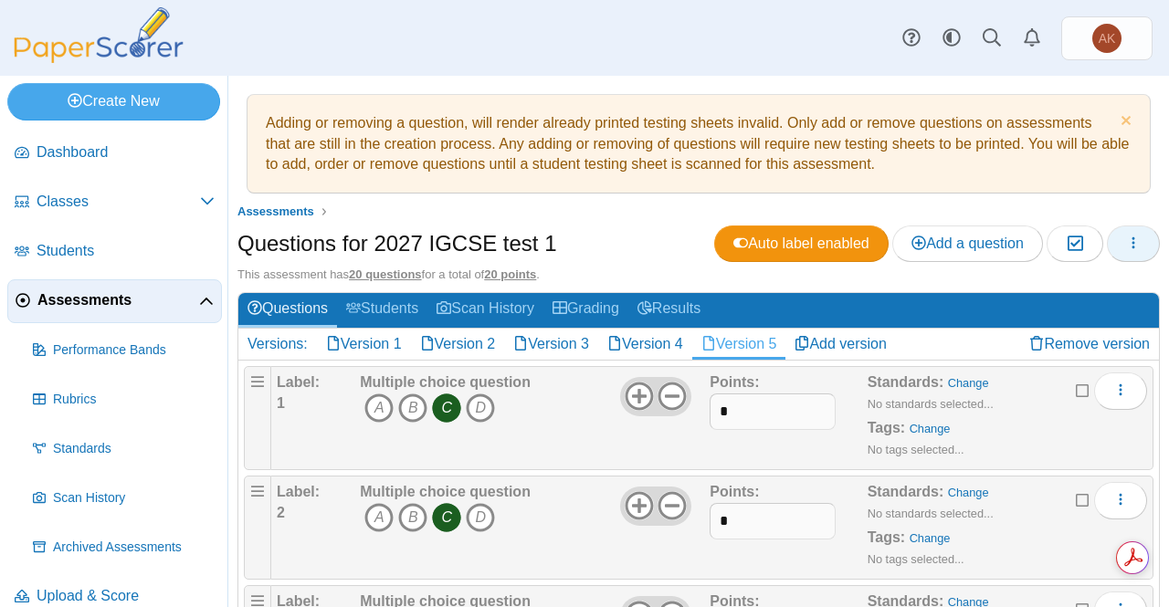
click at [582, 248] on icon "button" at bounding box center [1133, 243] width 15 height 15
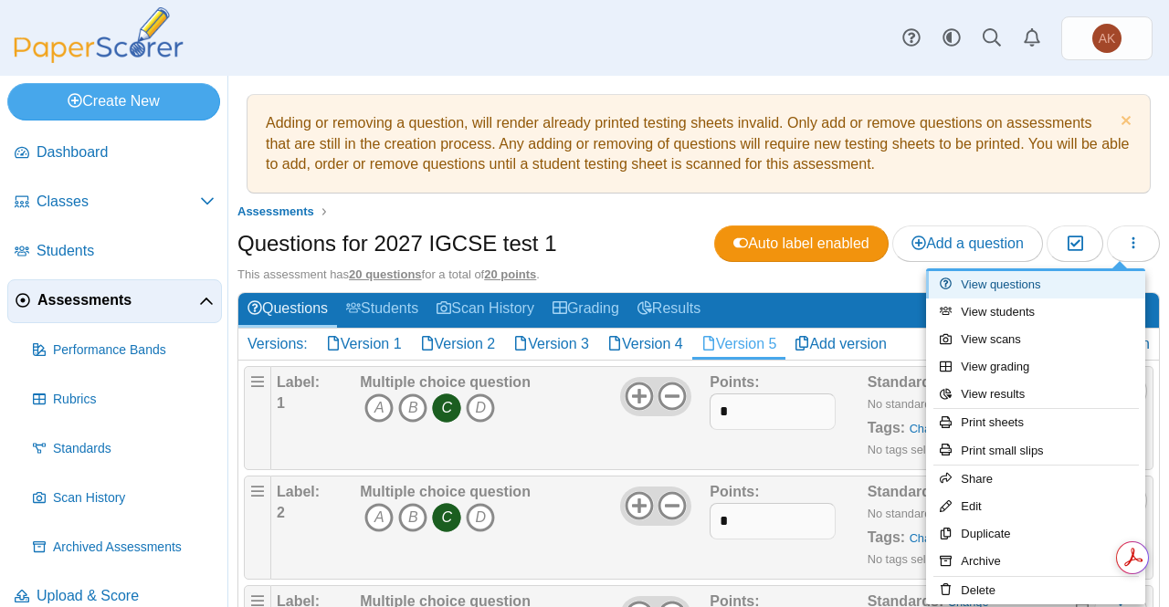
click at [582, 284] on link "View questions" at bounding box center [1035, 284] width 219 height 27
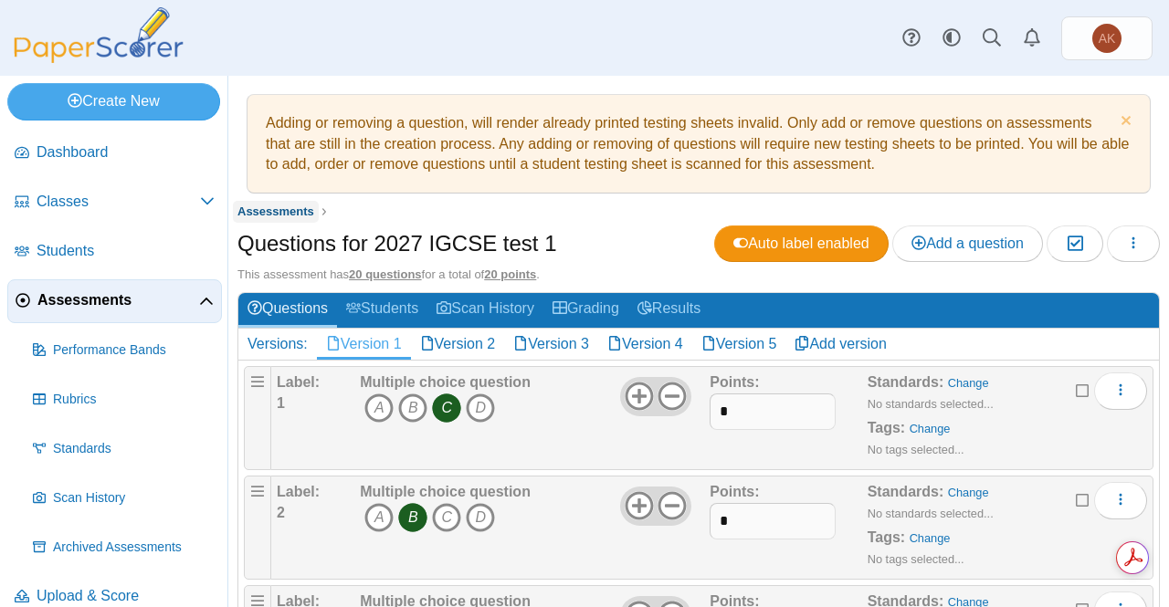
click at [294, 209] on span "Assessments" at bounding box center [275, 212] width 77 height 14
